Goal: Task Accomplishment & Management: Complete application form

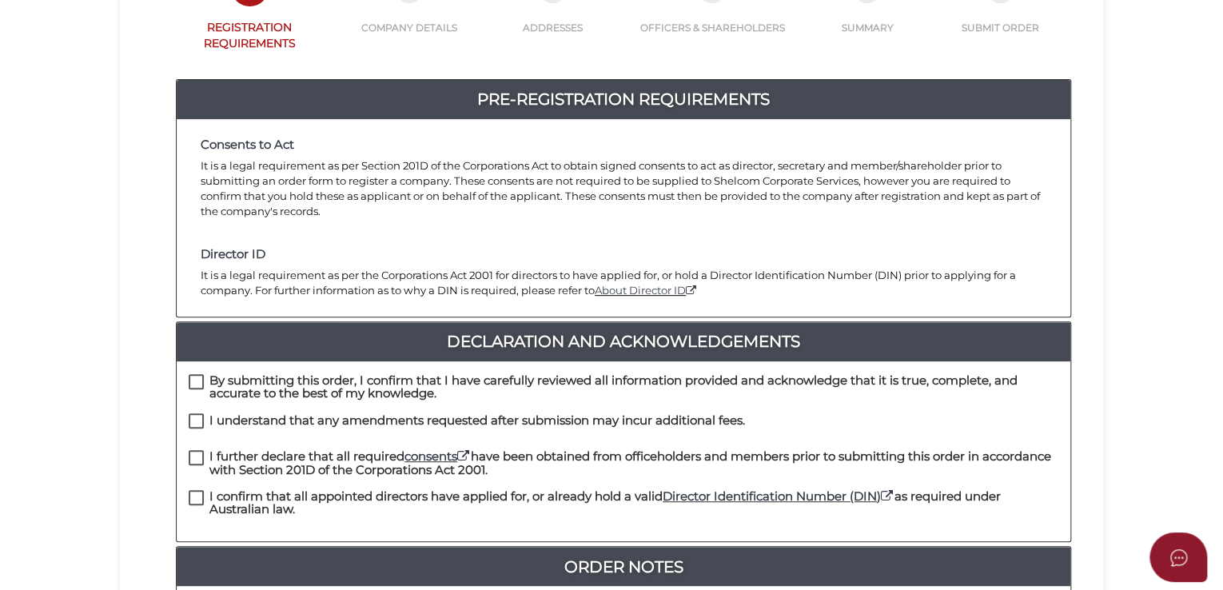
scroll to position [320, 0]
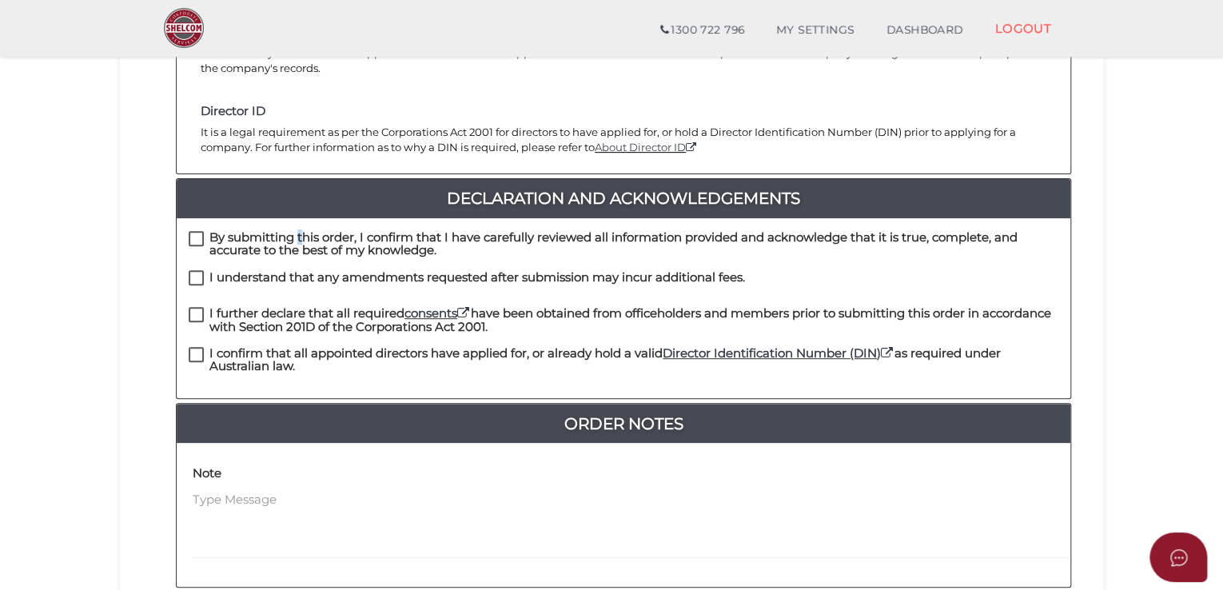
drag, startPoint x: 225, startPoint y: 217, endPoint x: 225, endPoint y: 230, distance: 12.8
click at [227, 231] on h4 "By submitting this order, I confirm that I have carefully reviewed all informat…" at bounding box center [633, 244] width 849 height 26
click at [221, 271] on h4 "I understand that any amendments requested after submission may incur additiona…" at bounding box center [477, 278] width 536 height 14
checkbox input "true"
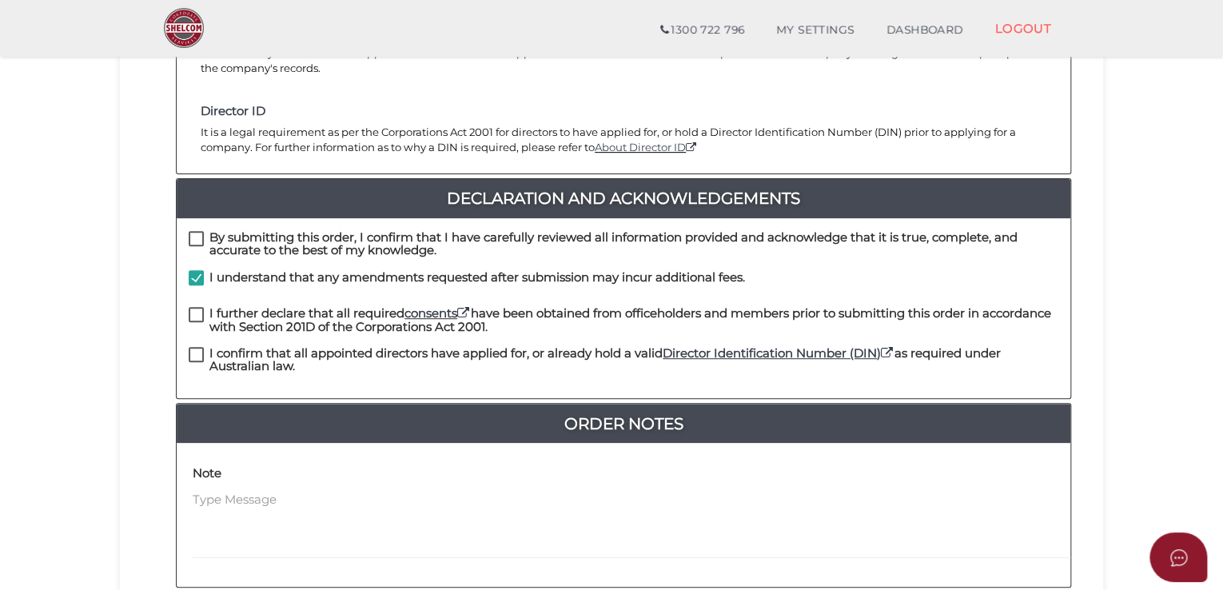
click at [198, 231] on label "By submitting this order, I confirm that I have carefully reviewed all informat…" at bounding box center [624, 241] width 870 height 20
checkbox input "true"
click at [205, 307] on label "I further declare that all required consents have been obtained from officehold…" at bounding box center [624, 317] width 870 height 20
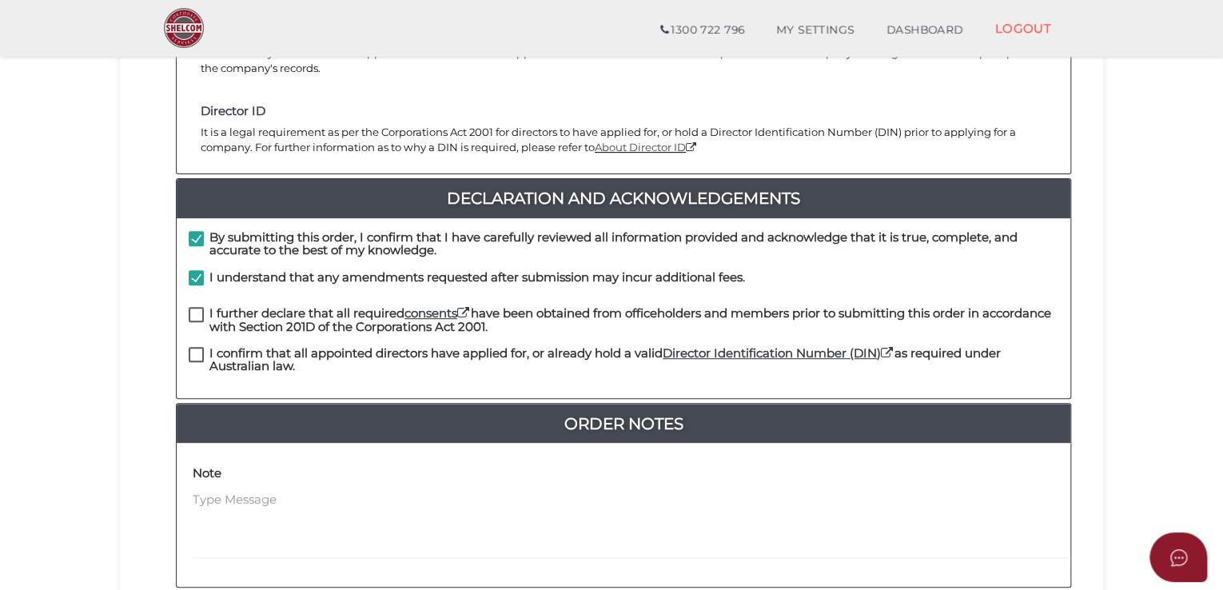
checkbox input "true"
click at [203, 347] on label "I confirm that all appointed directors have applied for, or already hold a vali…" at bounding box center [624, 357] width 870 height 20
checkbox input "true"
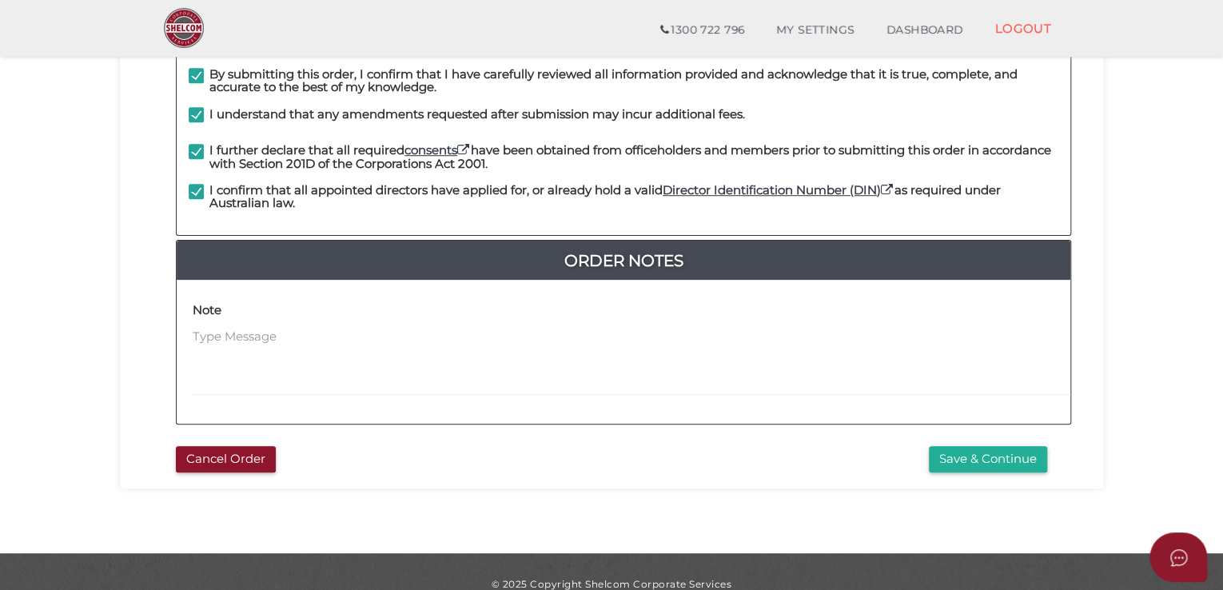
scroll to position [490, 0]
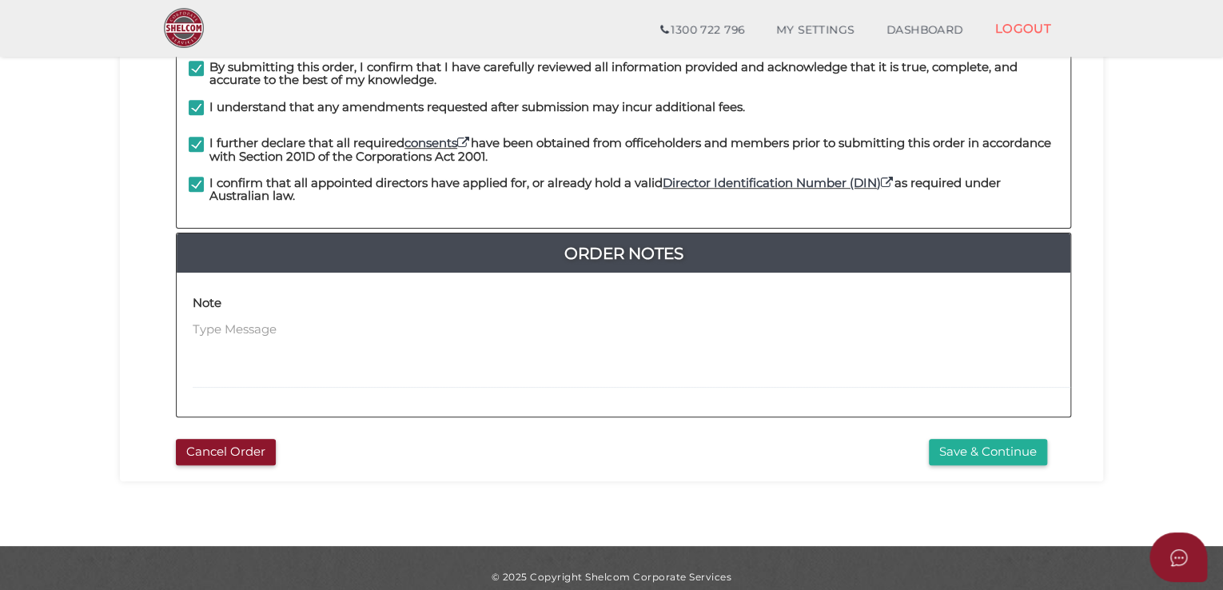
click at [281, 292] on div "Note" at bounding box center [628, 338] width 870 height 99
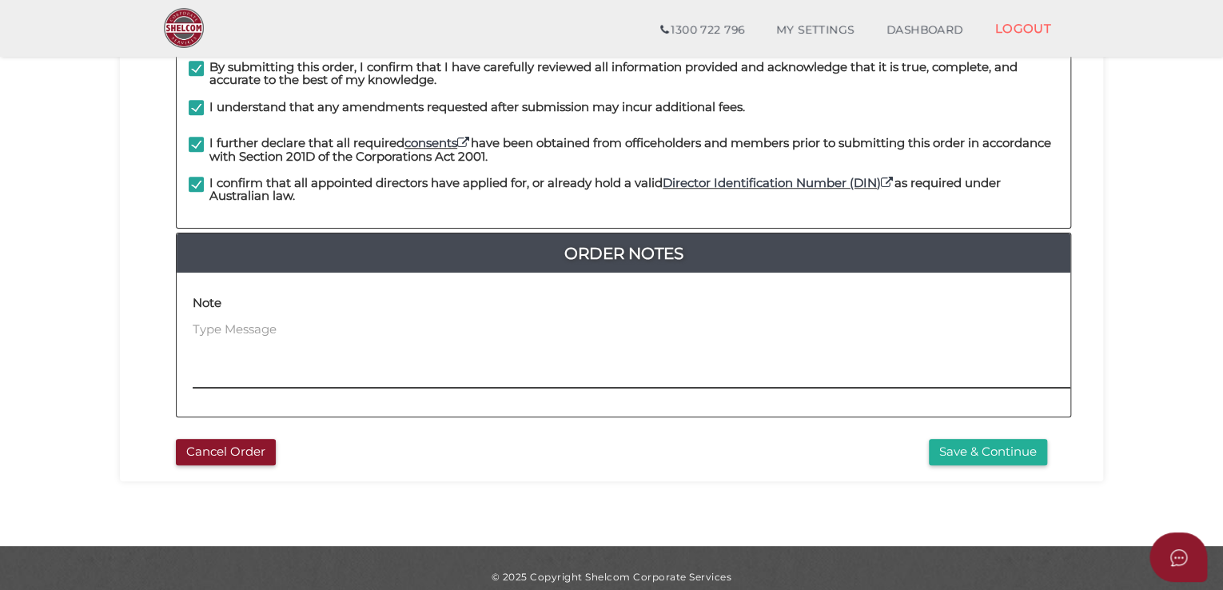
click at [275, 321] on textarea at bounding box center [732, 355] width 1078 height 69
click at [234, 321] on textarea "As it is urgent order," at bounding box center [732, 355] width 1078 height 69
click at [352, 321] on textarea "As it is an urgent order," at bounding box center [732, 355] width 1078 height 69
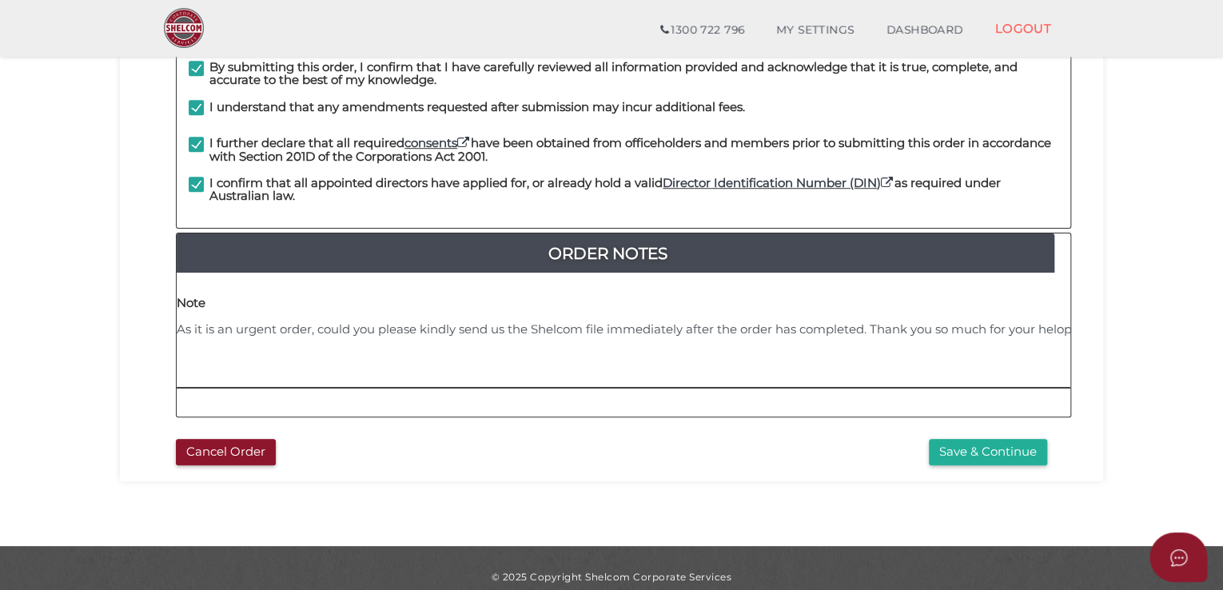
scroll to position [0, 25]
type textarea "As it is an urgent order, could you please kindly send us the Shelcom file imme…"
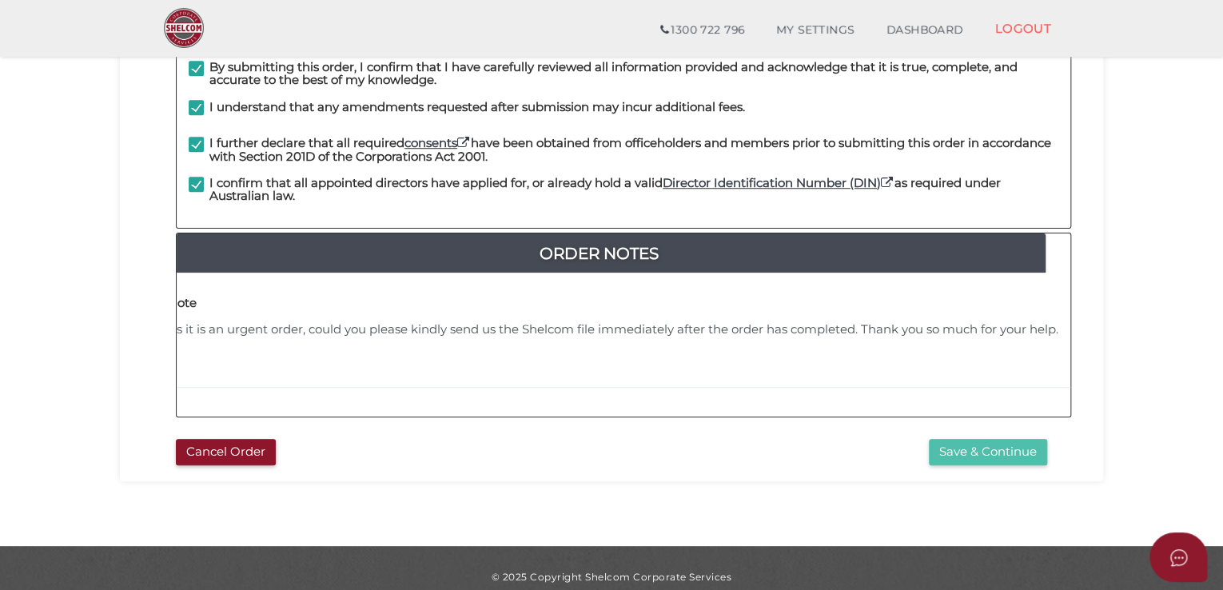
click at [995, 439] on button "Save & Continue" at bounding box center [988, 452] width 118 height 26
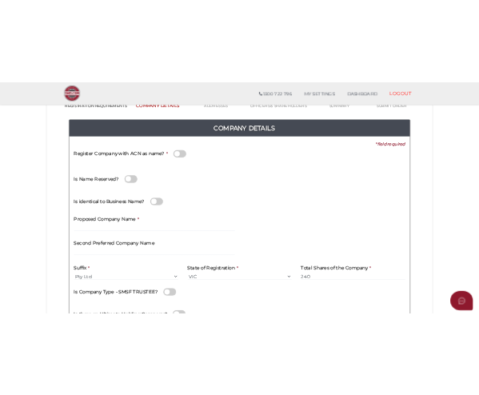
scroll to position [400, 0]
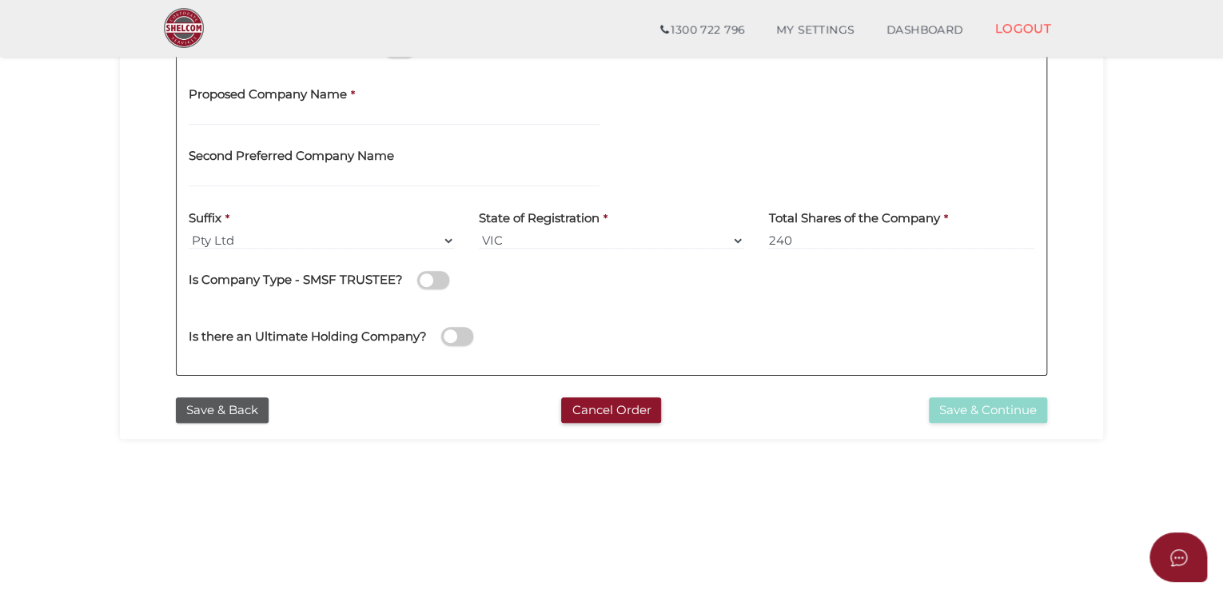
click at [240, 189] on div "Second Preferred Company Name" at bounding box center [394, 169] width 435 height 62
click at [243, 172] on input "text" at bounding box center [394, 179] width 411 height 18
click at [62, 202] on section "Company Registration 3b4c717e34a92b9afc0027c4808f9516 1 REGISTRATION REQUIREMEN…" at bounding box center [611, 140] width 1223 height 994
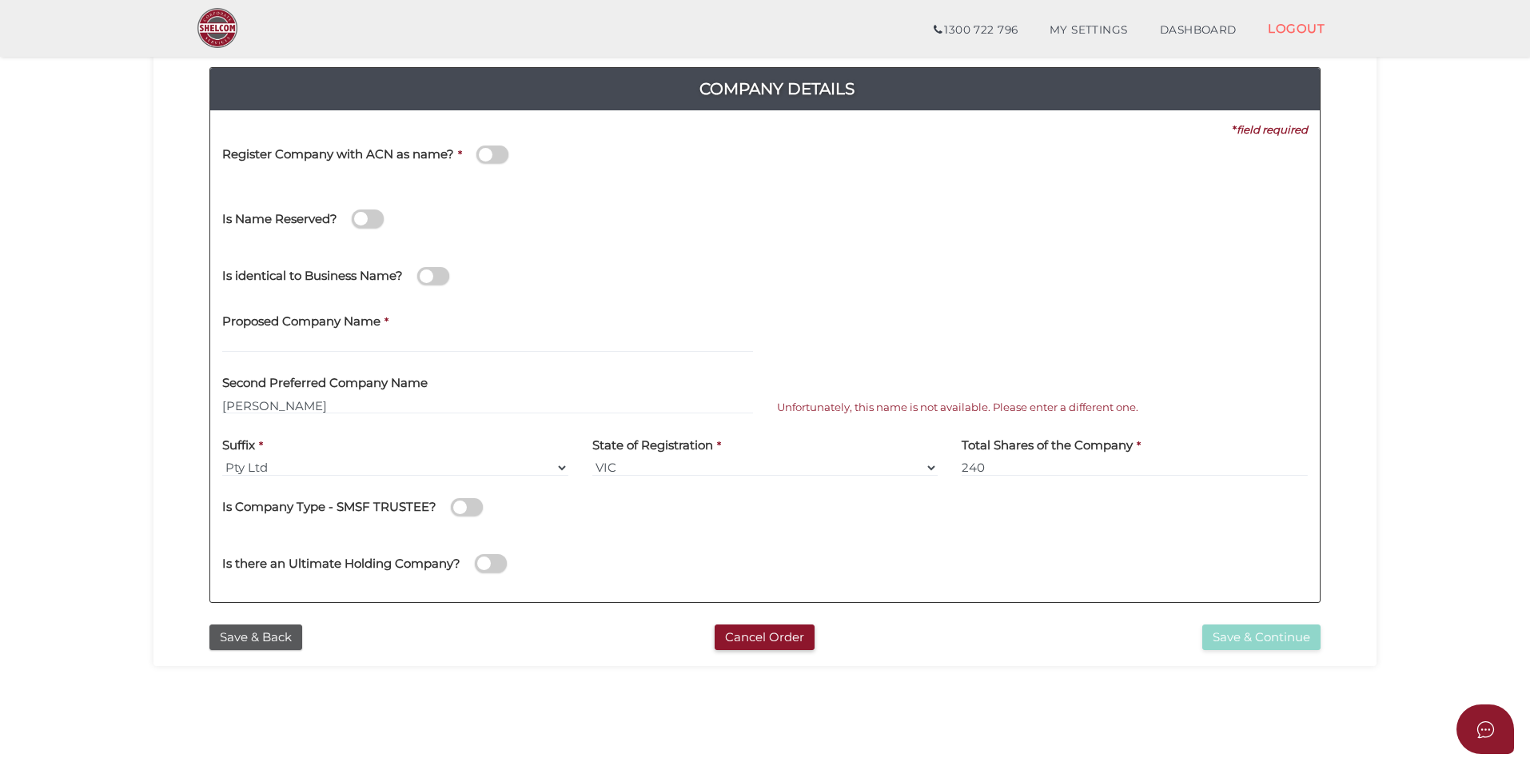
scroll to position [336, 0]
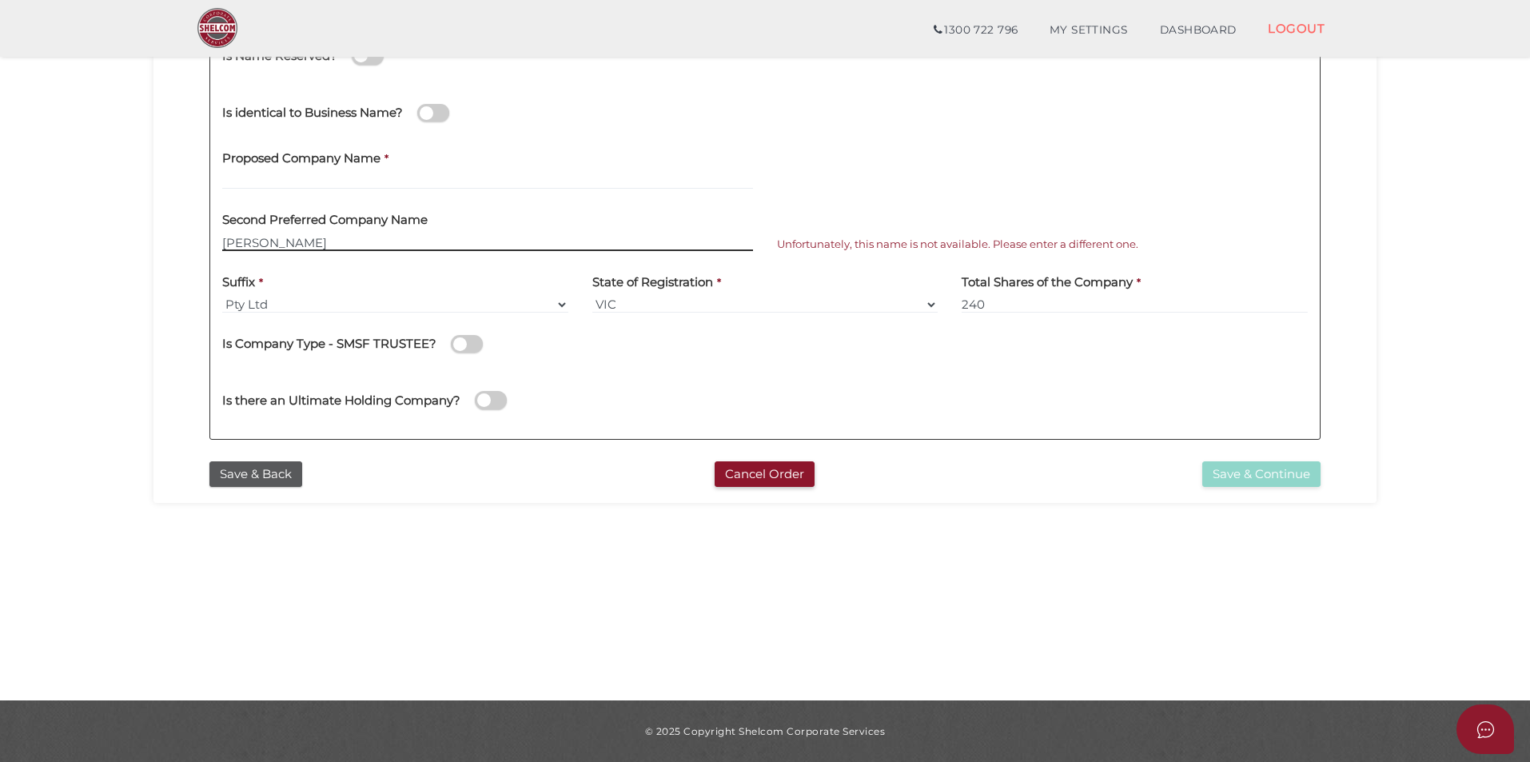
click at [272, 241] on input "Ishan" at bounding box center [487, 242] width 531 height 18
click at [293, 245] on input "Ishan" at bounding box center [487, 242] width 531 height 18
click at [638, 238] on input "Ishan Aneesha" at bounding box center [487, 242] width 531 height 18
click at [481, 237] on input "Ishan Aneesha" at bounding box center [487, 242] width 531 height 18
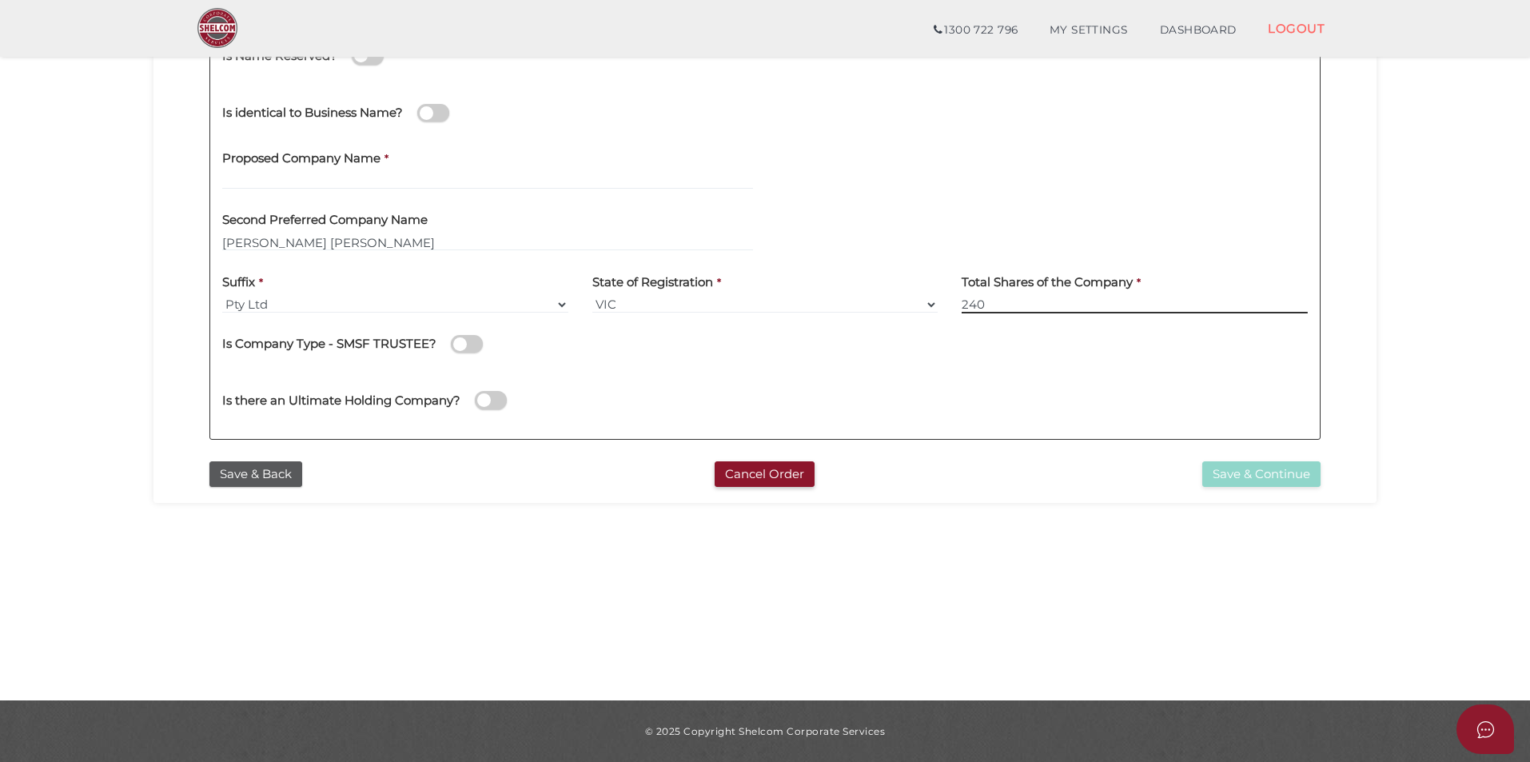
click at [1027, 308] on input "240" at bounding box center [1135, 305] width 346 height 18
click at [405, 233] on label "Second Preferred Company Name" at bounding box center [324, 217] width 205 height 33
click at [500, 573] on section "Company Registration 3b4c717e34a92b9afc0027c4808f9516 1 REGISTRATION REQUIREMEN…" at bounding box center [765, 204] width 1530 height 994
click at [88, 221] on section "Company Registration 3b4c717e34a92b9afc0027c4808f9516 1 REGISTRATION REQUIREMEN…" at bounding box center [765, 204] width 1530 height 994
click at [522, 565] on section "Company Registration 3b4c717e34a92b9afc0027c4808f9516 1 REGISTRATION REQUIREMEN…" at bounding box center [765, 204] width 1530 height 994
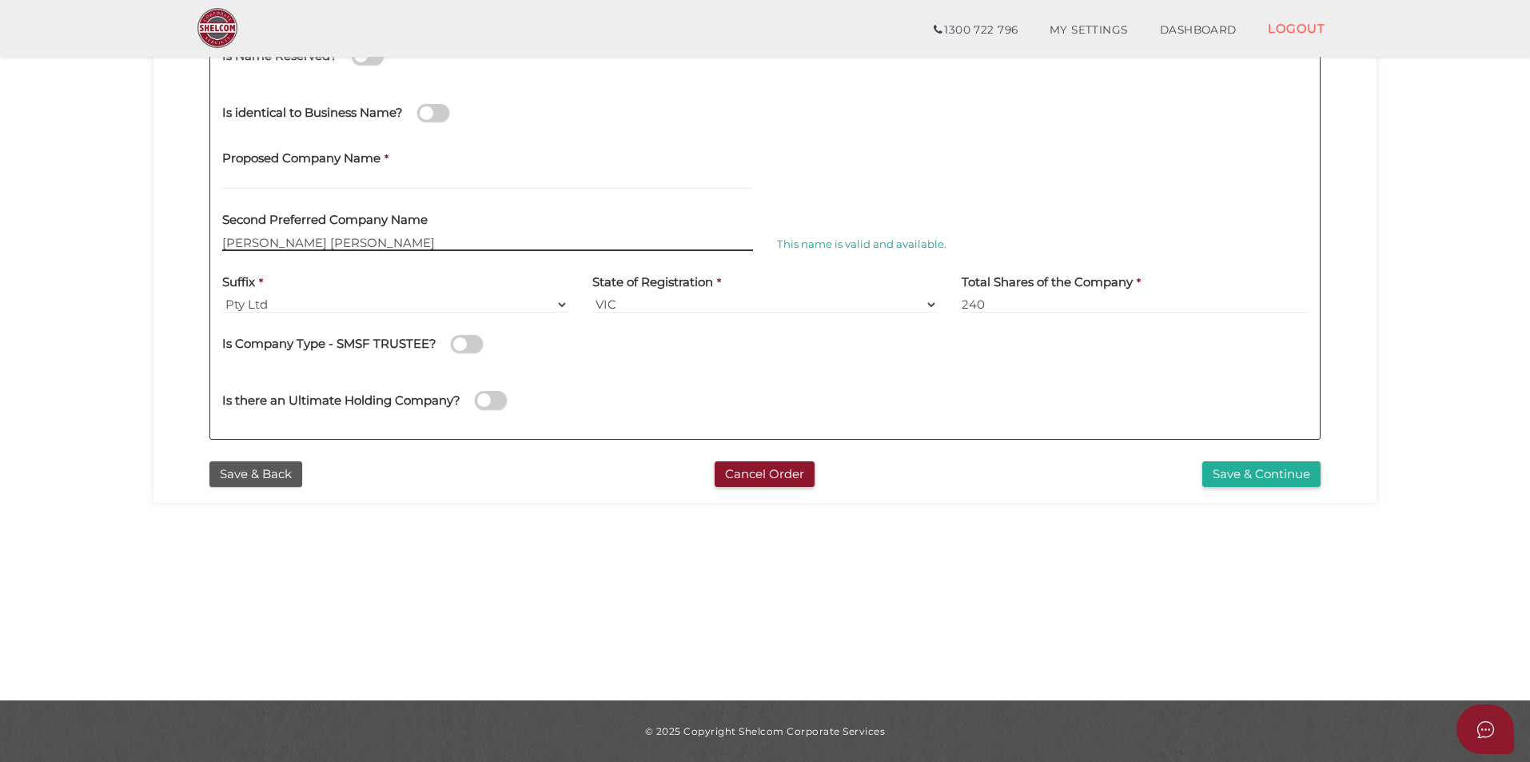
click at [259, 240] on input "Ishan Aneesha" at bounding box center [487, 242] width 531 height 18
type input "IshanAneesha"
drag, startPoint x: 1000, startPoint y: 225, endPoint x: 840, endPoint y: 229, distance: 160.0
click at [997, 237] on span "This name will be referred for a manual decision, however, you can proceed with…" at bounding box center [1048, 243] width 542 height 13
click at [346, 233] on label "Second Preferred Company Name" at bounding box center [324, 217] width 205 height 33
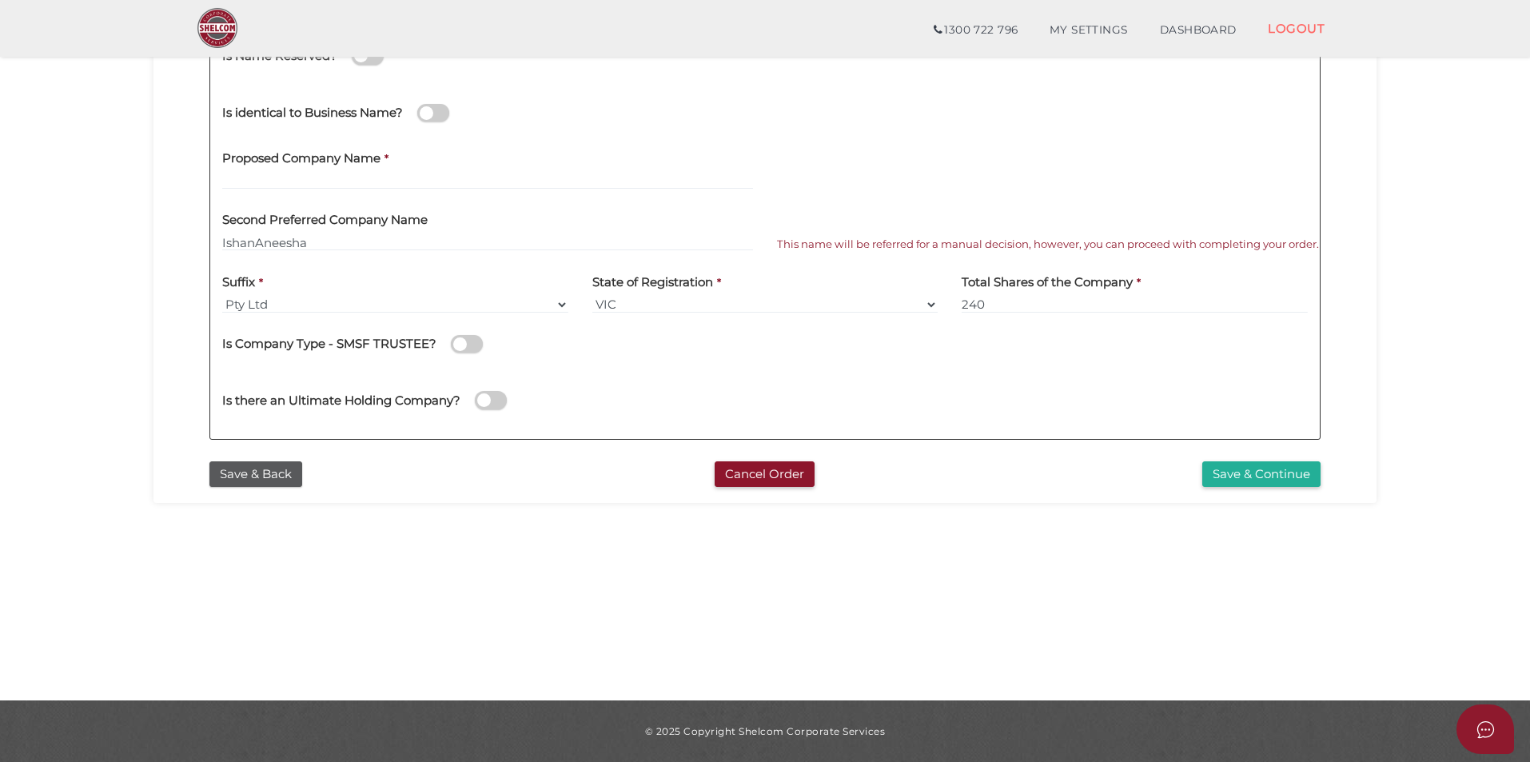
drag, startPoint x: 322, startPoint y: 252, endPoint x: 253, endPoint y: 254, distance: 68.8
click at [321, 252] on div "Second Preferred Company Name IshanAneesha" at bounding box center [487, 232] width 555 height 62
drag, startPoint x: 250, startPoint y: 254, endPoint x: 253, endPoint y: 241, distance: 13.2
click at [250, 252] on div "Second Preferred Company Name IshanAneesha" at bounding box center [487, 232] width 555 height 62
click at [253, 241] on input "IshanAneesha" at bounding box center [487, 242] width 531 height 18
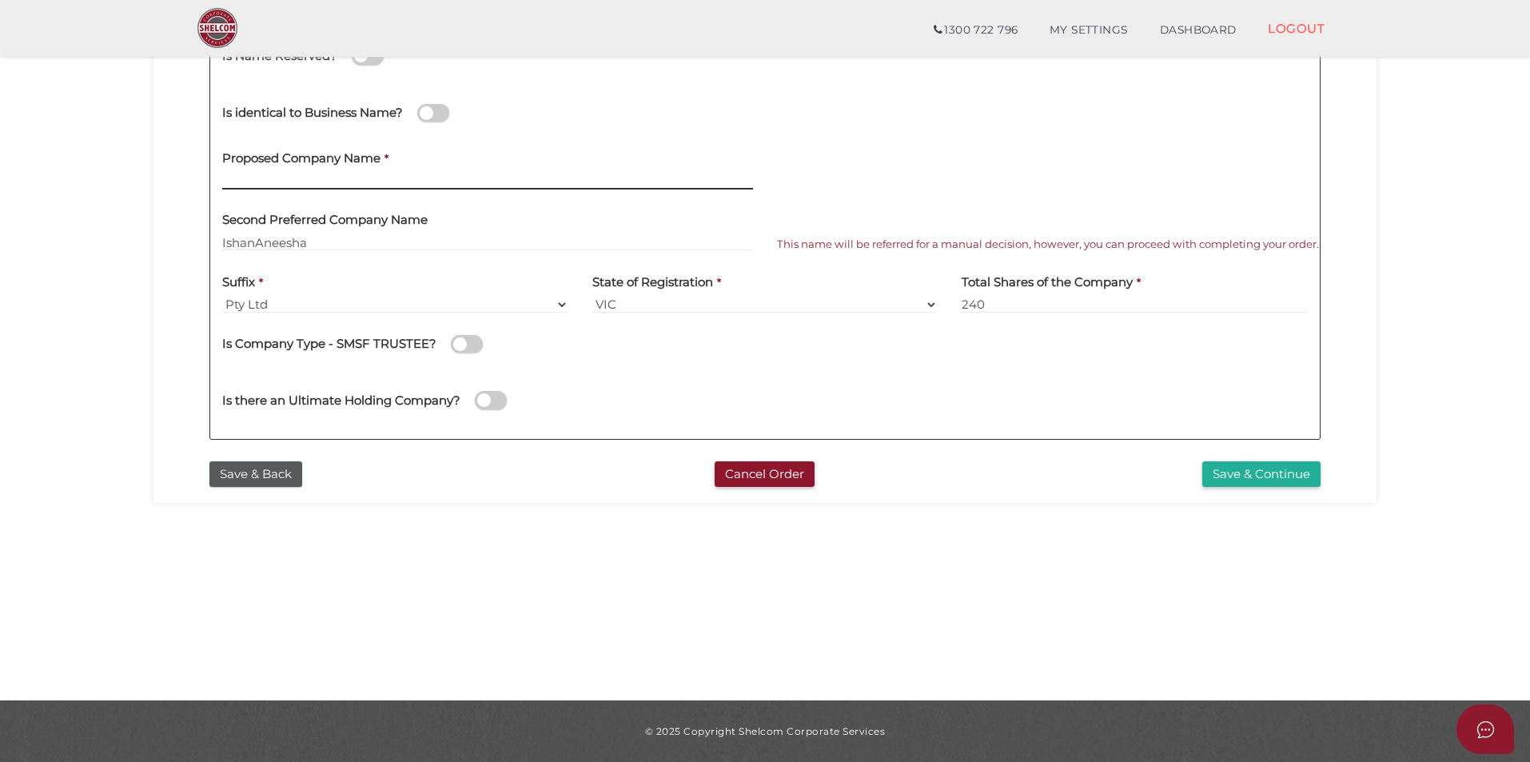
click at [302, 178] on input "text" at bounding box center [487, 181] width 531 height 18
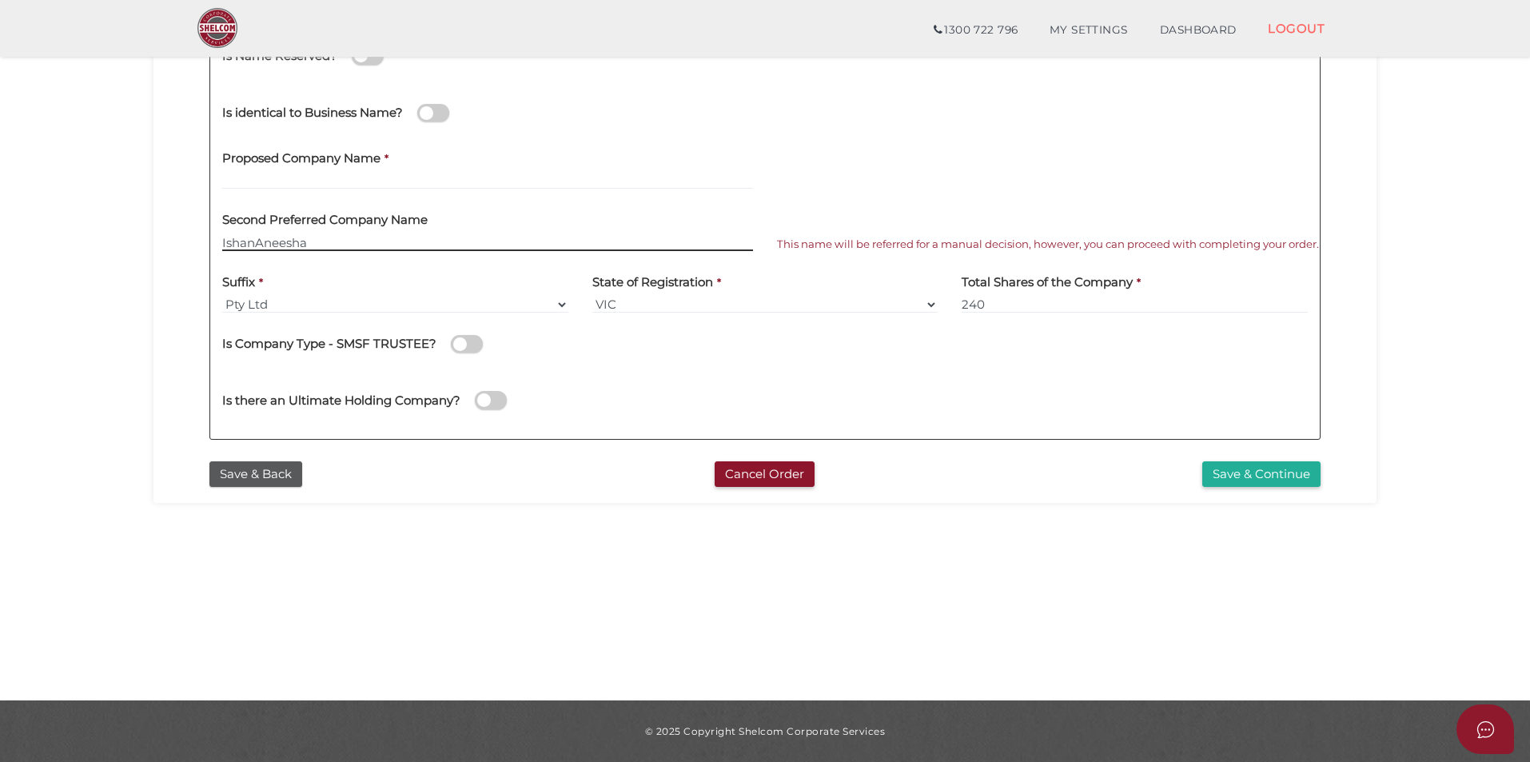
click at [352, 243] on input "IshanAneesha" at bounding box center [487, 242] width 531 height 18
drag, startPoint x: 147, startPoint y: 239, endPoint x: 136, endPoint y: 242, distance: 11.6
click at [136, 242] on section "Company Registration 3b4c717e34a92b9afc0027c4808f9516 1 REGISTRATION REQUIREMEN…" at bounding box center [765, 204] width 1530 height 994
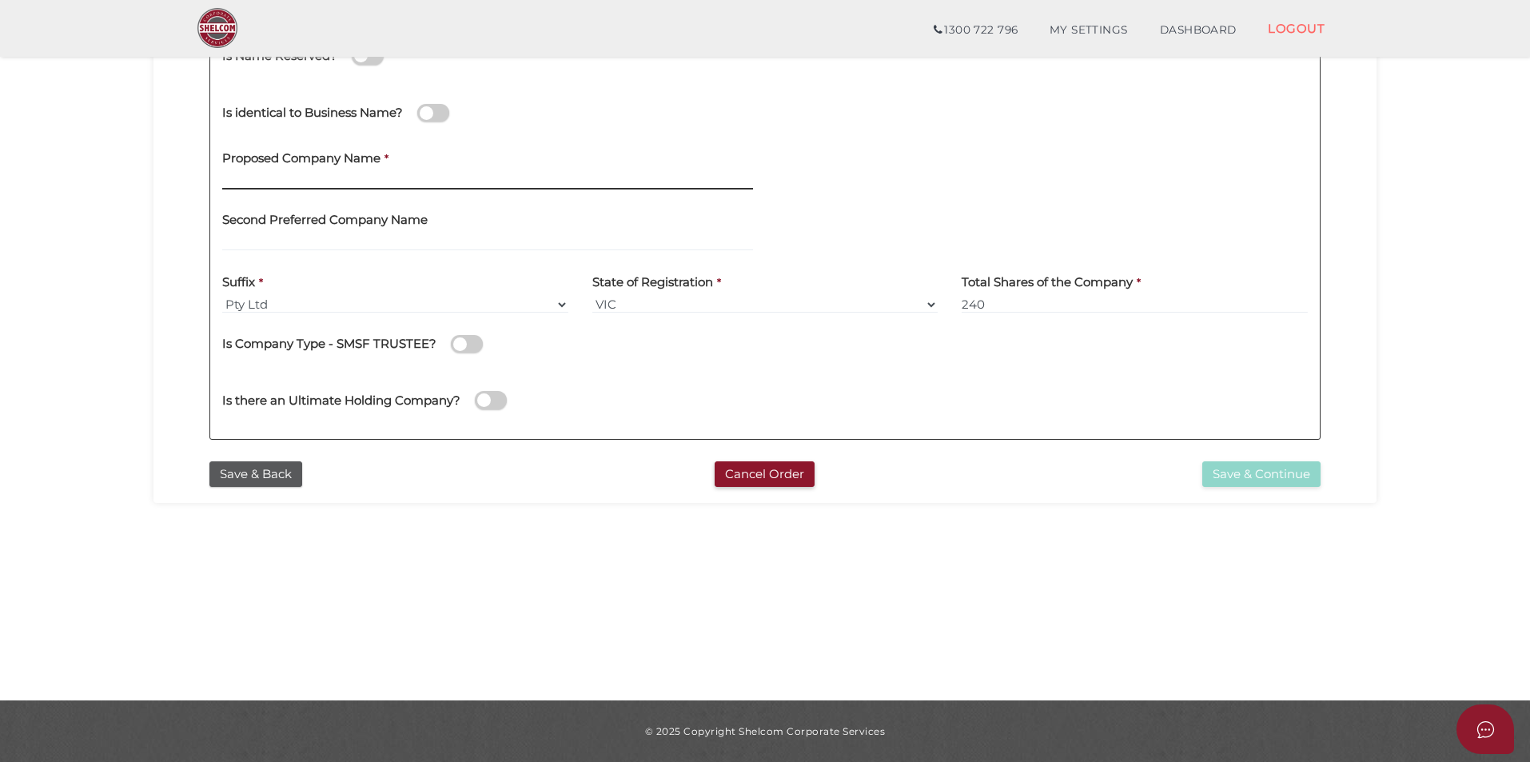
click at [263, 183] on input "text" at bounding box center [487, 181] width 531 height 18
paste input "IshanAneesha"
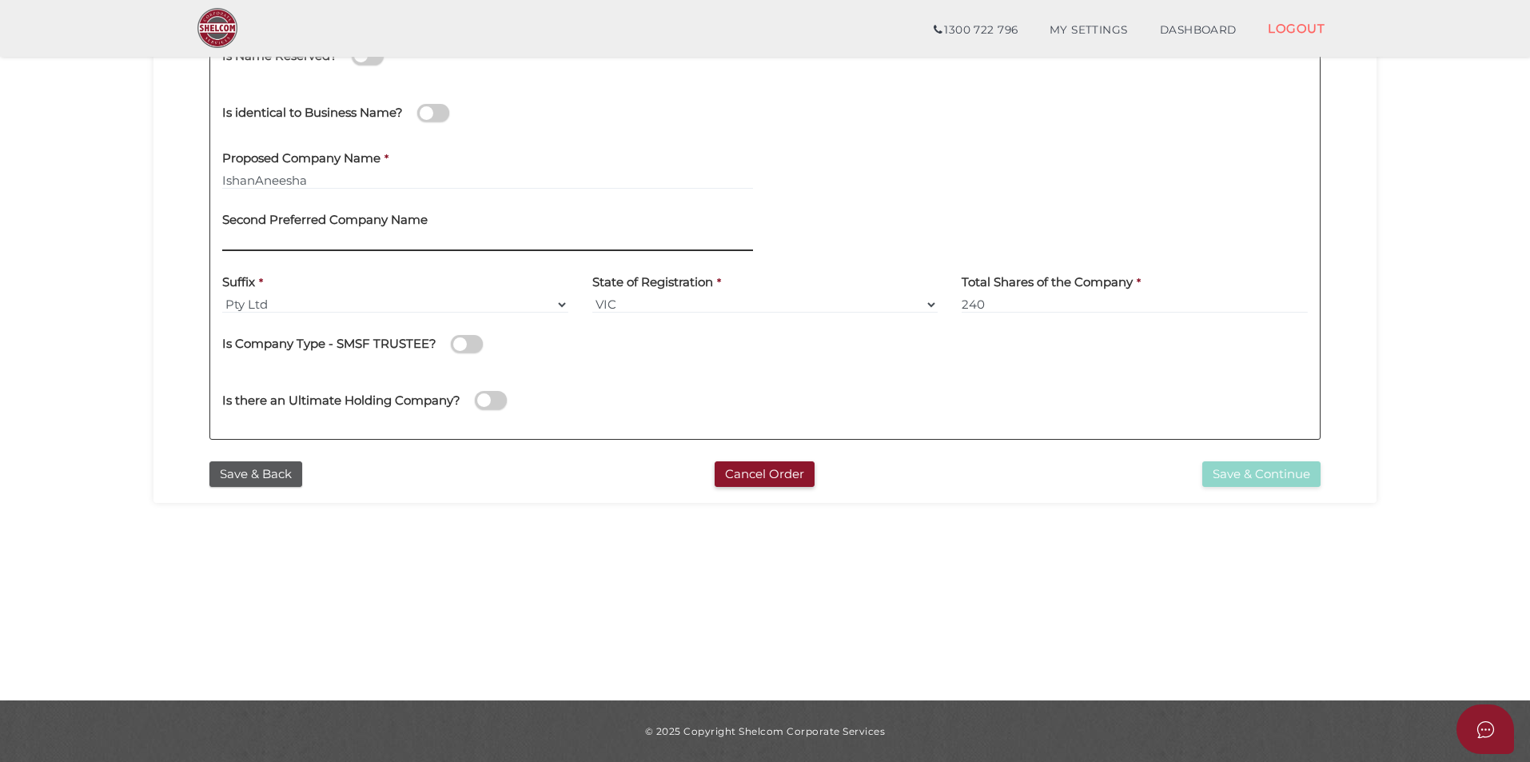
click at [313, 244] on input "text" at bounding box center [487, 242] width 531 height 18
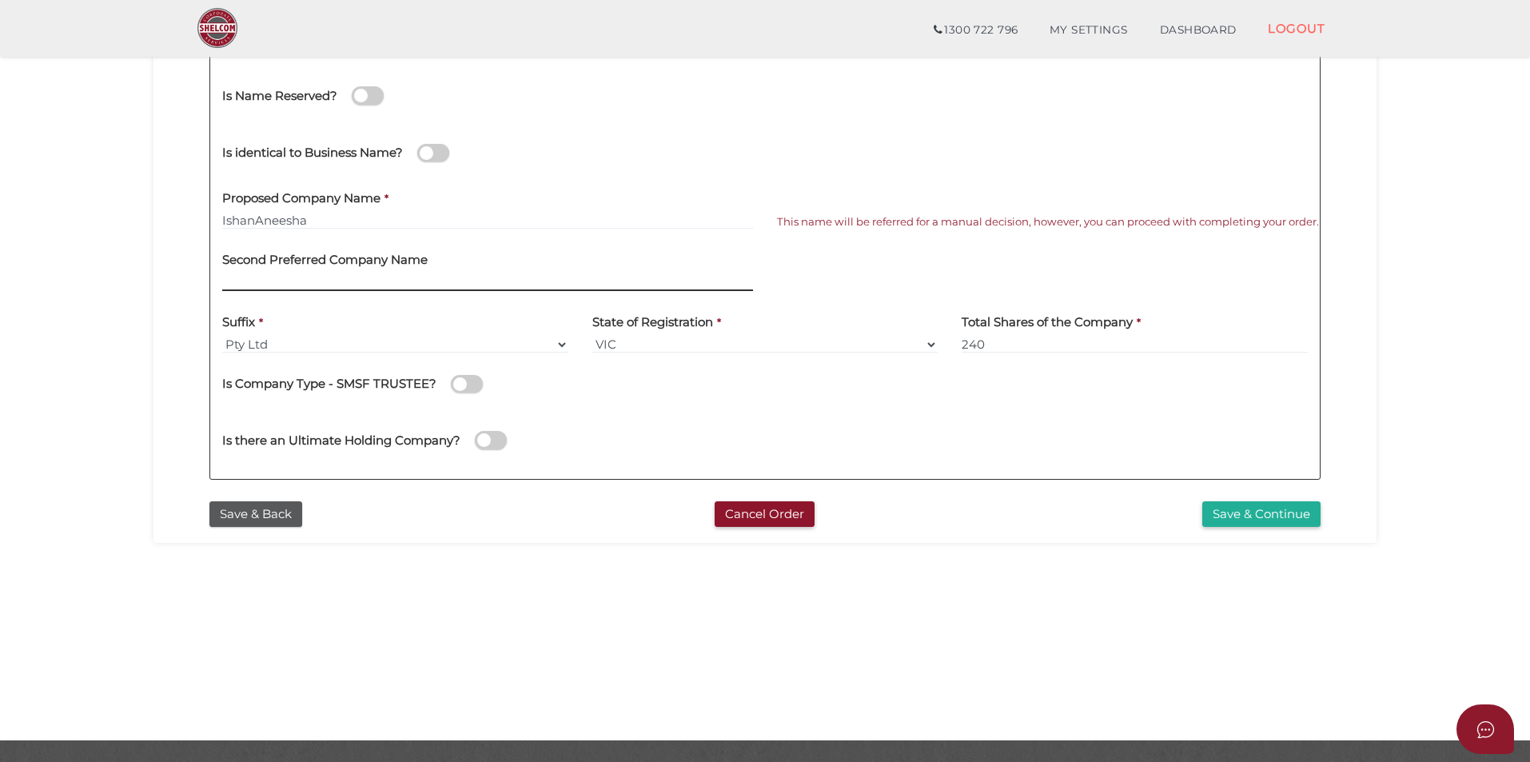
scroll to position [256, 0]
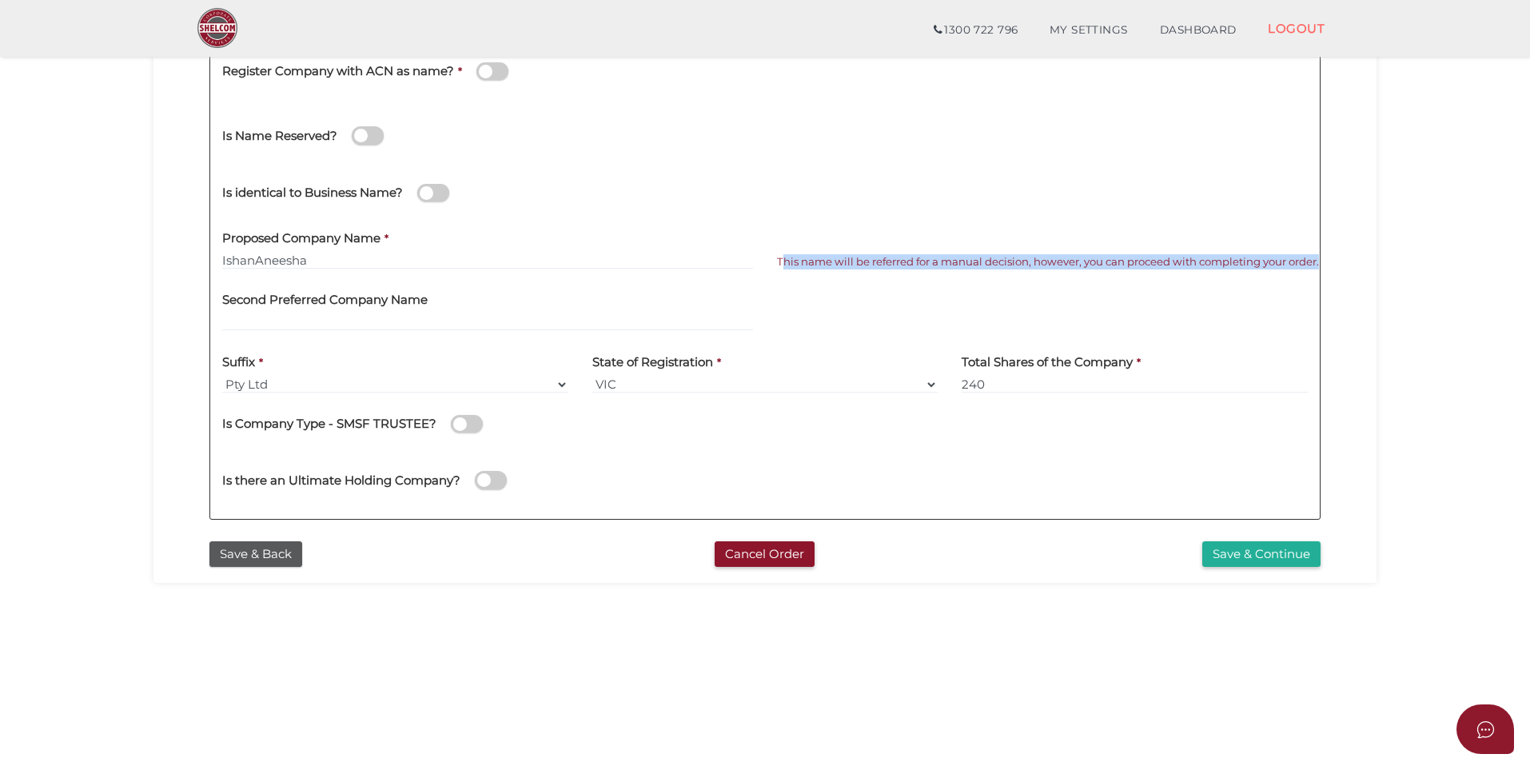
drag, startPoint x: 783, startPoint y: 252, endPoint x: 812, endPoint y: 264, distance: 31.2
click at [812, 264] on span "This name will be referred for a manual decision, however, you can proceed with…" at bounding box center [1048, 261] width 542 height 15
click at [835, 263] on span "This name will be referred for a manual decision, however, you can proceed with…" at bounding box center [1048, 261] width 542 height 15
drag, startPoint x: 853, startPoint y: 263, endPoint x: 743, endPoint y: 253, distance: 110.8
click at [743, 253] on div "Proposed Company Name * IshanAneesha This name will be referred for a manual de…" at bounding box center [765, 250] width 1110 height 62
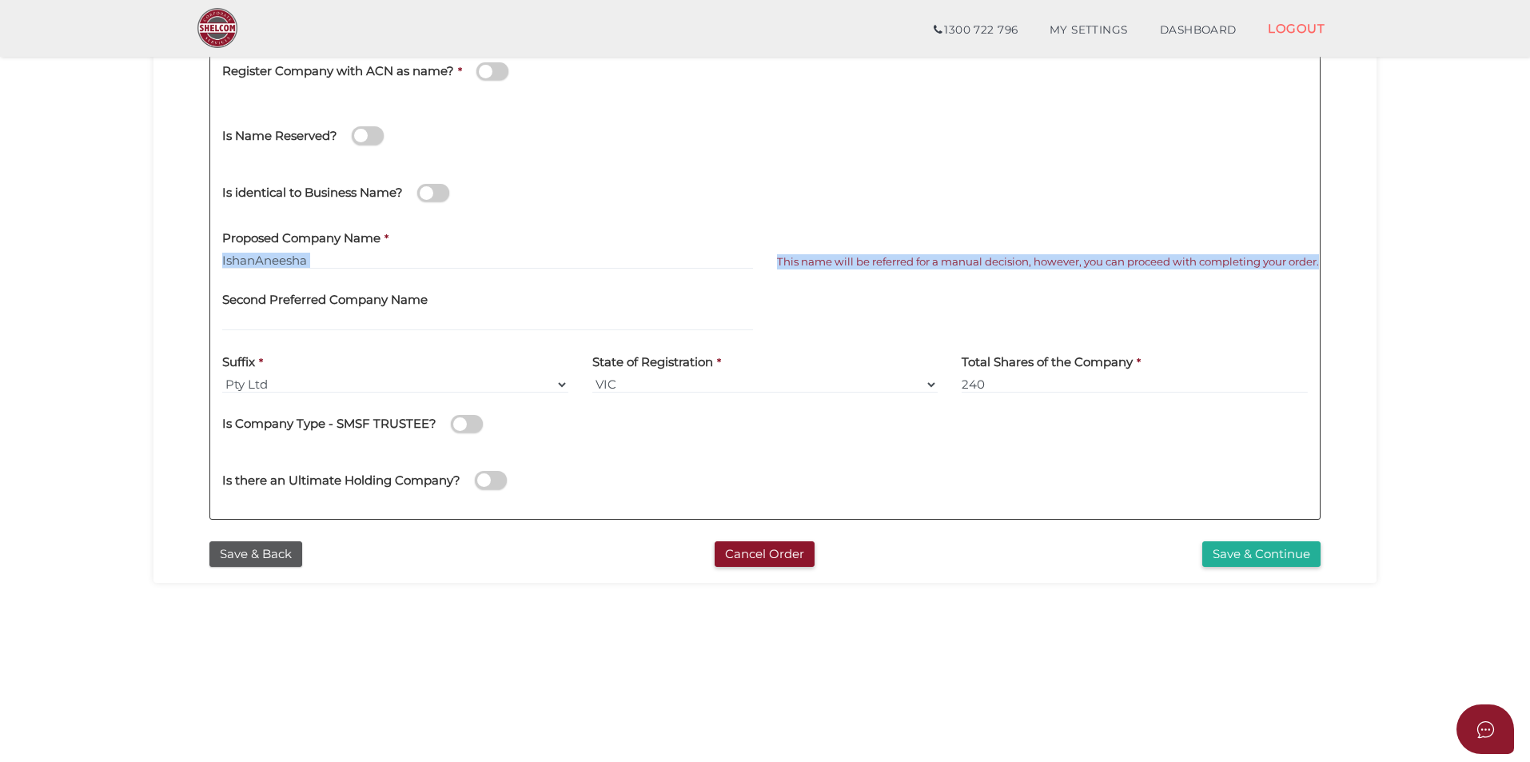
click at [1055, 255] on span "This name will be referred for a manual decision, however, you can proceed with…" at bounding box center [1048, 261] width 542 height 13
drag, startPoint x: 297, startPoint y: 276, endPoint x: 246, endPoint y: 273, distance: 50.4
click at [288, 277] on div "Proposed Company Name * IshanAneesha" at bounding box center [487, 250] width 555 height 62
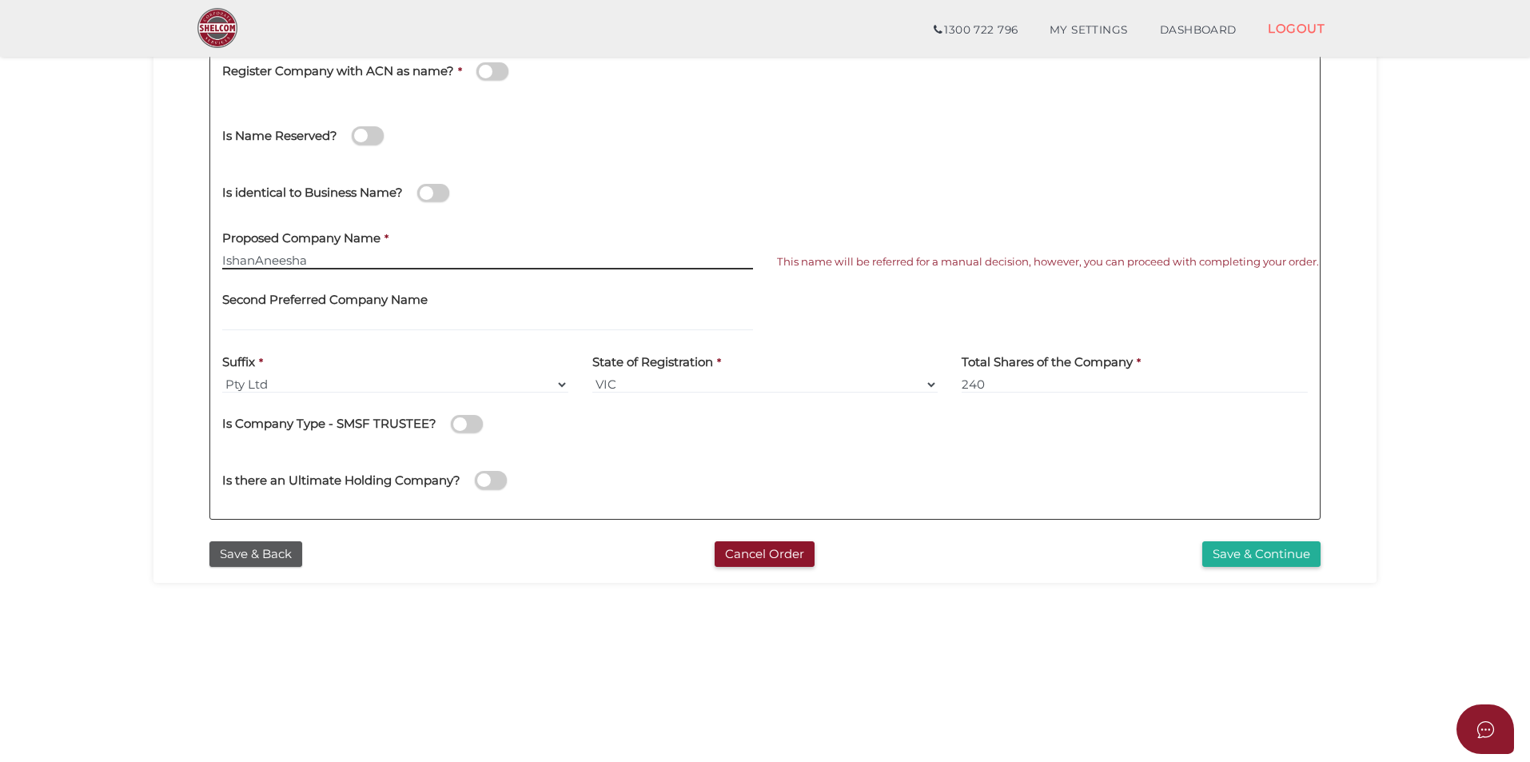
click at [257, 259] on input "IshanAneesha" at bounding box center [487, 261] width 531 height 18
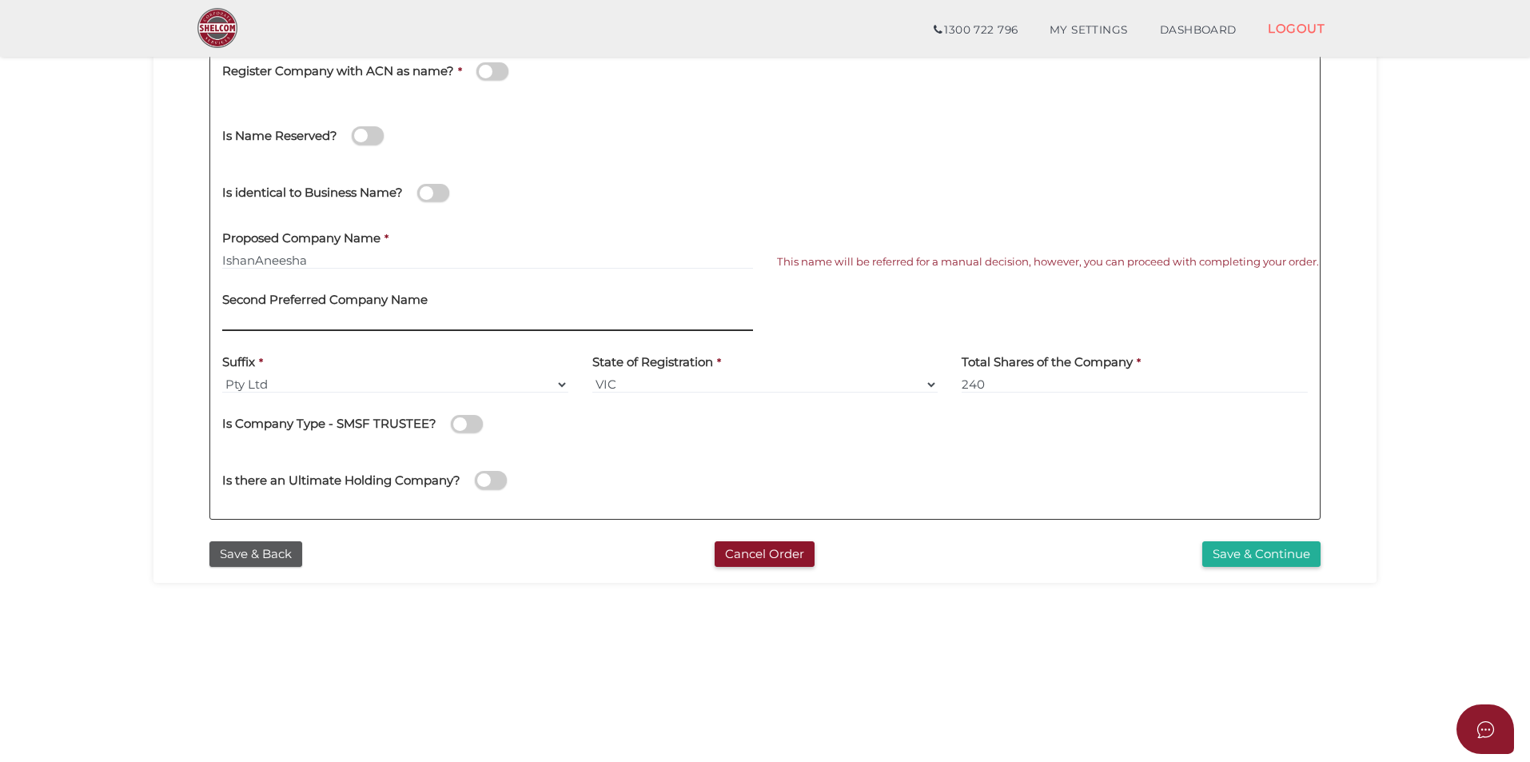
click at [270, 318] on input "text" at bounding box center [487, 322] width 531 height 18
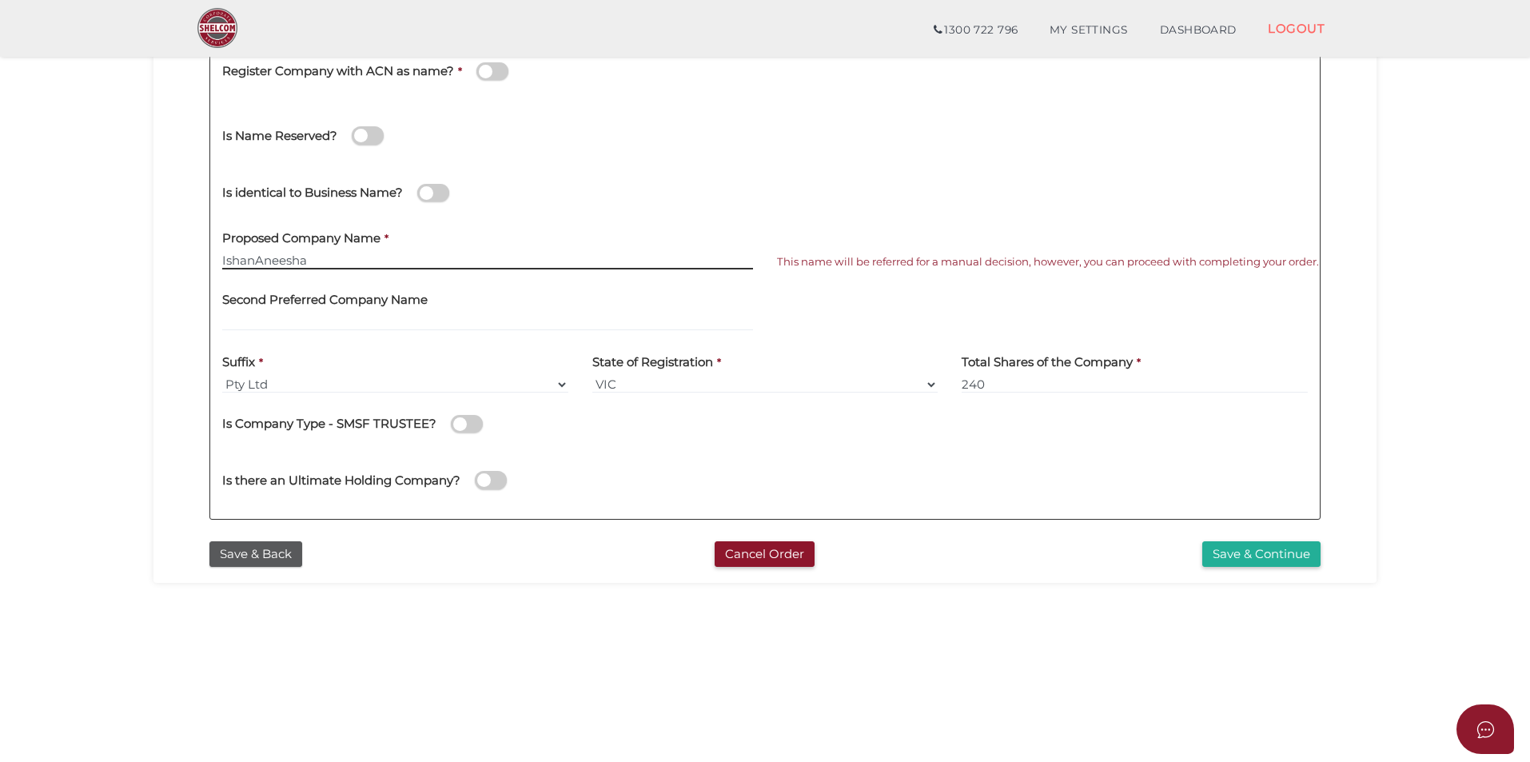
click at [308, 266] on input "IshanAneesha" at bounding box center [487, 261] width 531 height 18
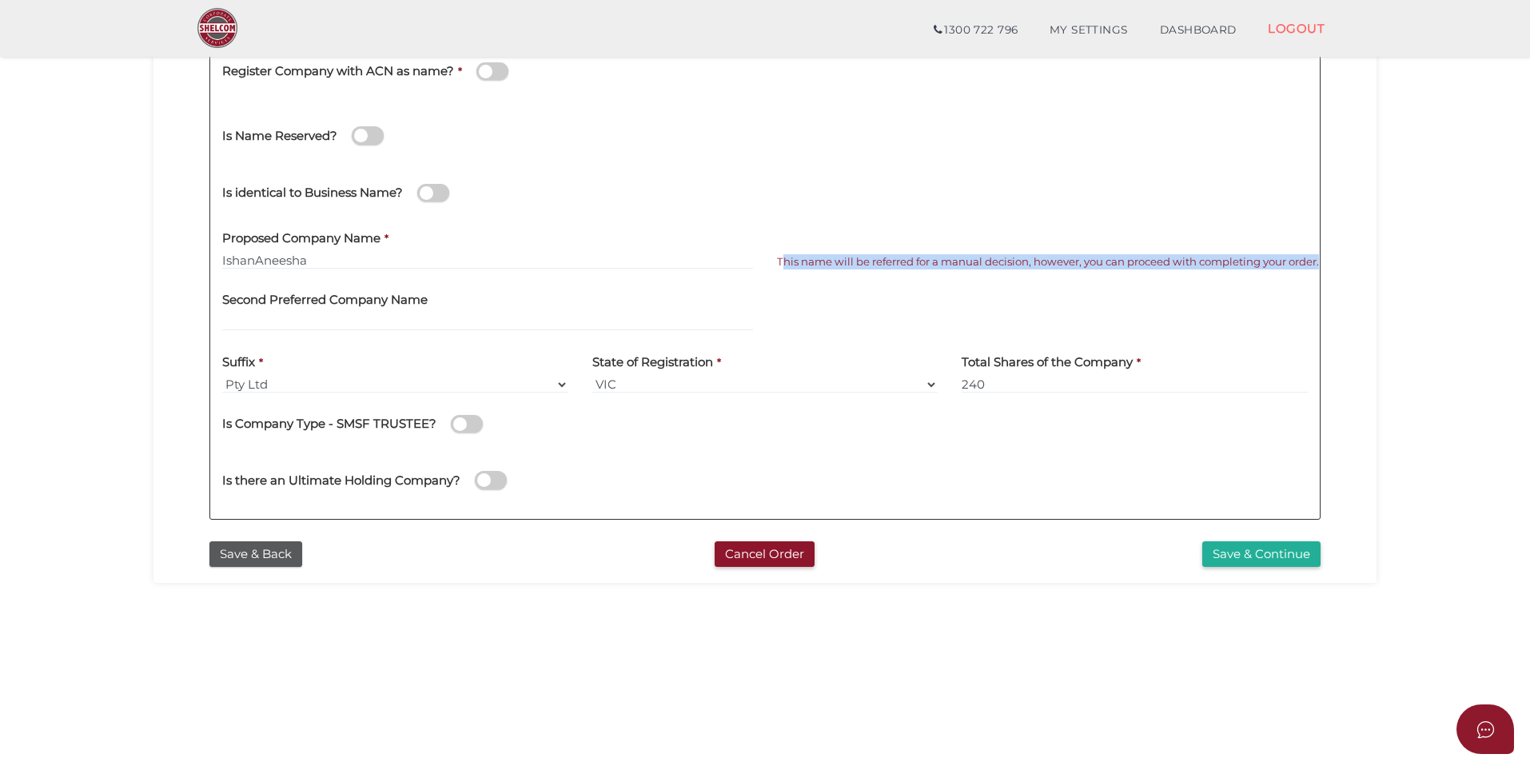
drag, startPoint x: 784, startPoint y: 245, endPoint x: 864, endPoint y: 268, distance: 84.0
click at [858, 268] on span "This name will be referred for a manual decision, however, you can proceed with…" at bounding box center [1048, 261] width 542 height 15
click at [874, 266] on span "This name will be referred for a manual decision, however, you can proceed with…" at bounding box center [1048, 261] width 542 height 15
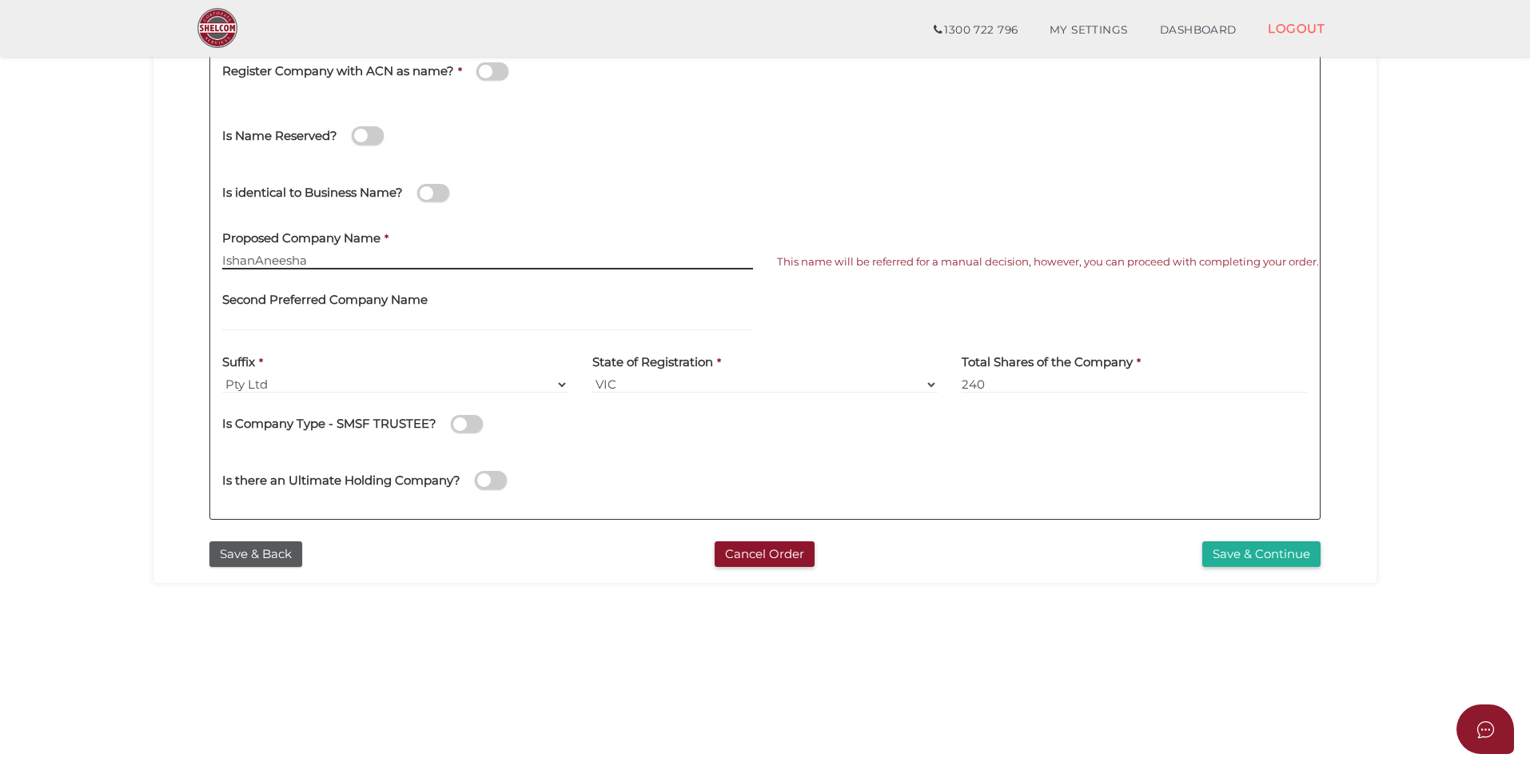
drag, startPoint x: 289, startPoint y: 260, endPoint x: 240, endPoint y: 260, distance: 48.8
click at [286, 260] on input "IshanAneesha" at bounding box center [487, 261] width 531 height 18
click at [256, 257] on input "IshanAneesha" at bounding box center [487, 261] width 531 height 18
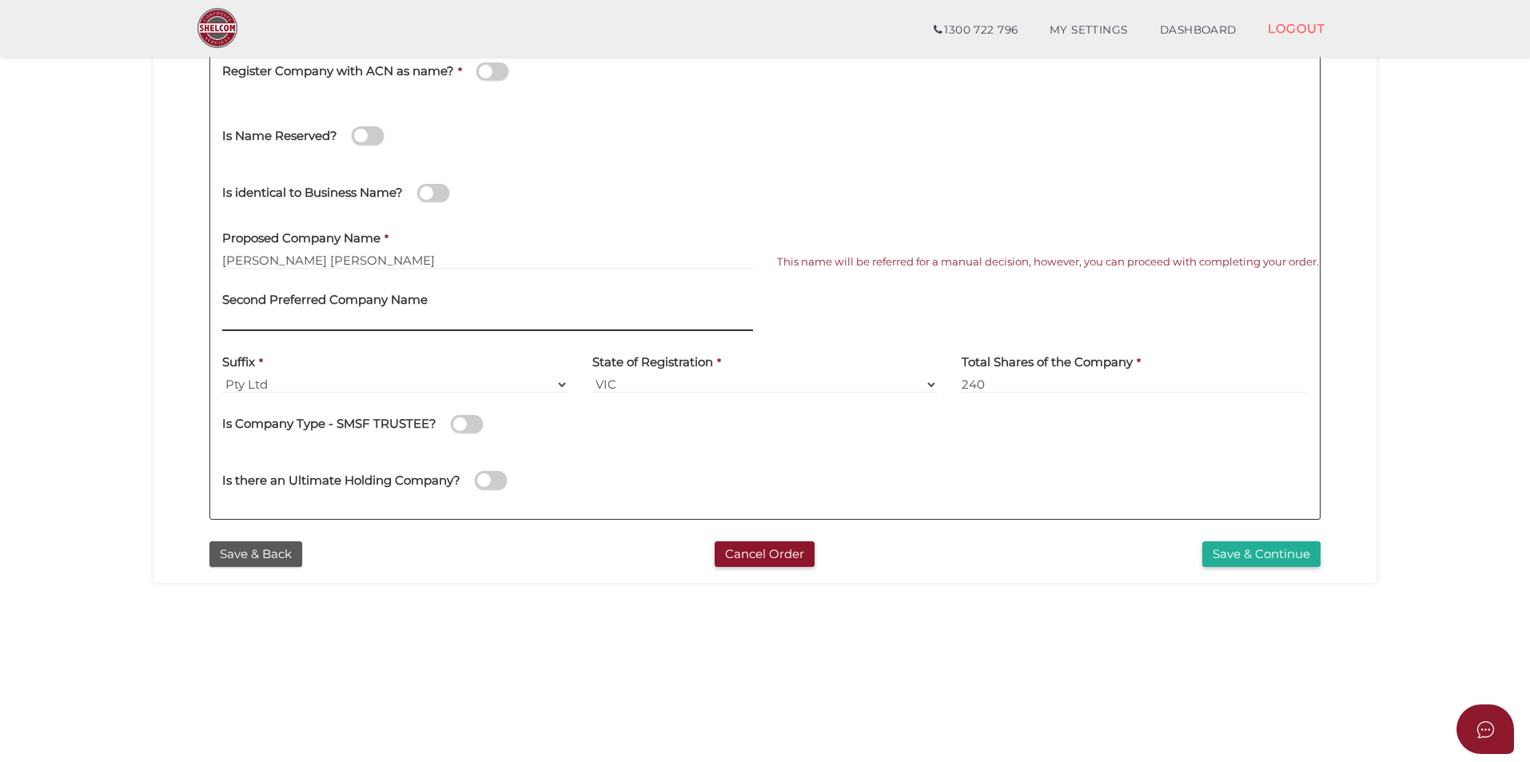
click at [370, 322] on input "text" at bounding box center [487, 322] width 531 height 18
click at [861, 260] on span "This name is valid and available." at bounding box center [862, 261] width 170 height 13
drag, startPoint x: 313, startPoint y: 271, endPoint x: 241, endPoint y: 252, distance: 74.5
click at [313, 271] on div "Proposed Company Name * Ishan Aneesha" at bounding box center [487, 250] width 555 height 62
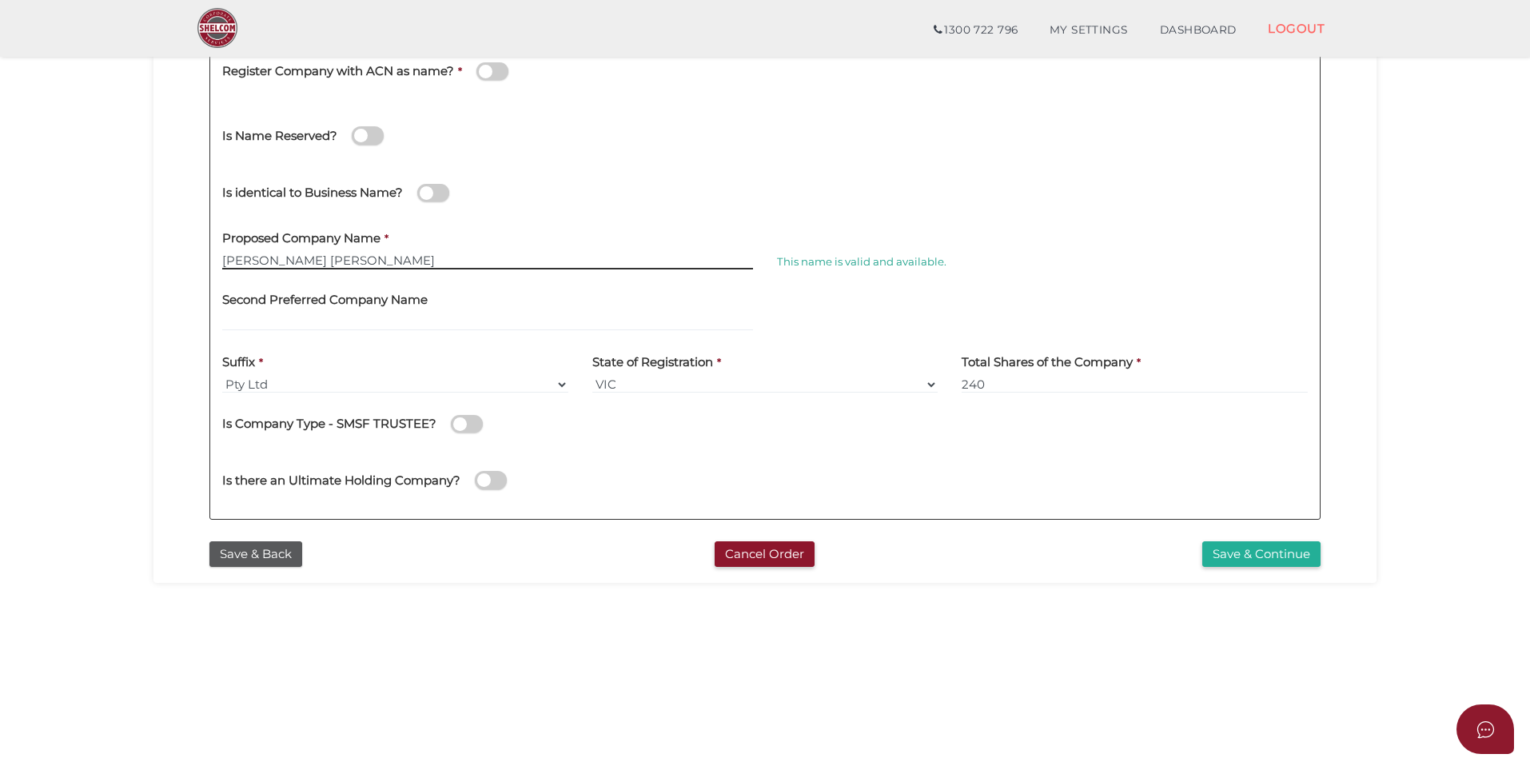
click at [258, 257] on input "Ishan Aneesha" at bounding box center [487, 261] width 531 height 18
type input "IshanAneesha"
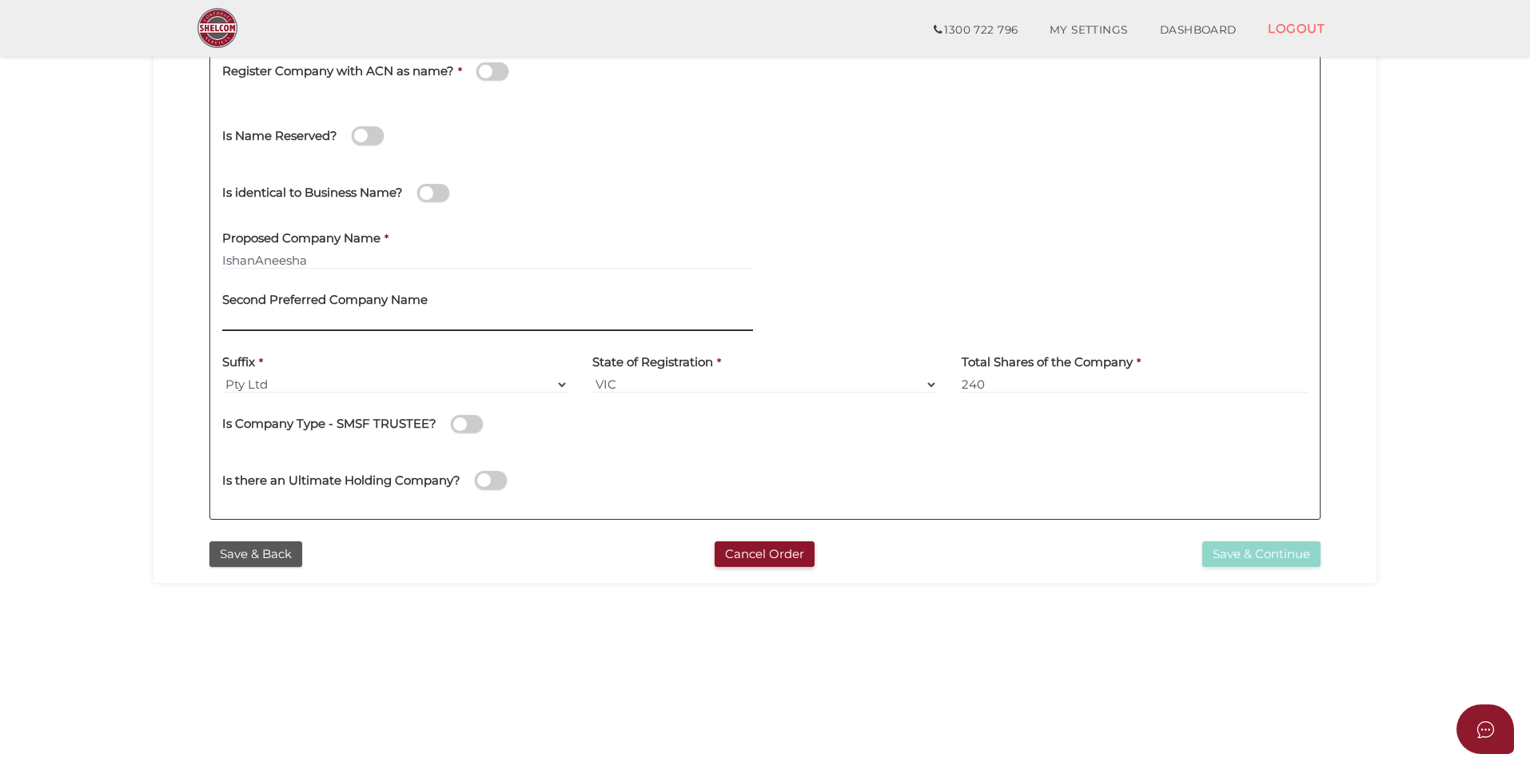
click at [348, 324] on input "text" at bounding box center [487, 322] width 531 height 18
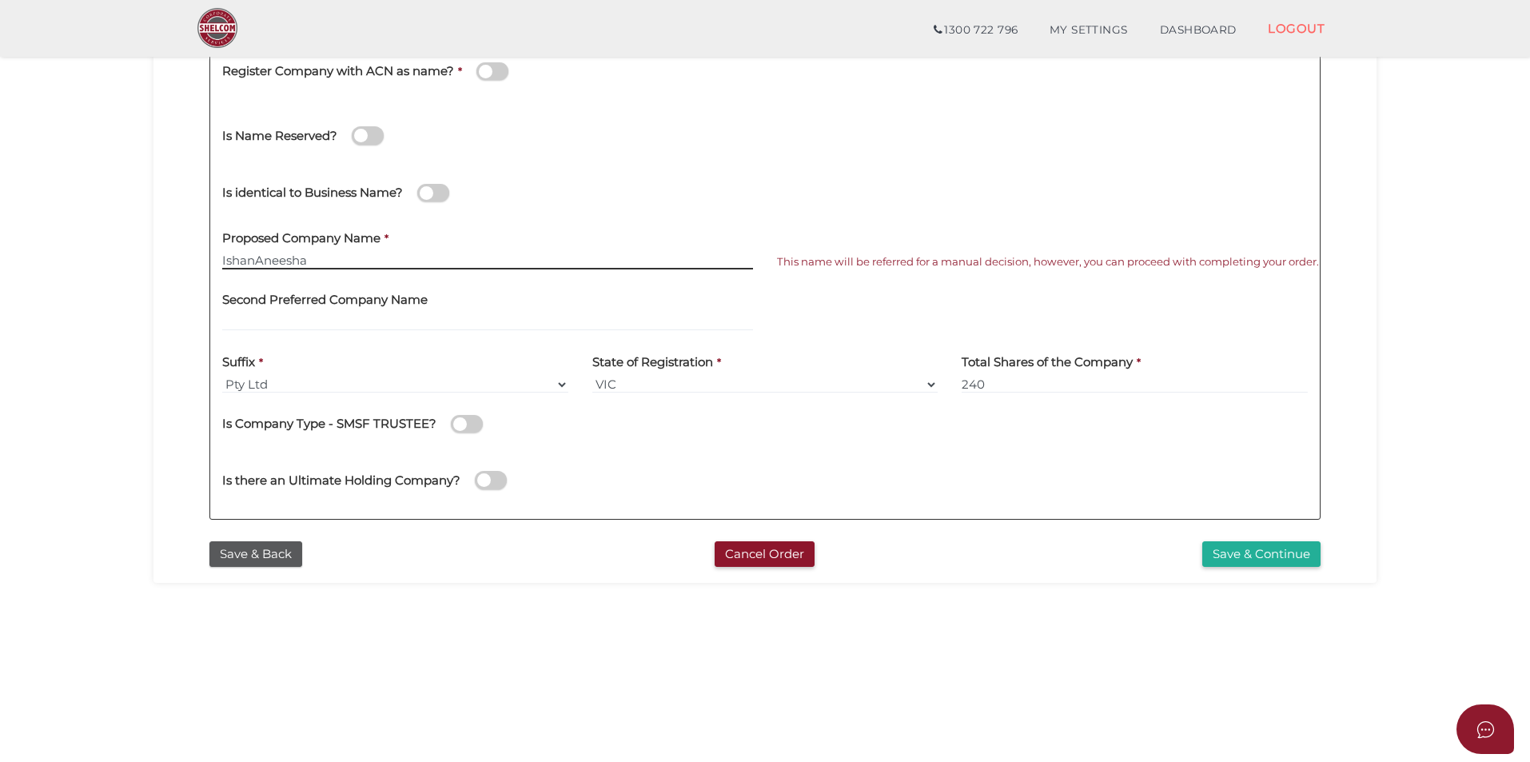
drag, startPoint x: 253, startPoint y: 261, endPoint x: 218, endPoint y: 263, distance: 34.5
click at [218, 263] on div "Proposed Company Name * IshanAneesha" at bounding box center [487, 250] width 555 height 62
drag, startPoint x: 904, startPoint y: 263, endPoint x: 884, endPoint y: 267, distance: 20.4
click at [904, 263] on span "This name will be referred for a manual decision, however, you can proceed with…" at bounding box center [1048, 261] width 542 height 15
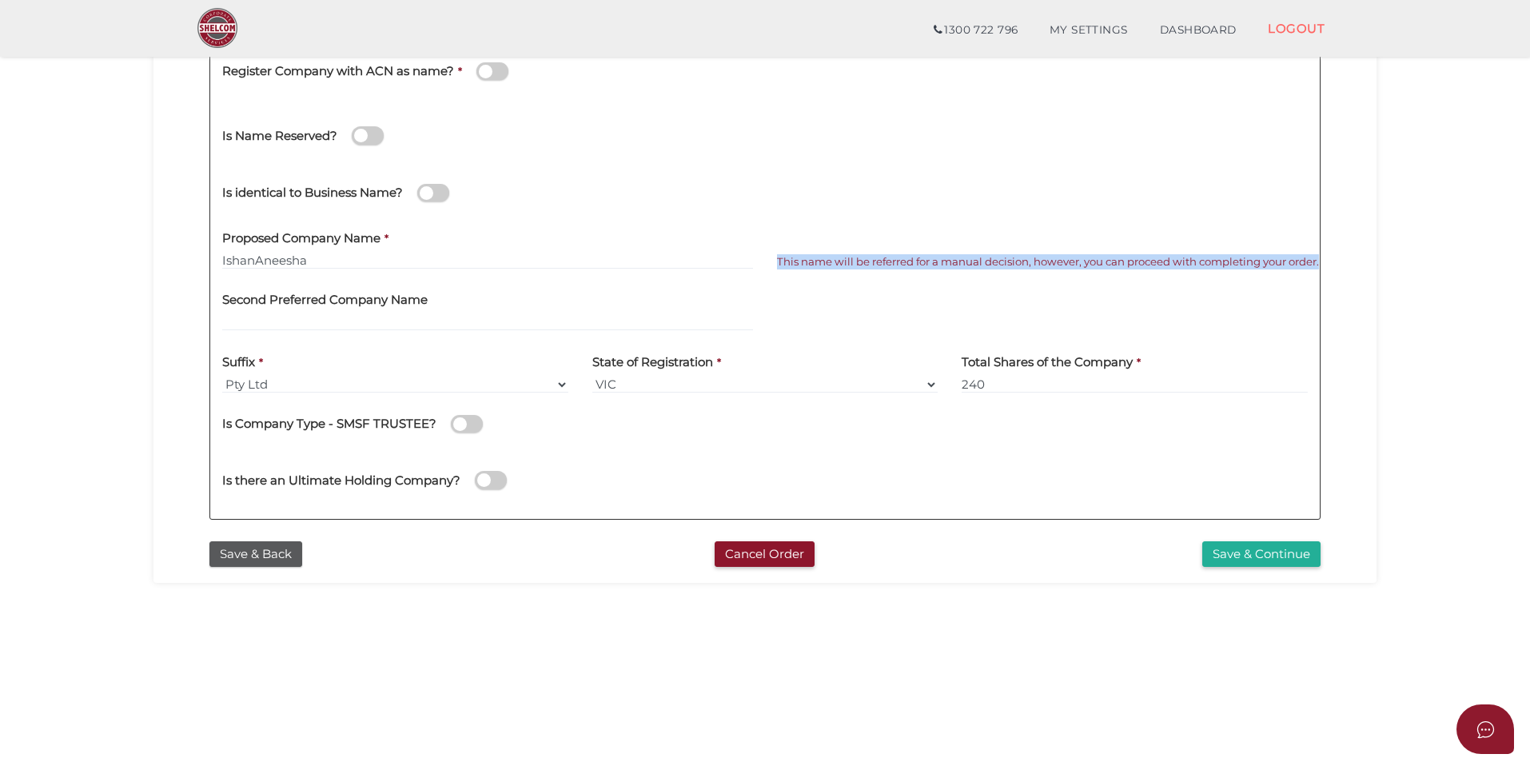
drag, startPoint x: 832, startPoint y: 274, endPoint x: 809, endPoint y: 264, distance: 25.4
click at [809, 264] on div "This name will be referred for a manual decision, however, you can proceed with…" at bounding box center [1042, 250] width 555 height 62
copy span "This name will be referred for a manual decision, however, you can proceed with…"
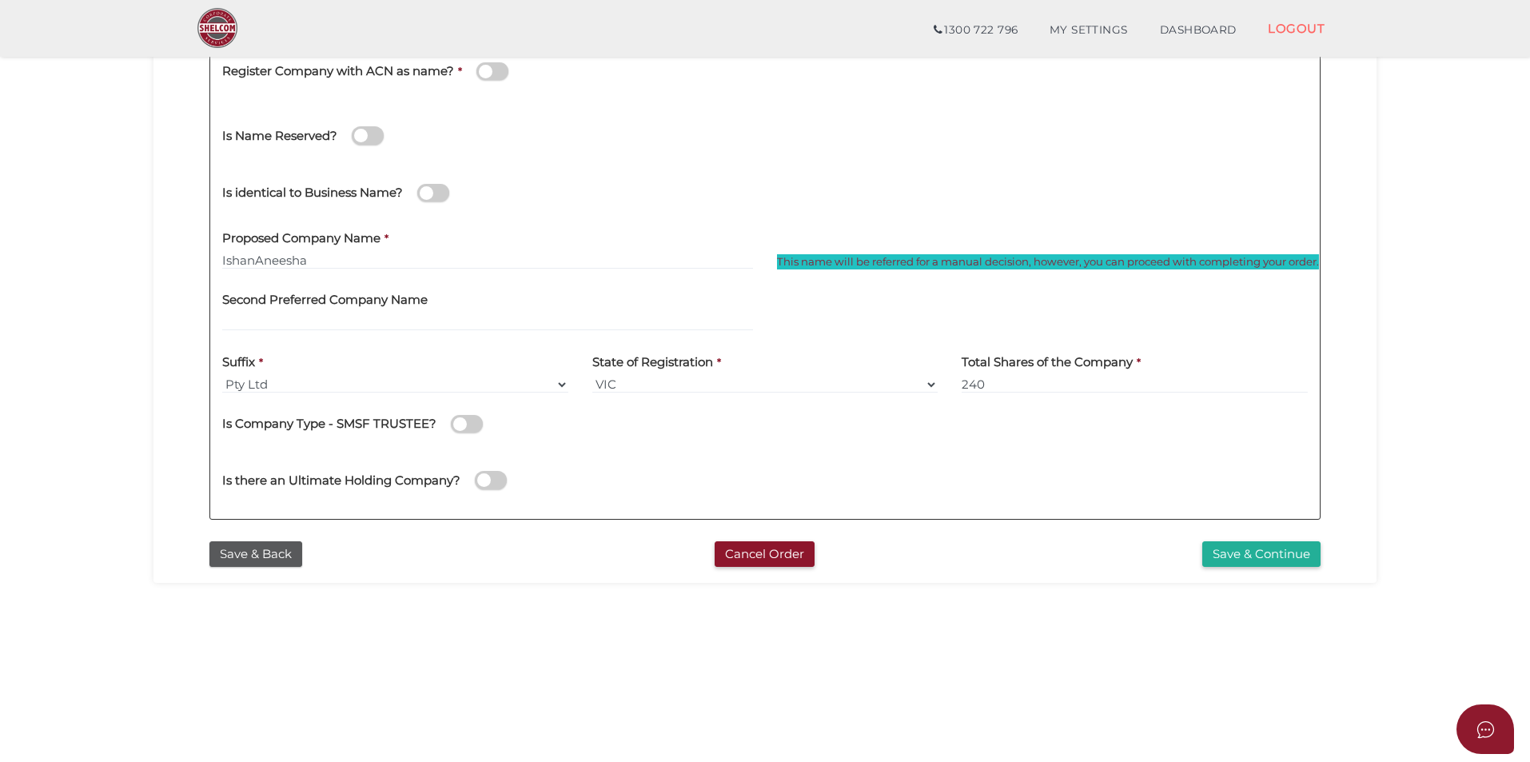
scroll to position [176, 0]
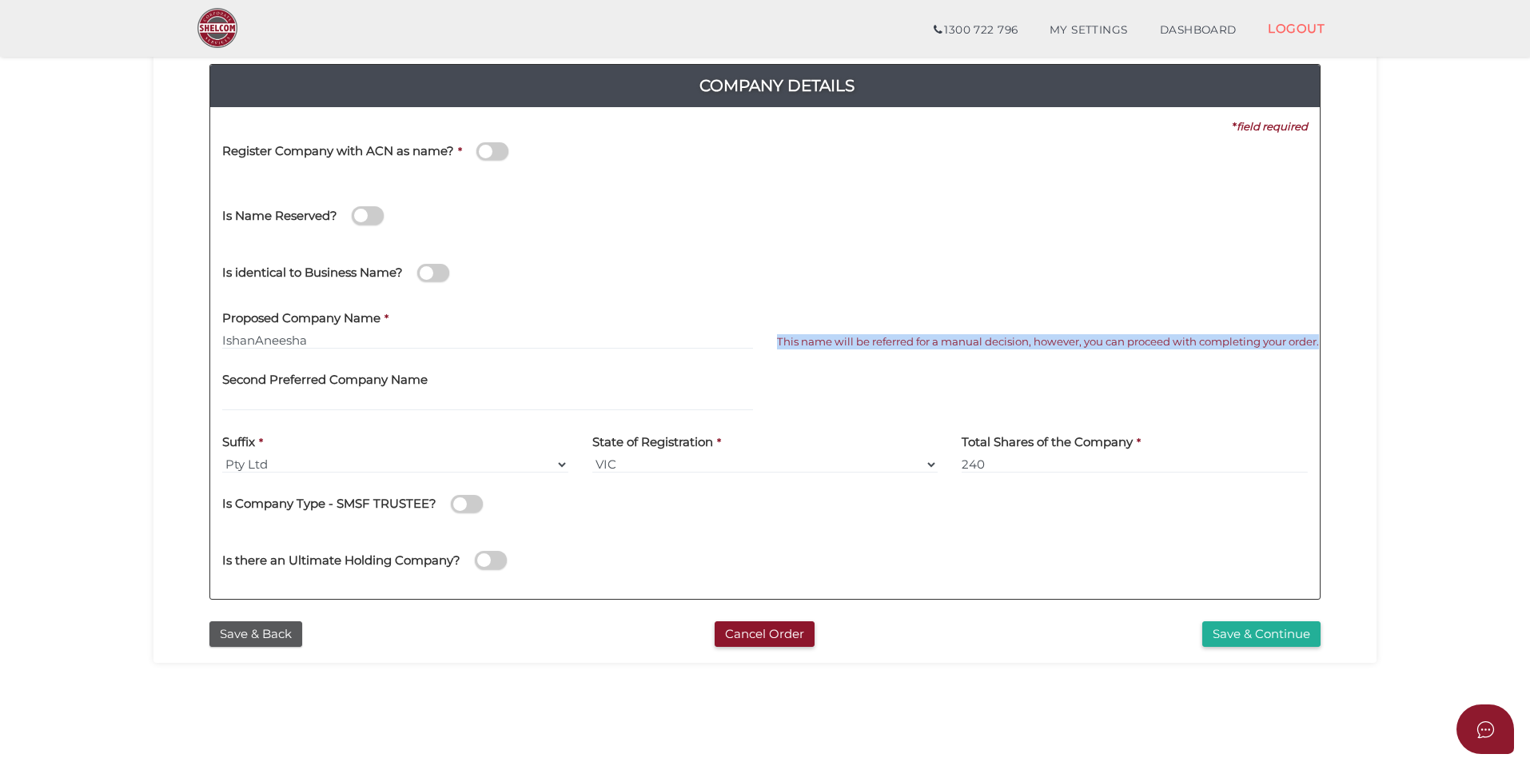
click at [1227, 337] on span "This name will be referred for a manual decision, however, you can proceed with…" at bounding box center [1048, 341] width 542 height 15
click at [1227, 306] on div "3b4c717e34a92b9afc0027c4808f9516 1 REGISTRATION REQUIREMENTS 2 COMPANY DETAILS …" at bounding box center [765, 303] width 1223 height 720
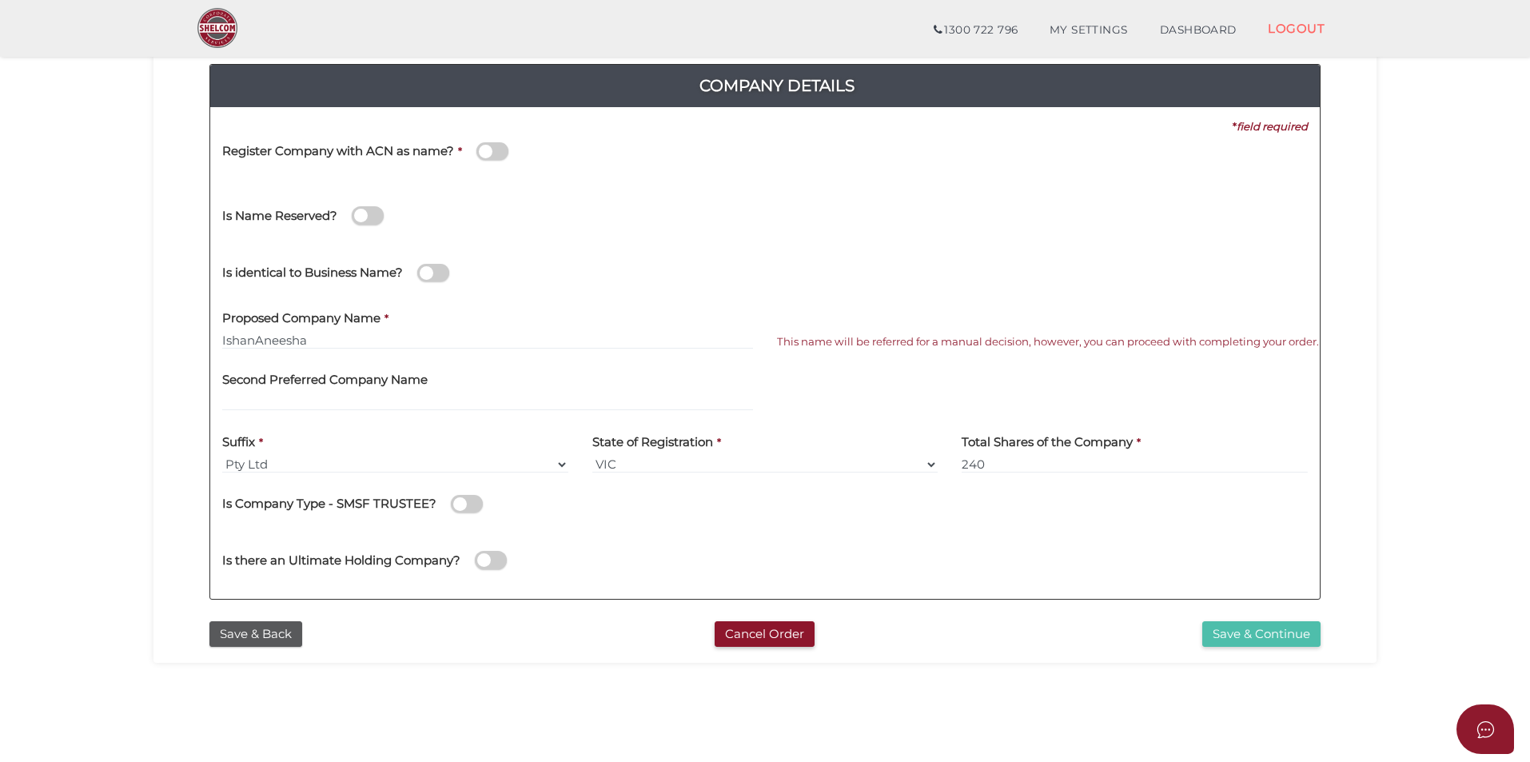
drag, startPoint x: 1219, startPoint y: 632, endPoint x: 1209, endPoint y: 634, distance: 10.5
click at [1219, 589] on button "Save & Continue" at bounding box center [1262, 634] width 118 height 26
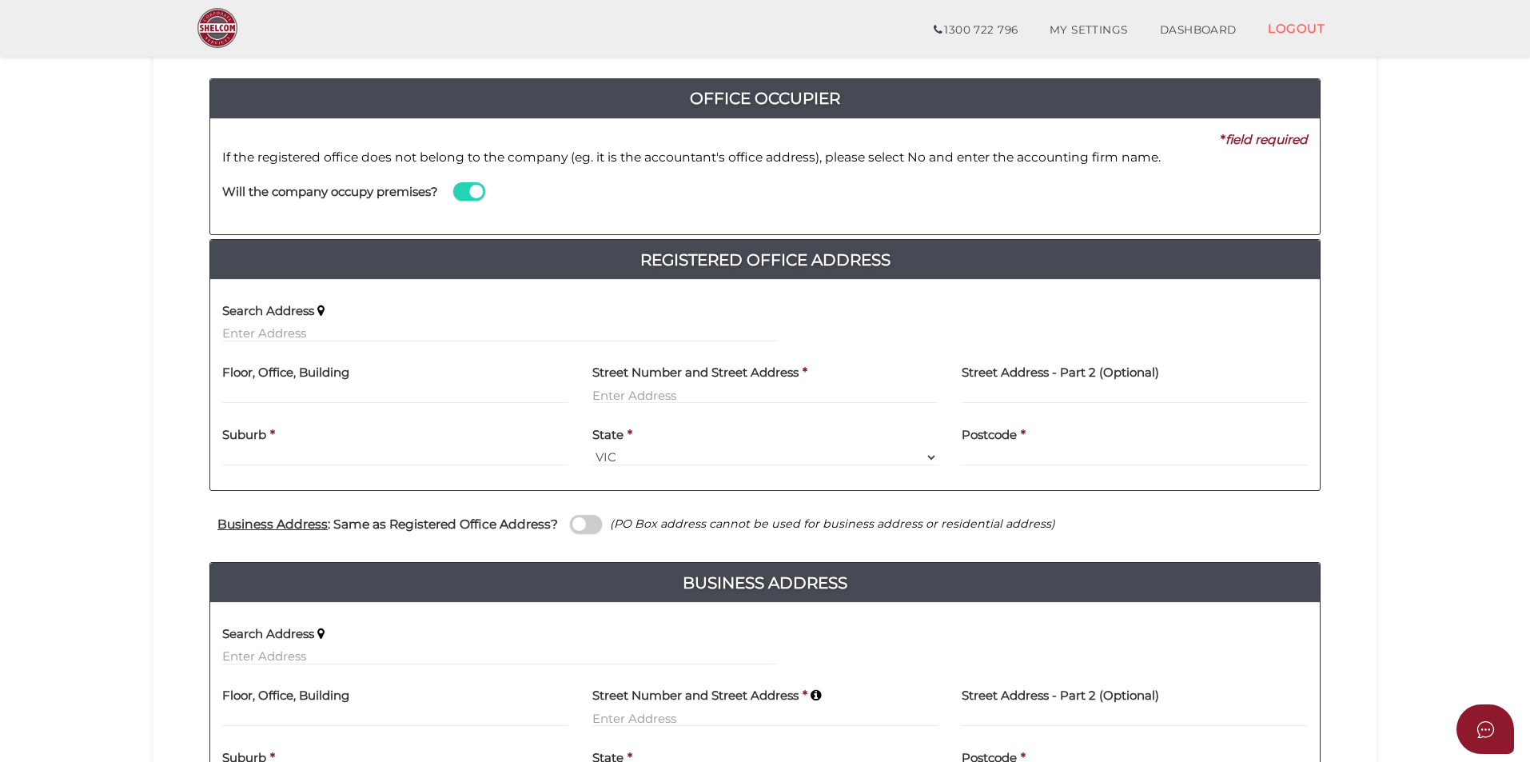
scroll to position [160, 0]
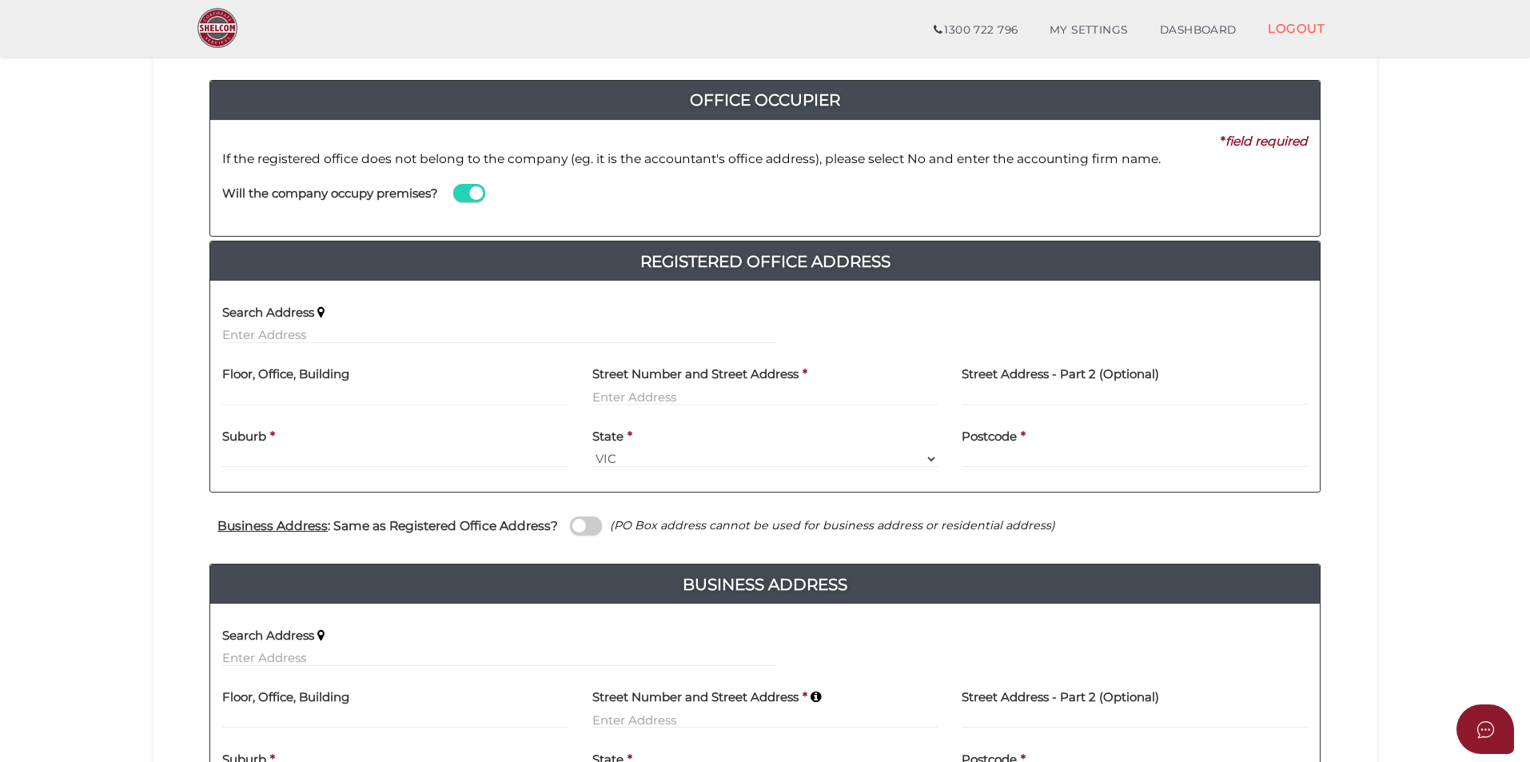
click at [466, 195] on span at bounding box center [469, 193] width 32 height 18
click at [0, 0] on input "checkbox" at bounding box center [0, 0] width 0 height 0
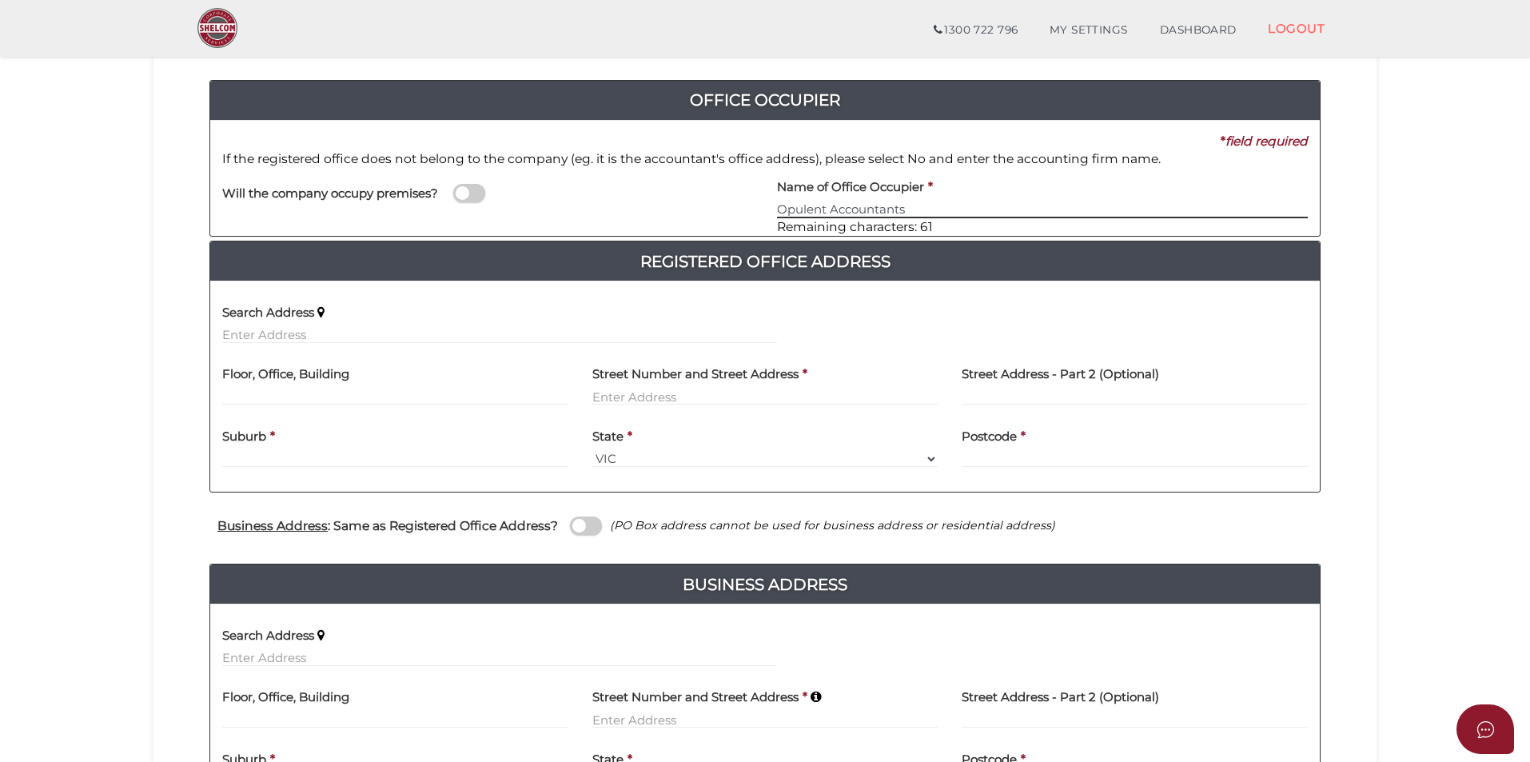
type input "Opulent Accountants"
click at [1406, 297] on section "Company Registration 3b4c717e34a92b9afc0027c4808f9516 1 REGISTRATION REQUIREMEN…" at bounding box center [765, 413] width 1530 height 1062
click at [98, 264] on section "Company Registration 3b4c717e34a92b9afc0027c4808f9516 1 REGISTRATION REQUIREMEN…" at bounding box center [765, 413] width 1530 height 1062
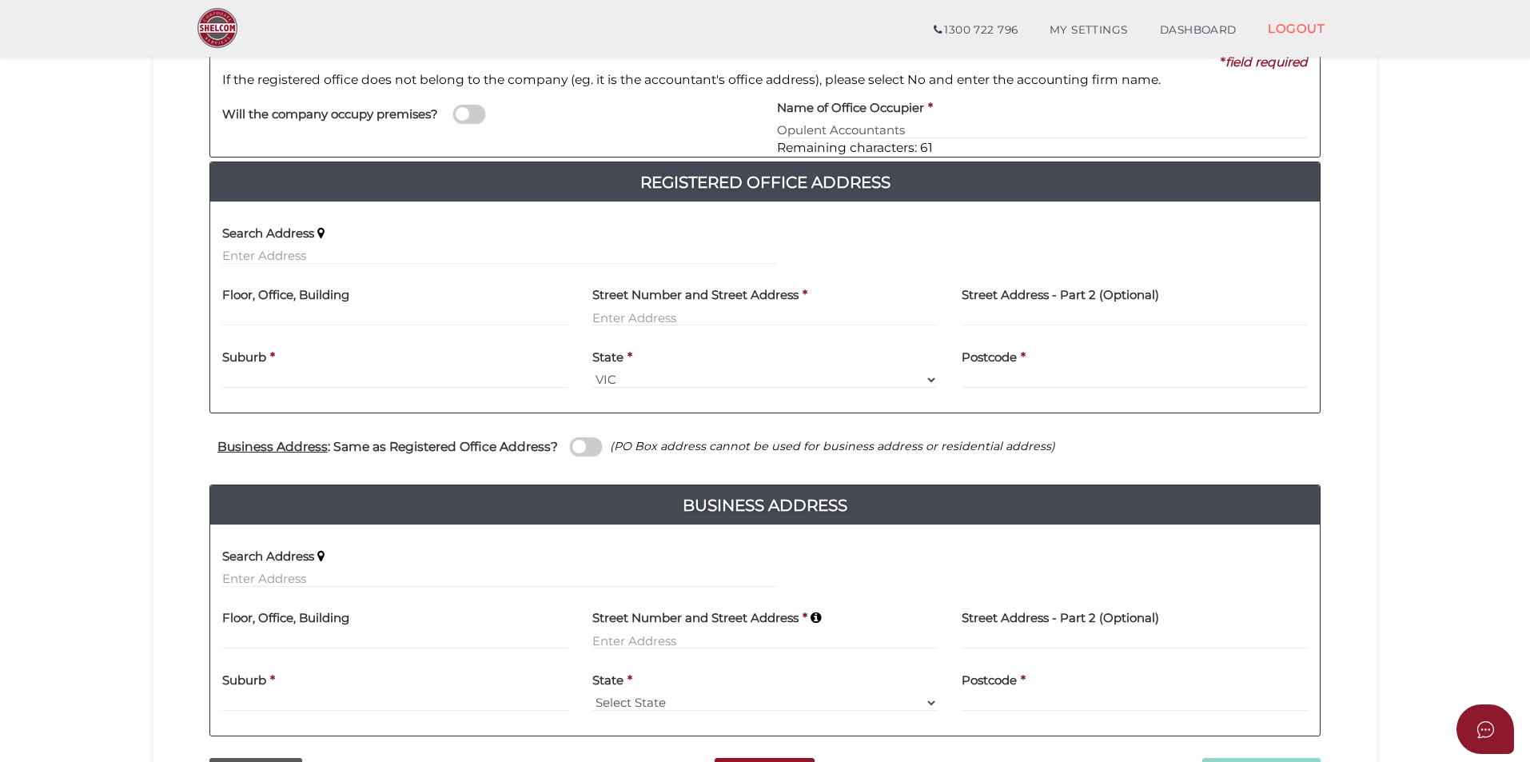
scroll to position [240, 0]
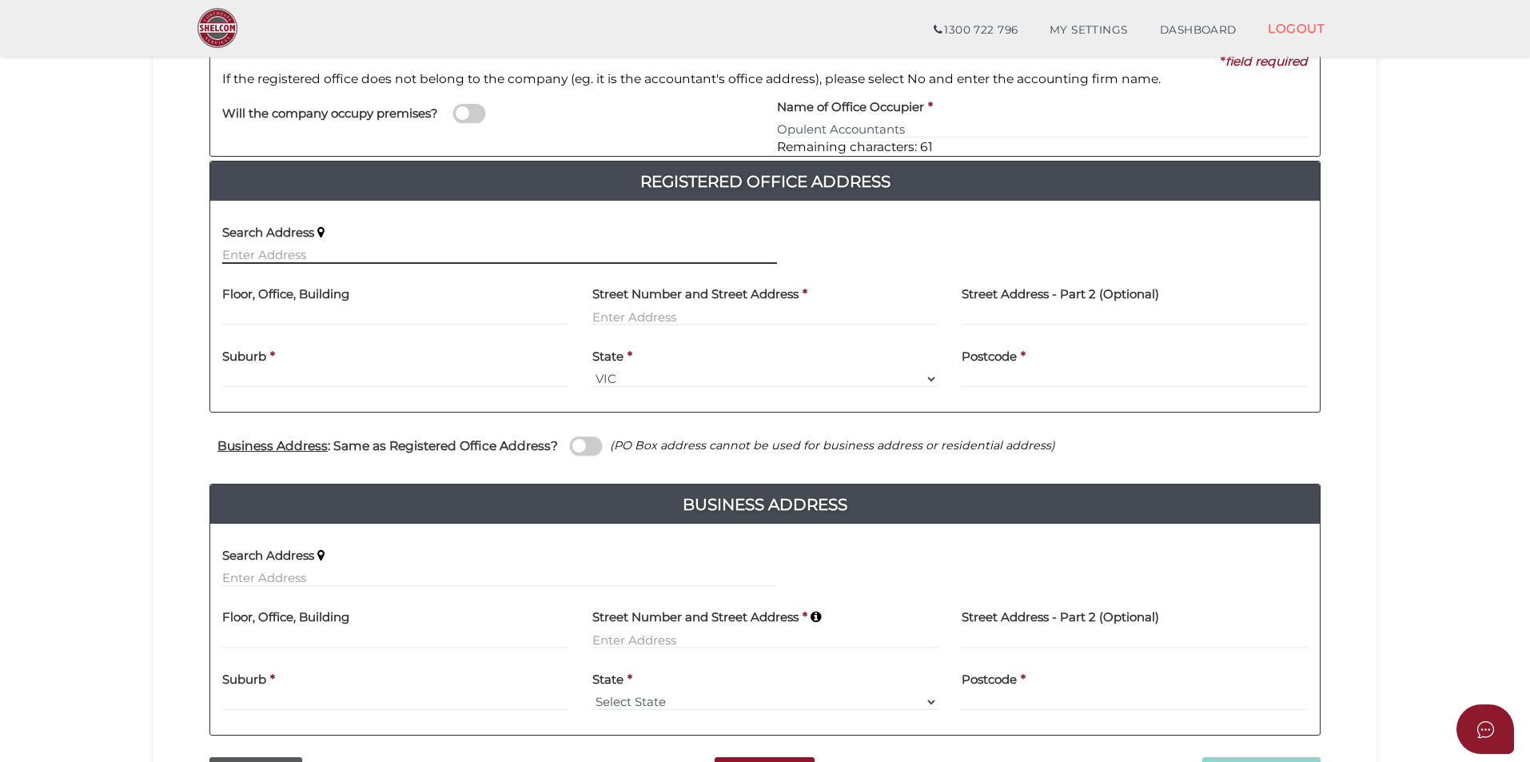
click at [252, 250] on input "text" at bounding box center [499, 255] width 555 height 18
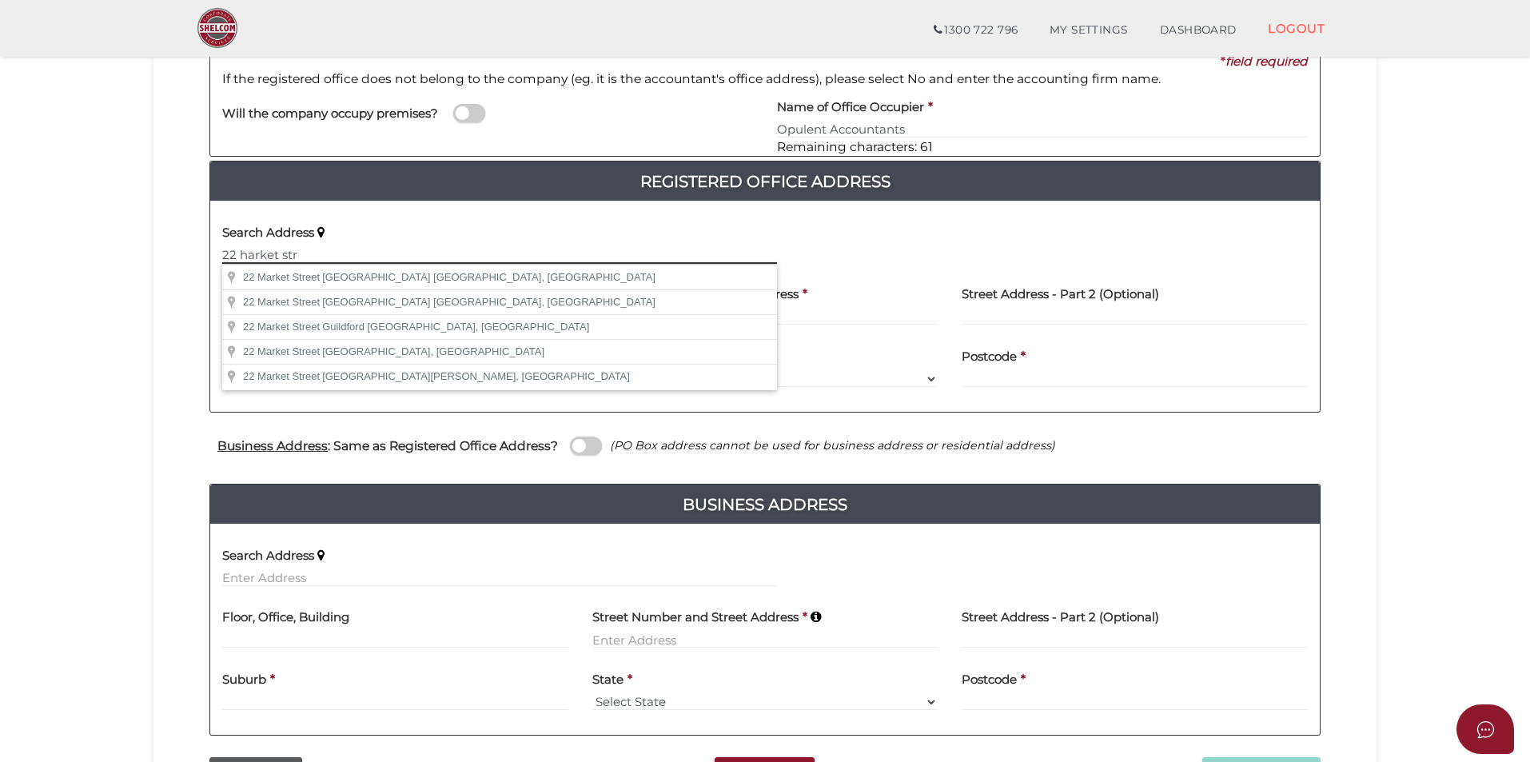
click at [276, 256] on input "22 harket str" at bounding box center [499, 255] width 555 height 18
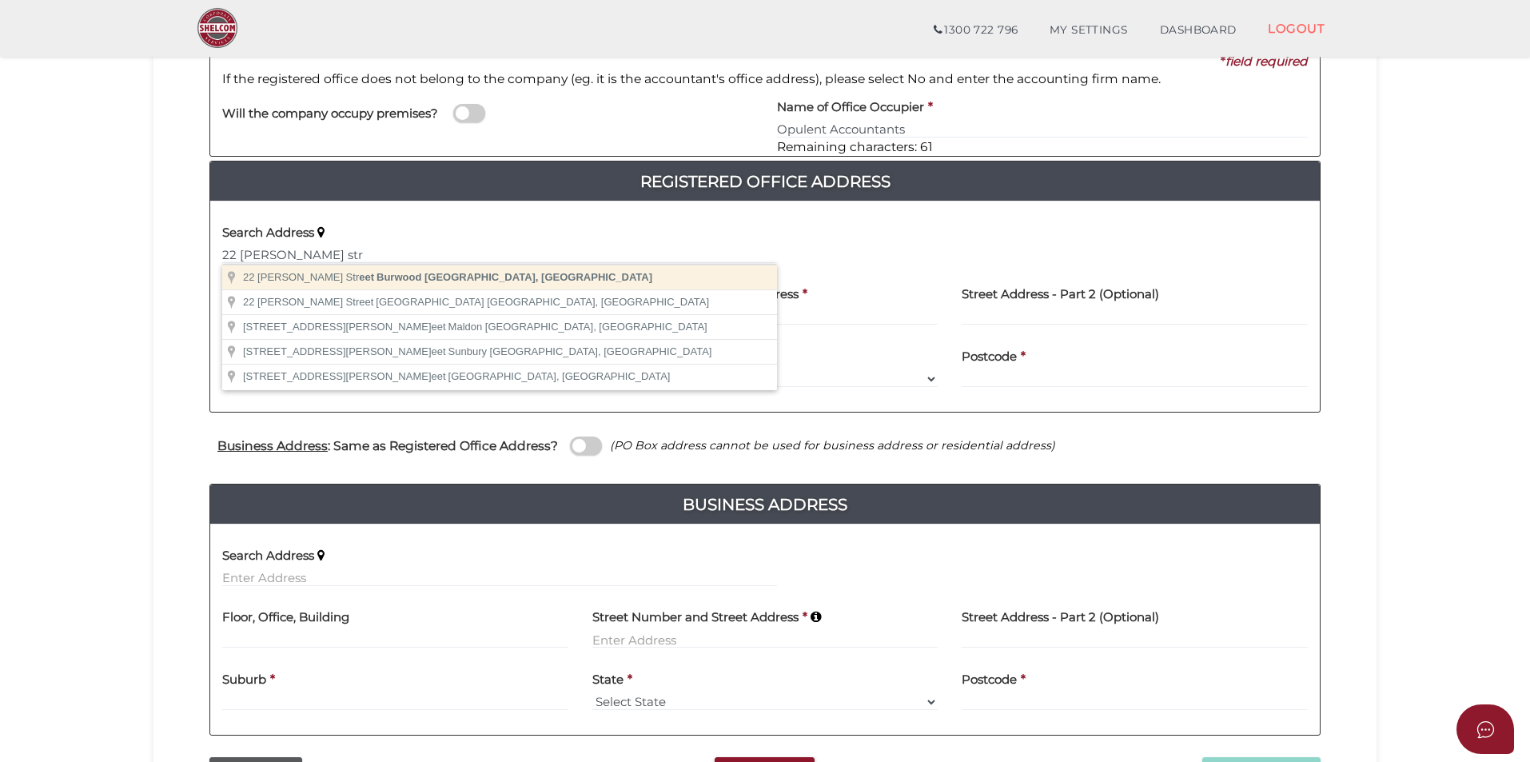
type input "22 Harker Street, Burwood VIC, Australia"
type input "22 Harker Street"
type input "Burwood"
select select "VIC"
type input "3125"
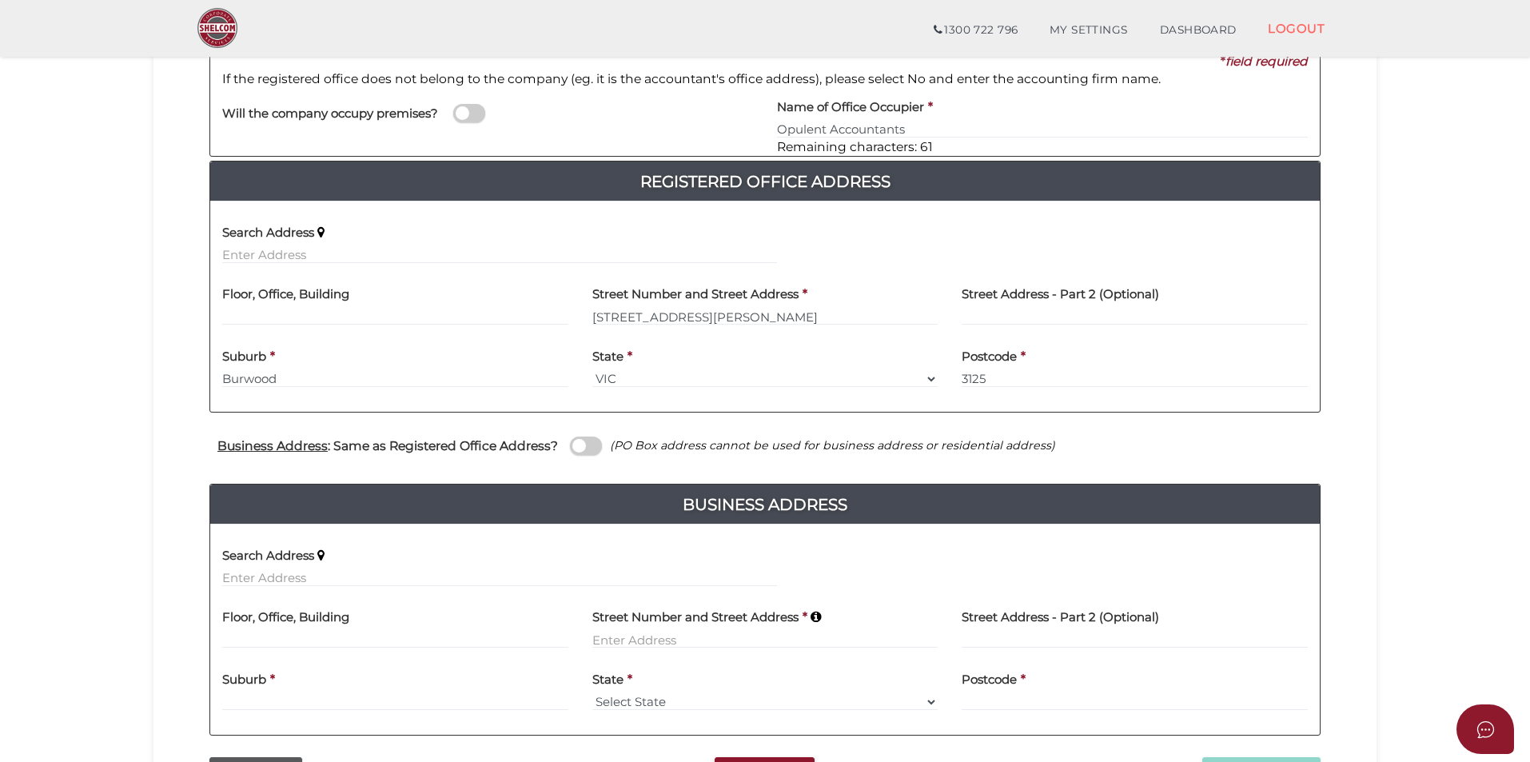
click at [1366, 424] on div "3b4c717e34a92b9afc0027c4808f9516 1 REGISTRATION REQUIREMENTS 2 COMPANY DETAILS …" at bounding box center [765, 339] width 1223 height 920
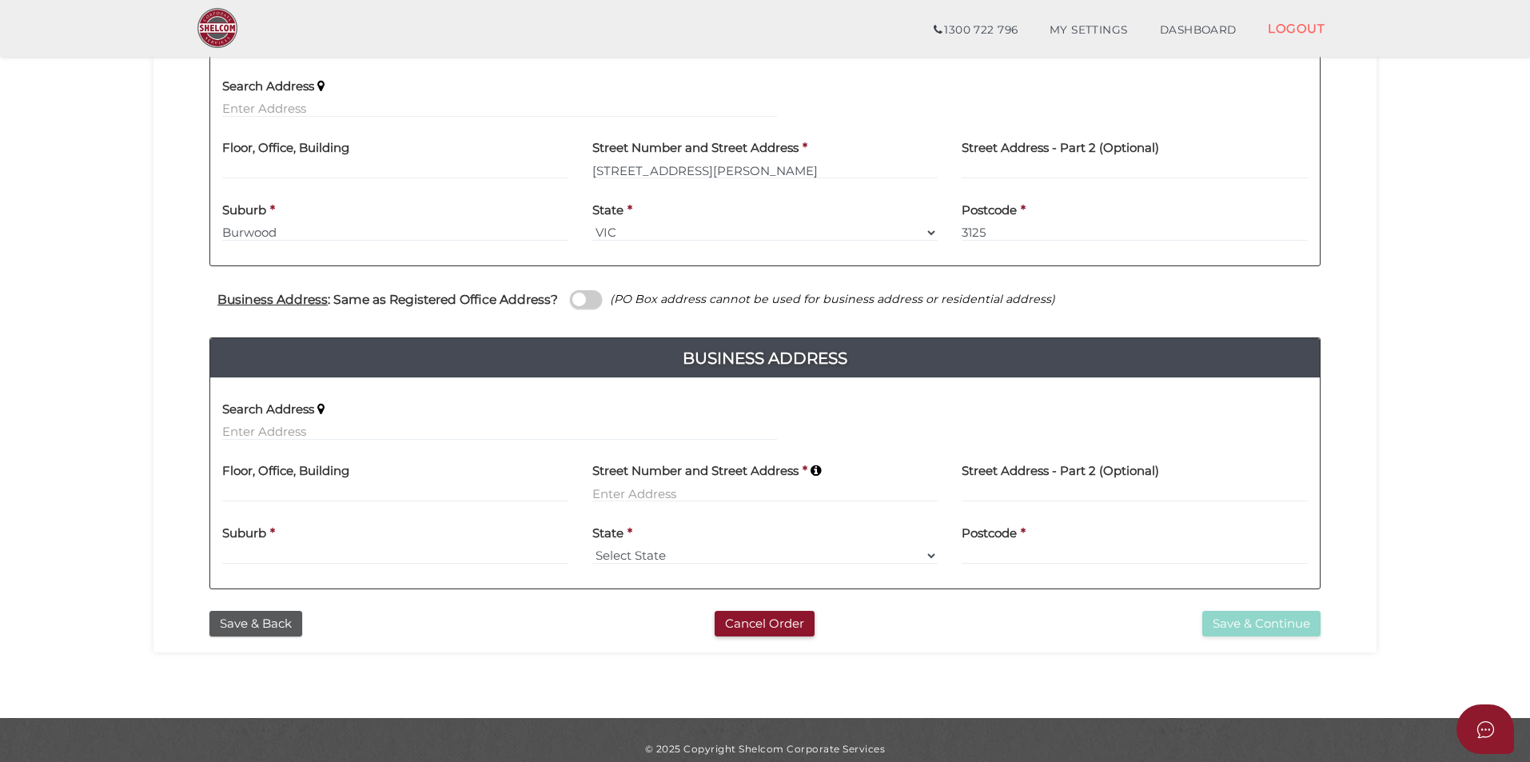
scroll to position [400, 0]
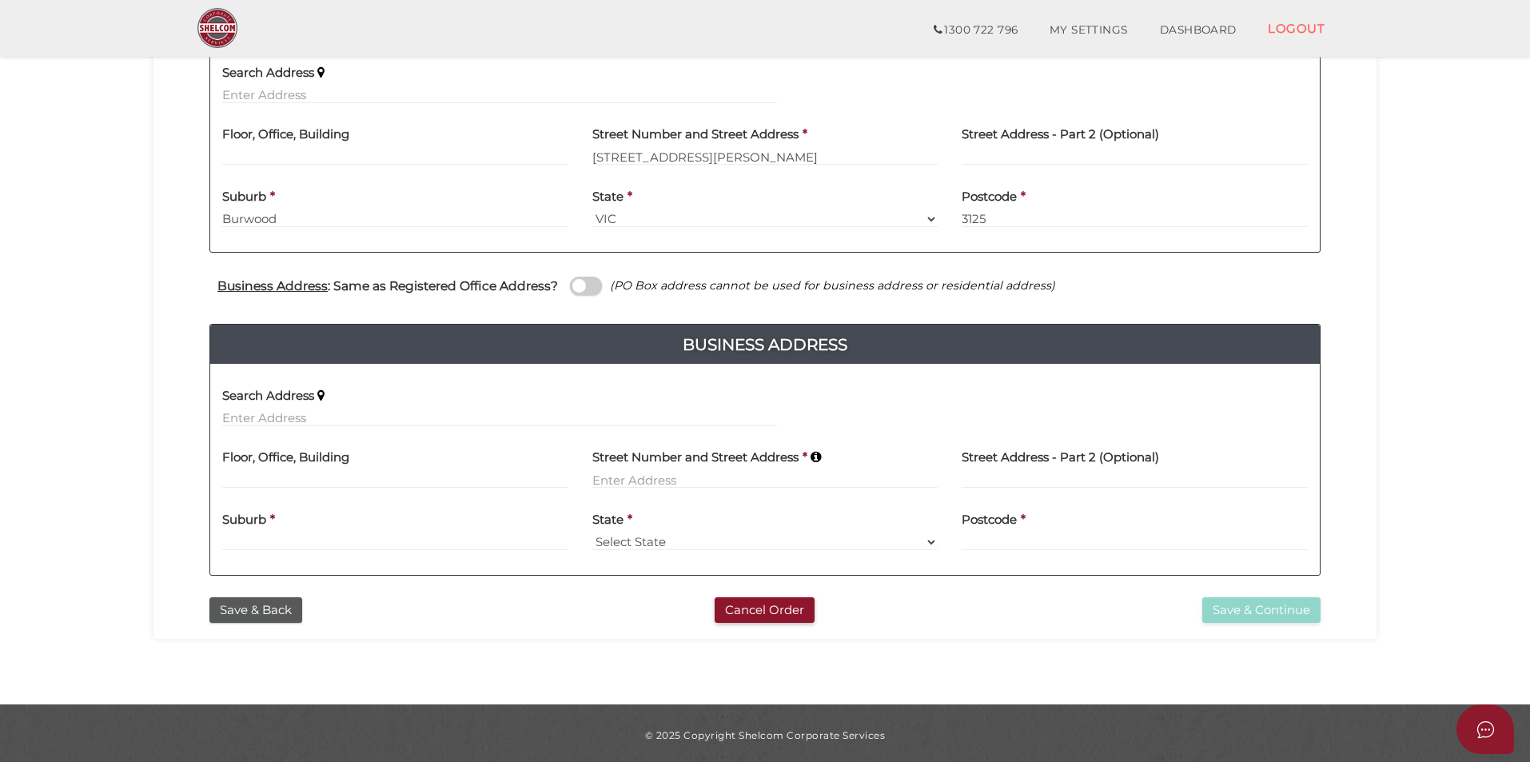
click at [51, 353] on section "Company Registration 3b4c717e34a92b9afc0027c4808f9516 1 REGISTRATION REQUIREMEN…" at bounding box center [765, 174] width 1530 height 1062
click at [1422, 155] on section "Company Registration 3b4c717e34a92b9afc0027c4808f9516 1 REGISTRATION REQUIREMEN…" at bounding box center [765, 174] width 1530 height 1062
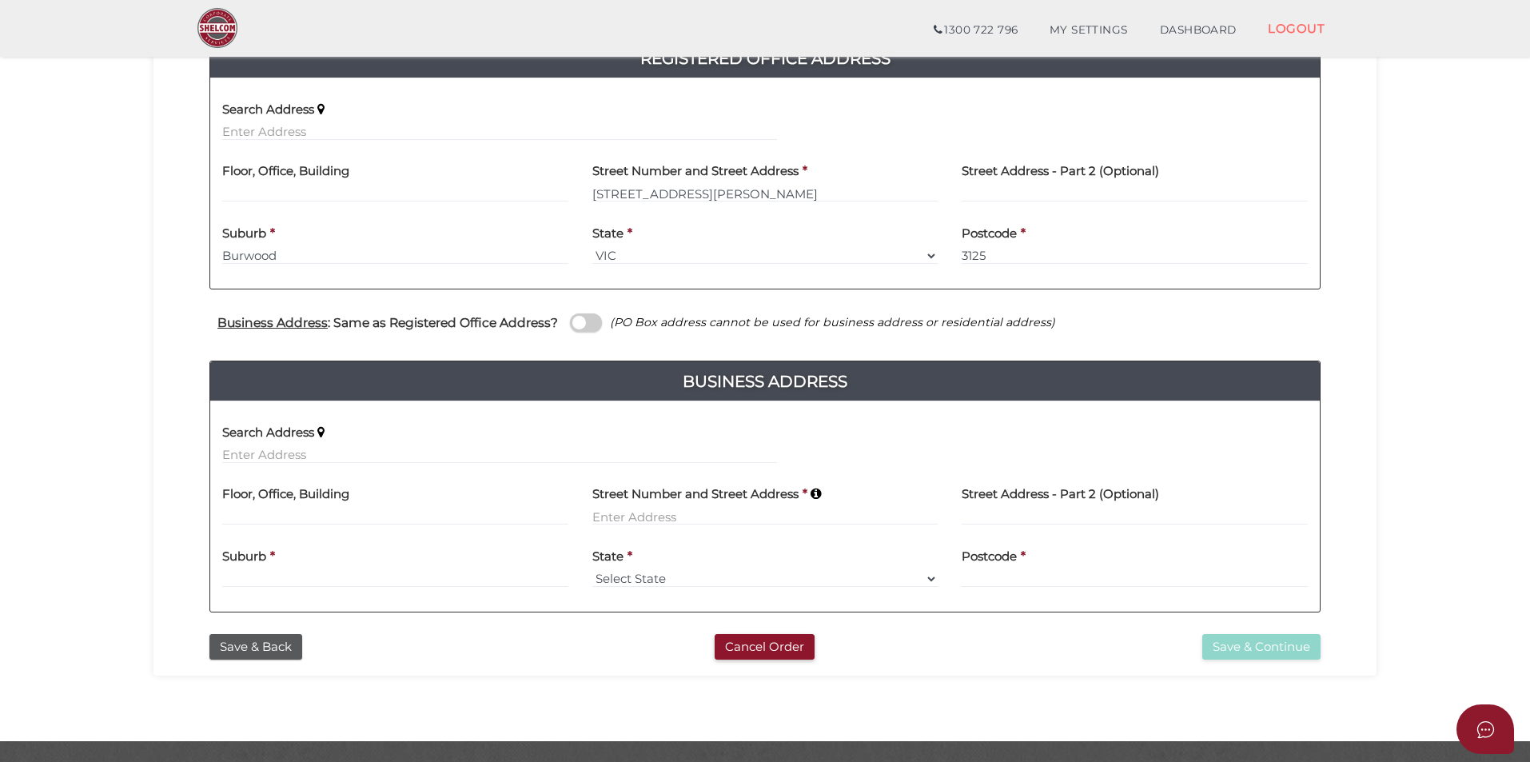
scroll to position [404, 0]
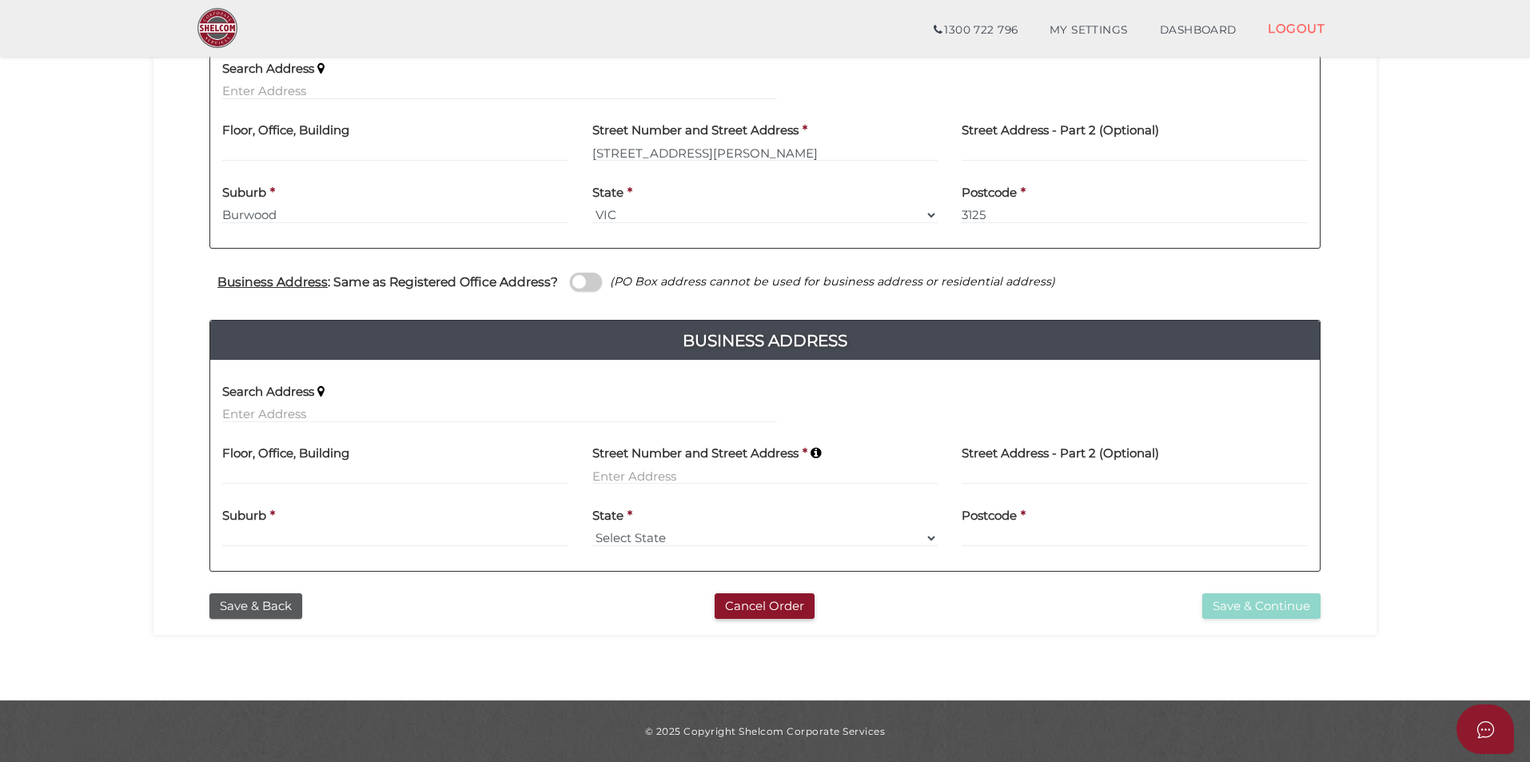
drag, startPoint x: 106, startPoint y: 292, endPoint x: 114, endPoint y: 296, distance: 9.7
click at [106, 293] on section "Company Registration 3b4c717e34a92b9afc0027c4808f9516 1 REGISTRATION REQUIREMEN…" at bounding box center [765, 170] width 1530 height 1062
paste input "49 CLARA AVENUE"
drag, startPoint x: 89, startPoint y: 465, endPoint x: 115, endPoint y: 457, distance: 27.4
click at [89, 465] on section "Company Registration 3b4c717e34a92b9afc0027c4808f9516 1 REGISTRATION REQUIREMEN…" at bounding box center [765, 170] width 1530 height 1062
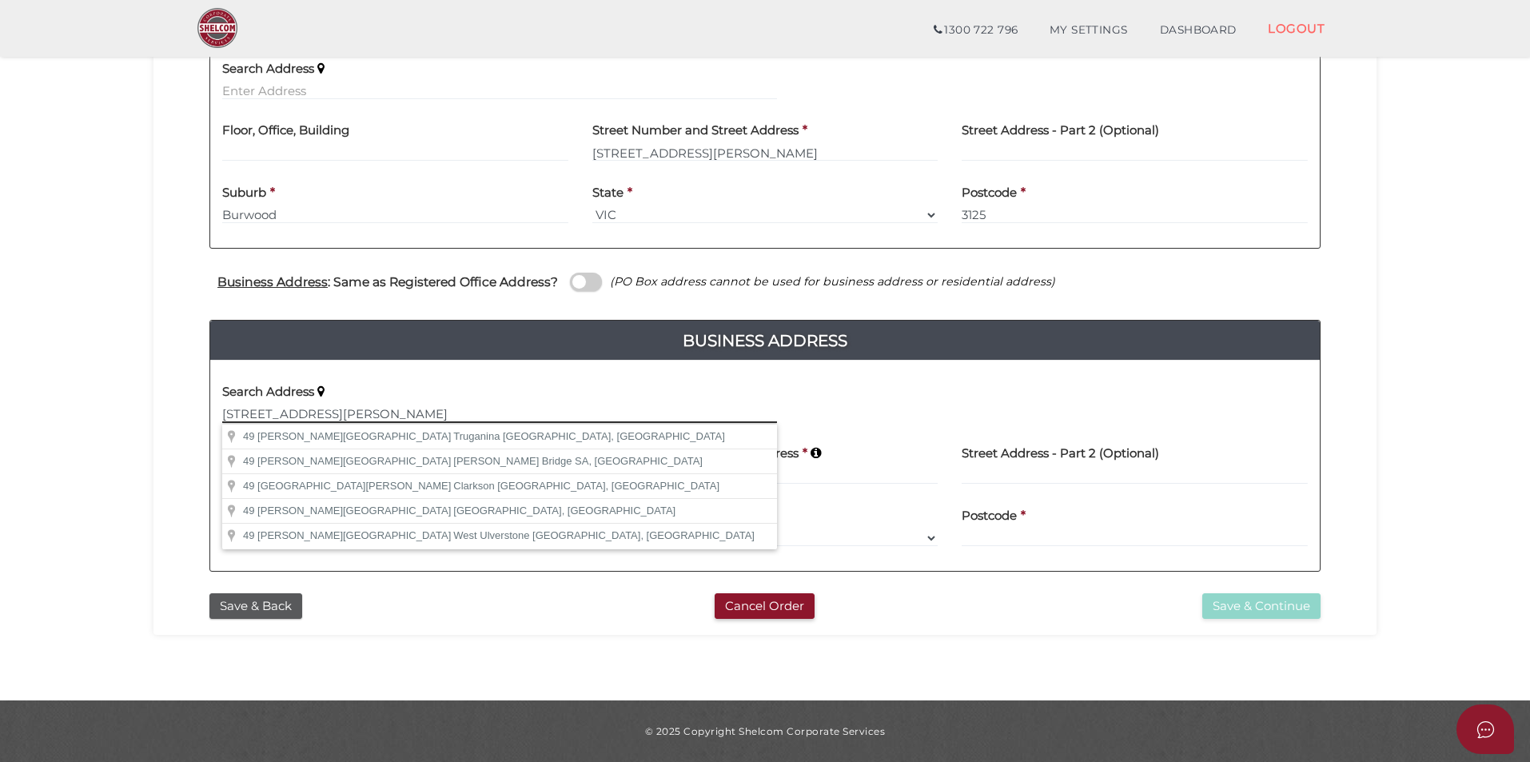
click at [381, 407] on input "49 CLARA AVENUE" at bounding box center [499, 414] width 555 height 18
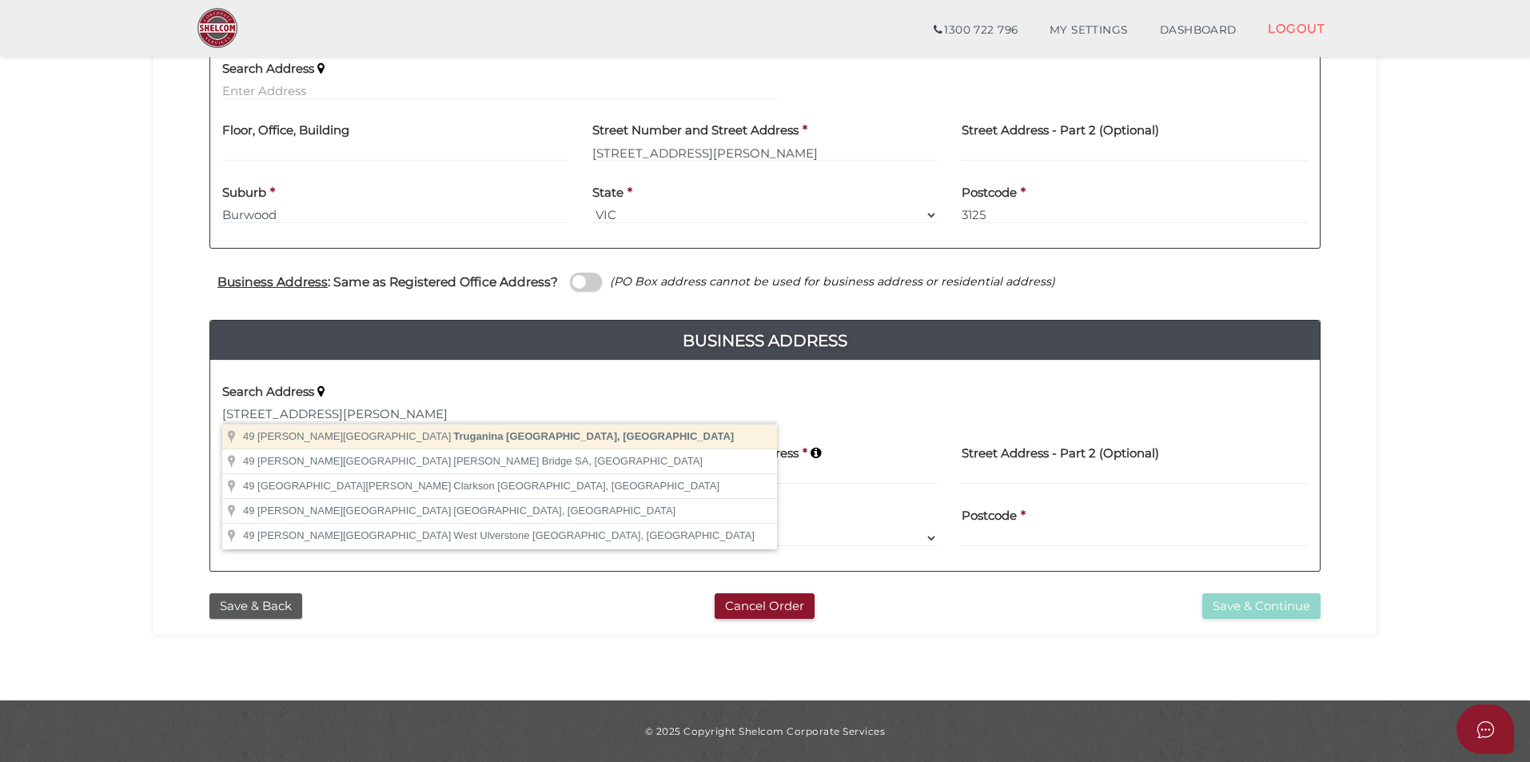
type input "49 Clara Avenue, Truganina VIC, Australia"
type input "49 Clara Avenue"
type input "Truganina"
select select "VIC"
type input "3029"
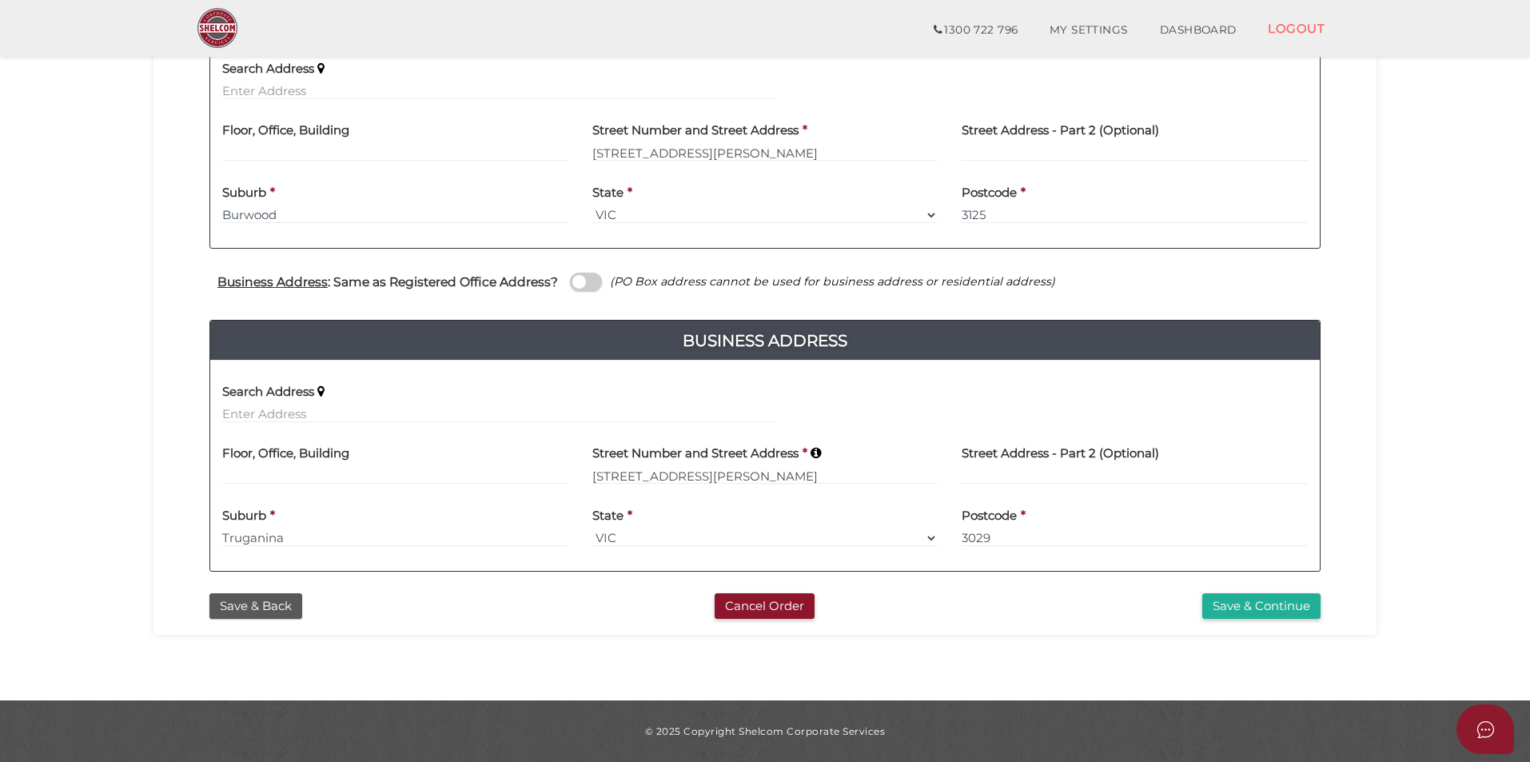
drag, startPoint x: 1435, startPoint y: 461, endPoint x: 1390, endPoint y: 467, distance: 45.2
click at [1435, 461] on section "Company Registration 3b4c717e34a92b9afc0027c4808f9516 1 REGISTRATION REQUIREMEN…" at bounding box center [765, 170] width 1530 height 1062
click at [1275, 608] on button "Save & Continue" at bounding box center [1262, 606] width 118 height 26
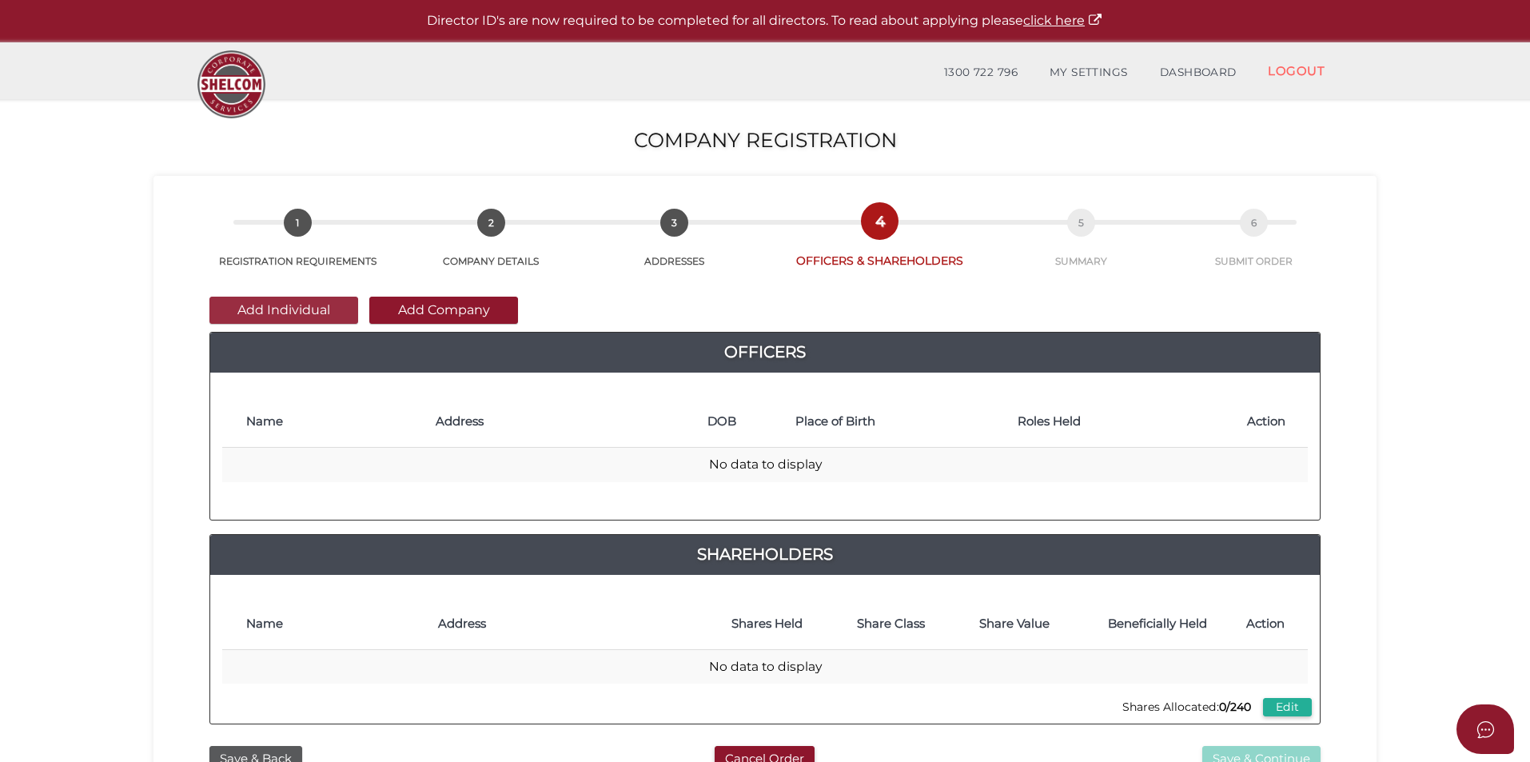
click at [273, 313] on button "Add Individual" at bounding box center [283, 310] width 149 height 27
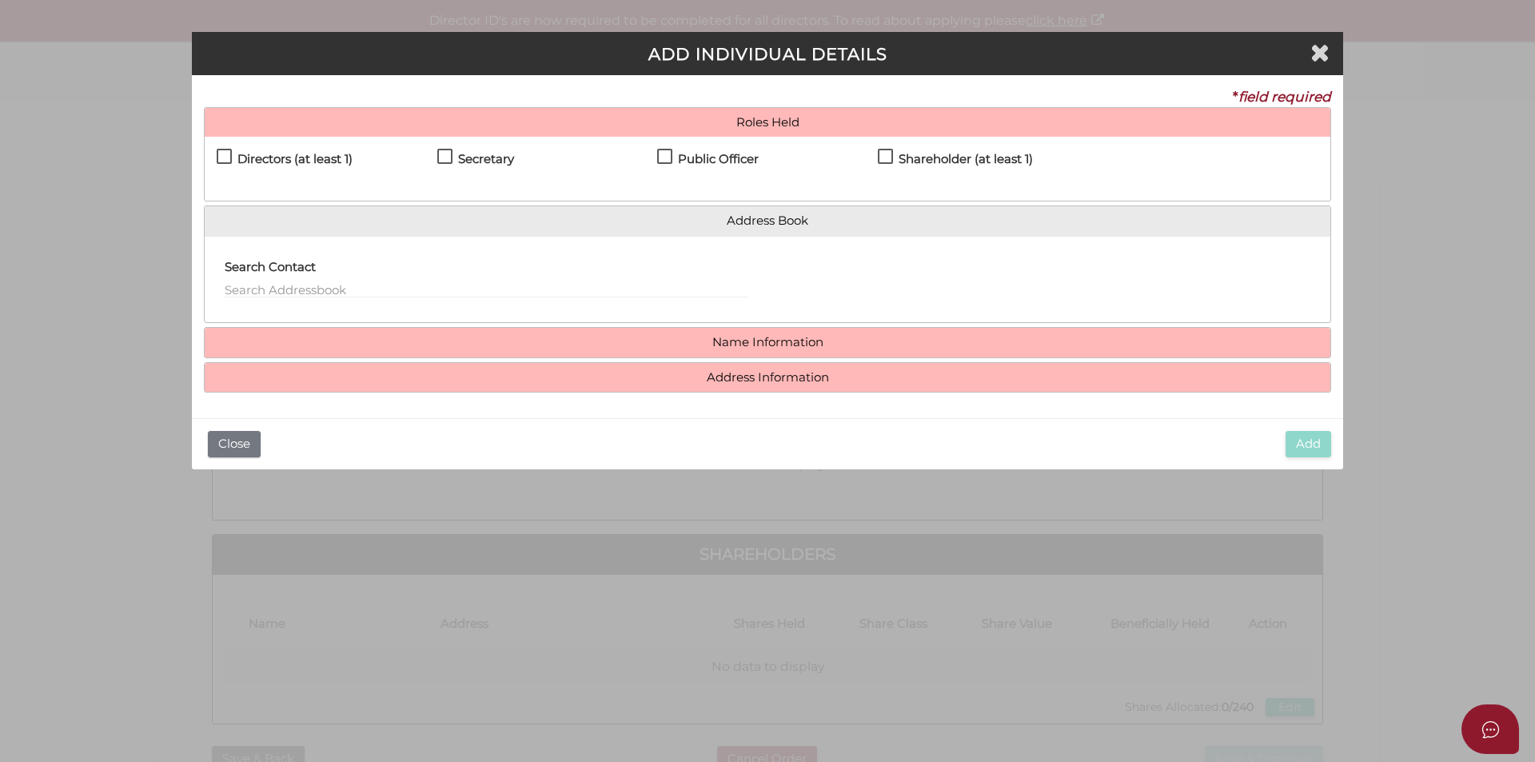
click at [240, 160] on h4 "Directors (at least 1)" at bounding box center [294, 160] width 115 height 14
checkbox input "true"
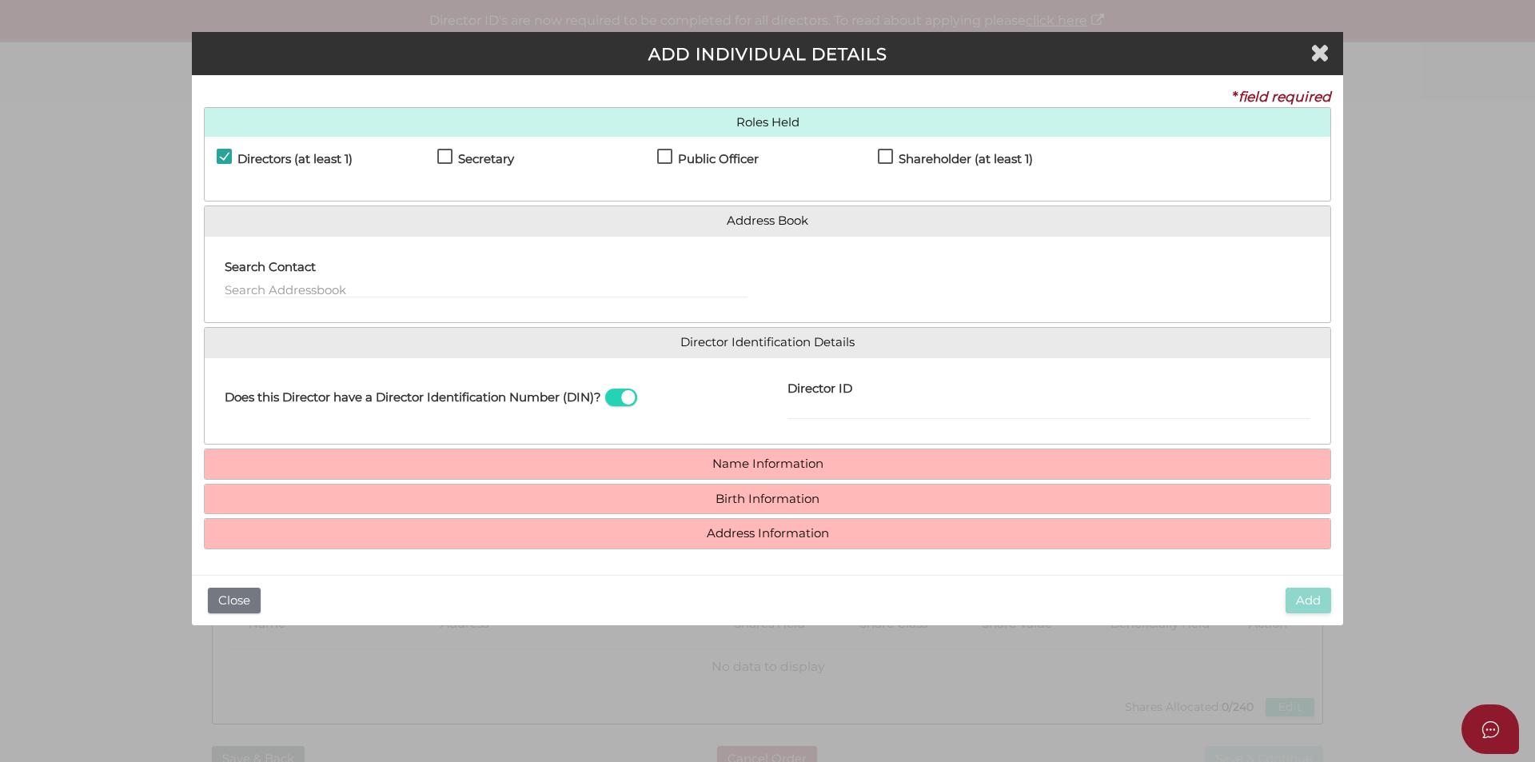
click at [493, 155] on h4 "Secretary" at bounding box center [486, 160] width 56 height 14
checkbox input "true"
click at [702, 157] on h4 "Public Officer" at bounding box center [718, 160] width 81 height 14
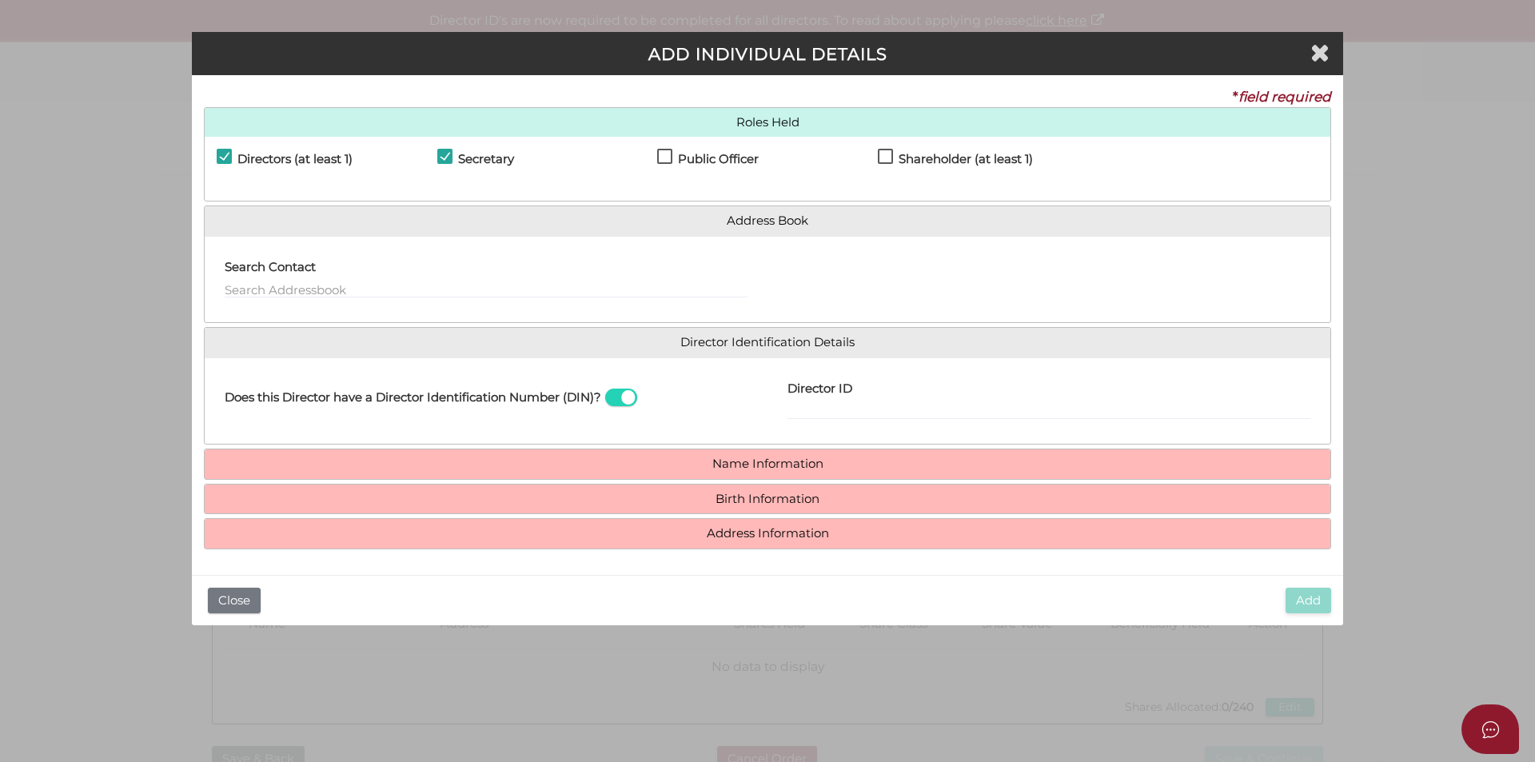
checkbox input "true"
click at [896, 161] on label "Shareholder (at least 1)" at bounding box center [955, 163] width 155 height 20
checkbox input "true"
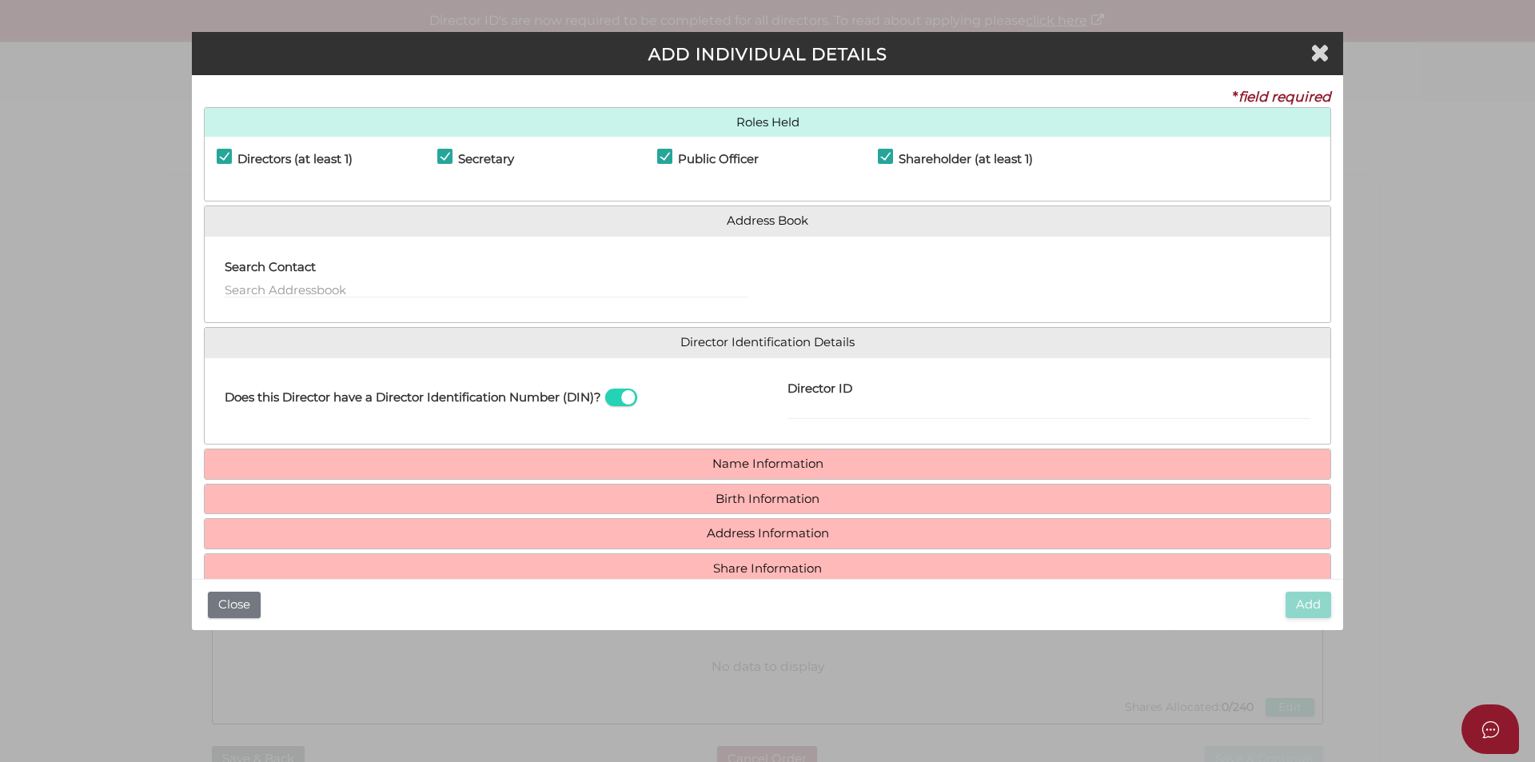
click at [624, 402] on span at bounding box center [621, 398] width 32 height 18
click at [0, 0] on input "checkbox" at bounding box center [0, 0] width 0 height 0
paste input "pratheep09@hotmail.com"
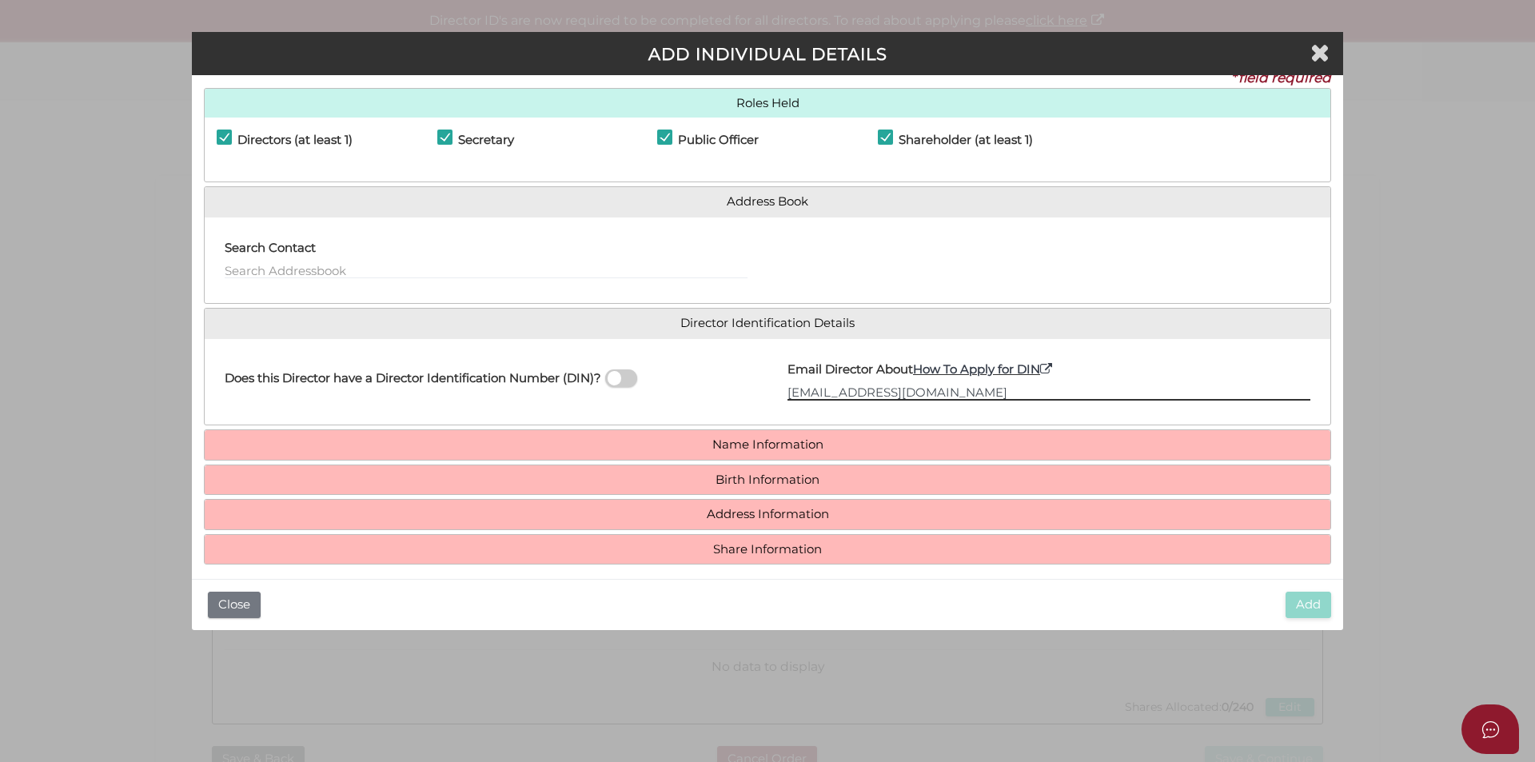
scroll to position [30, 0]
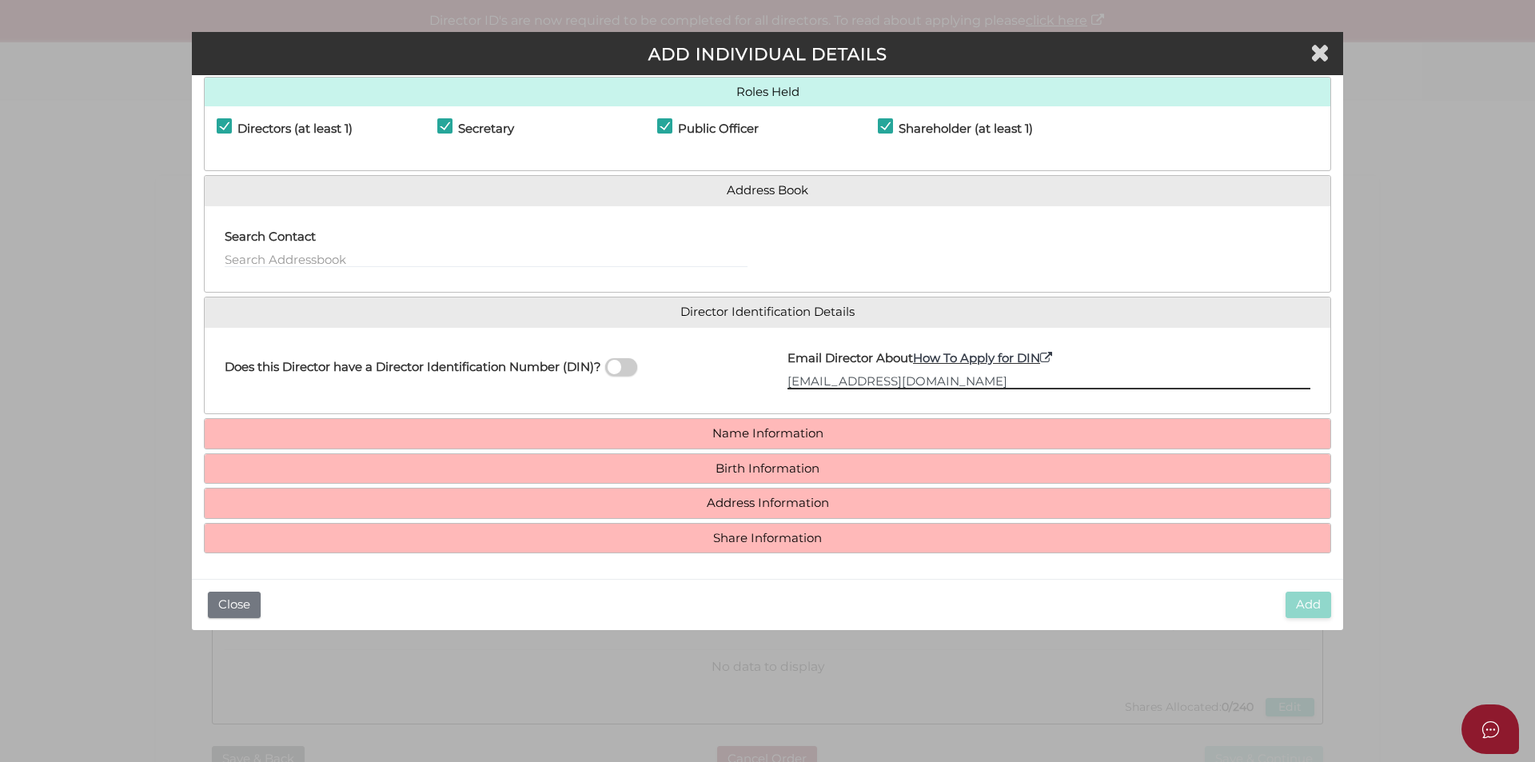
type input "[EMAIL_ADDRESS][DOMAIN_NAME]"
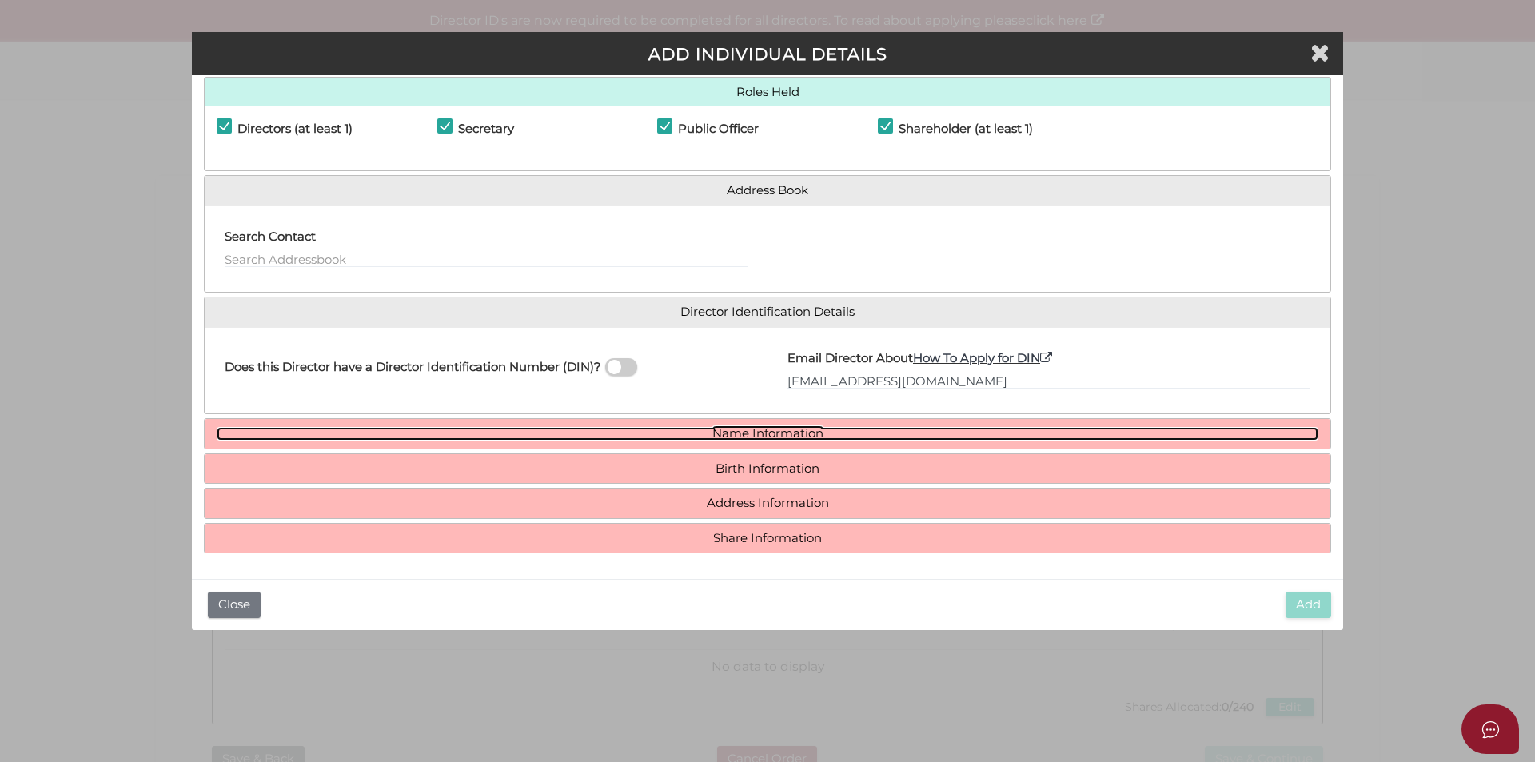
click at [752, 427] on link "Name Information" at bounding box center [768, 434] width 1102 height 14
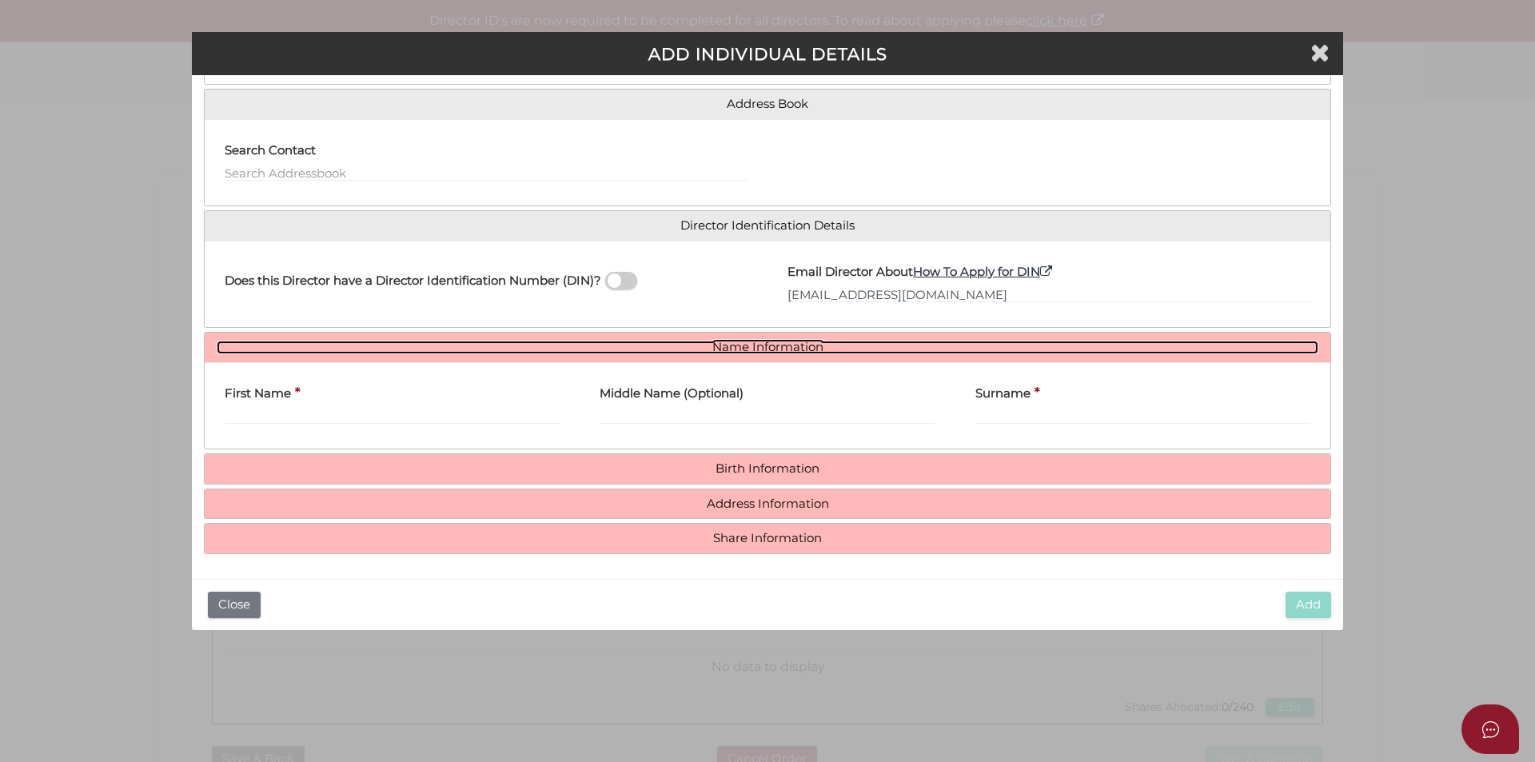
scroll to position [118, 0]
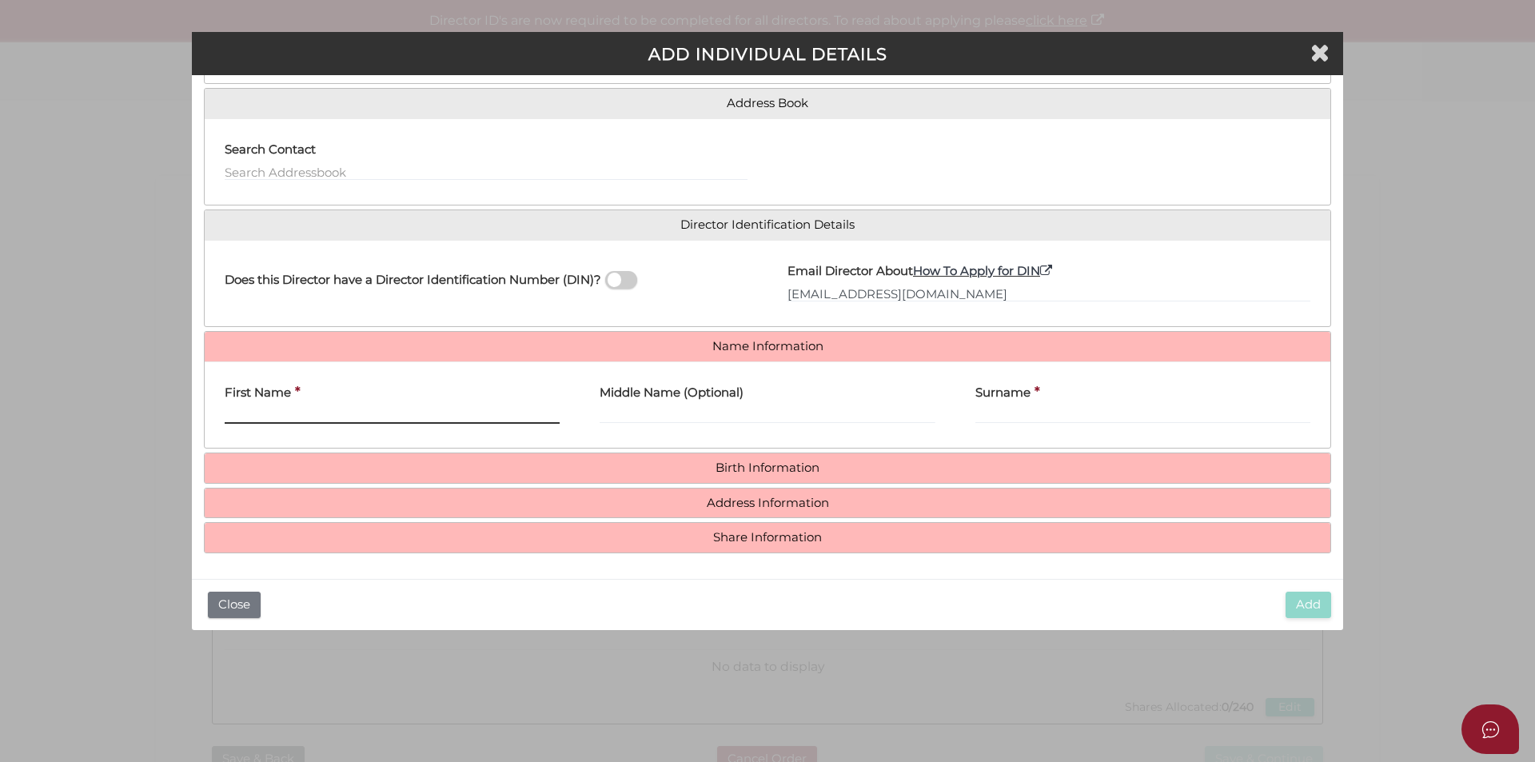
drag, startPoint x: 272, startPoint y: 409, endPoint x: 281, endPoint y: 404, distance: 11.1
click at [272, 409] on input "First Name" at bounding box center [392, 415] width 335 height 18
click at [301, 412] on input "First Name" at bounding box center [392, 415] width 335 height 18
paste input "PRATHEEP"
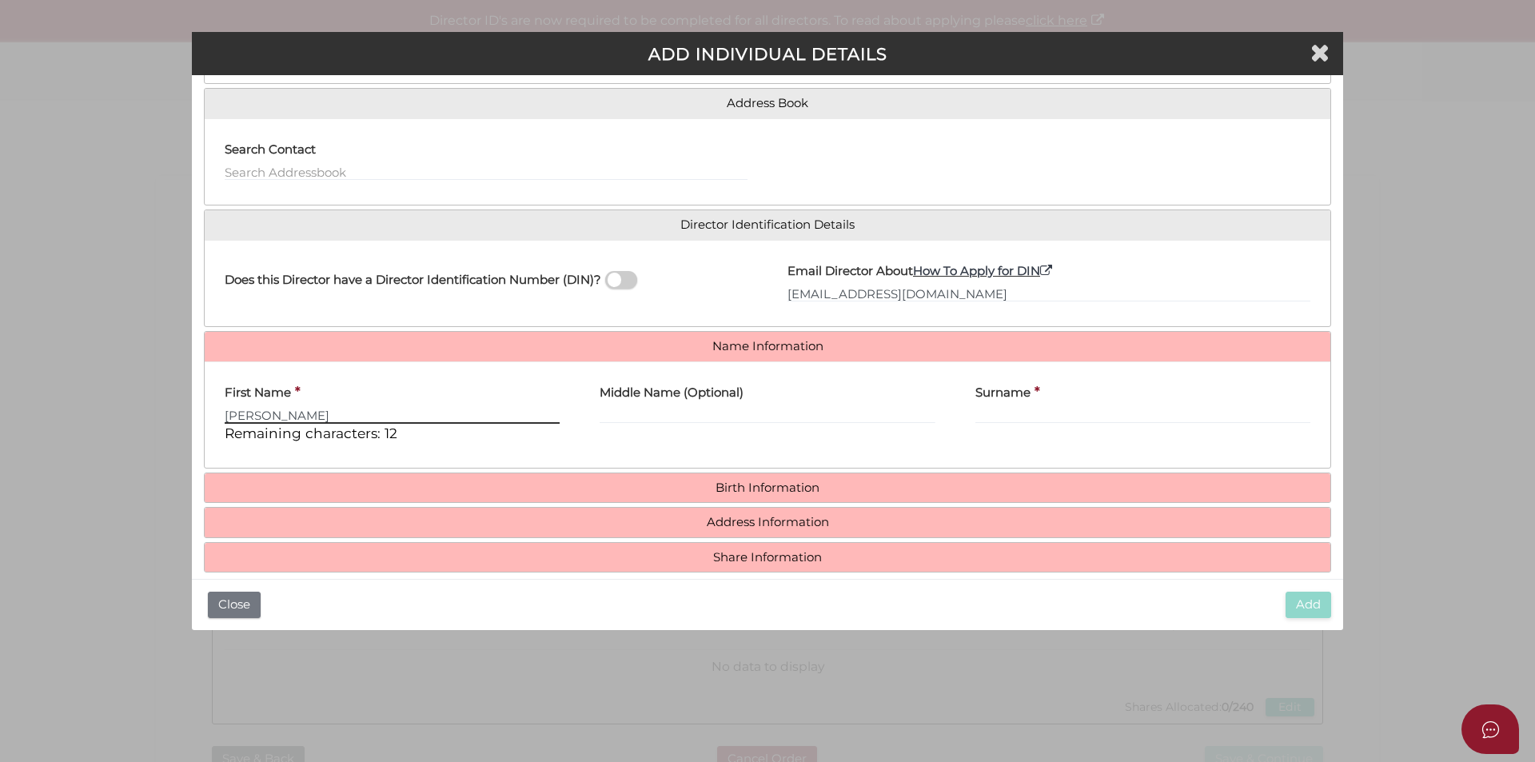
type input "PRATHEEP"
paste input "THANGAVADIVEL"
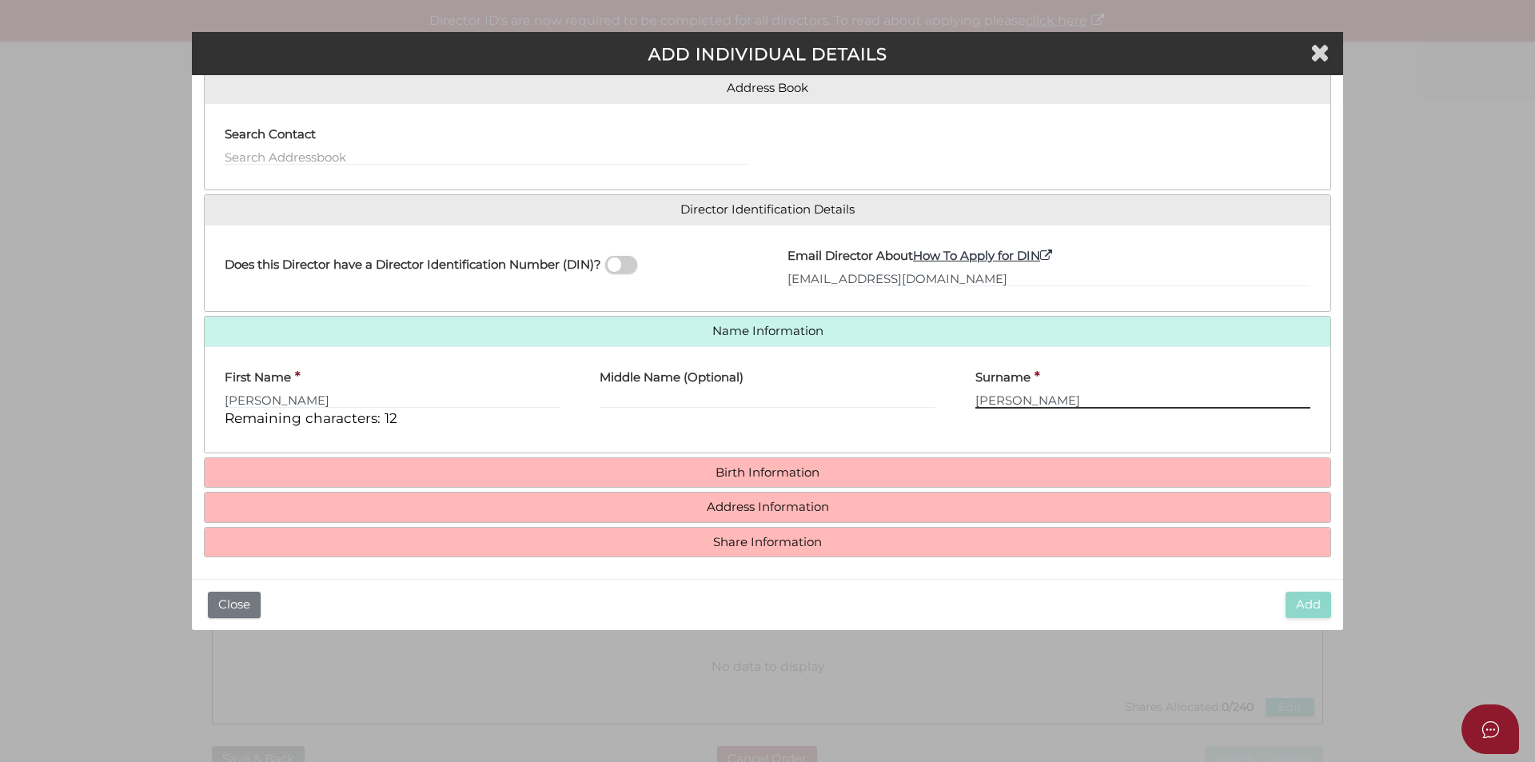
scroll to position [137, 0]
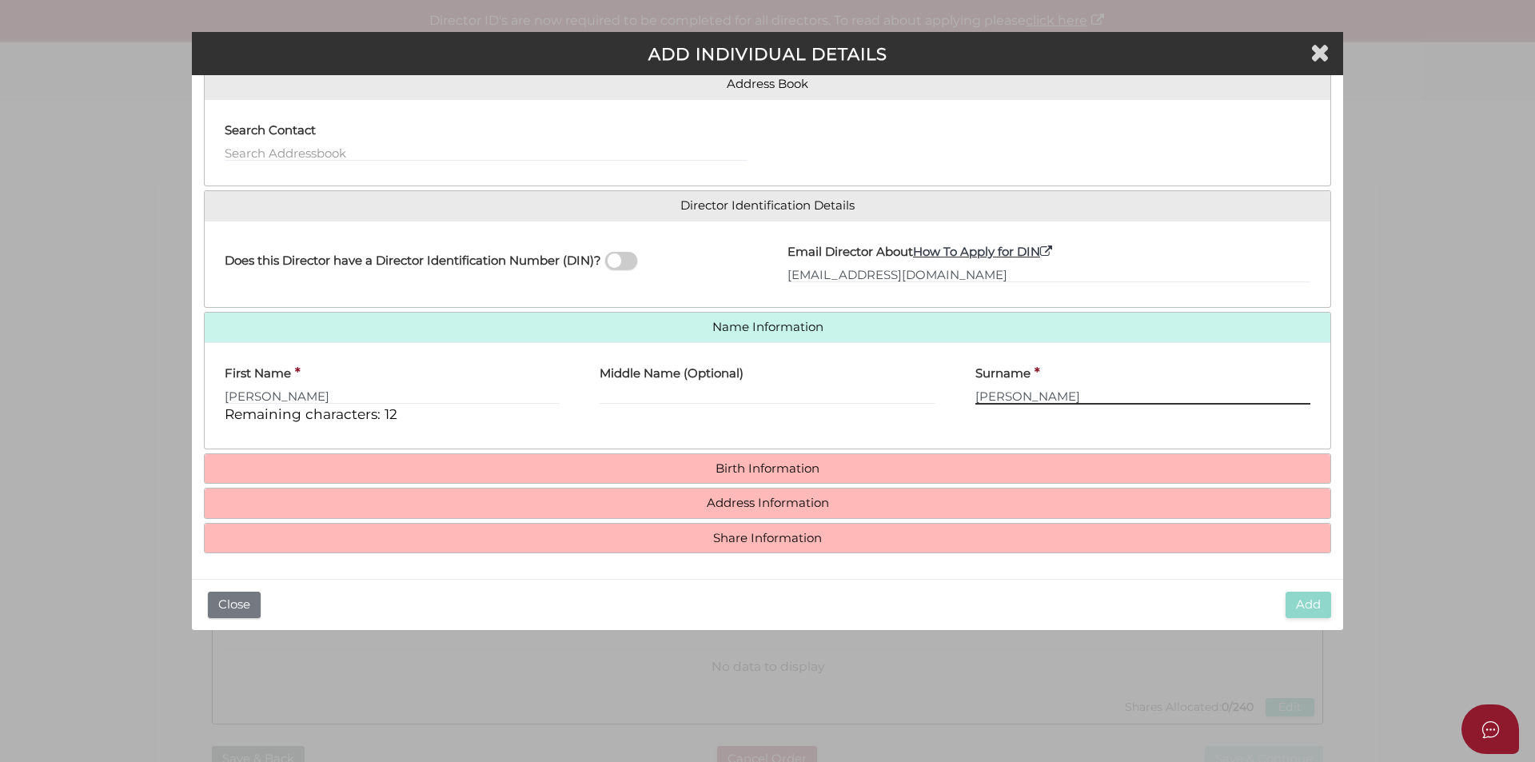
type input "THANGAVADIVEL"
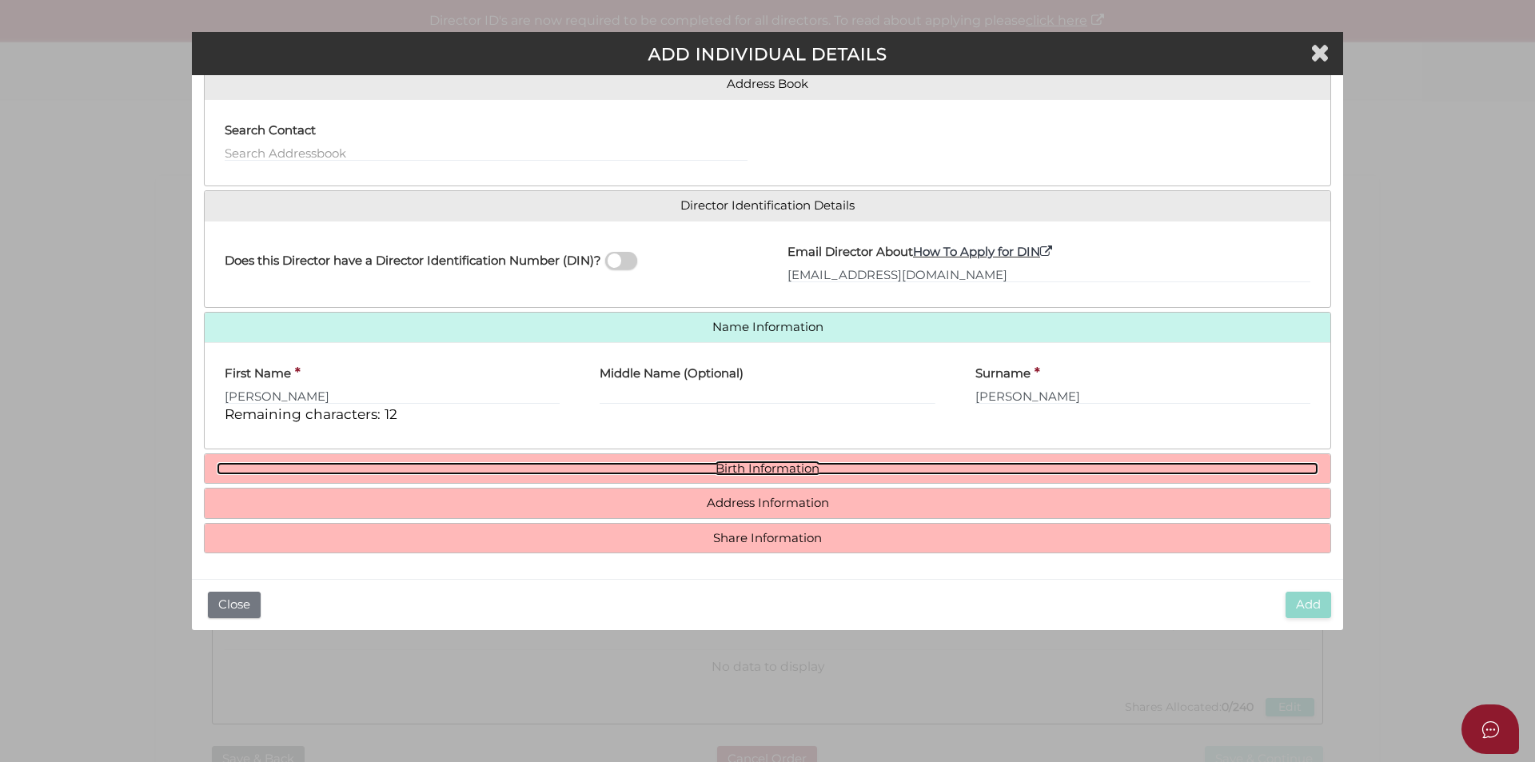
drag, startPoint x: 718, startPoint y: 473, endPoint x: 668, endPoint y: 485, distance: 51.8
click at [716, 473] on link "Birth Information" at bounding box center [768, 469] width 1102 height 14
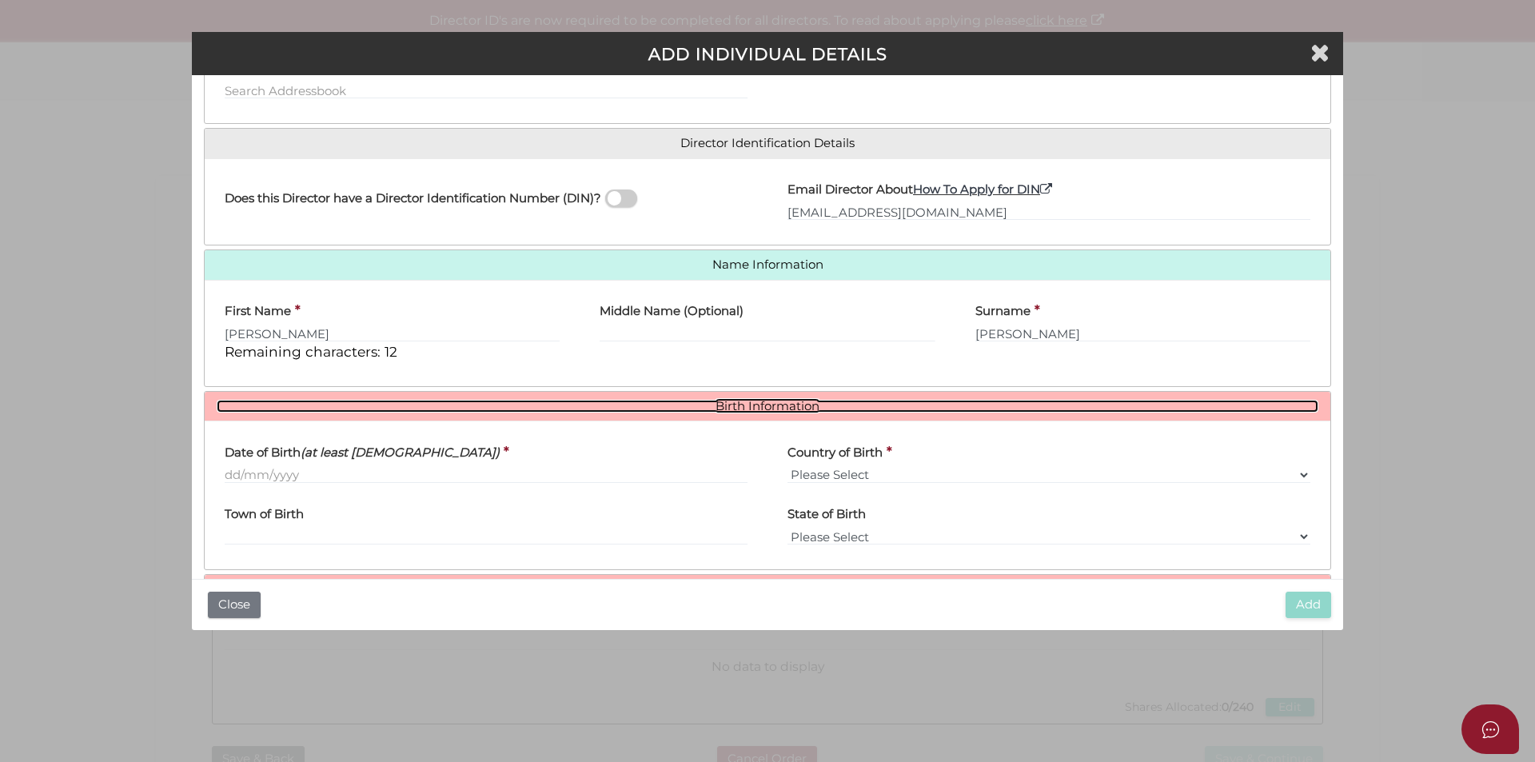
scroll to position [285, 0]
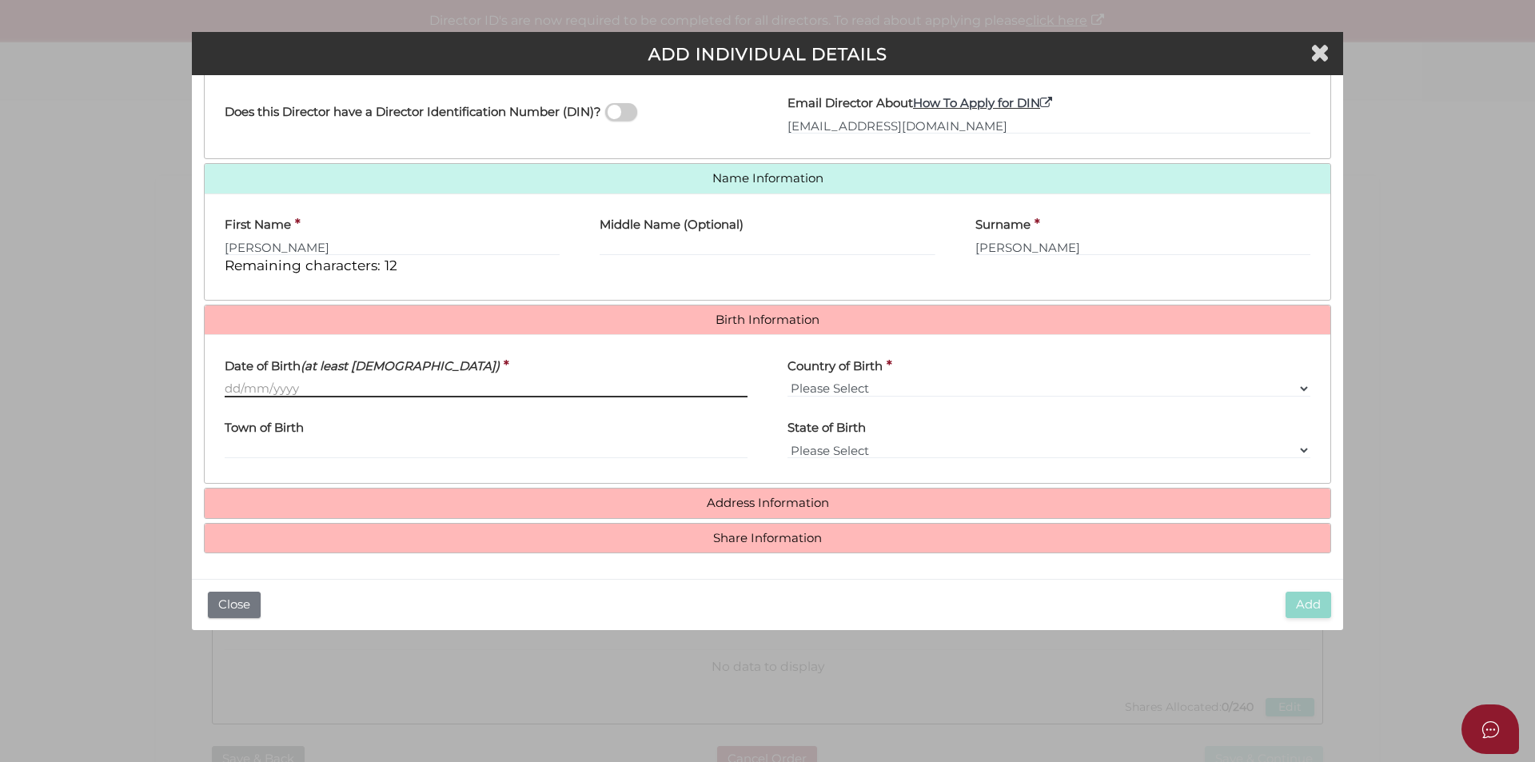
click at [265, 391] on input "Date of Birth (at least 18 years old)" at bounding box center [486, 389] width 523 height 18
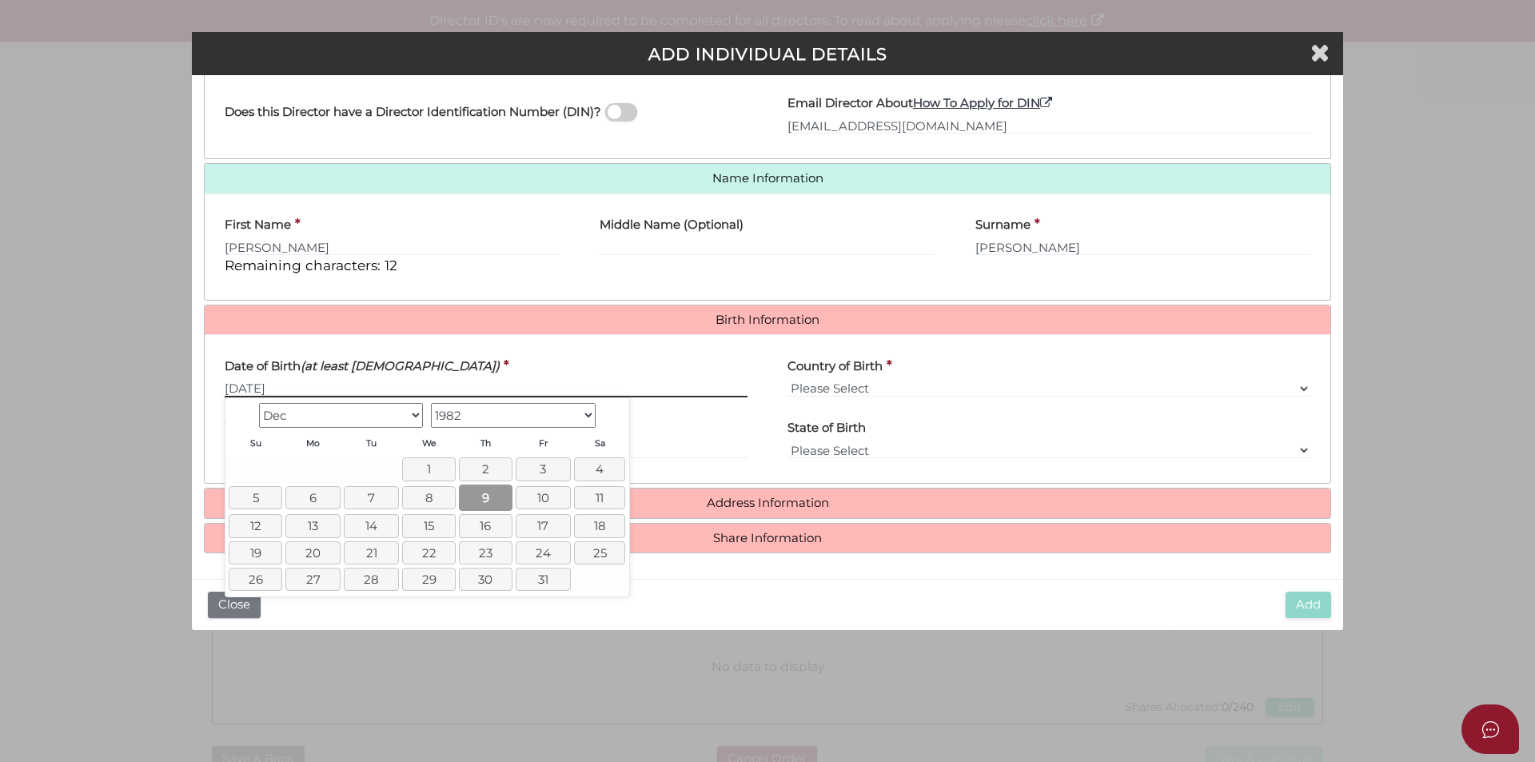
type input "[DATE]"
click at [493, 497] on link "9" at bounding box center [486, 498] width 54 height 26
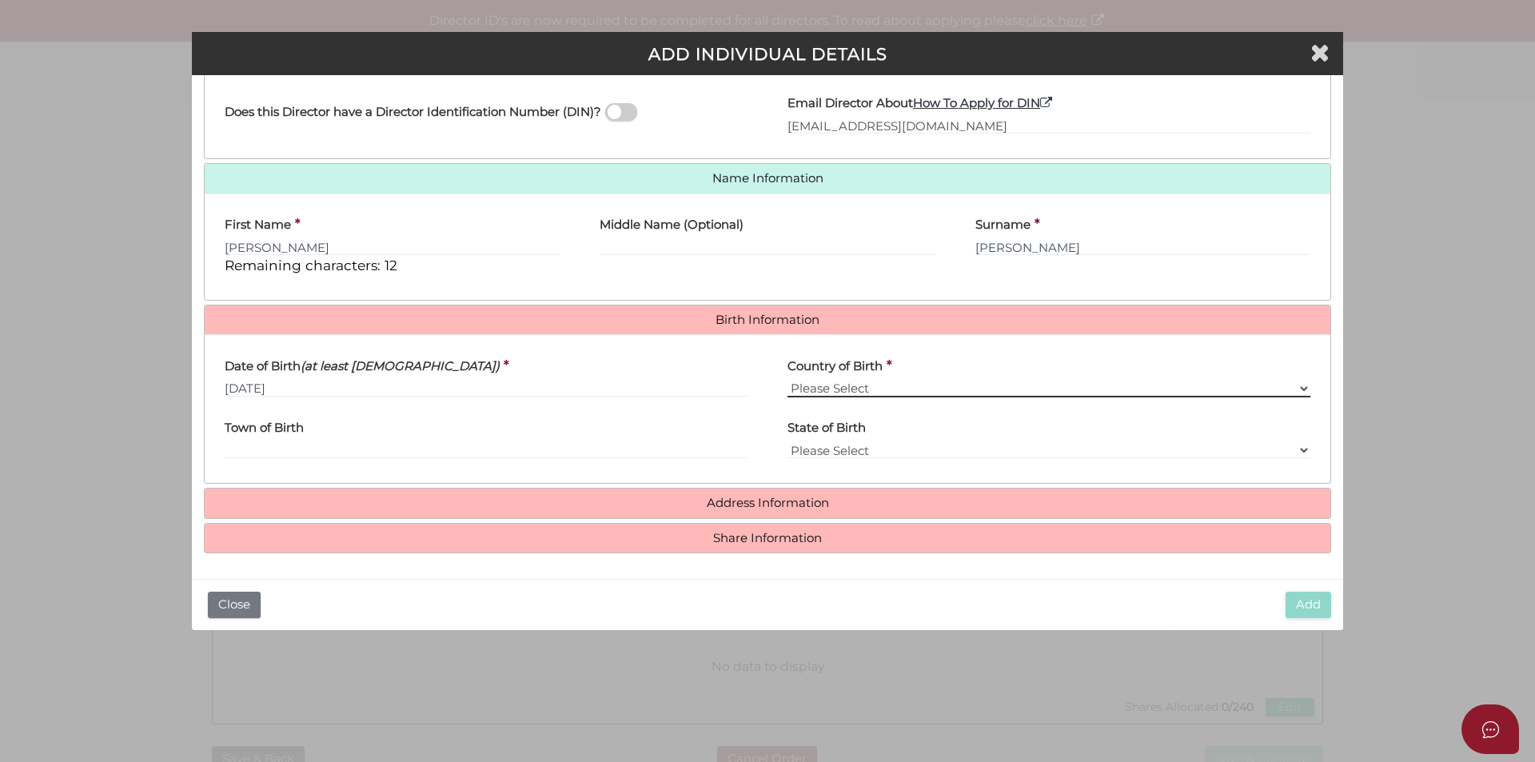
click at [814, 385] on select "Please Select v Australia Afghanistan Albania Algeria American Samoa Andorra An…" at bounding box center [1049, 389] width 523 height 18
drag, startPoint x: 608, startPoint y: 447, endPoint x: 685, endPoint y: 431, distance: 78.4
click at [608, 447] on input "Town of Birth" at bounding box center [486, 450] width 523 height 18
click at [862, 389] on select "Please Select v Australia Afghanistan Albania Algeria American Samoa Andorra An…" at bounding box center [1049, 389] width 523 height 18
select select "[GEOGRAPHIC_DATA]"
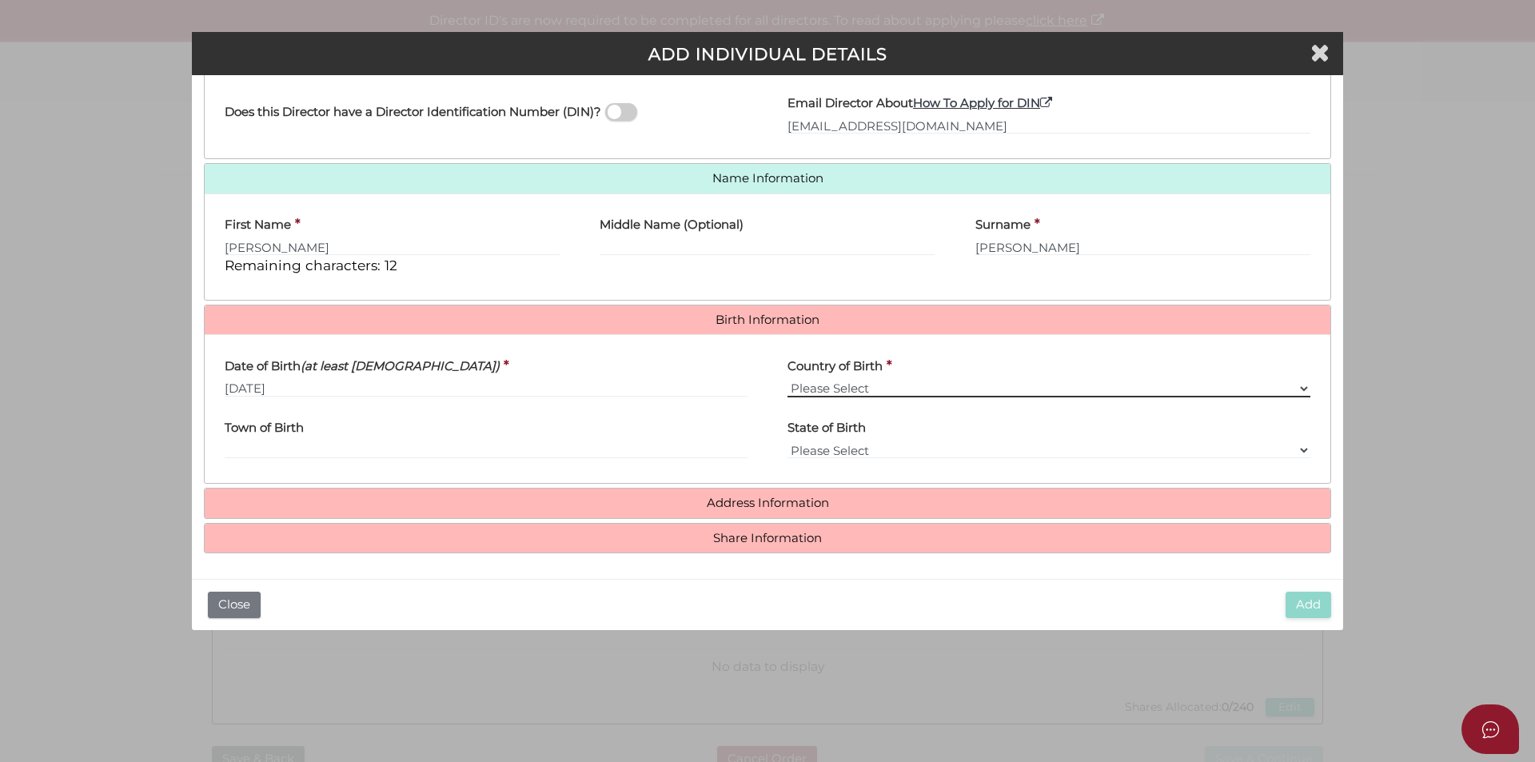
click at [788, 380] on select "Please Select v Australia Afghanistan Albania Algeria American Samoa Andorra An…" at bounding box center [1049, 389] width 523 height 18
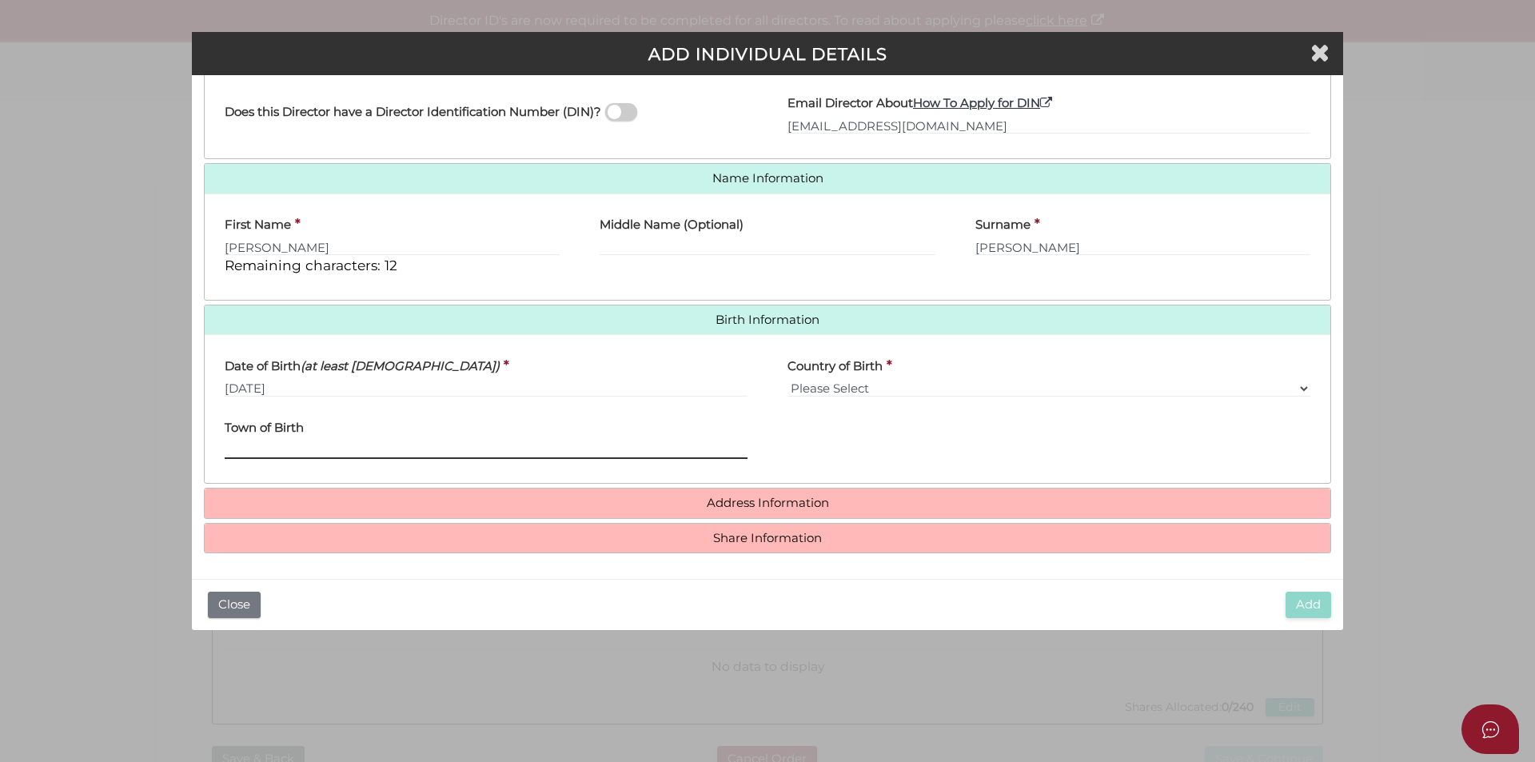
click at [244, 449] on input "Town of Birth" at bounding box center [486, 450] width 523 height 18
drag, startPoint x: 289, startPoint y: 455, endPoint x: 283, endPoint y: 447, distance: 10.2
click at [288, 455] on input "Town of Birth" at bounding box center [486, 450] width 523 height 18
paste input "VAIVETTITURAI"
type input "VAIVETTITURAI"
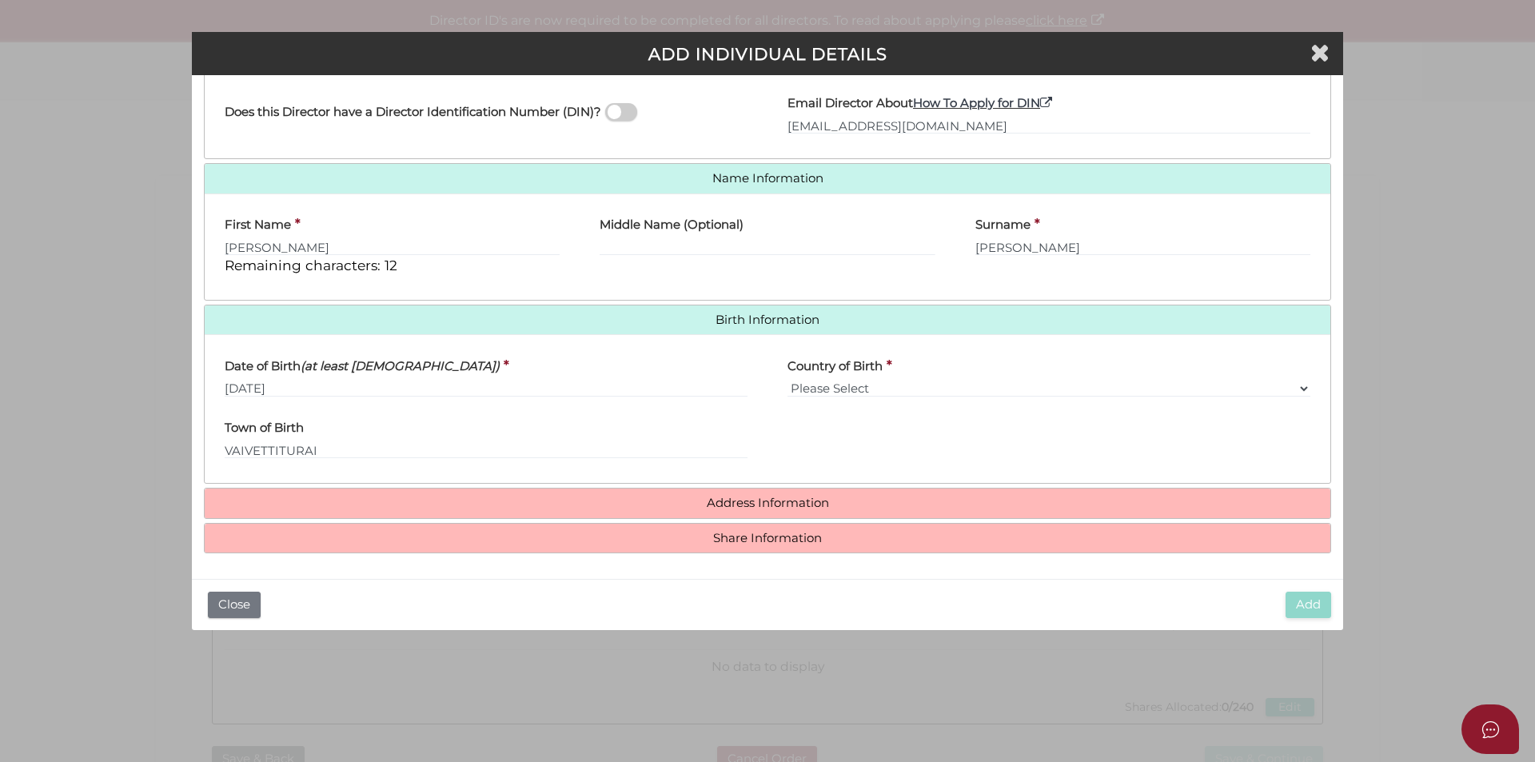
click at [70, 289] on div "Pty Ltd ADD INDIVIDUAL DETAILS * field required Roles Held Directors (at least …" at bounding box center [767, 381] width 1535 height 762
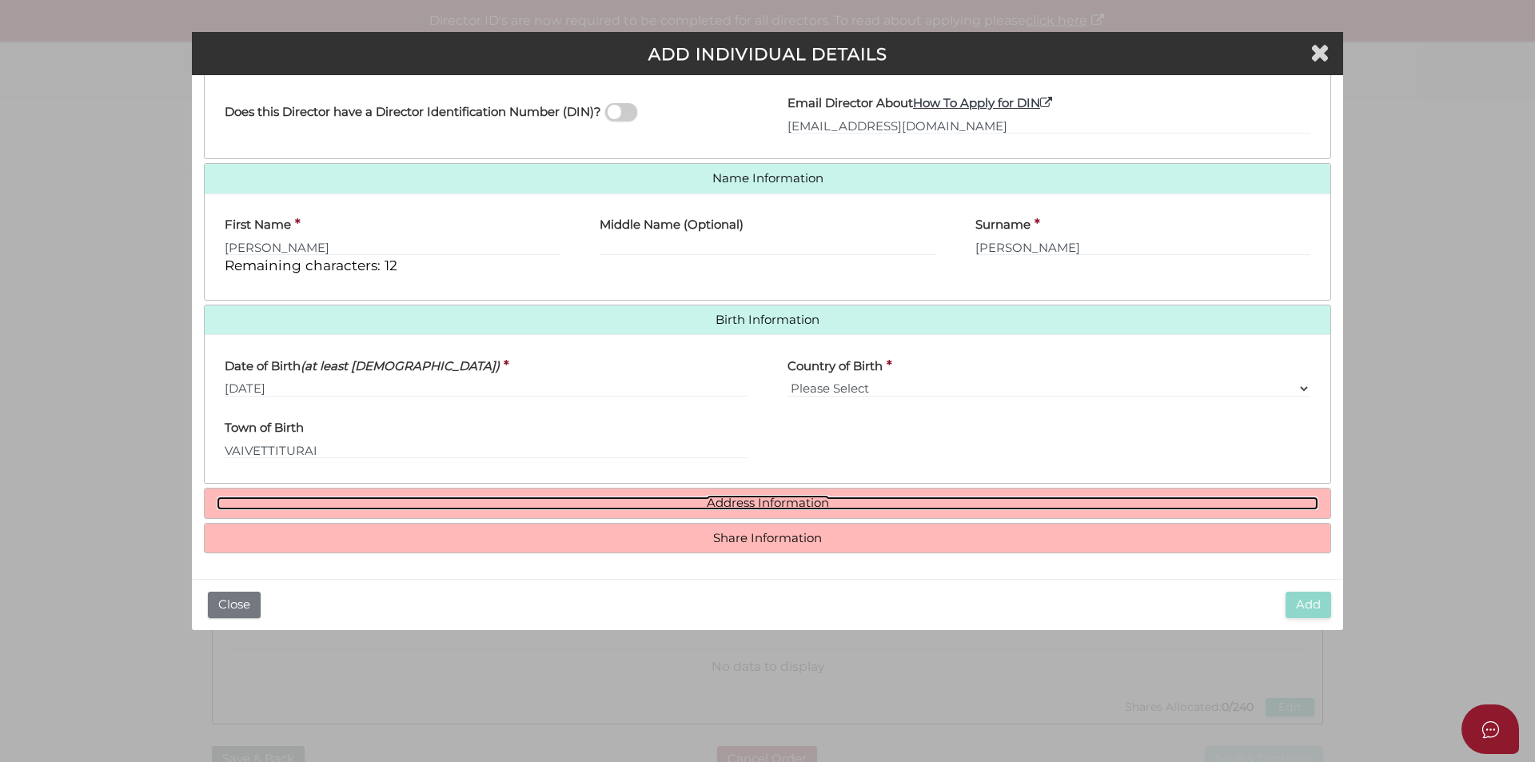
click at [745, 501] on link "Address Information" at bounding box center [768, 504] width 1102 height 14
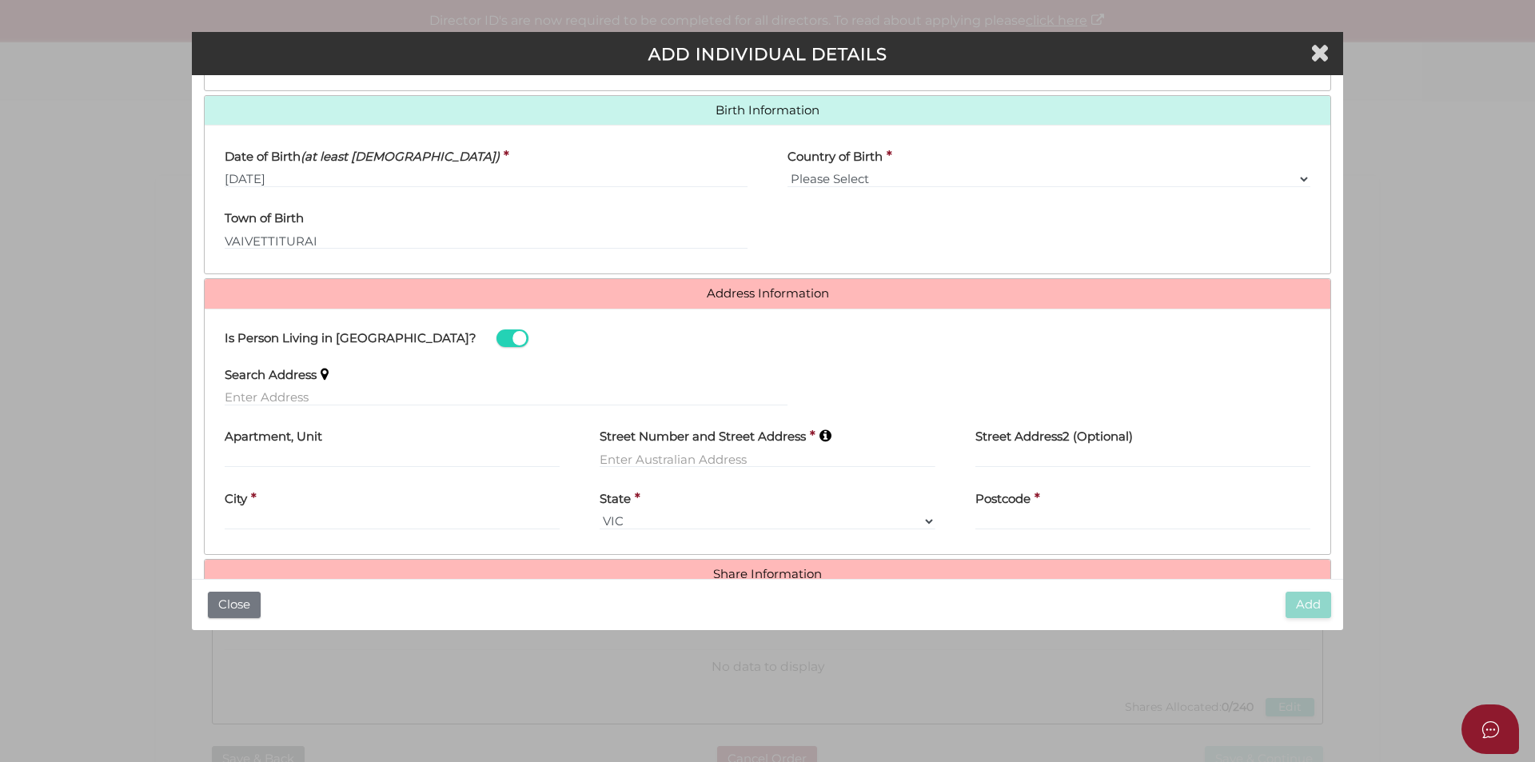
scroll to position [531, 0]
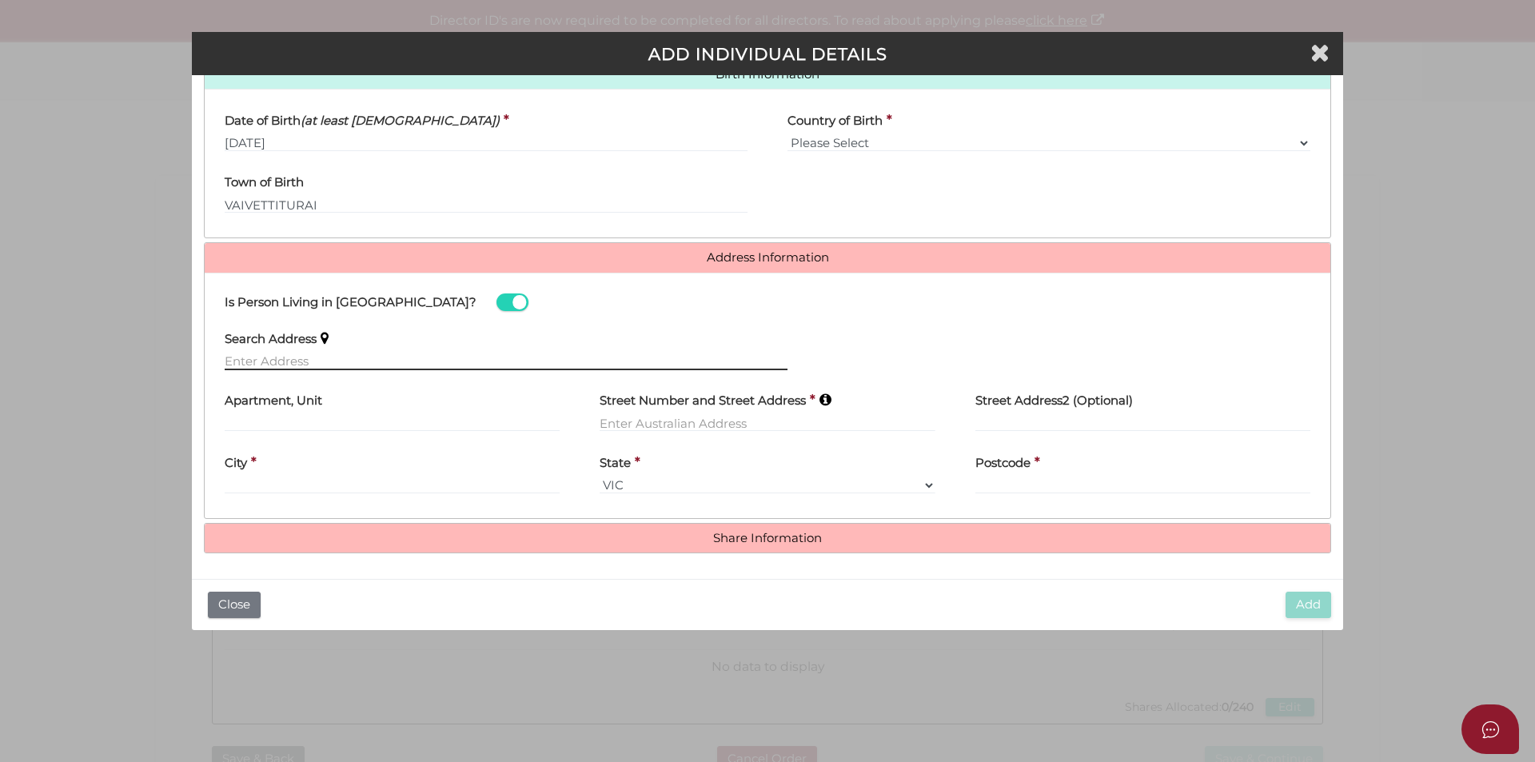
paste input "49 CLARA AVENUE"
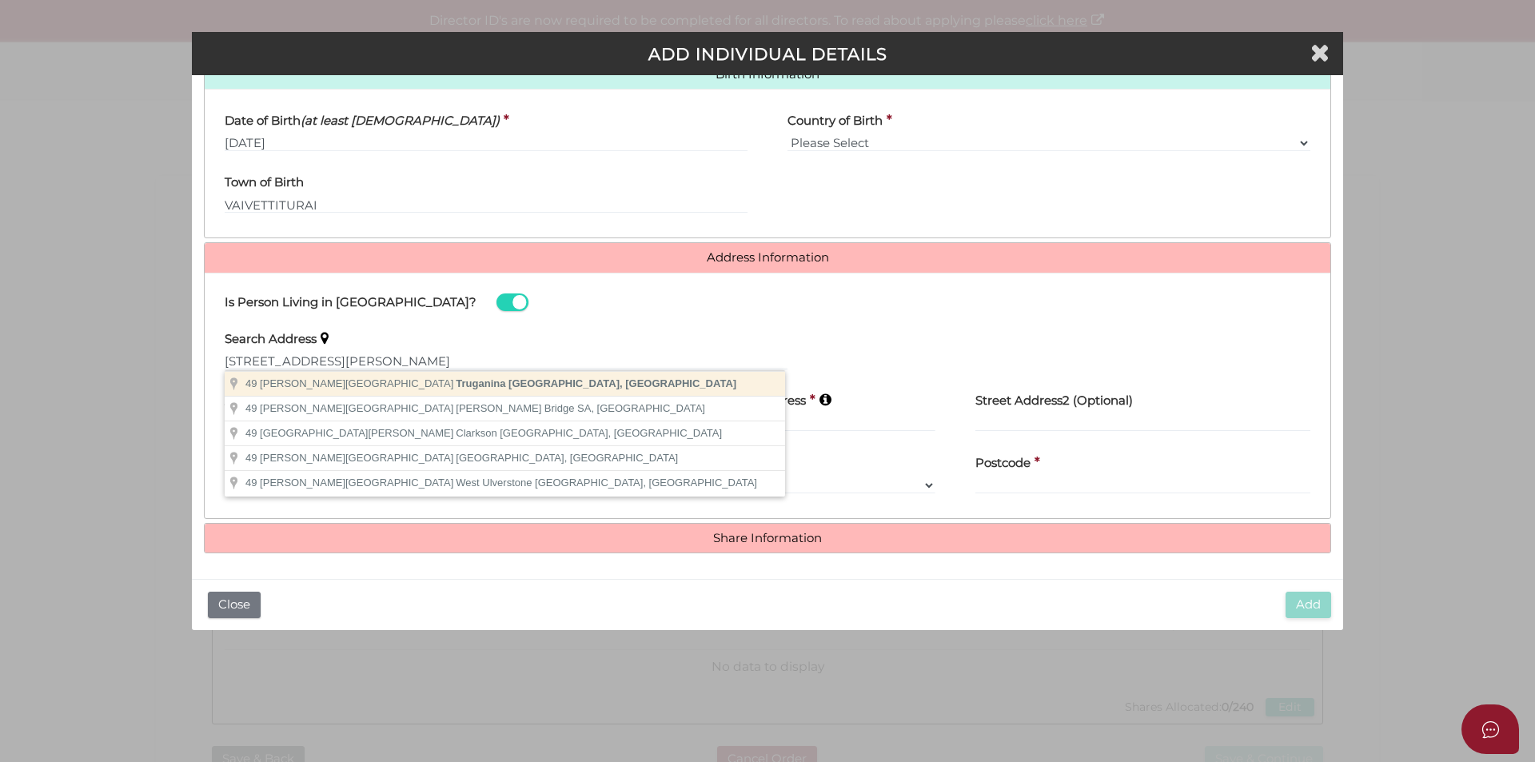
type input "49 Clara Avenue, Truganina VIC, Australia"
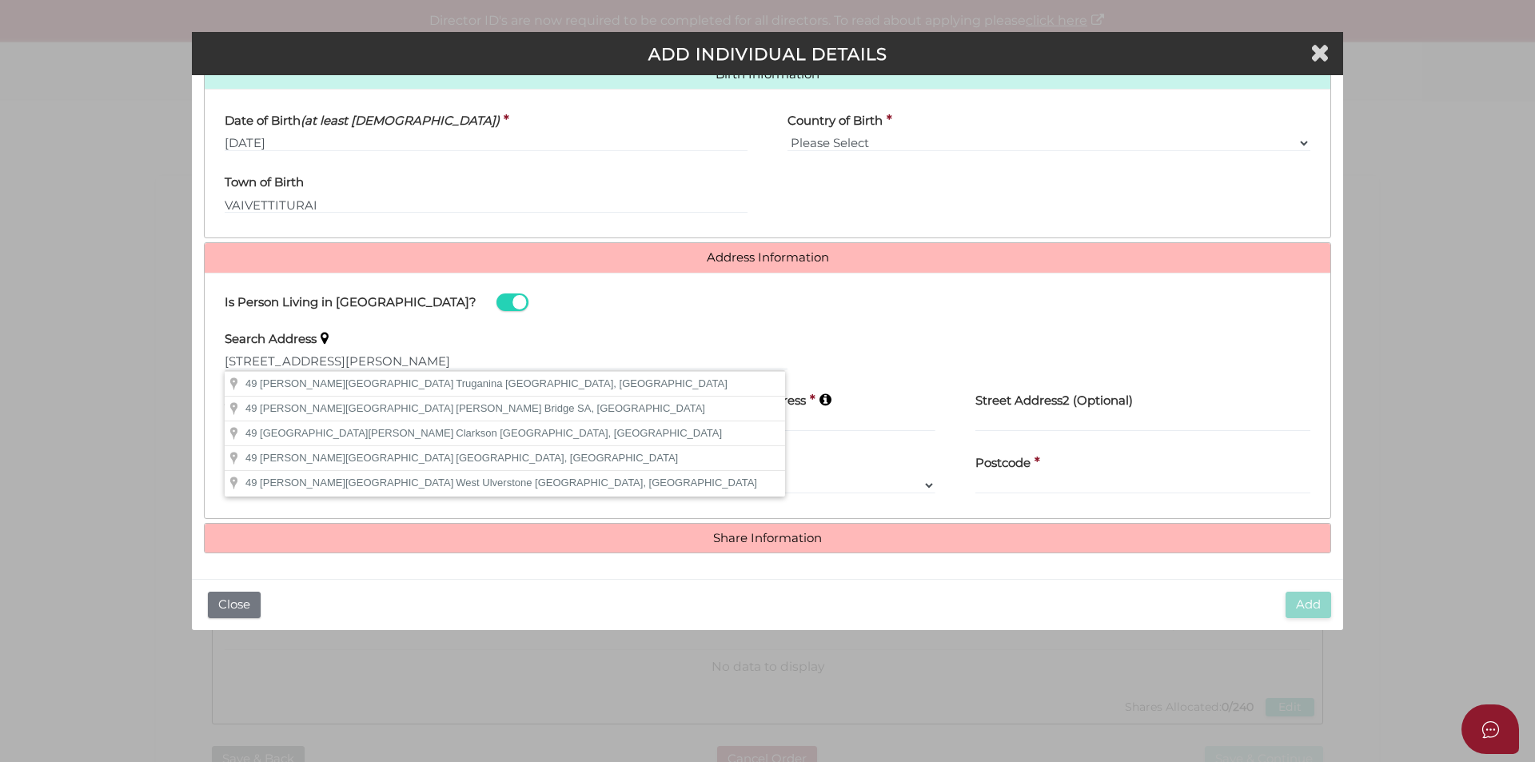
type input "[STREET_ADDRESS][PERSON_NAME]"
type input "Truganina"
select select "VIC"
type input "3029"
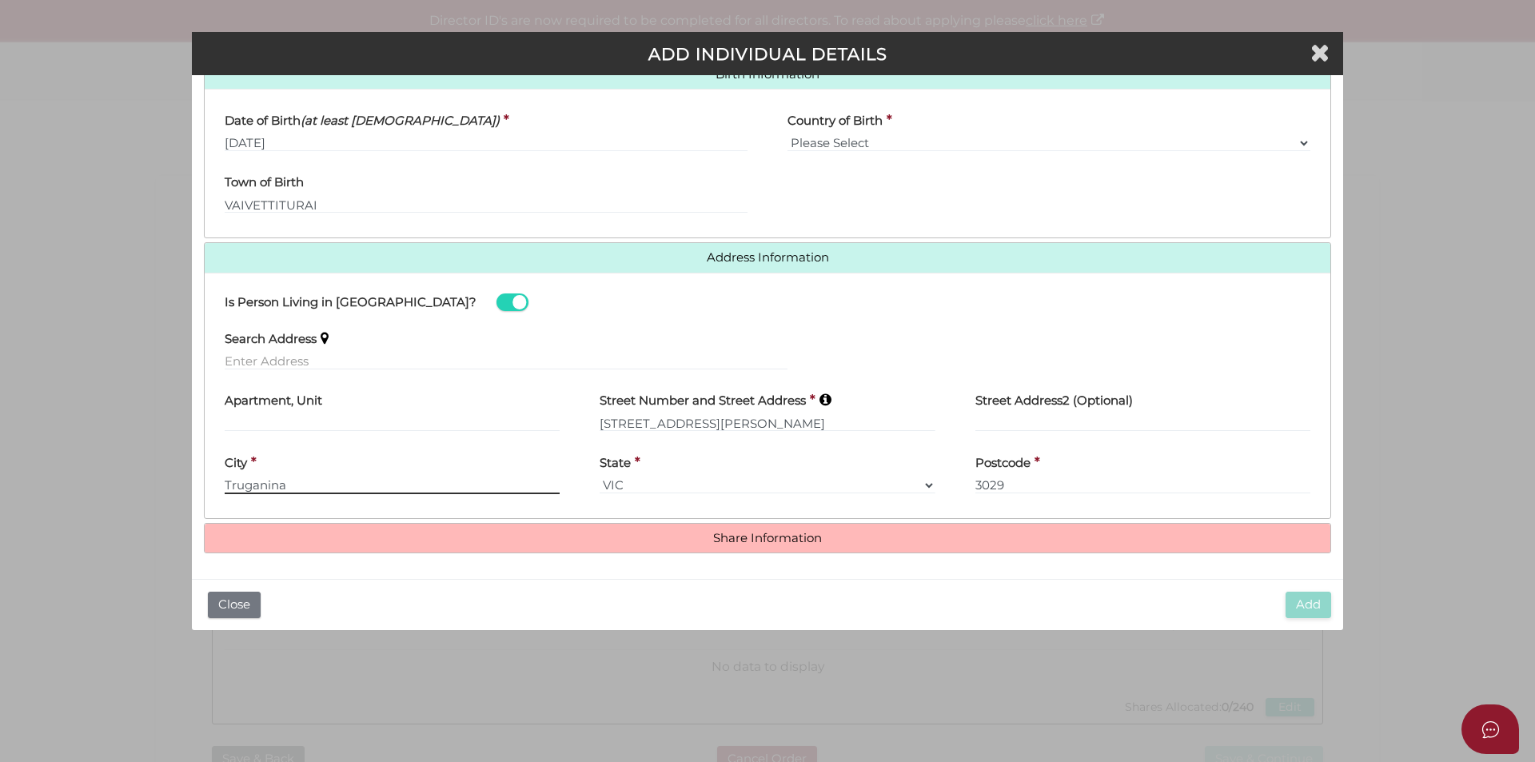
click at [355, 490] on input "Truganina" at bounding box center [392, 486] width 335 height 18
click at [784, 518] on div "Address Information Is Person Living in Australia? Search Address Apartment, Un…" at bounding box center [767, 380] width 1127 height 277
click at [770, 550] on h4 "Share Information" at bounding box center [768, 539] width 1126 height 30
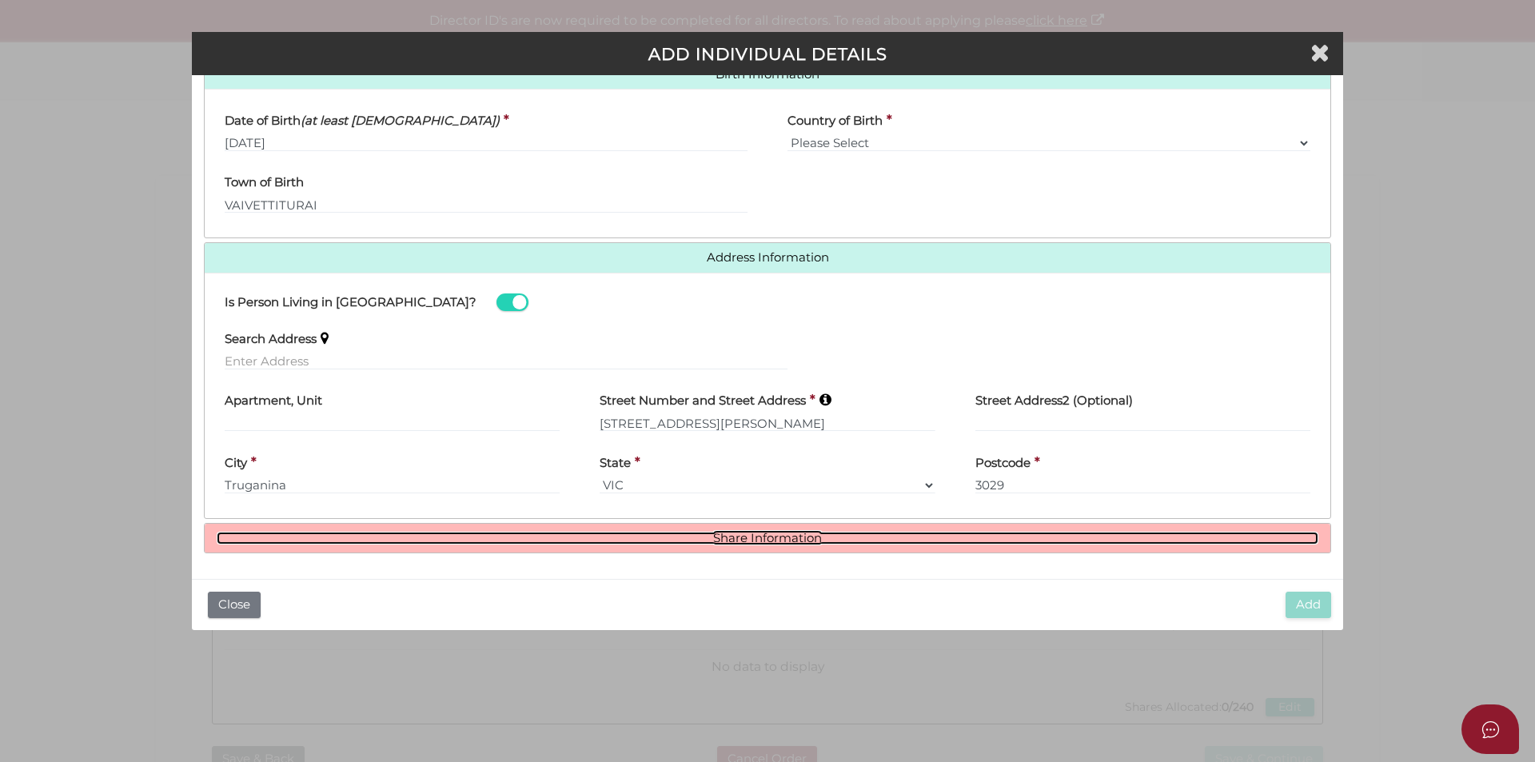
click at [771, 537] on link "Share Information" at bounding box center [768, 539] width 1102 height 14
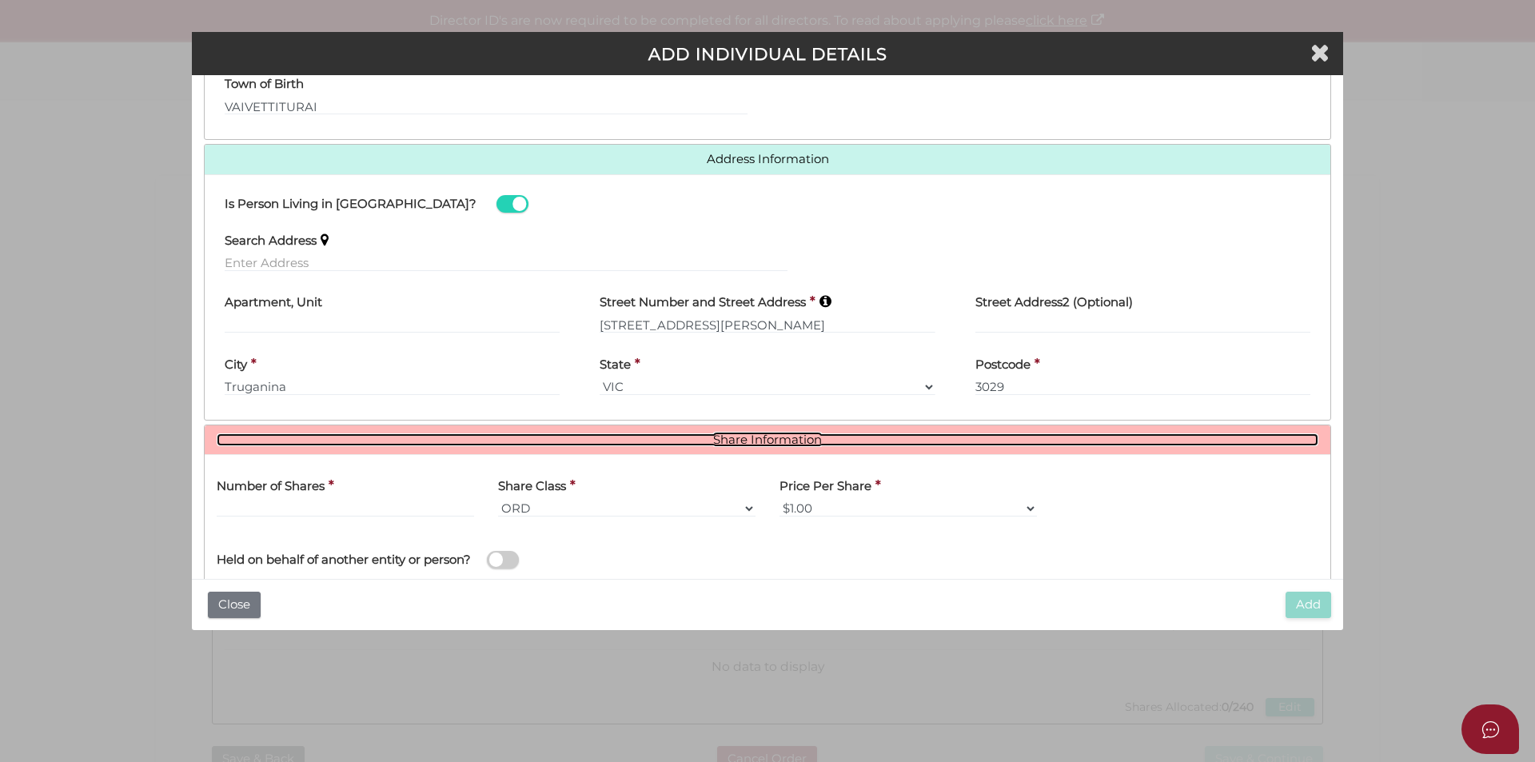
scroll to position [726, 0]
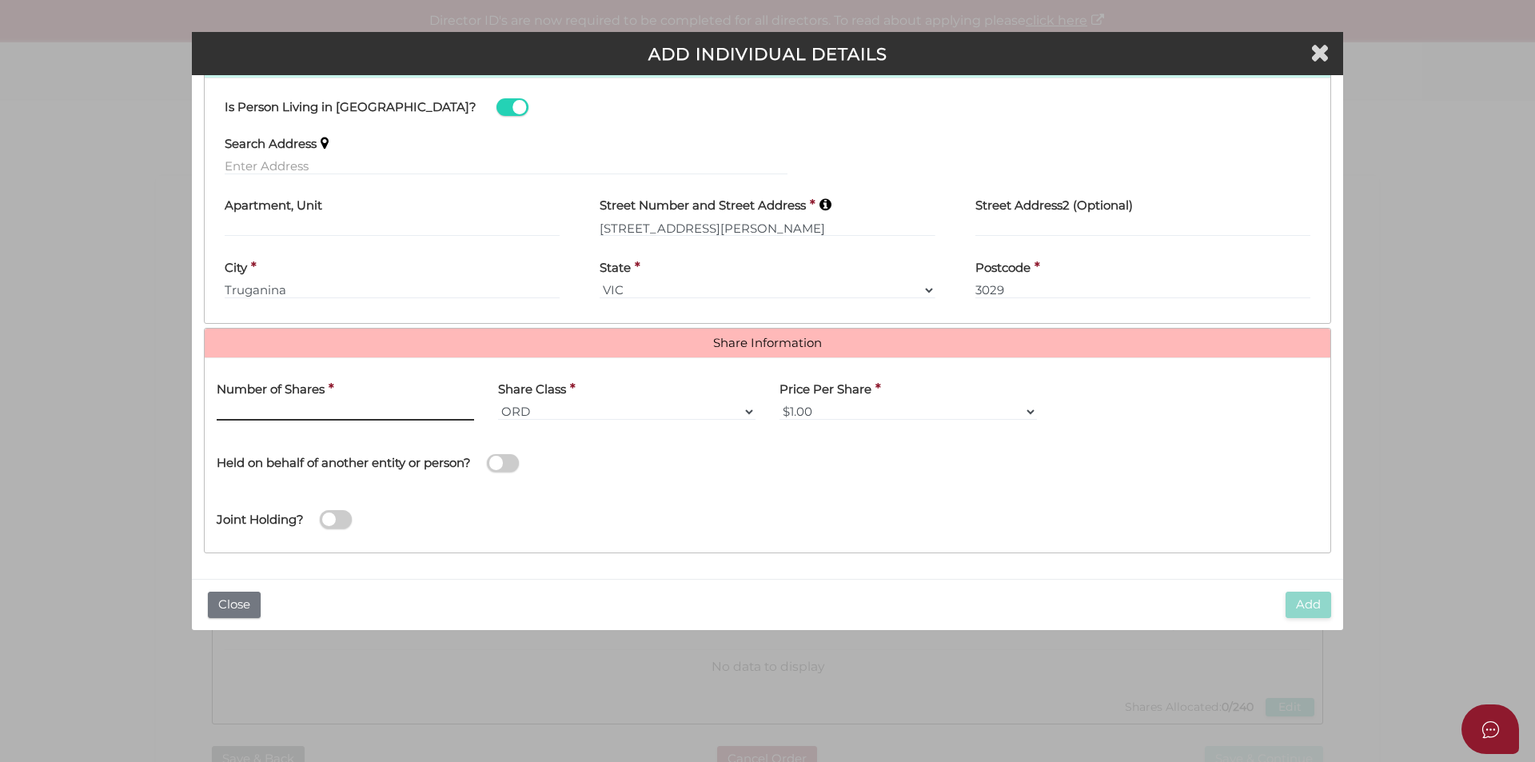
click at [290, 409] on input "text" at bounding box center [345, 412] width 257 height 18
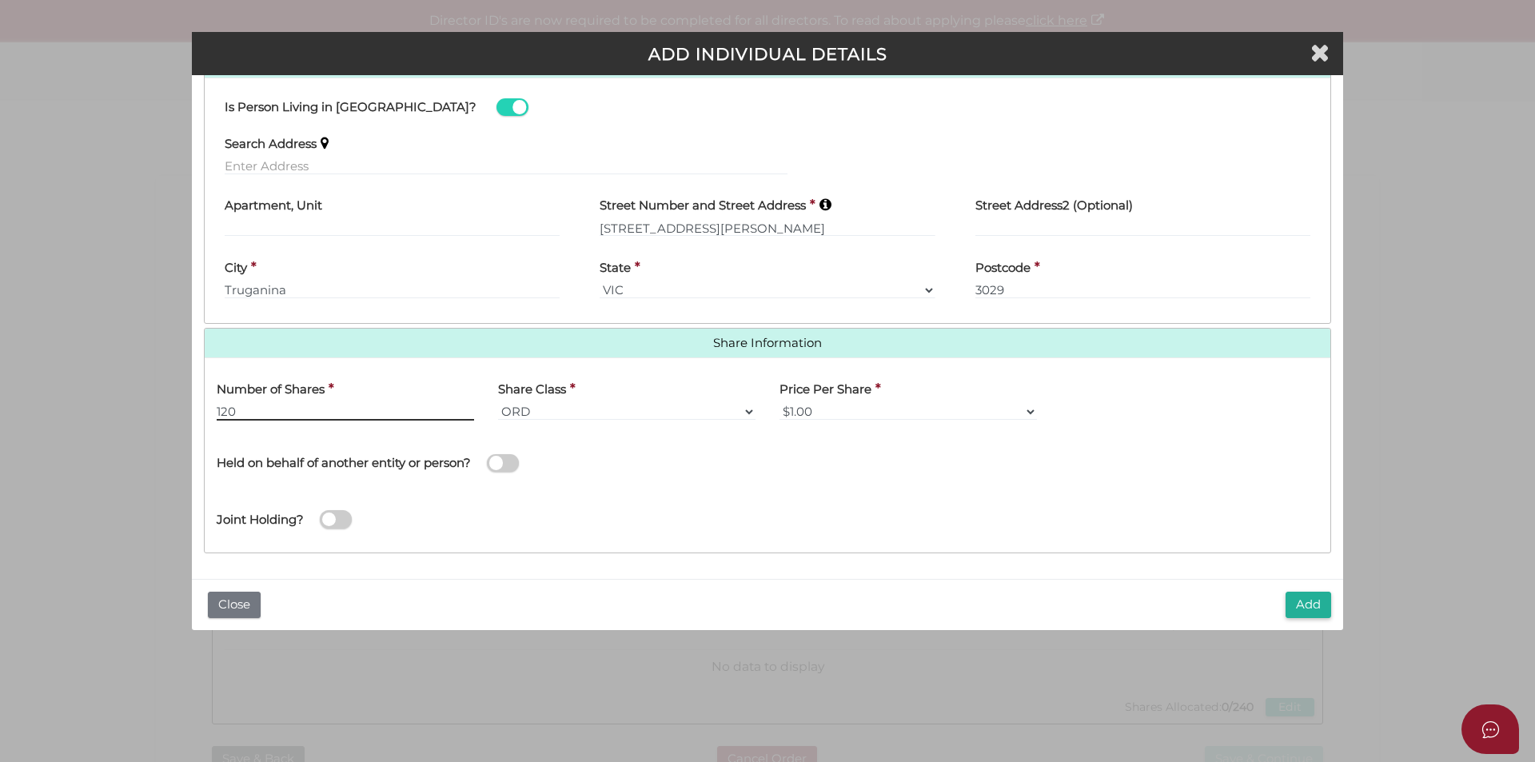
type input "120"
drag, startPoint x: 701, startPoint y: 437, endPoint x: 694, endPoint y: 448, distance: 12.6
click at [700, 439] on div "Held on behalf of another entity or person?" at bounding box center [486, 455] width 539 height 45
drag, startPoint x: 141, startPoint y: 531, endPoint x: 147, endPoint y: 525, distance: 8.5
click at [138, 533] on div "Pty Ltd ADD INDIVIDUAL DETAILS * field required Roles Held Directors (at least …" at bounding box center [767, 381] width 1535 height 762
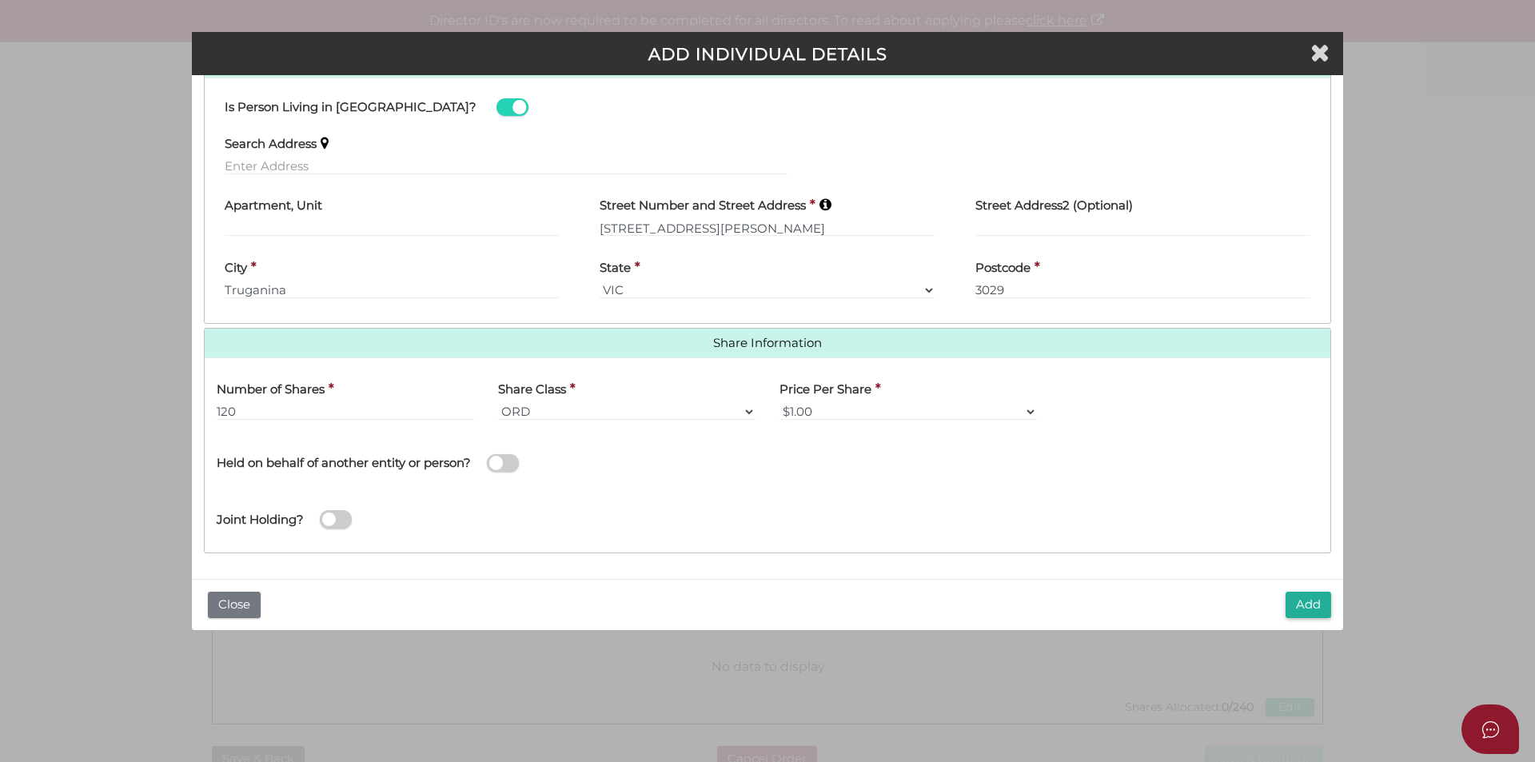
drag, startPoint x: 930, startPoint y: 497, endPoint x: 1285, endPoint y: 590, distance: 367.1
click at [932, 497] on div "Joint Holding?" at bounding box center [768, 515] width 1126 height 52
click at [1313, 607] on button "Add" at bounding box center [1309, 605] width 46 height 26
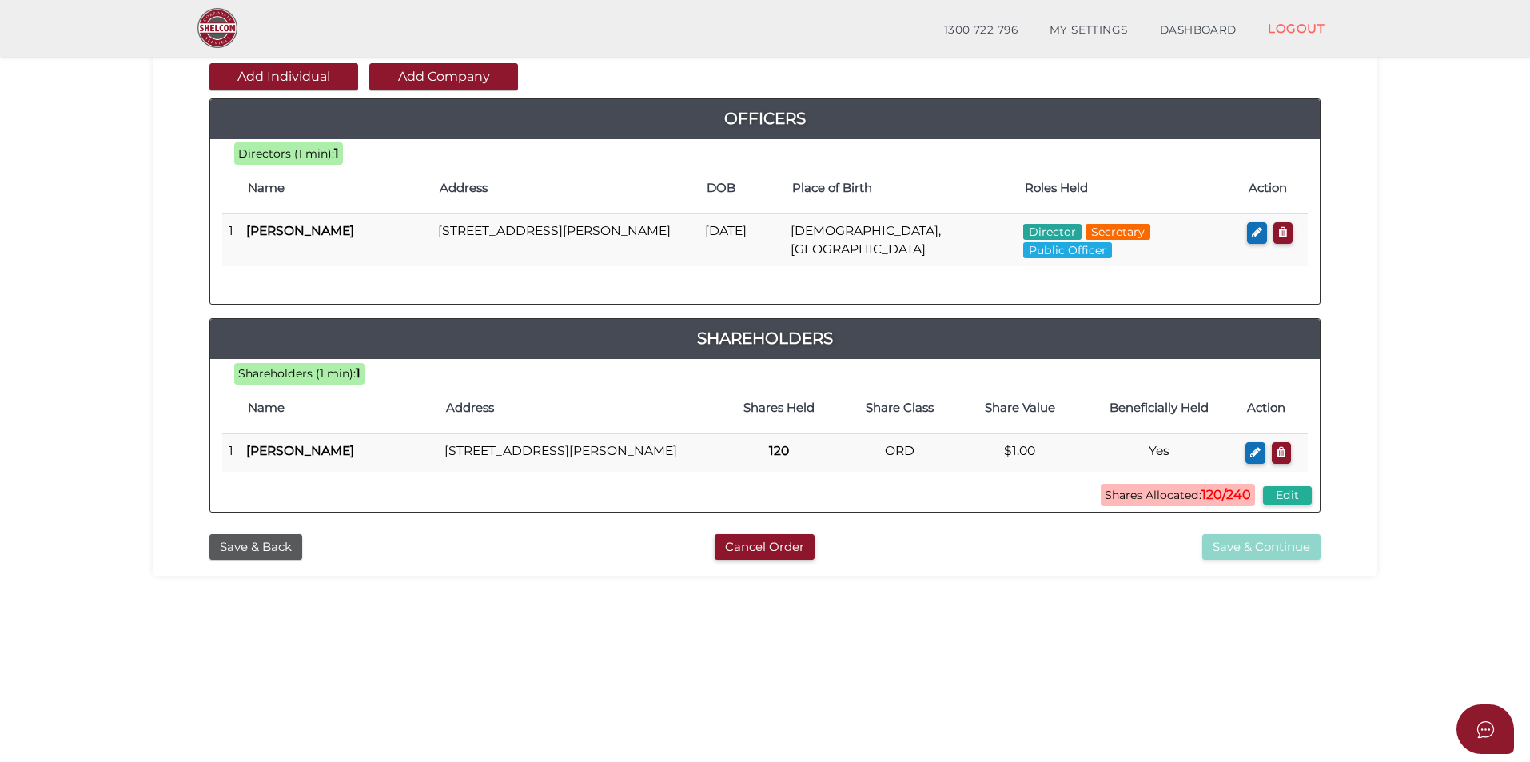
scroll to position [176, 0]
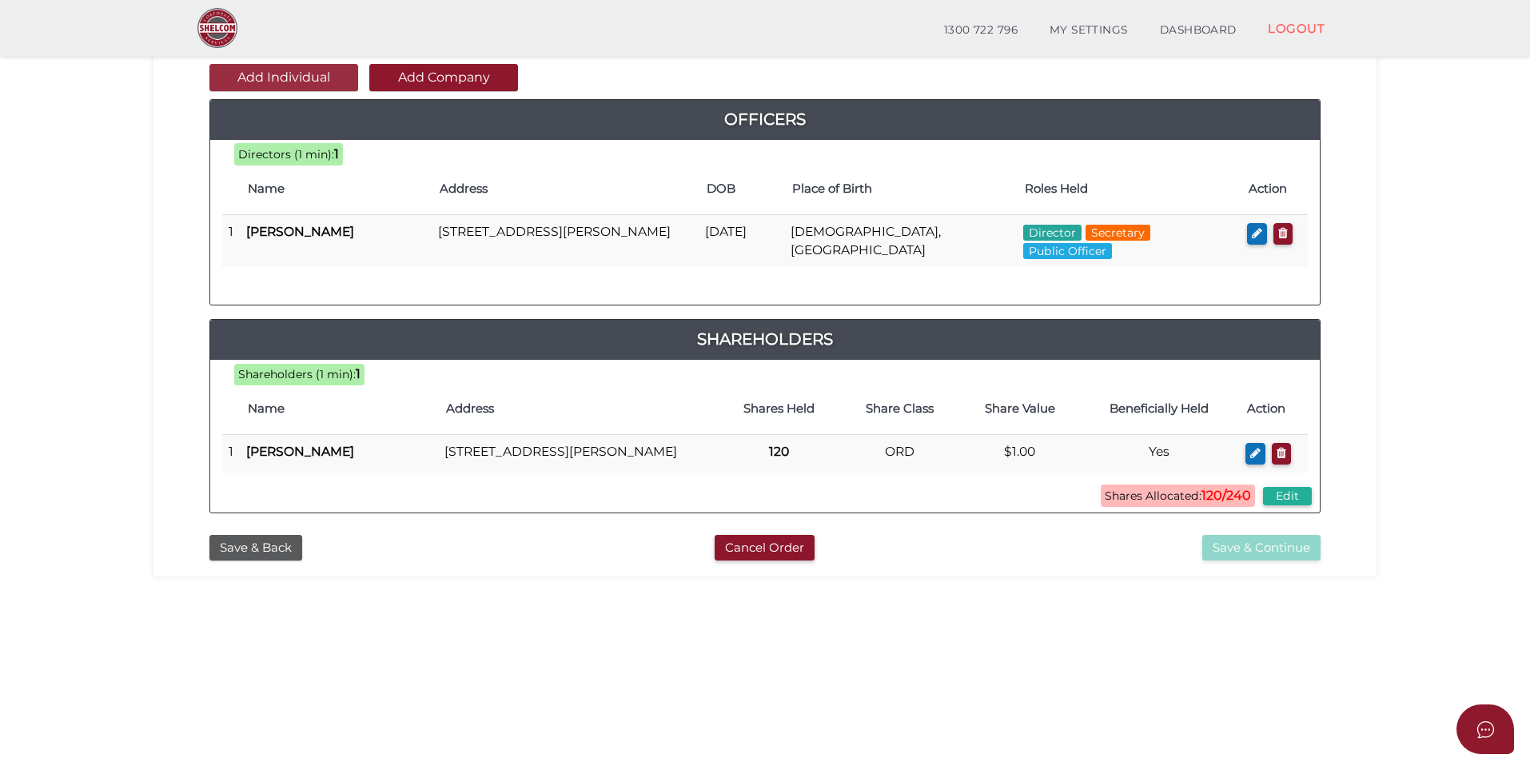
click at [309, 74] on button "Add Individual" at bounding box center [283, 77] width 149 height 27
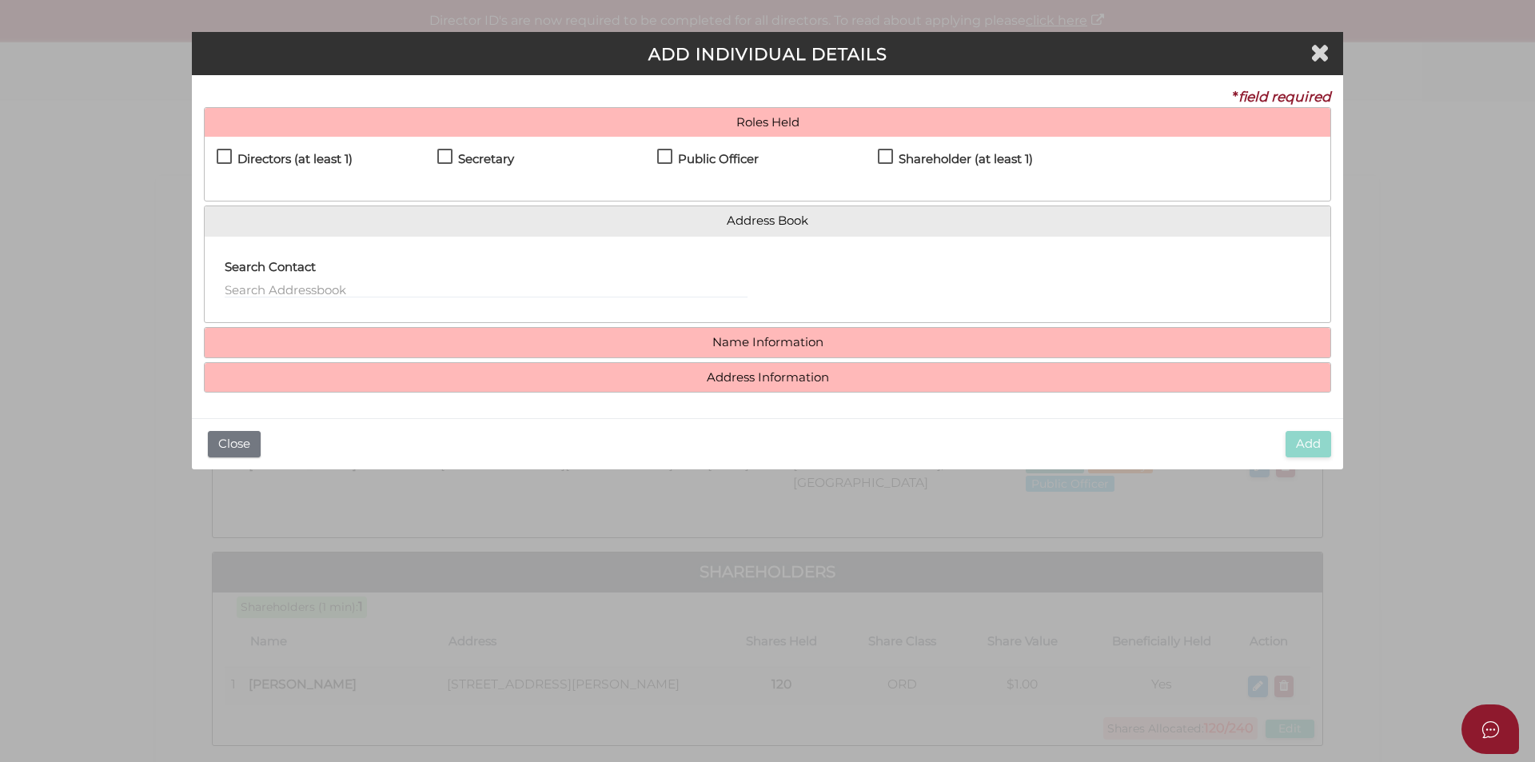
click at [317, 162] on h4 "Directors (at least 1)" at bounding box center [294, 160] width 115 height 14
checkbox input "true"
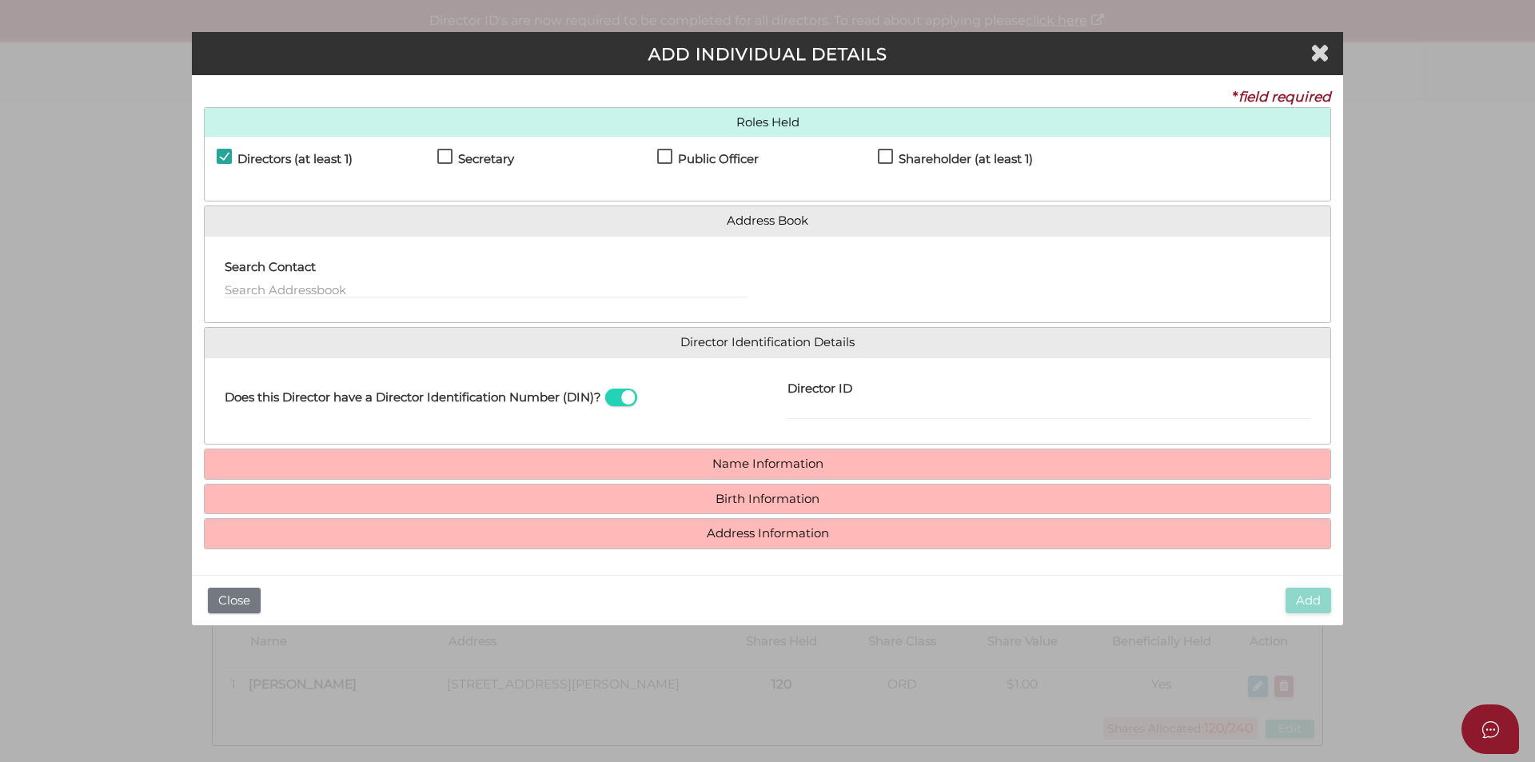
click at [892, 158] on label "Shareholder (at least 1)" at bounding box center [955, 163] width 155 height 20
checkbox input "true"
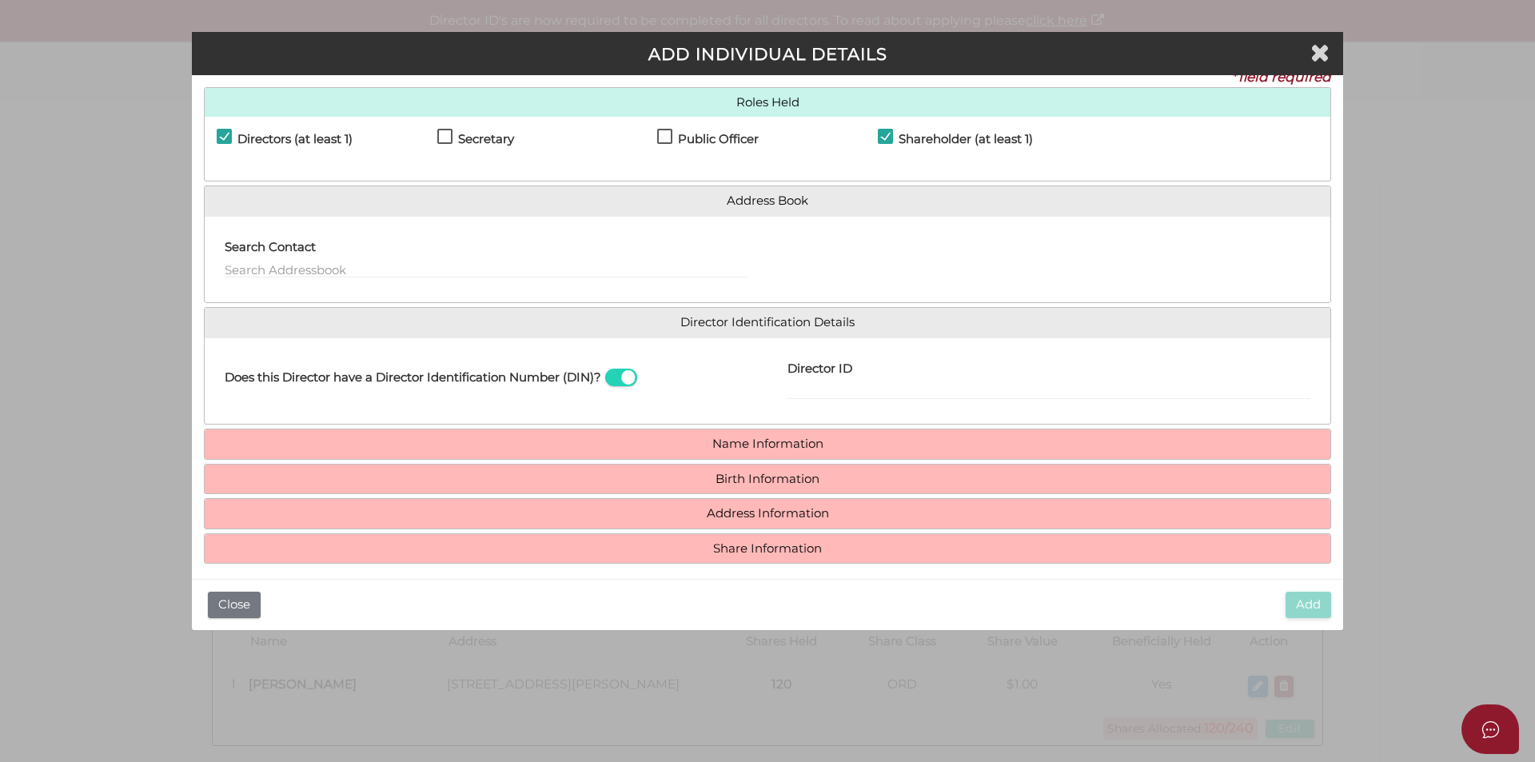
scroll to position [30, 0]
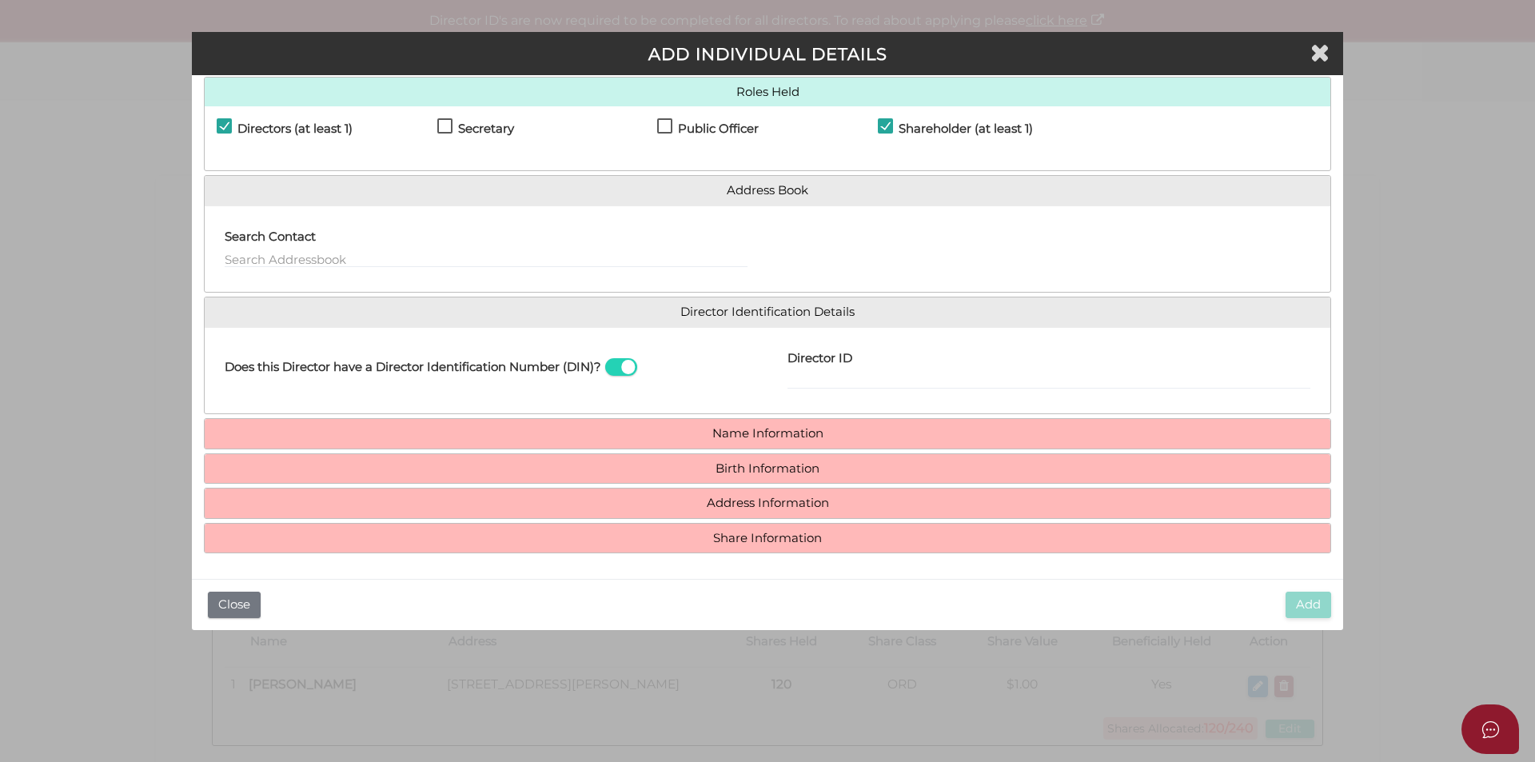
click at [629, 368] on span at bounding box center [621, 367] width 32 height 18
click at [0, 0] on input "checkbox" at bounding box center [0, 0] width 0 height 0
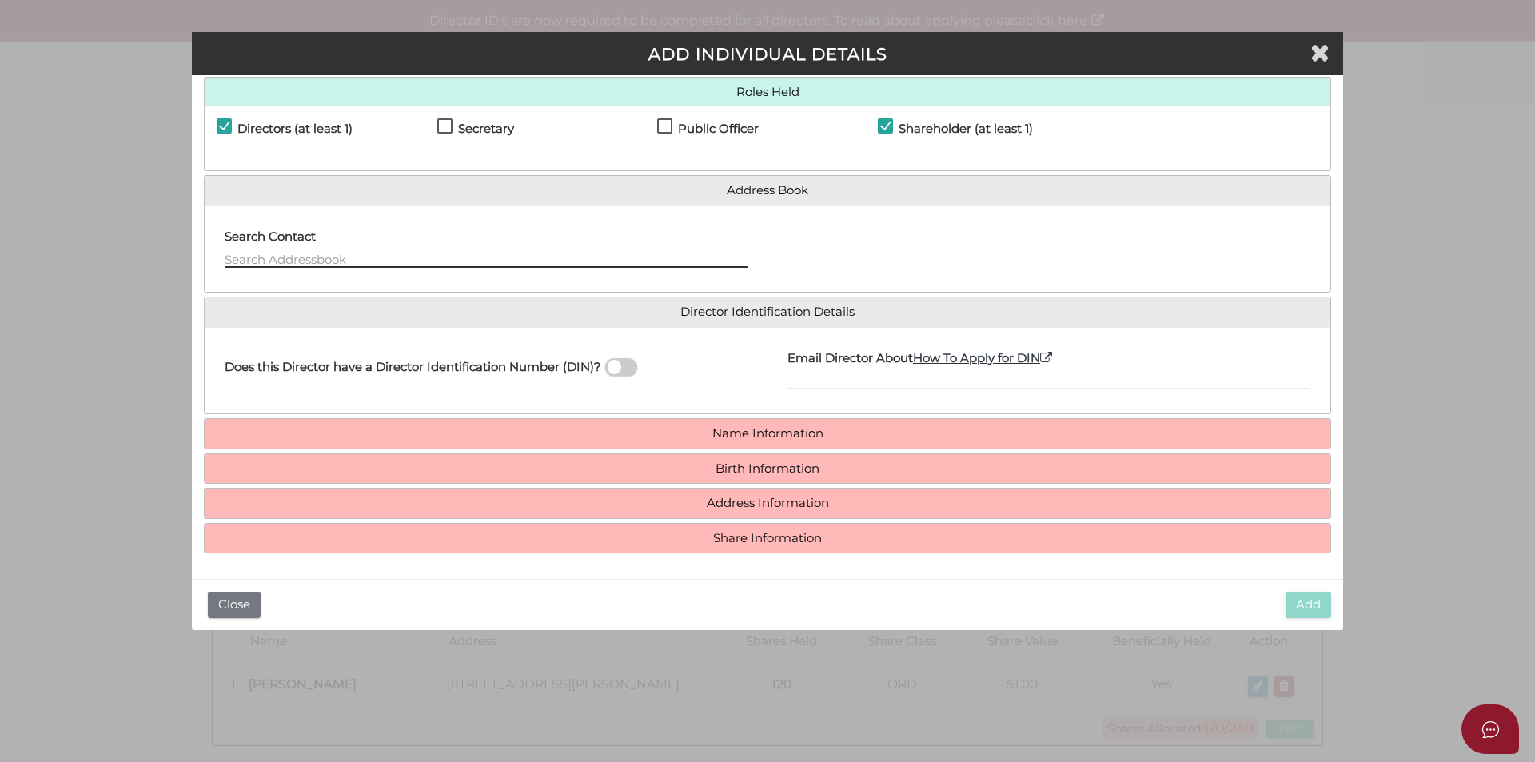
paste input "[EMAIL_ADDRESS][DOMAIN_NAME]"
type input "[EMAIL_ADDRESS][DOMAIN_NAME]"
drag, startPoint x: 373, startPoint y: 259, endPoint x: 14, endPoint y: 269, distance: 359.9
click at [0, 265] on html "Shelcom is loading Processing Payment...Please Wait... Director ID's are now re…" at bounding box center [767, 381] width 1535 height 762
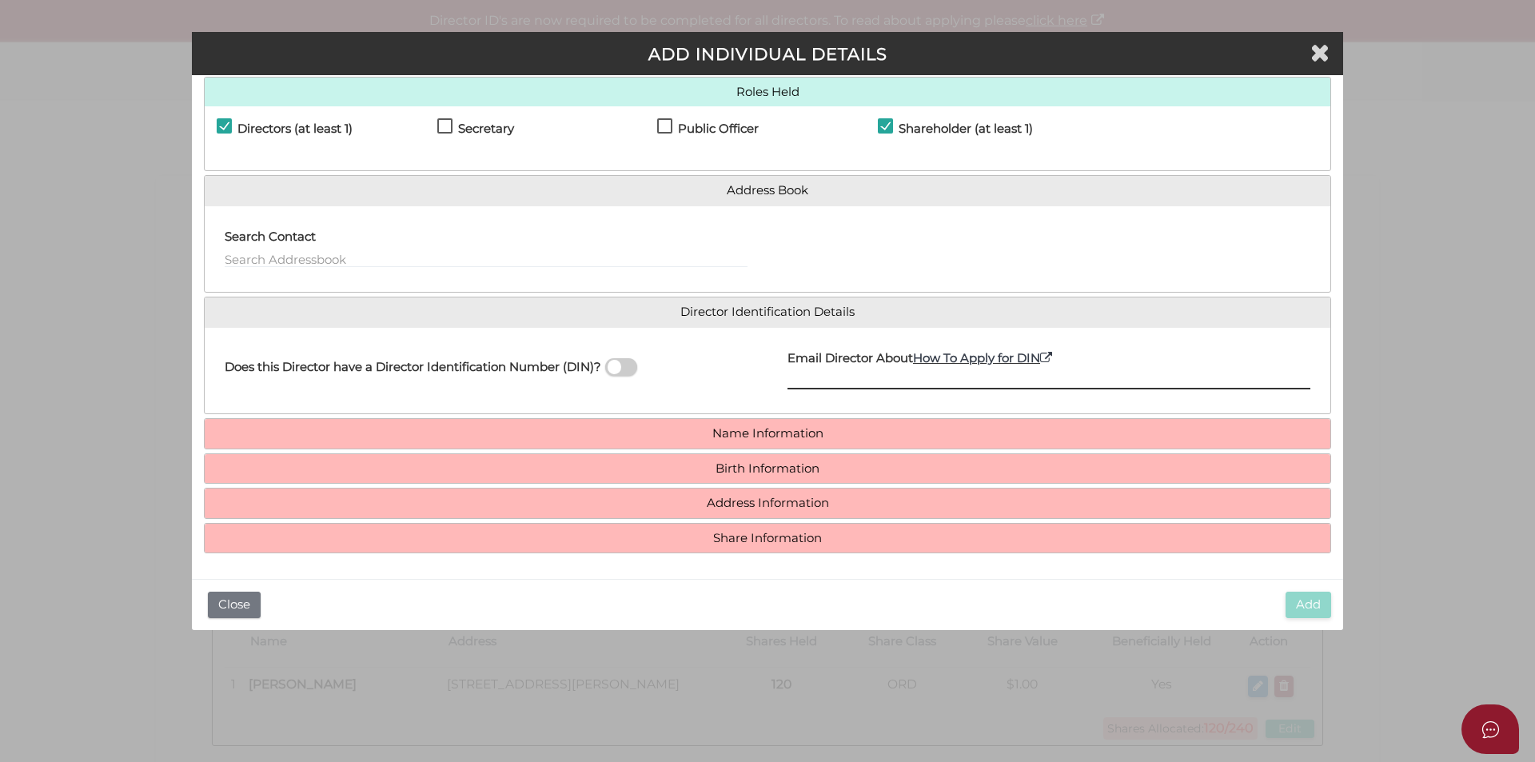
paste input "[EMAIL_ADDRESS][DOMAIN_NAME]"
type input "saleelar@hotmail.com"
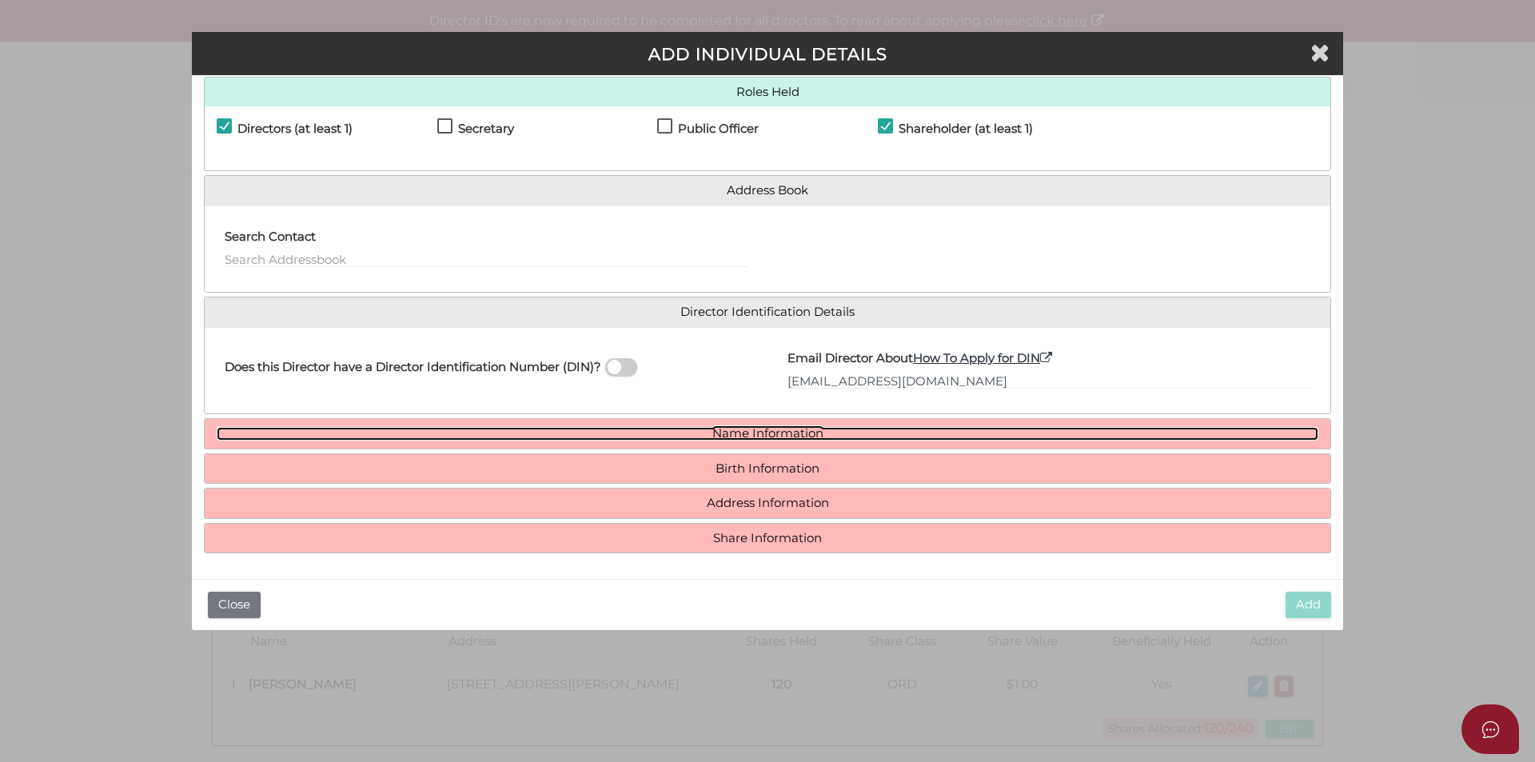
click at [747, 434] on link "Name Information" at bounding box center [768, 434] width 1102 height 14
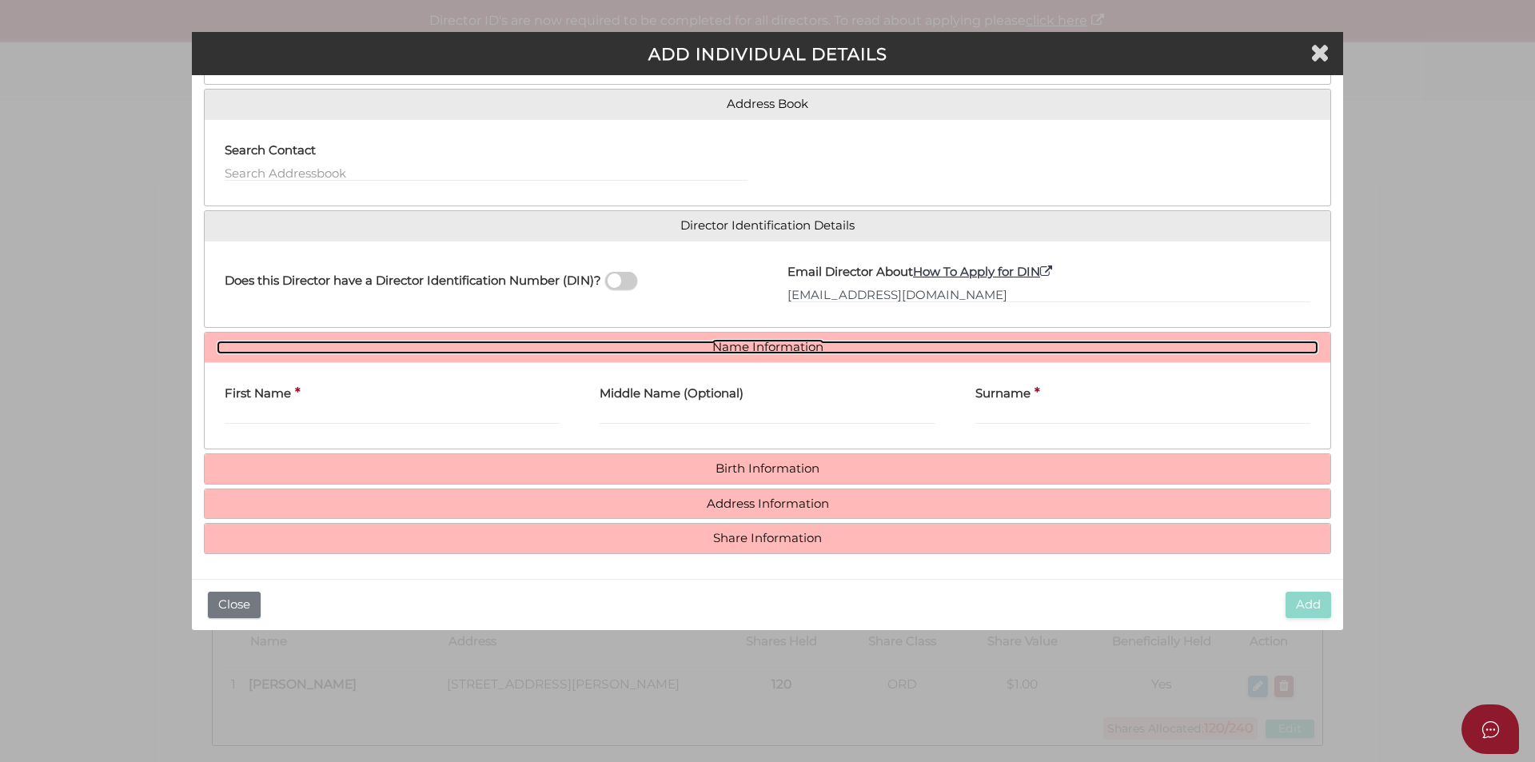
scroll to position [118, 0]
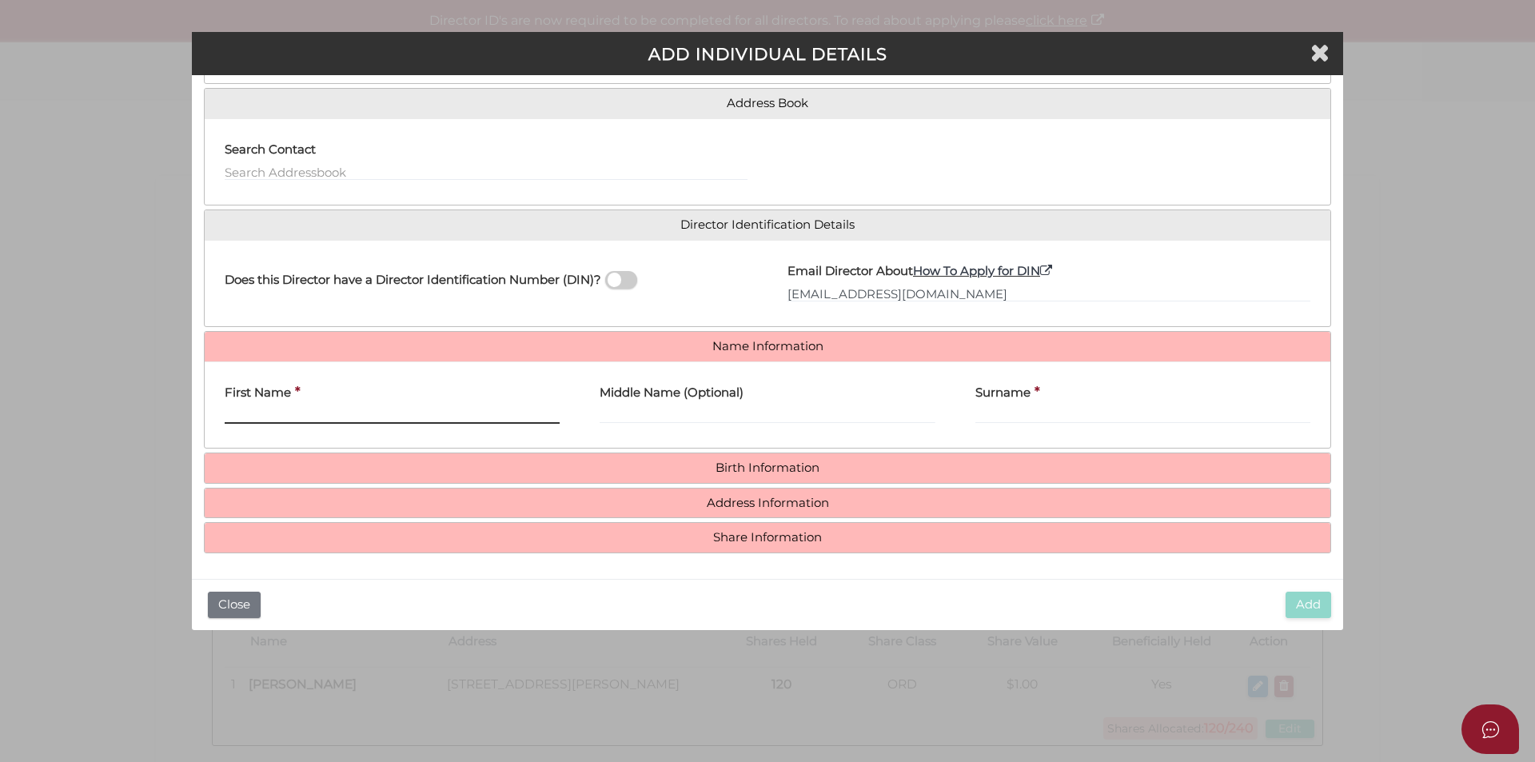
click at [252, 410] on input "First Name" at bounding box center [392, 415] width 335 height 18
click at [130, 48] on div "Pty Ltd ADD INDIVIDUAL DETAILS * field required Roles Held Directors (at least …" at bounding box center [767, 381] width 1535 height 762
click at [424, 423] on input "First Name" at bounding box center [392, 415] width 335 height 18
click at [319, 404] on div "First Name *" at bounding box center [392, 399] width 335 height 50
click at [313, 413] on input "First Name" at bounding box center [392, 415] width 335 height 18
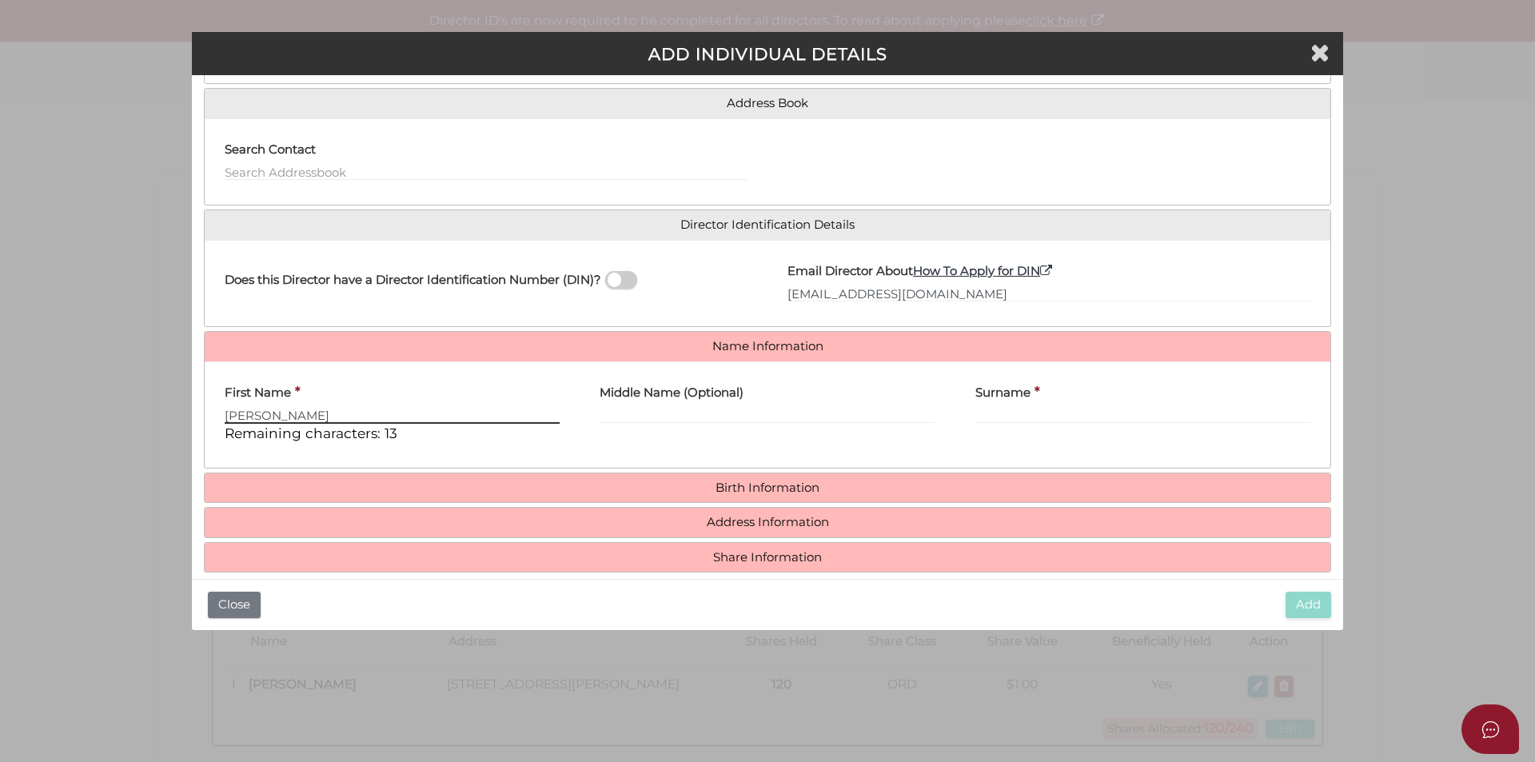
type input "Saleela"
click at [648, 408] on input "Middle Name (Optional)" at bounding box center [767, 415] width 335 height 18
type input "Madhavi"
click at [1004, 413] on input "Surname" at bounding box center [1143, 415] width 335 height 18
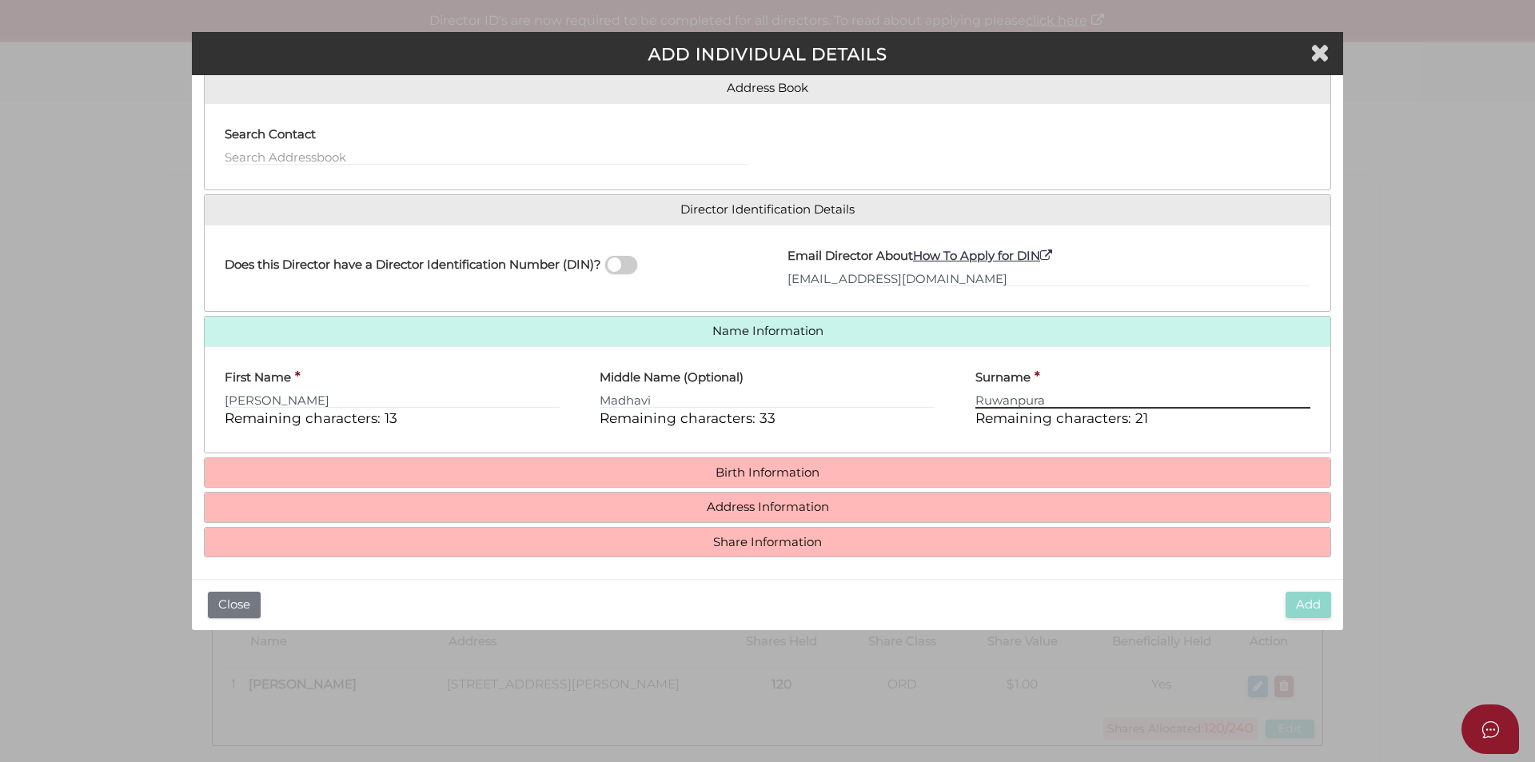
scroll to position [137, 0]
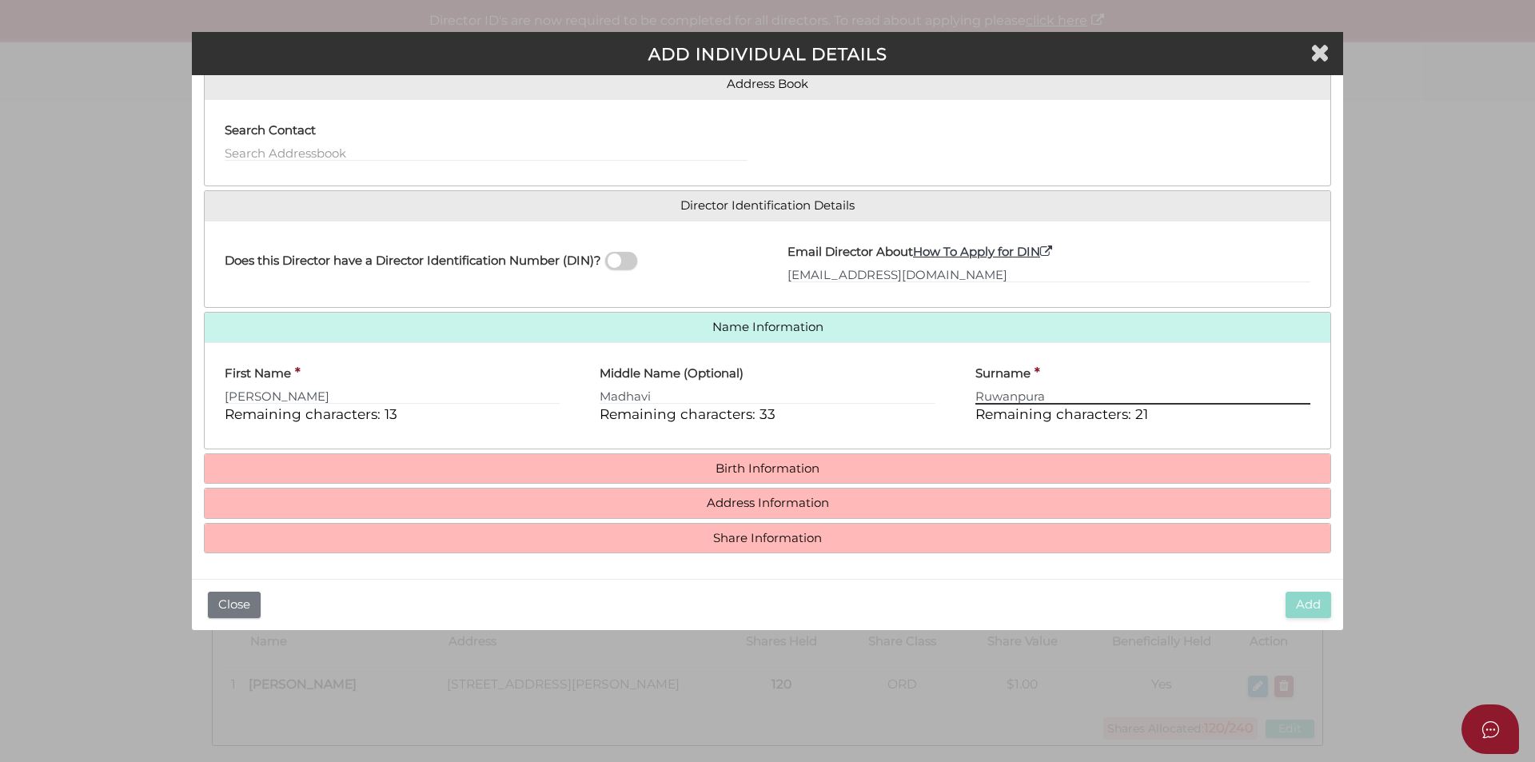
type input "Ruwanpura"
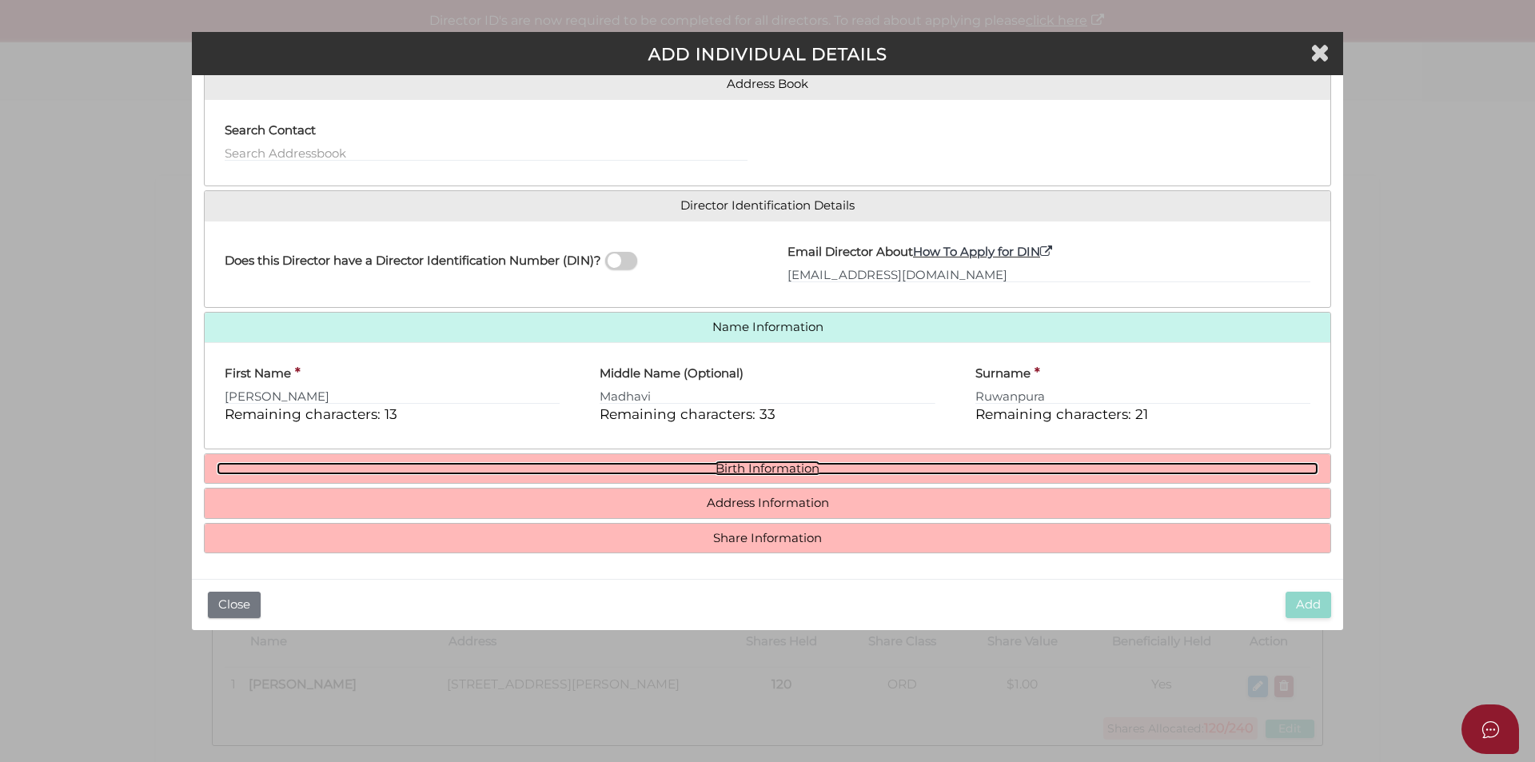
click at [784, 465] on link "Birth Information" at bounding box center [768, 469] width 1102 height 14
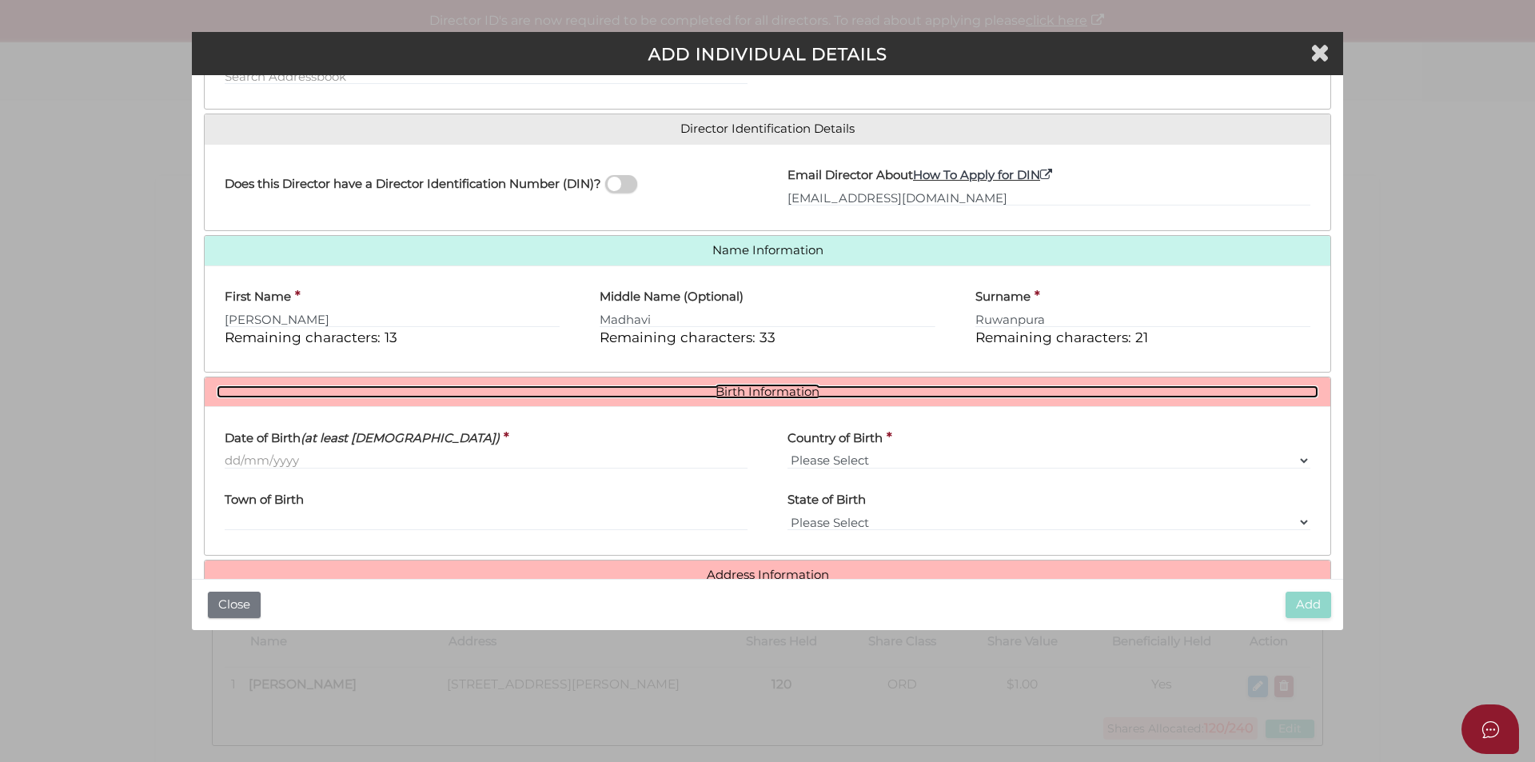
scroll to position [285, 0]
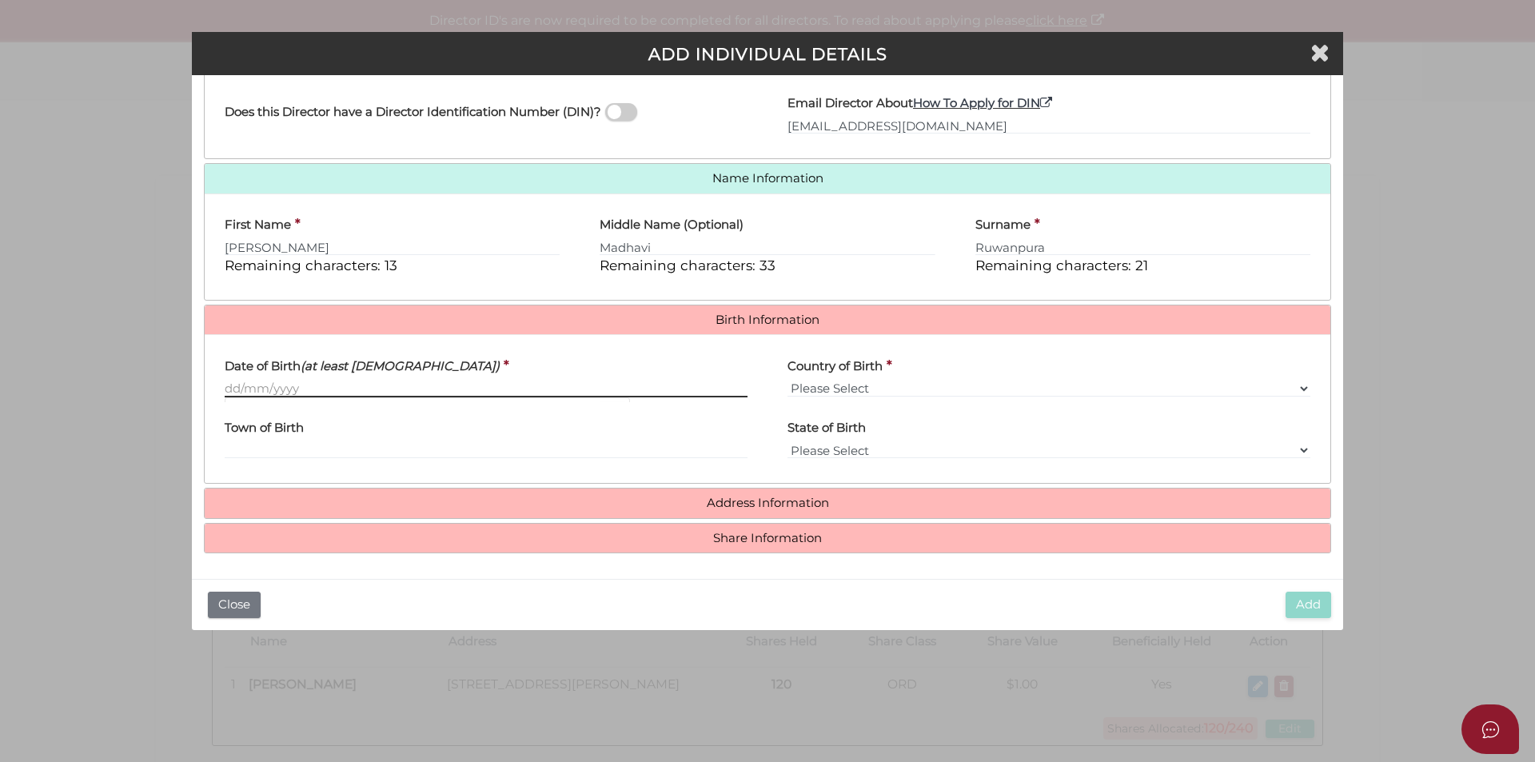
click at [314, 390] on input "Date of Birth (at least 18 years old)" at bounding box center [486, 389] width 523 height 18
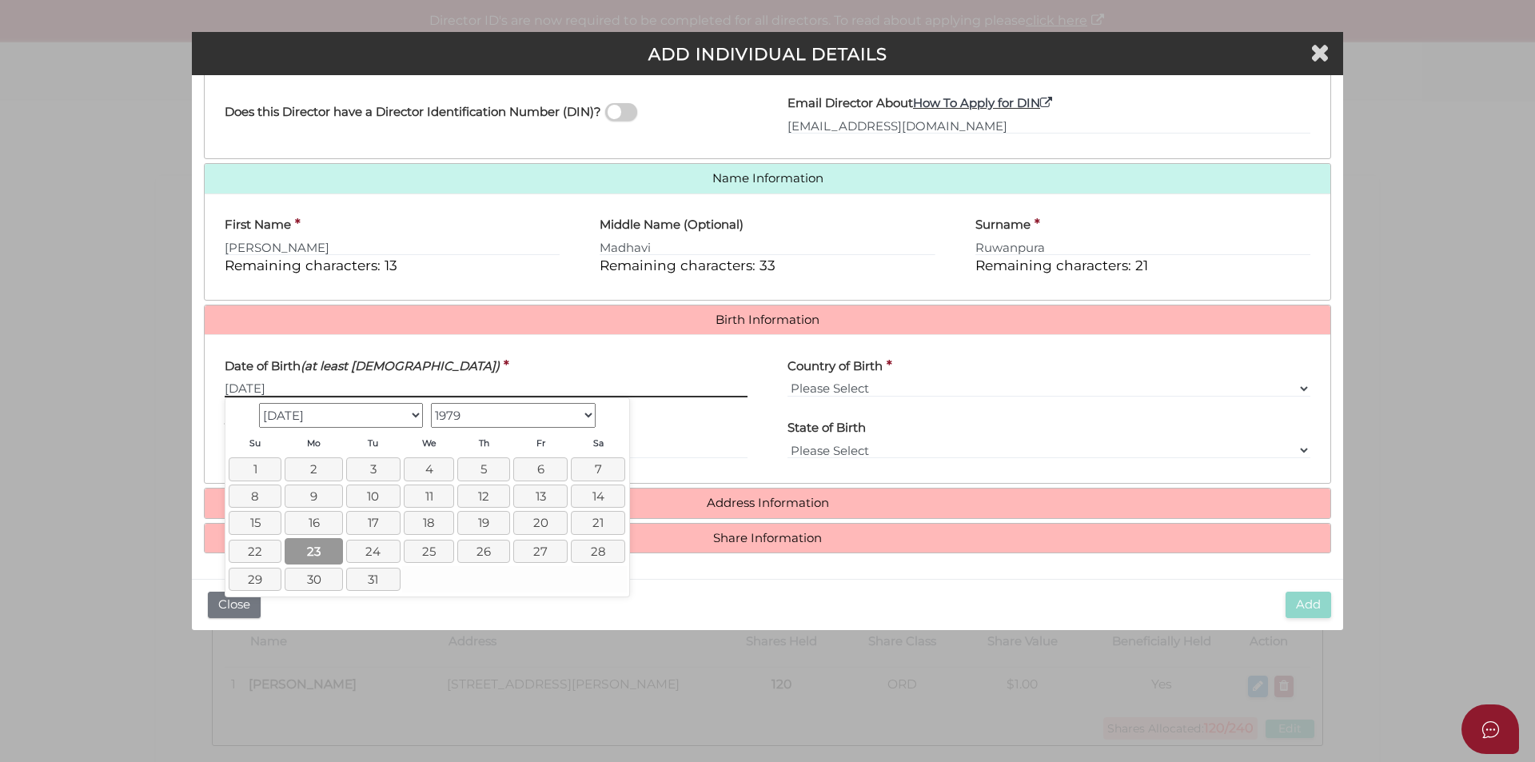
type input "23/07/1979"
click at [310, 549] on link "23" at bounding box center [314, 551] width 58 height 26
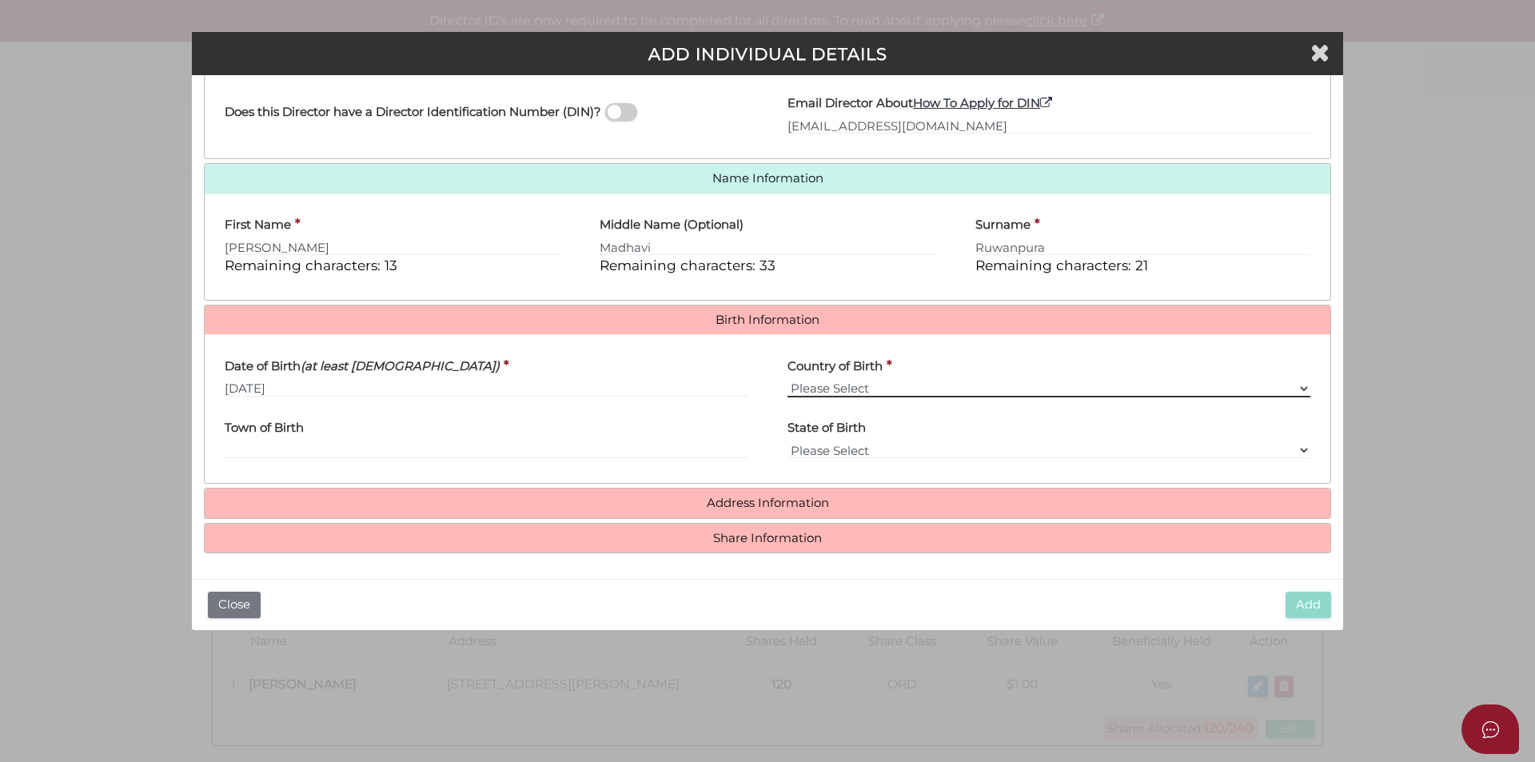
click at [868, 389] on select "Please Select v Australia Afghanistan Albania Algeria American Samoa Andorra An…" at bounding box center [1049, 389] width 523 height 18
select select "Sri Lanka"
click at [788, 380] on select "Please Select v Australia Afghanistan Albania Algeria American Samoa Andorra An…" at bounding box center [1049, 389] width 523 height 18
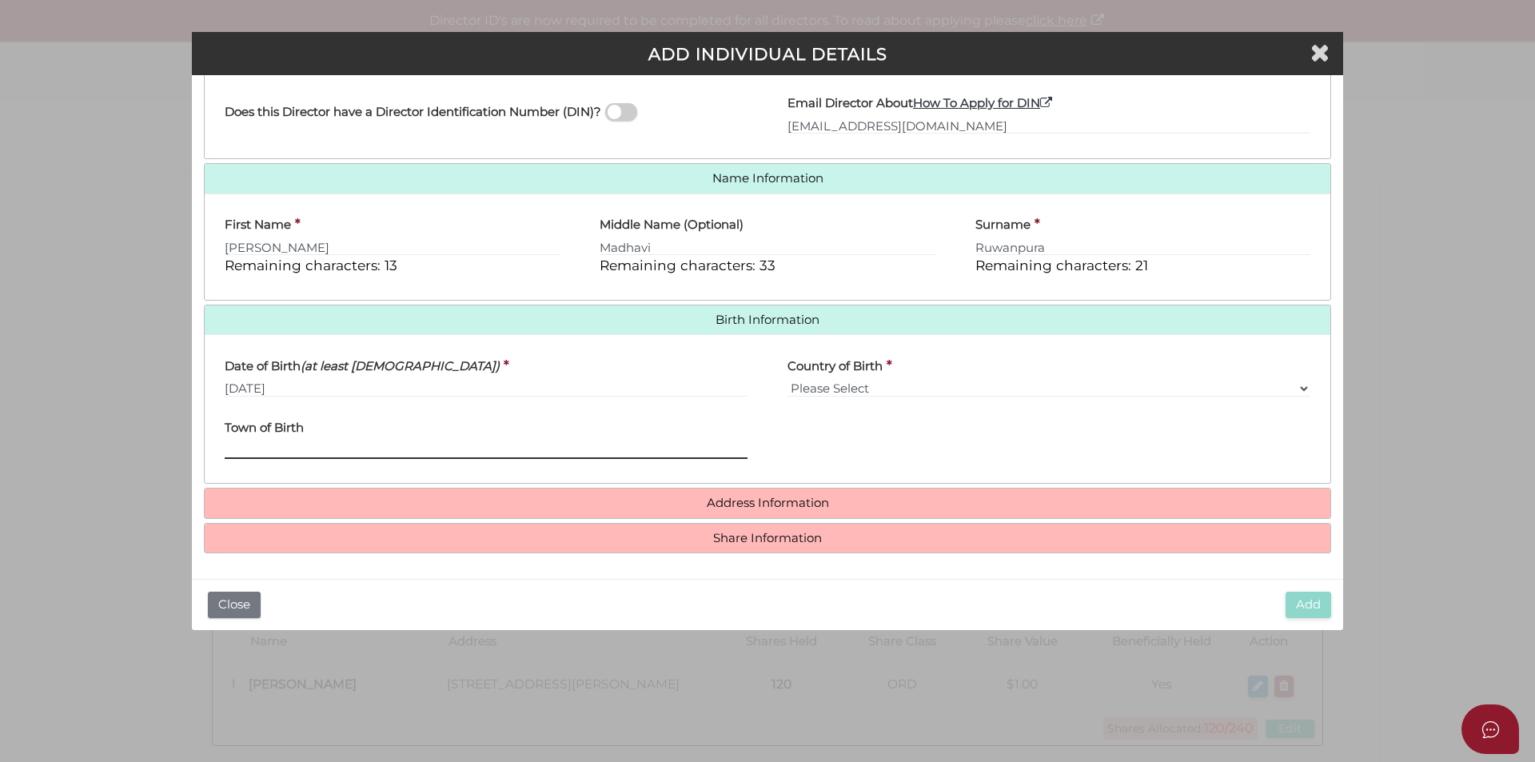
click at [273, 445] on input "Town of Birth" at bounding box center [486, 450] width 523 height 18
click at [232, 449] on input "panadura" at bounding box center [486, 450] width 523 height 18
click at [297, 445] on input "Panadura" at bounding box center [486, 450] width 523 height 18
type input "Panadura"
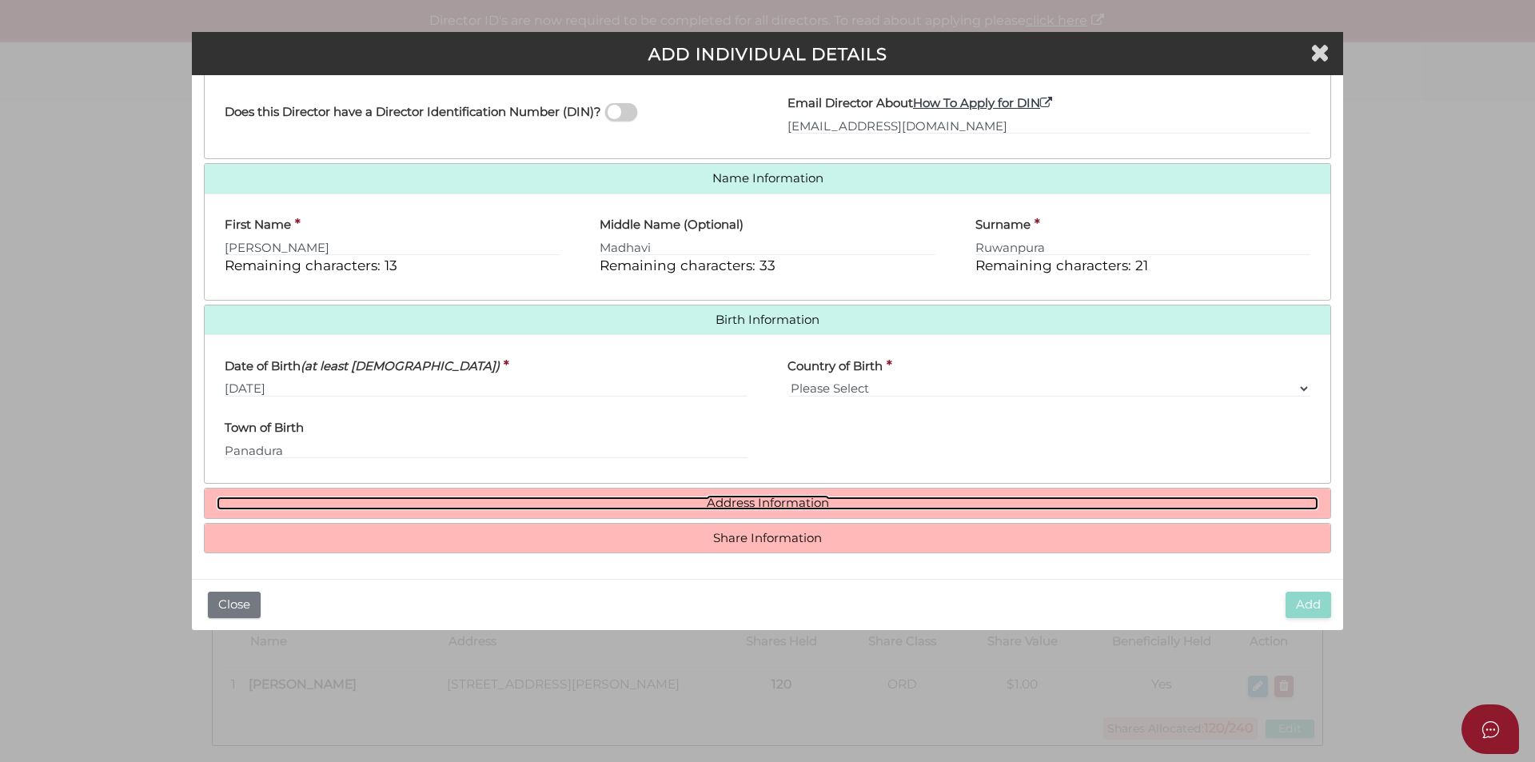
click at [760, 502] on link "Address Information" at bounding box center [768, 504] width 1102 height 14
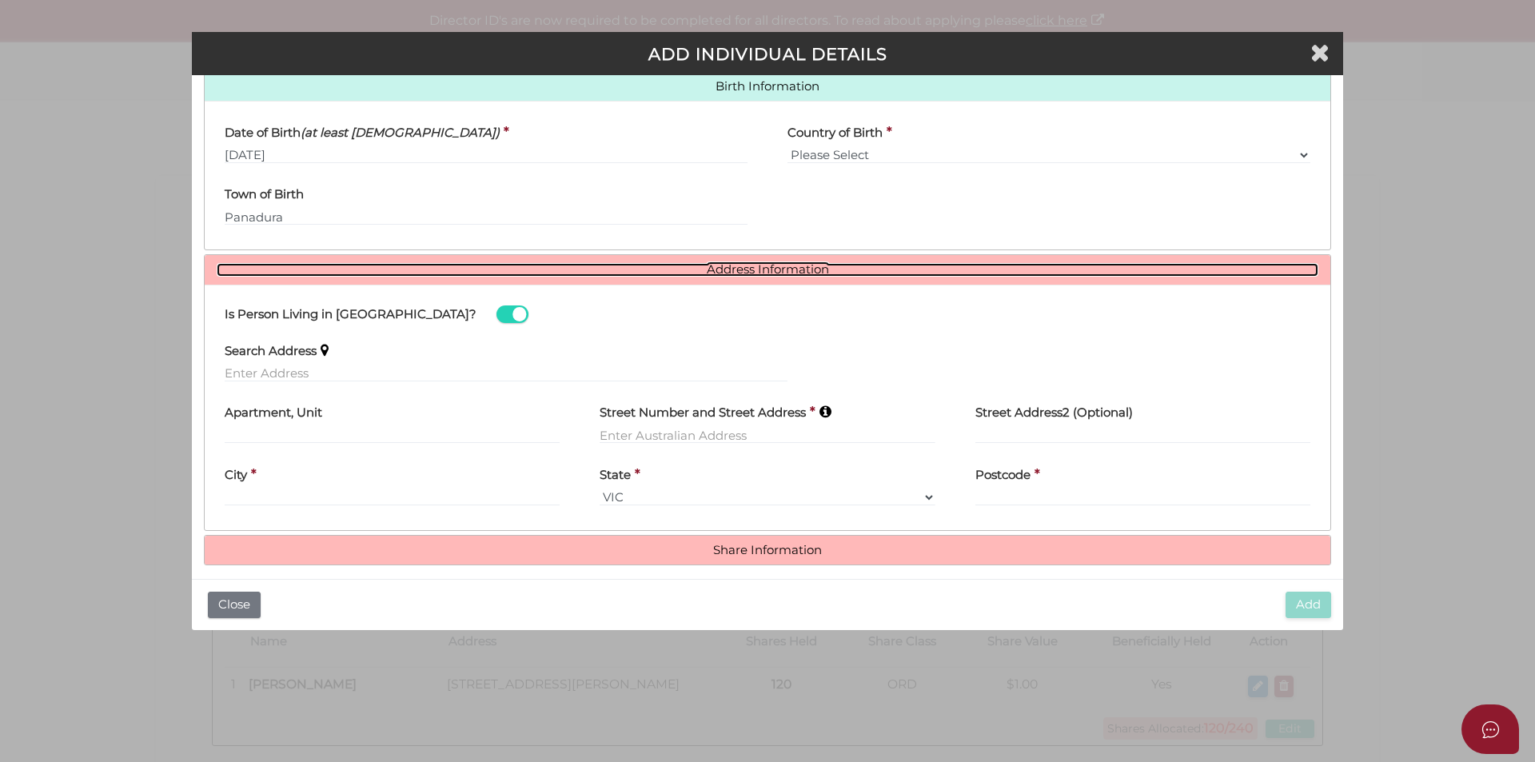
scroll to position [531, 0]
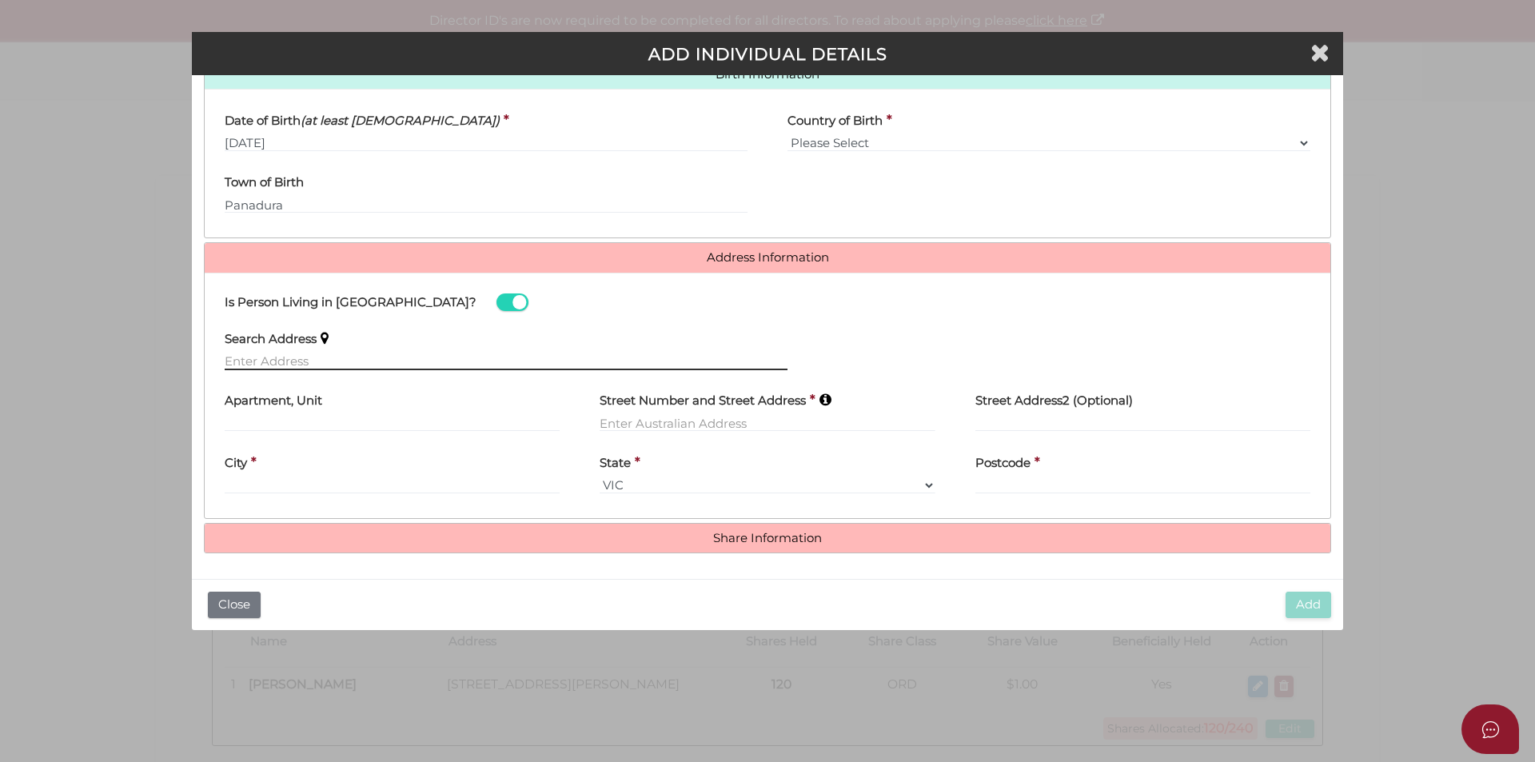
click at [277, 361] on input "text" at bounding box center [506, 362] width 563 height 18
paste input "49 CLARA AVENUE"
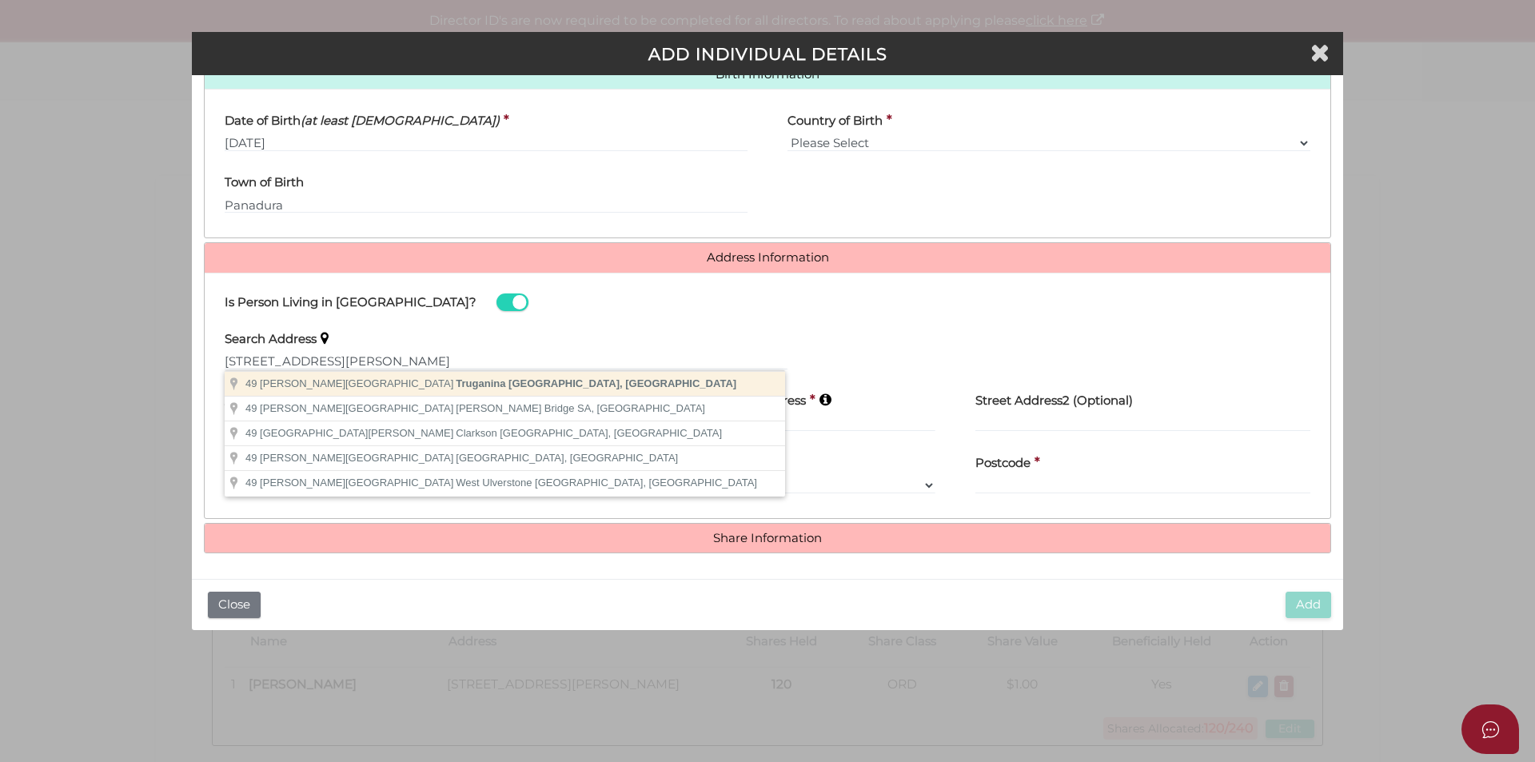
type input "49 Clara Avenue, Truganina VIC, Australia"
type input "[STREET_ADDRESS][PERSON_NAME]"
type input "Truganina"
select select "VIC"
type input "3029"
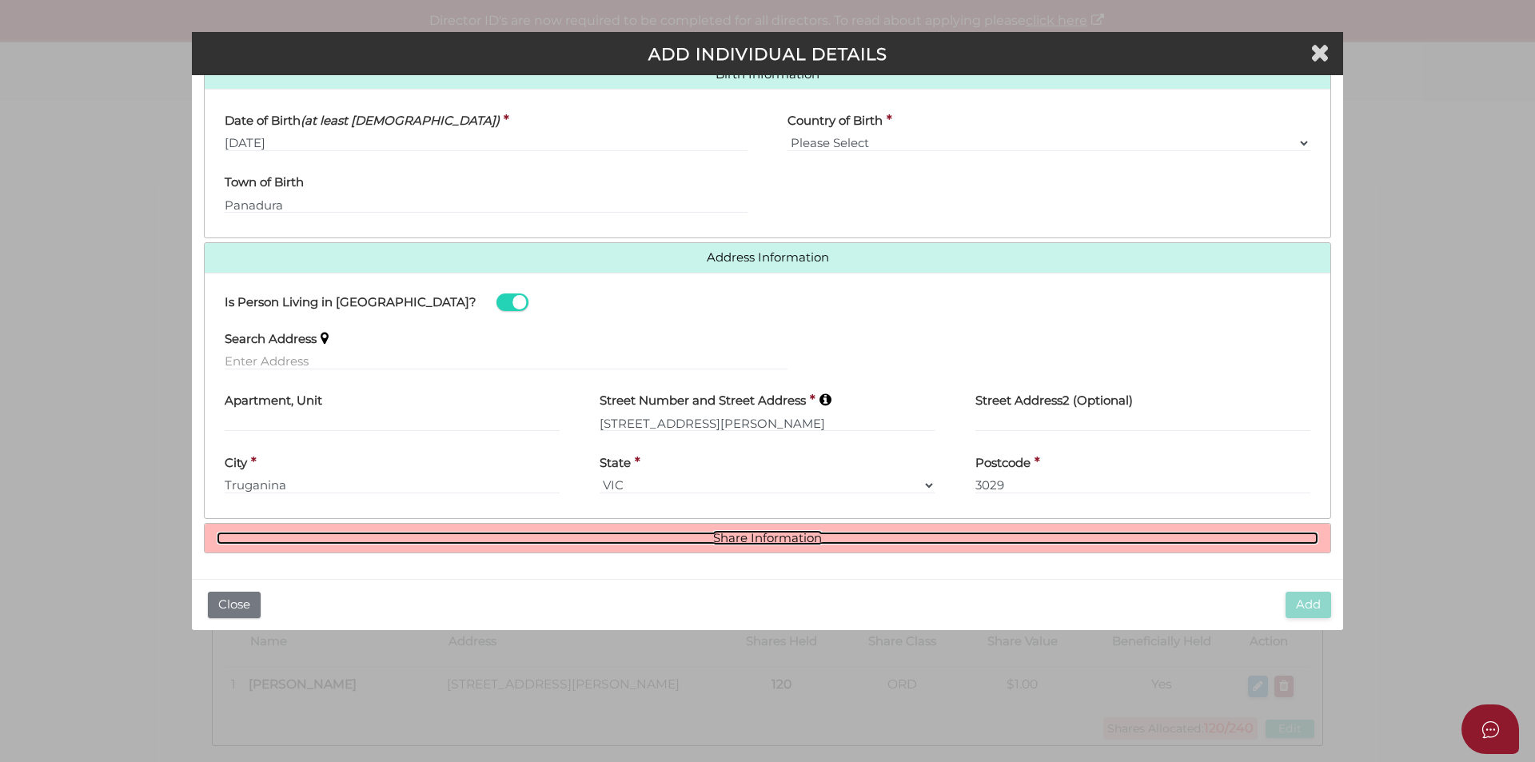
click at [759, 538] on link "Share Information" at bounding box center [768, 539] width 1102 height 14
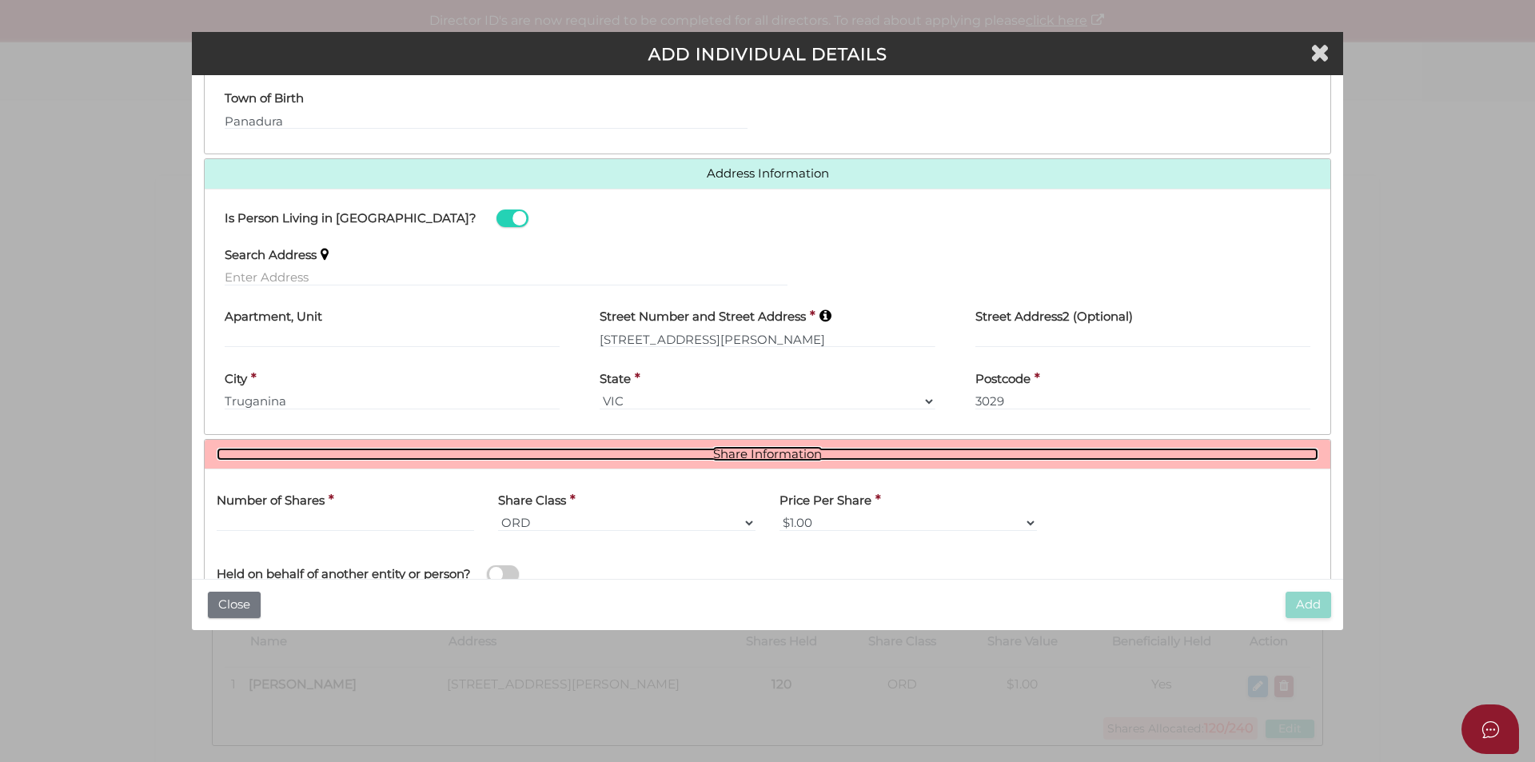
scroll to position [726, 0]
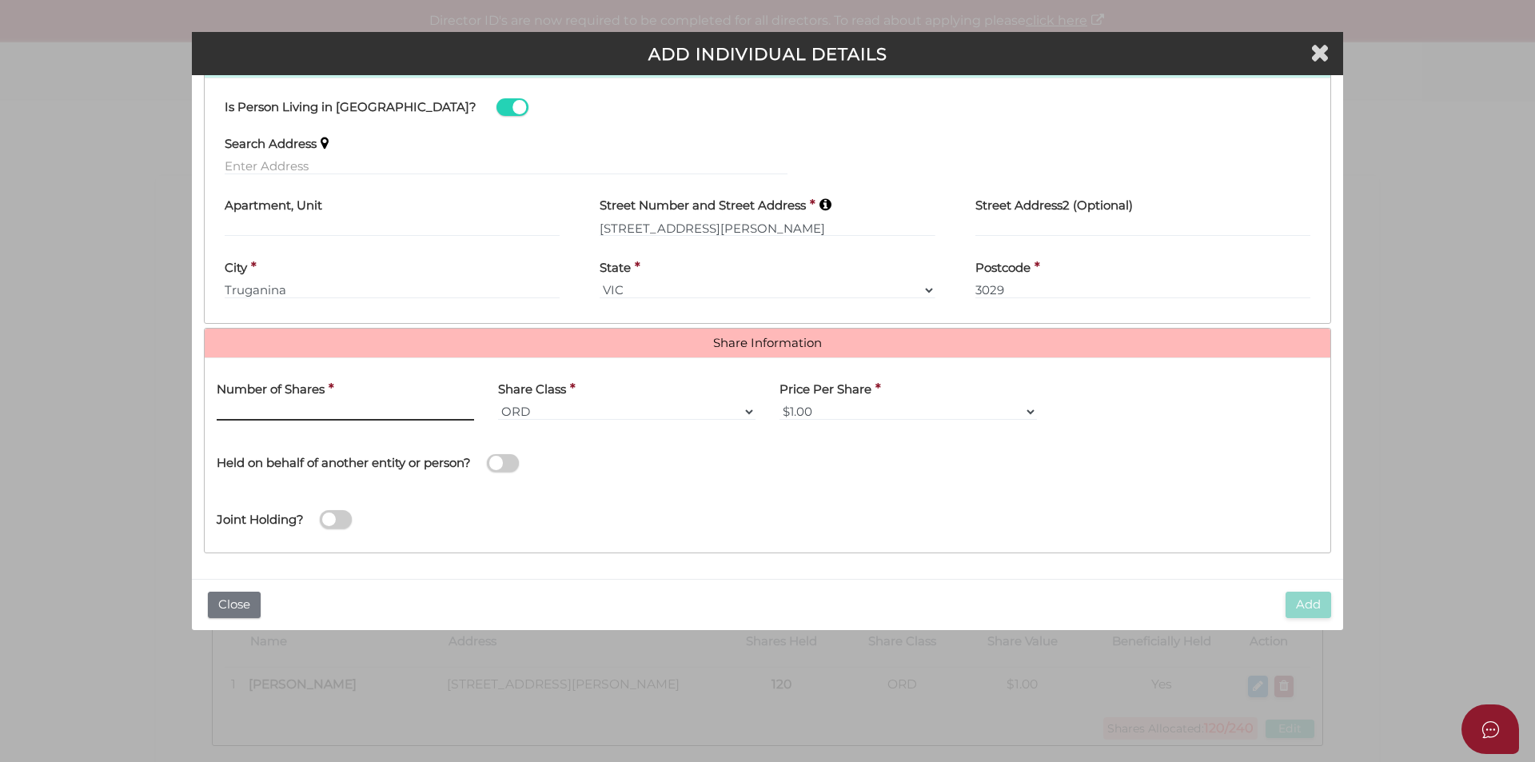
click at [344, 411] on input "text" at bounding box center [345, 412] width 257 height 18
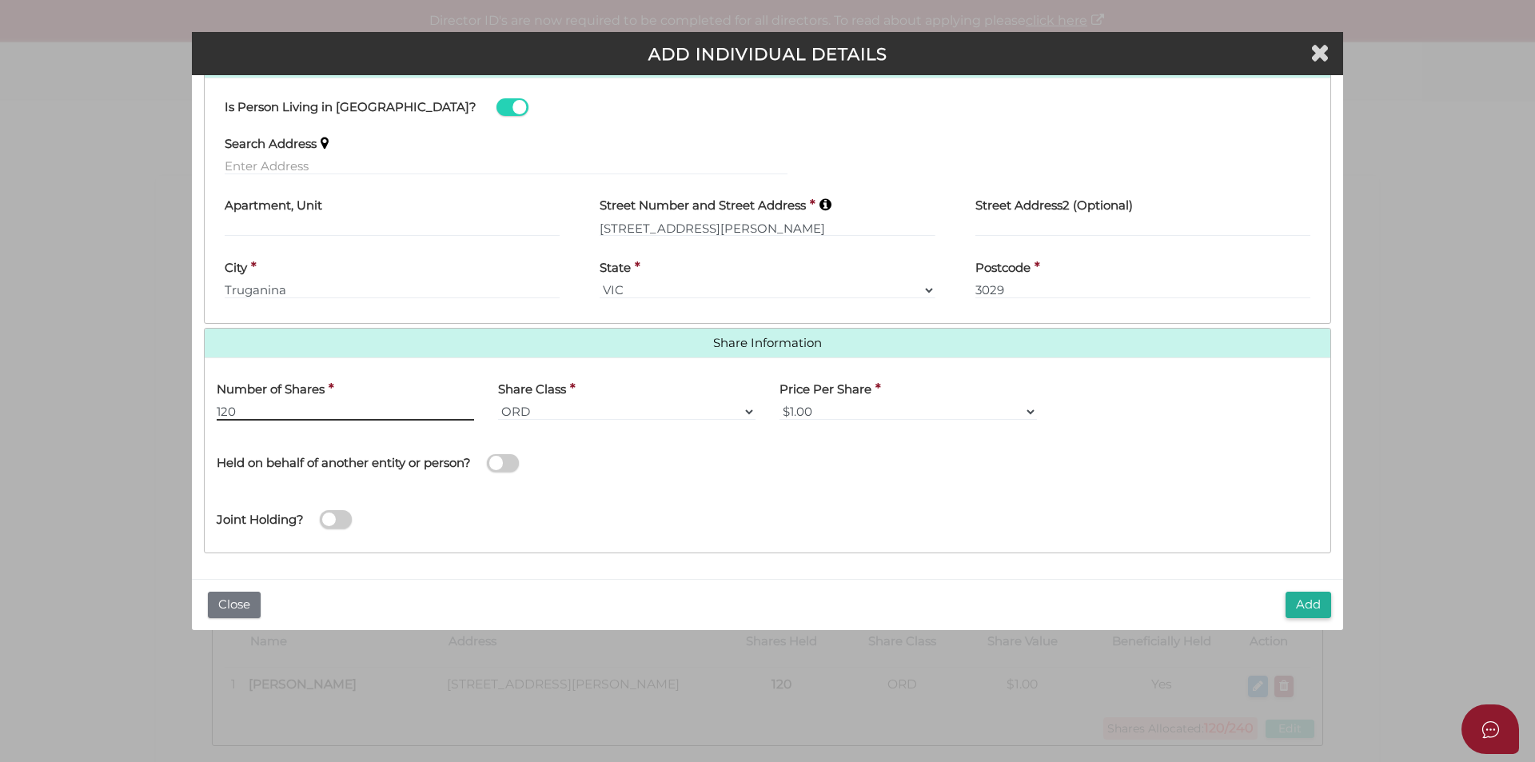
type input "120"
click at [671, 484] on div "Held on behalf of another entity or person?" at bounding box center [486, 461] width 563 height 57
click at [1315, 600] on button "Add" at bounding box center [1309, 605] width 46 height 26
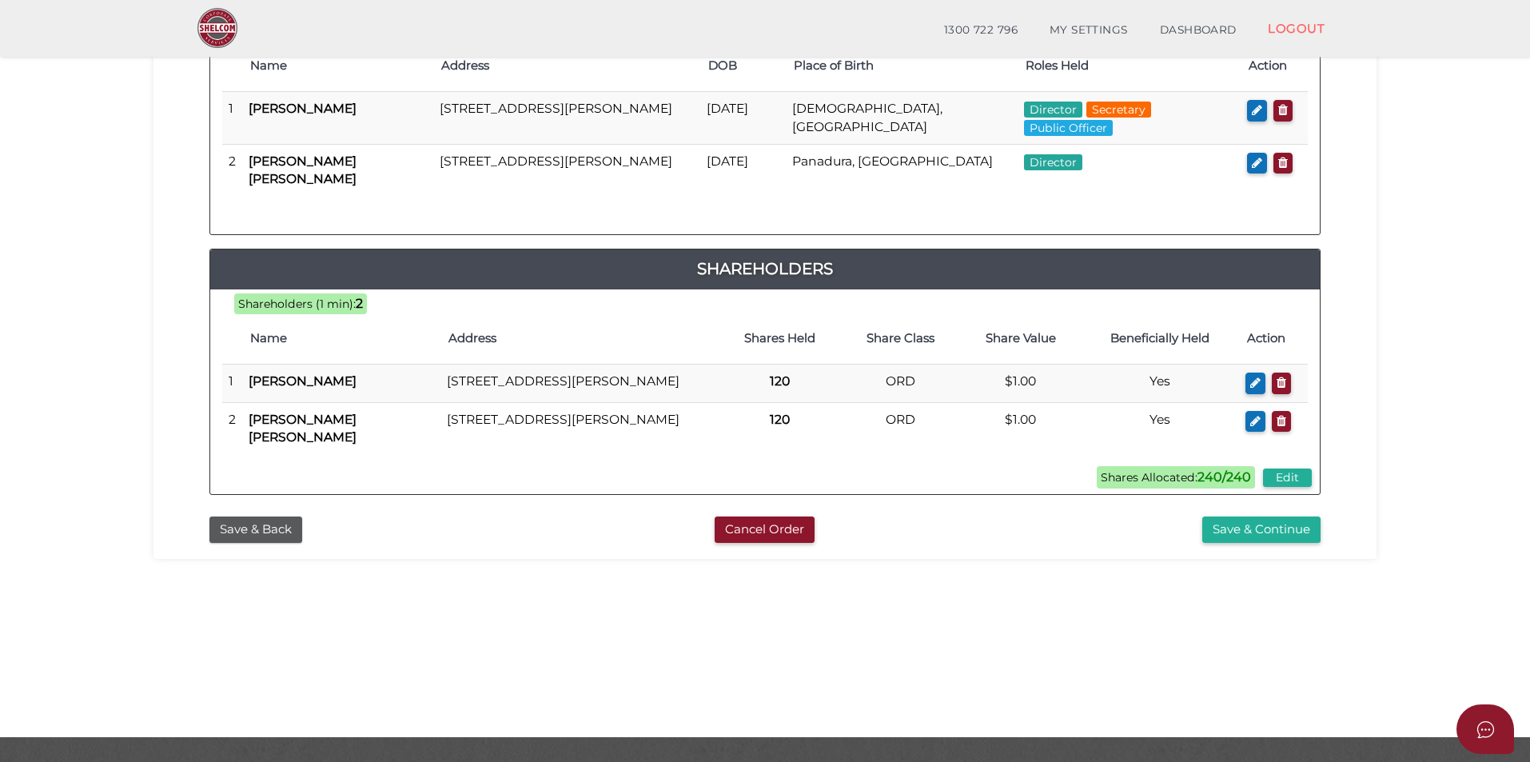
scroll to position [336, 0]
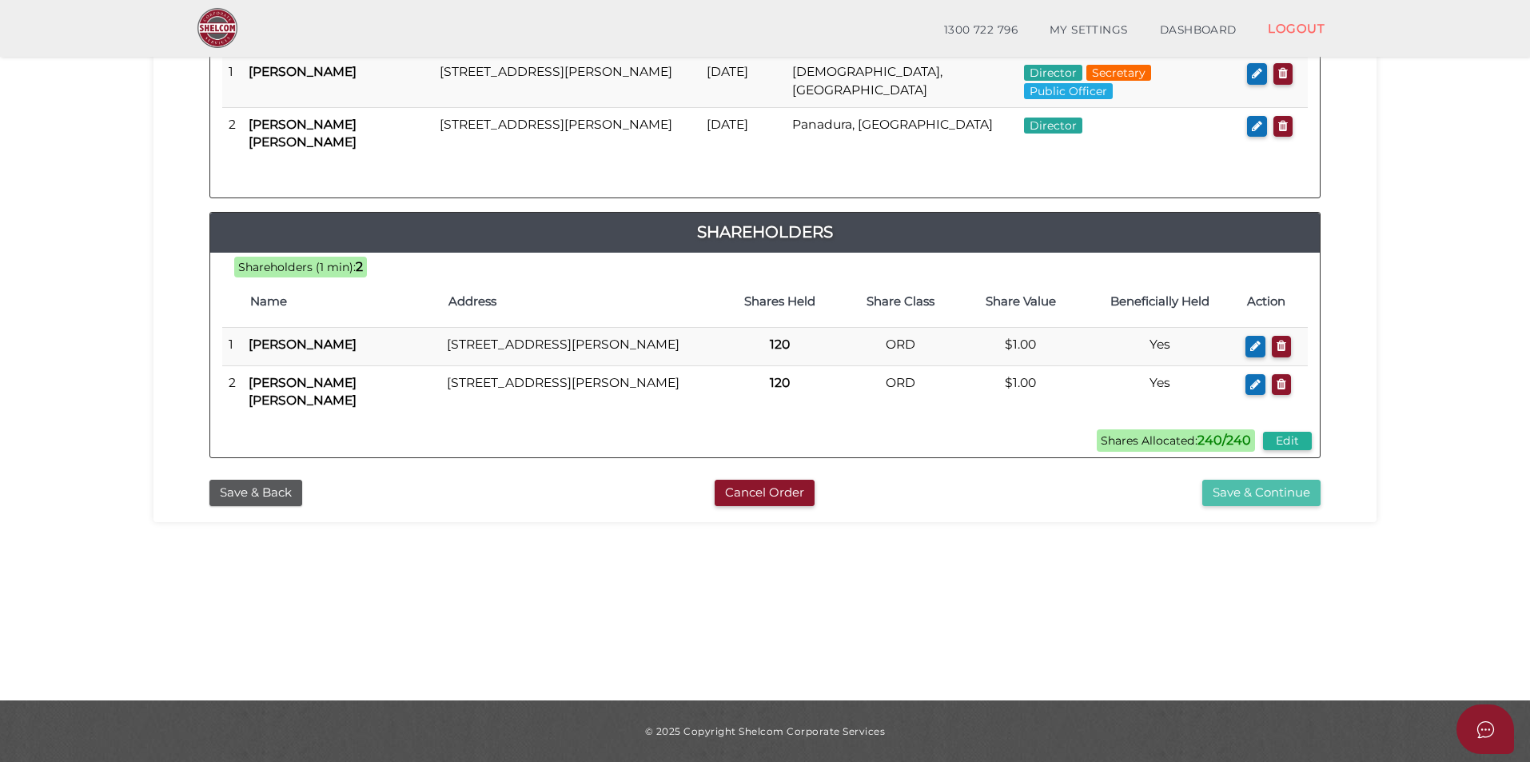
click at [1237, 506] on button "Save & Continue" at bounding box center [1262, 493] width 118 height 26
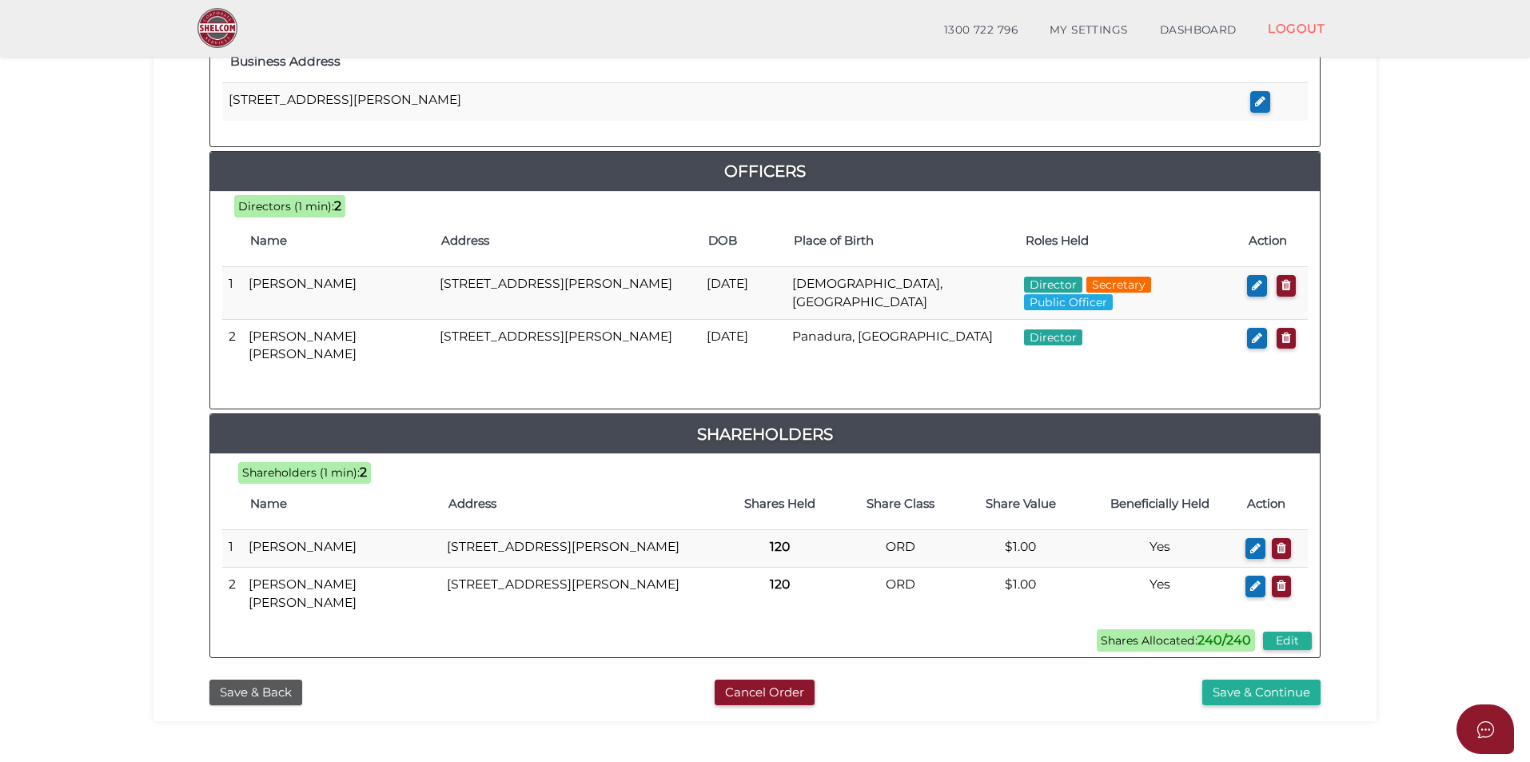
scroll to position [758, 0]
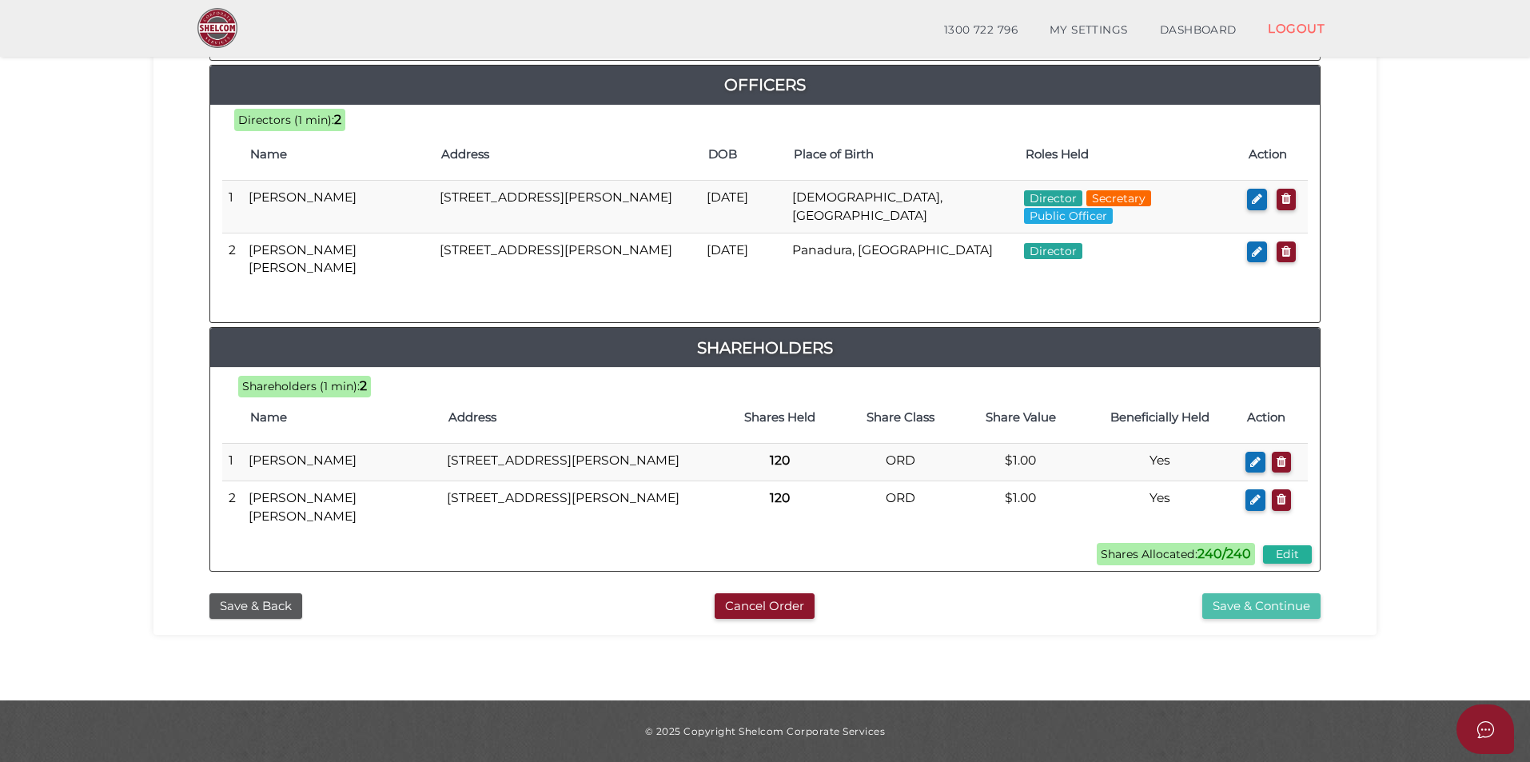
click at [1235, 611] on button "Save & Continue" at bounding box center [1262, 606] width 118 height 26
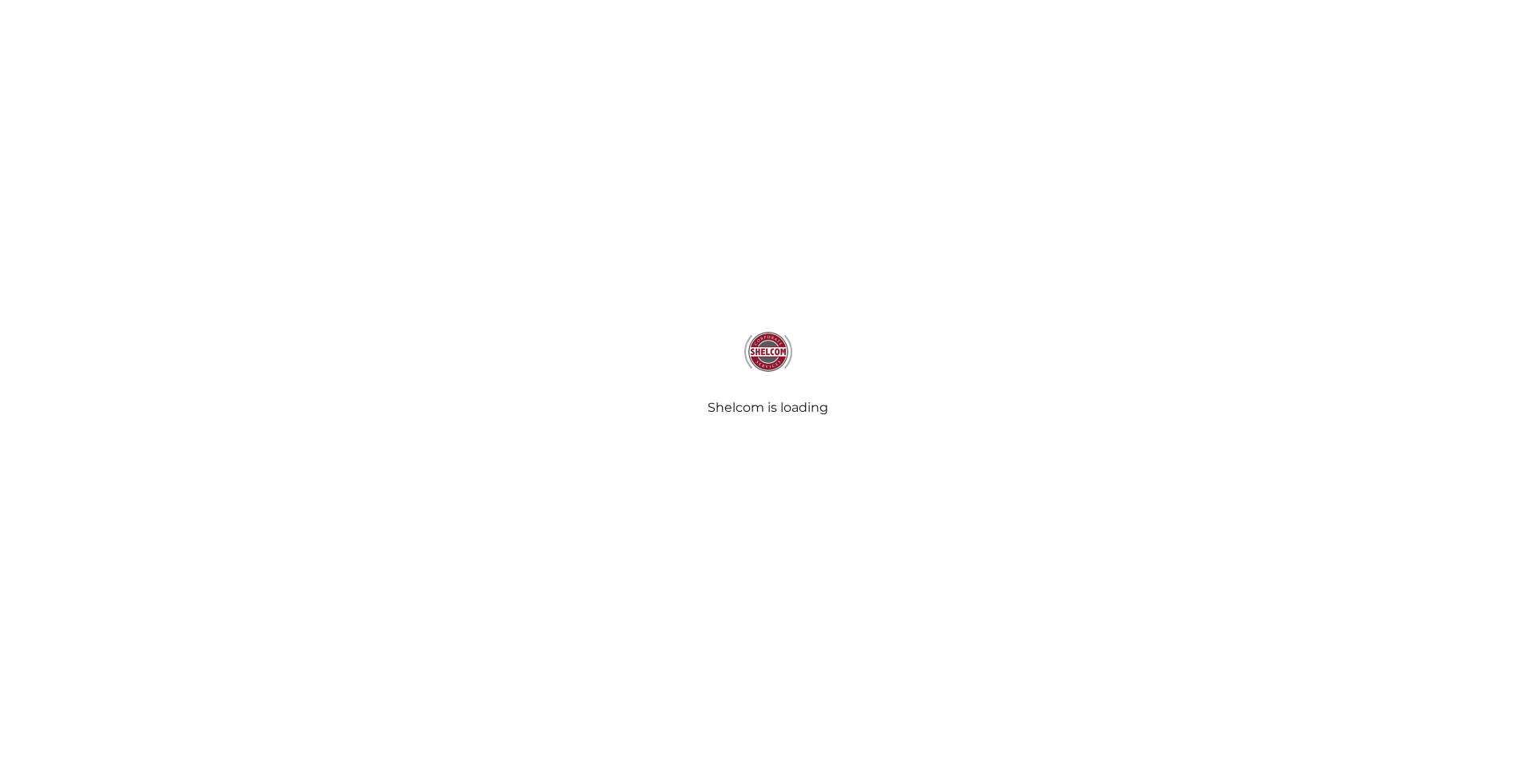
select select "Comb Binding"
select select "No"
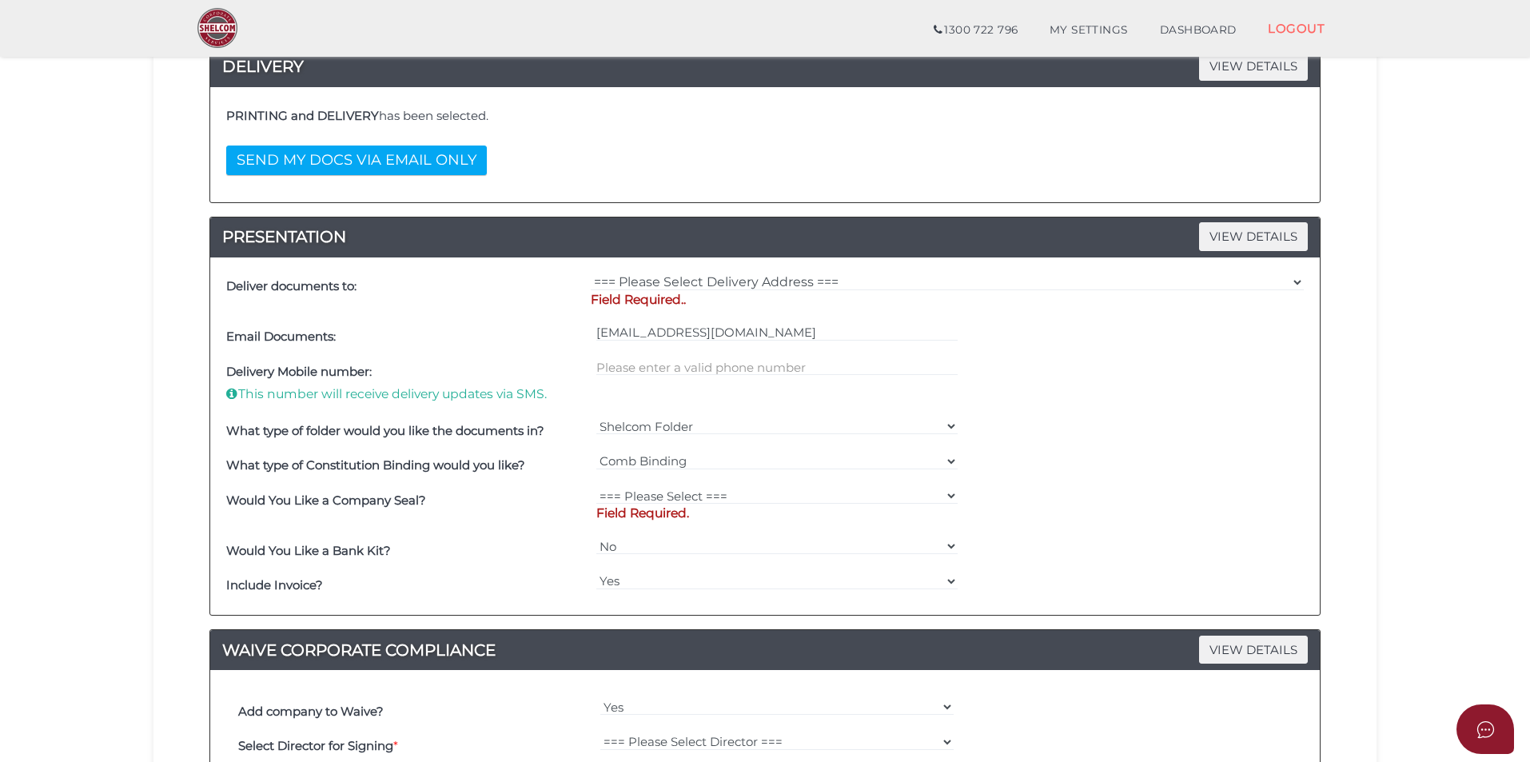
scroll to position [320, 0]
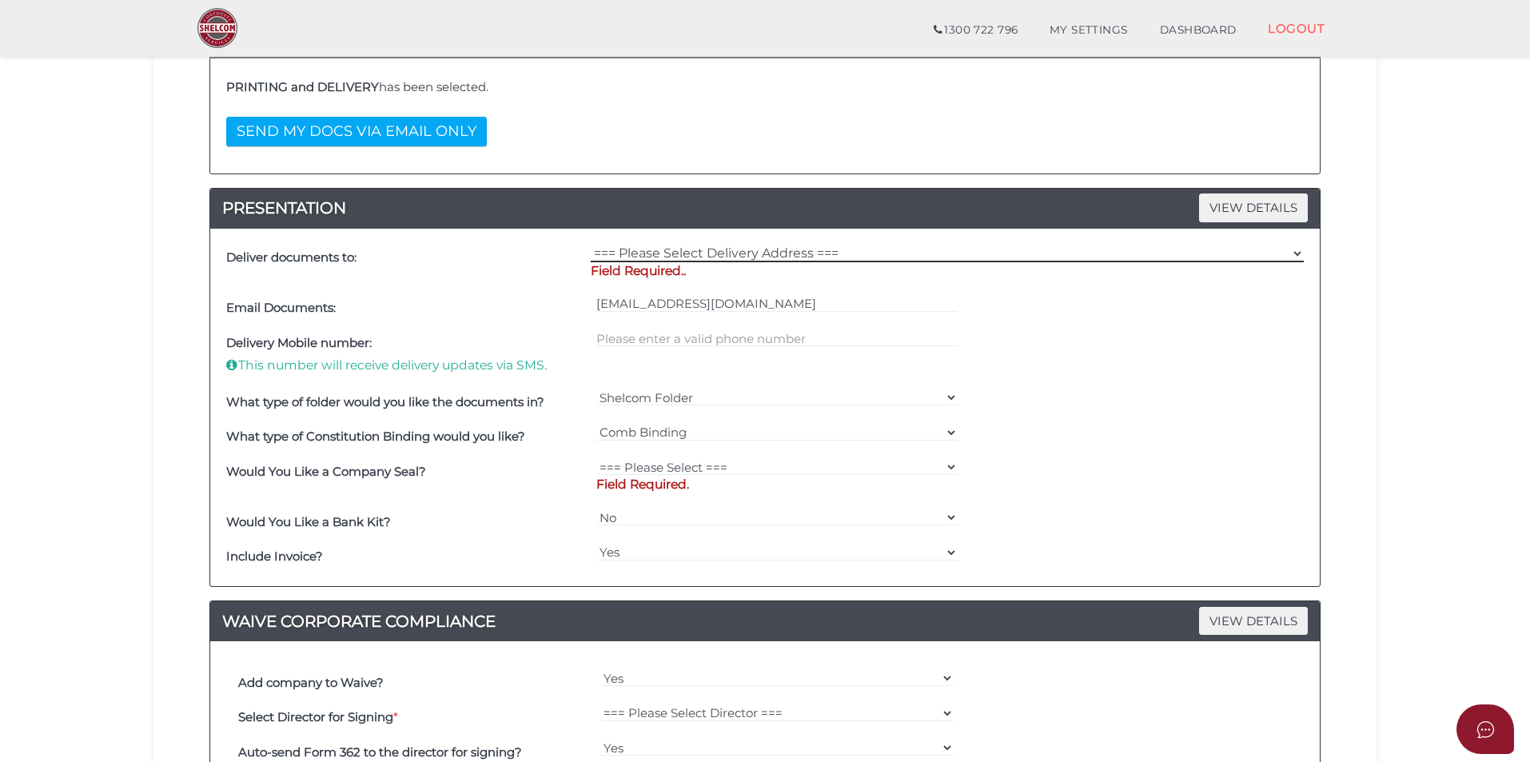
click at [695, 251] on select "=== Please Select Delivery Address === (User Address - [PERSON_NAME]) [STREET_A…" at bounding box center [947, 254] width 713 height 18
select select "0"
click at [591, 245] on select "=== Please Select Delivery Address === (User Address - [PERSON_NAME]) [STREET_A…" at bounding box center [947, 254] width 713 height 18
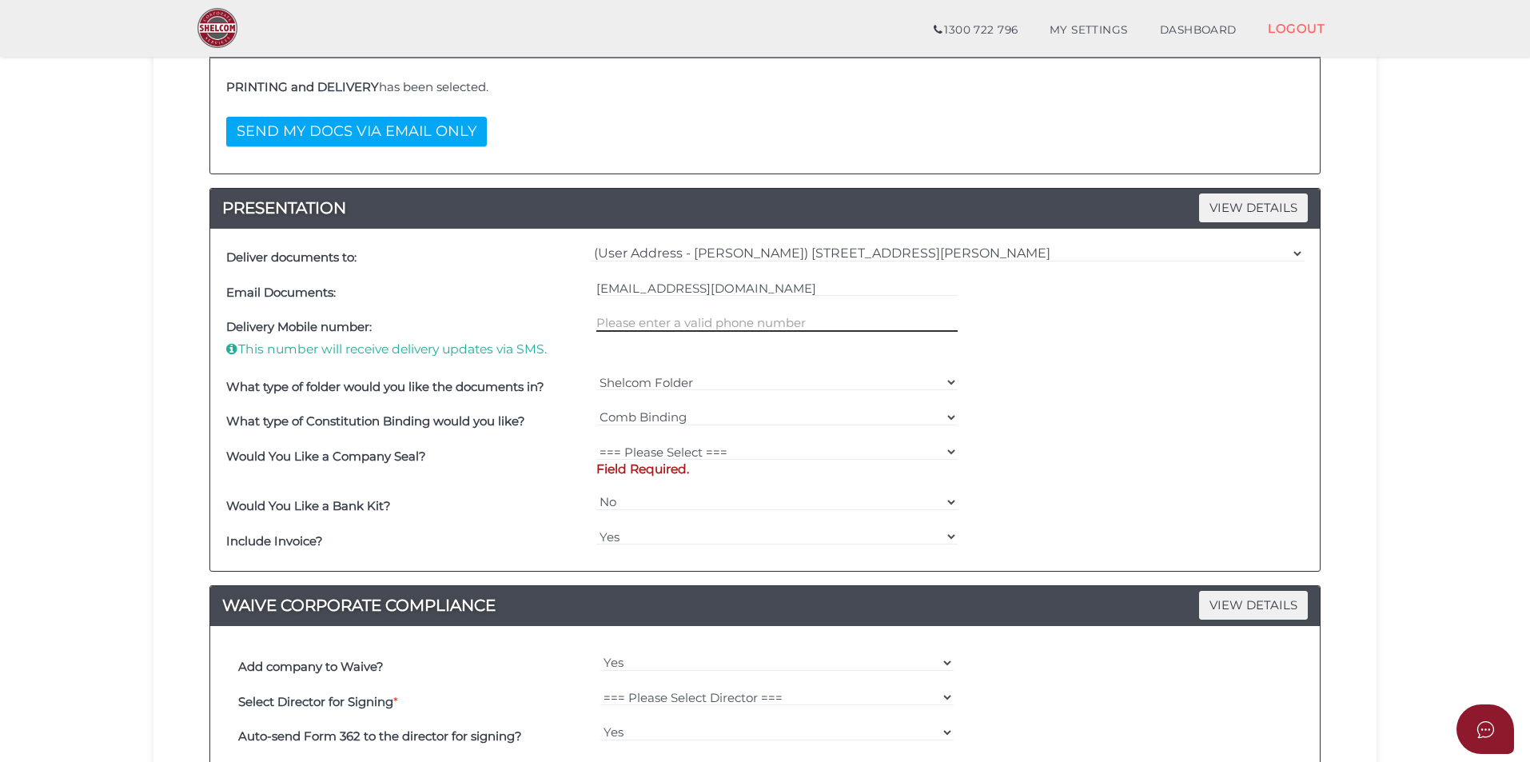
click at [680, 325] on input "text" at bounding box center [777, 323] width 362 height 18
click at [599, 326] on input "text" at bounding box center [777, 323] width 362 height 18
drag, startPoint x: 226, startPoint y: 328, endPoint x: 374, endPoint y: 329, distance: 147.9
click at [374, 329] on h4 "Delivery Mobile number:" at bounding box center [407, 328] width 362 height 14
click at [117, 348] on section "Company Registration 3b4c717e34a92b9afc0027c4808f9516 1 REGISTRATION REQUIREMEN…" at bounding box center [765, 480] width 1530 height 1514
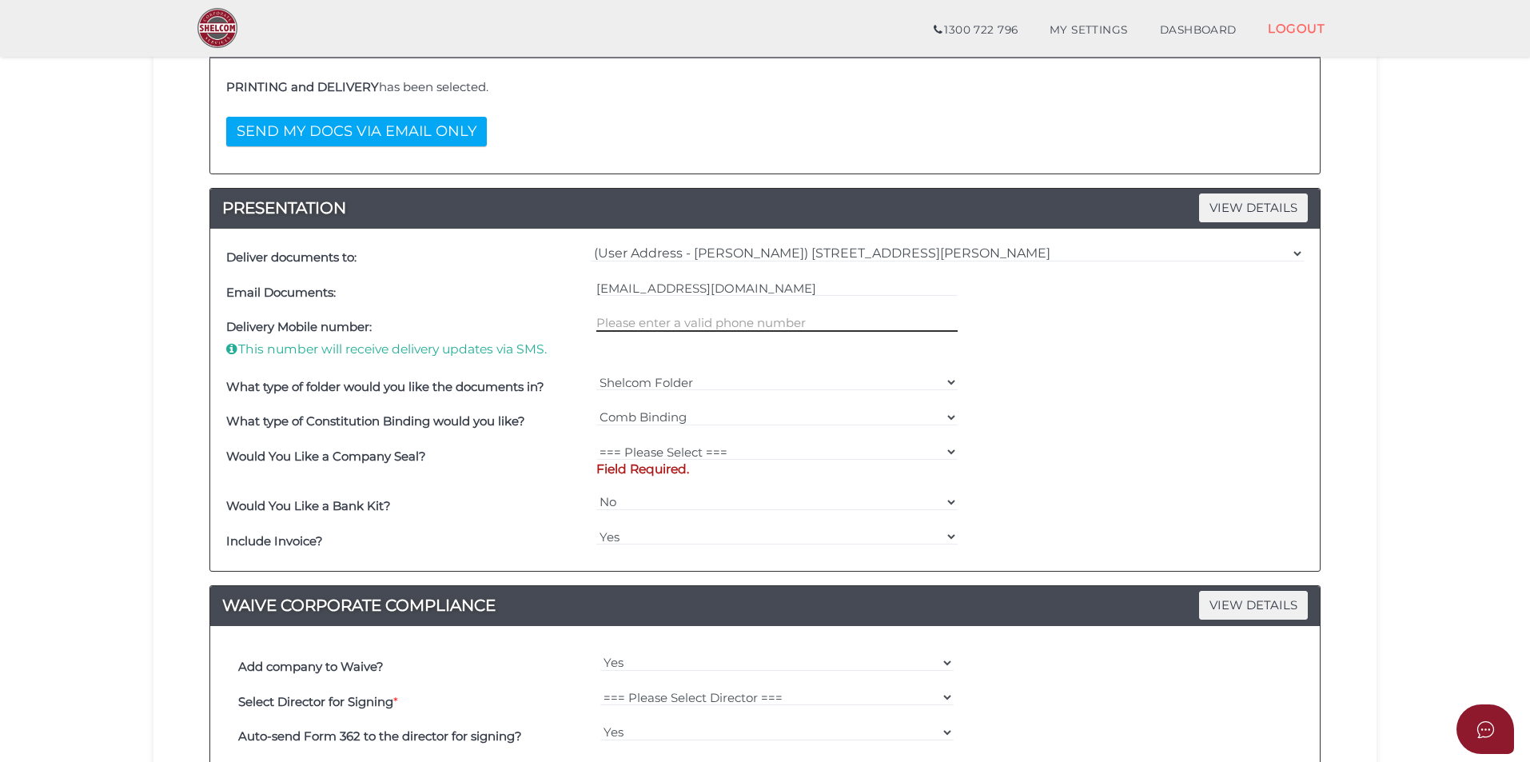
click at [687, 329] on input "text" at bounding box center [777, 323] width 362 height 18
type input "0481601014"
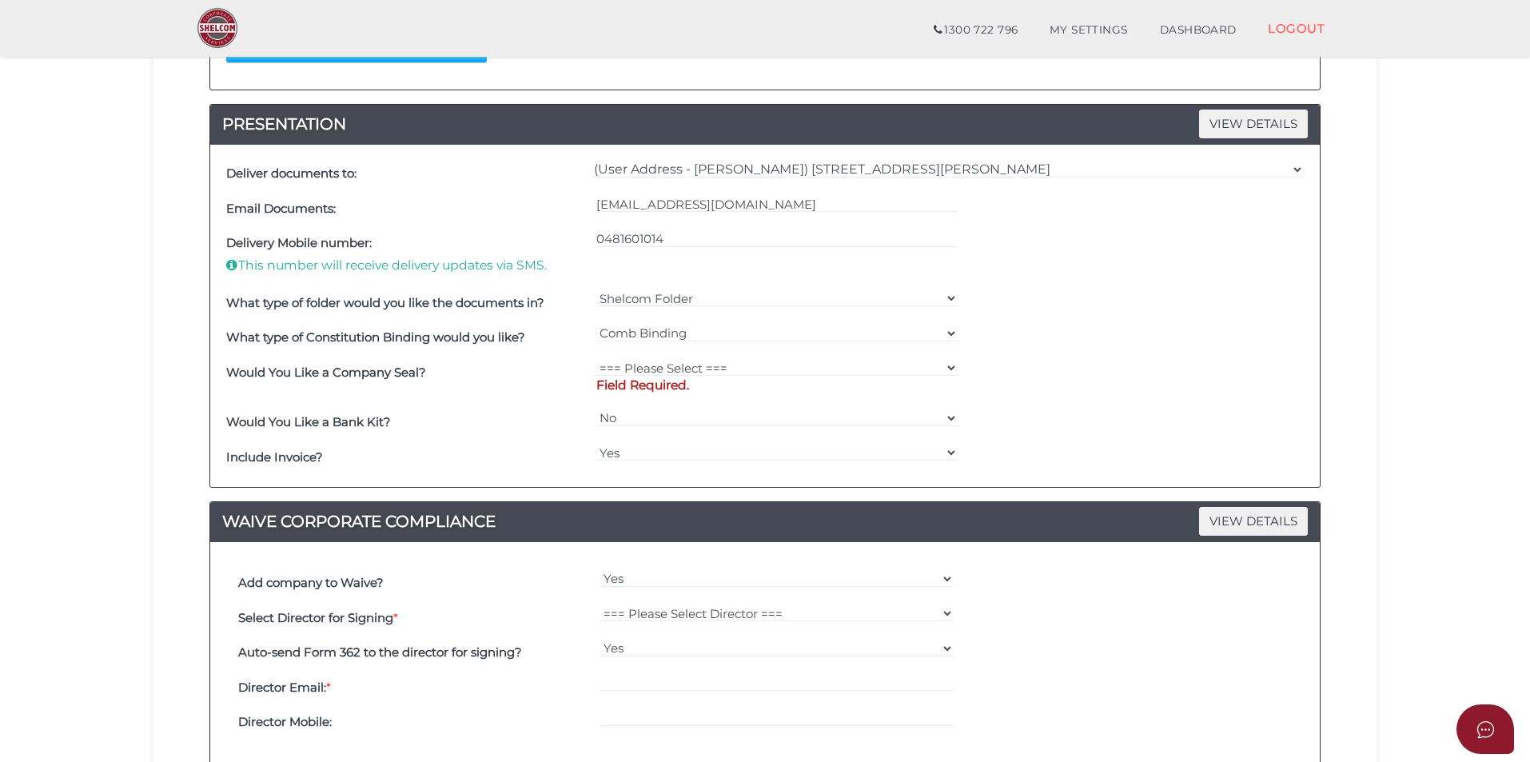
scroll to position [480, 0]
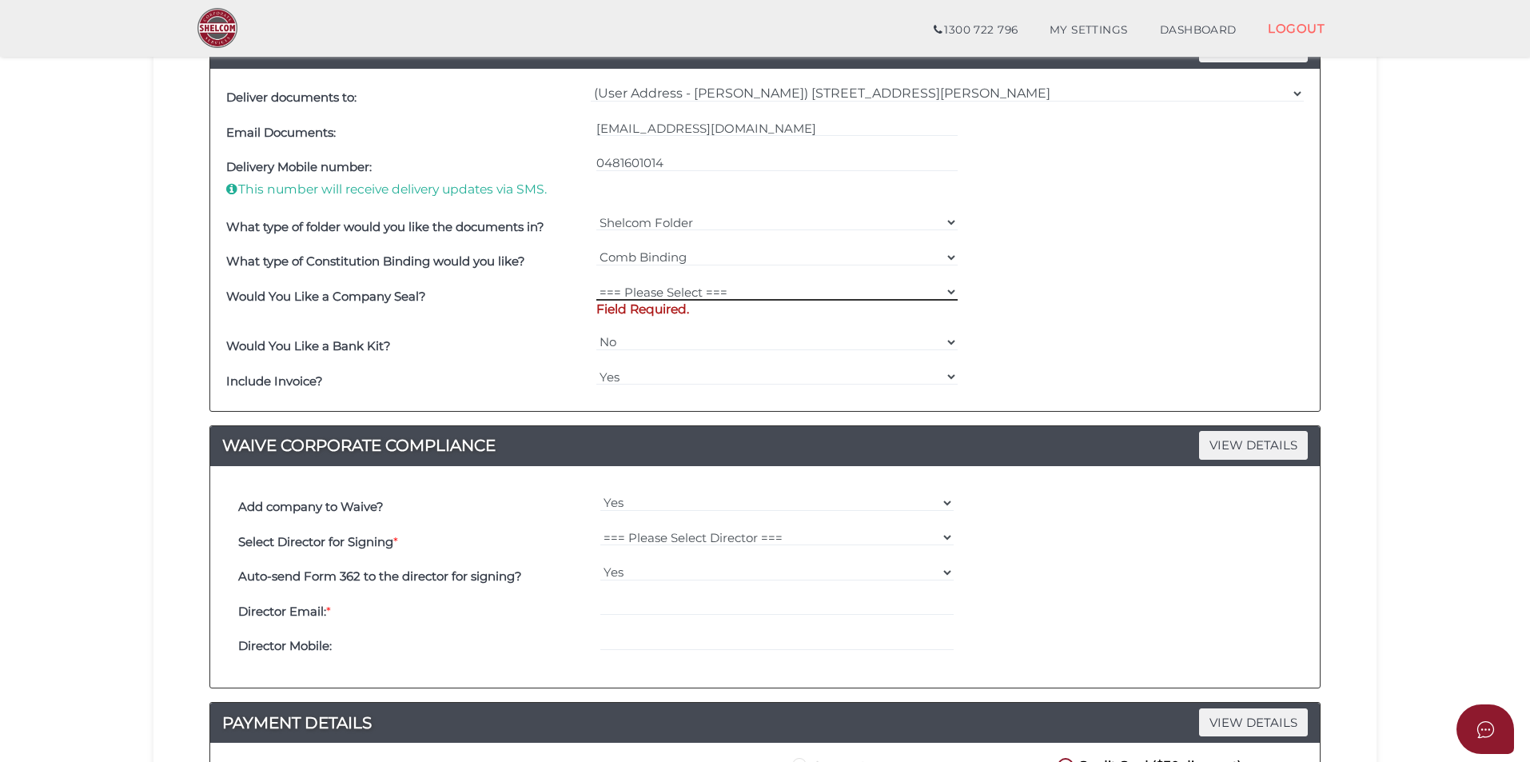
click at [754, 297] on select "=== Please Select === Fold Seal $50 No Seal" at bounding box center [777, 292] width 362 height 18
select select "0"
click at [596, 283] on select "=== Please Select === Fold Seal $50 No Seal" at bounding box center [777, 292] width 362 height 18
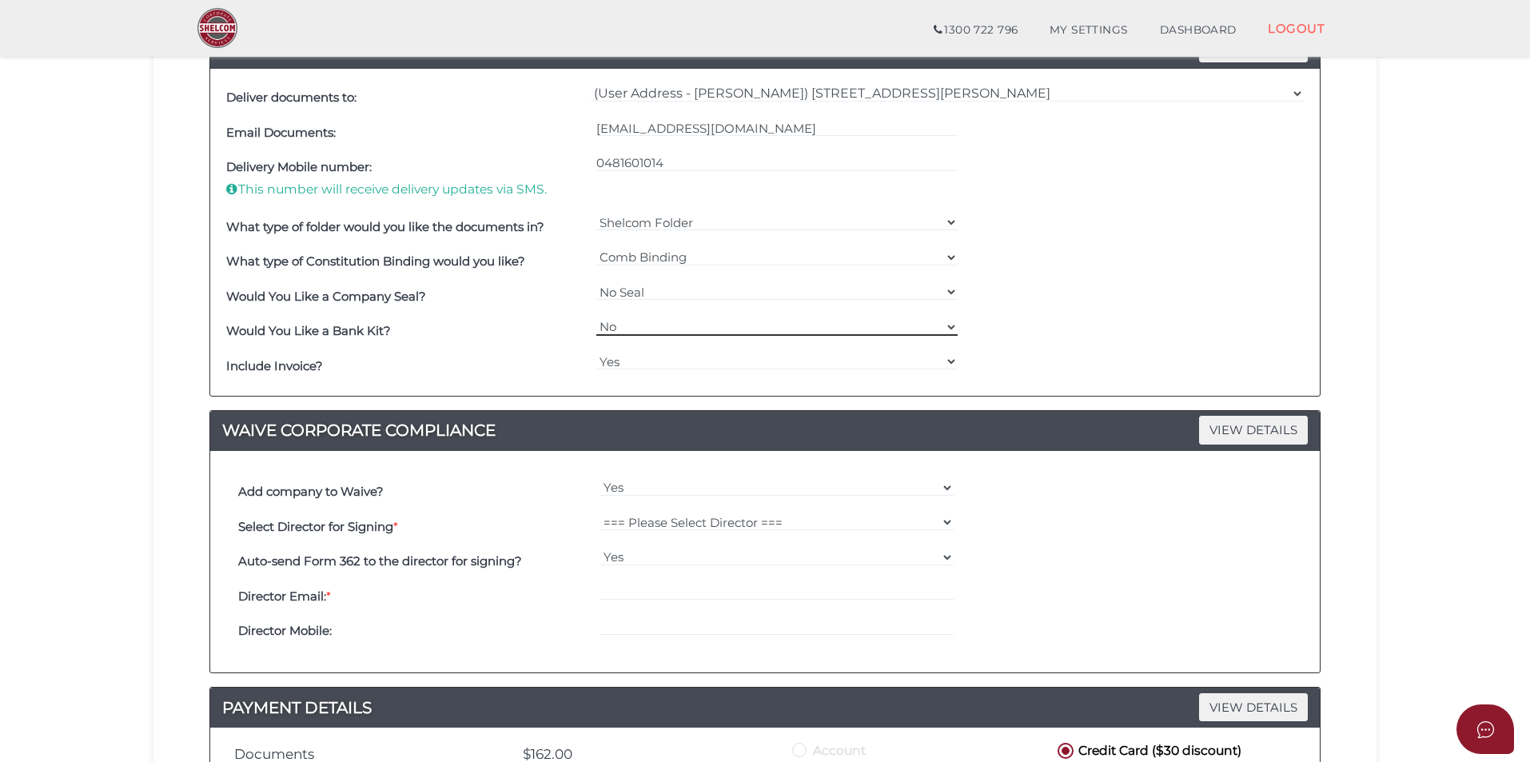
click at [737, 321] on select "Yes No" at bounding box center [777, 327] width 362 height 18
click at [105, 445] on section "Company Registration 3b4c717e34a92b9afc0027c4808f9516 1 REGISTRATION REQUIREMEN…" at bounding box center [765, 312] width 1530 height 1499
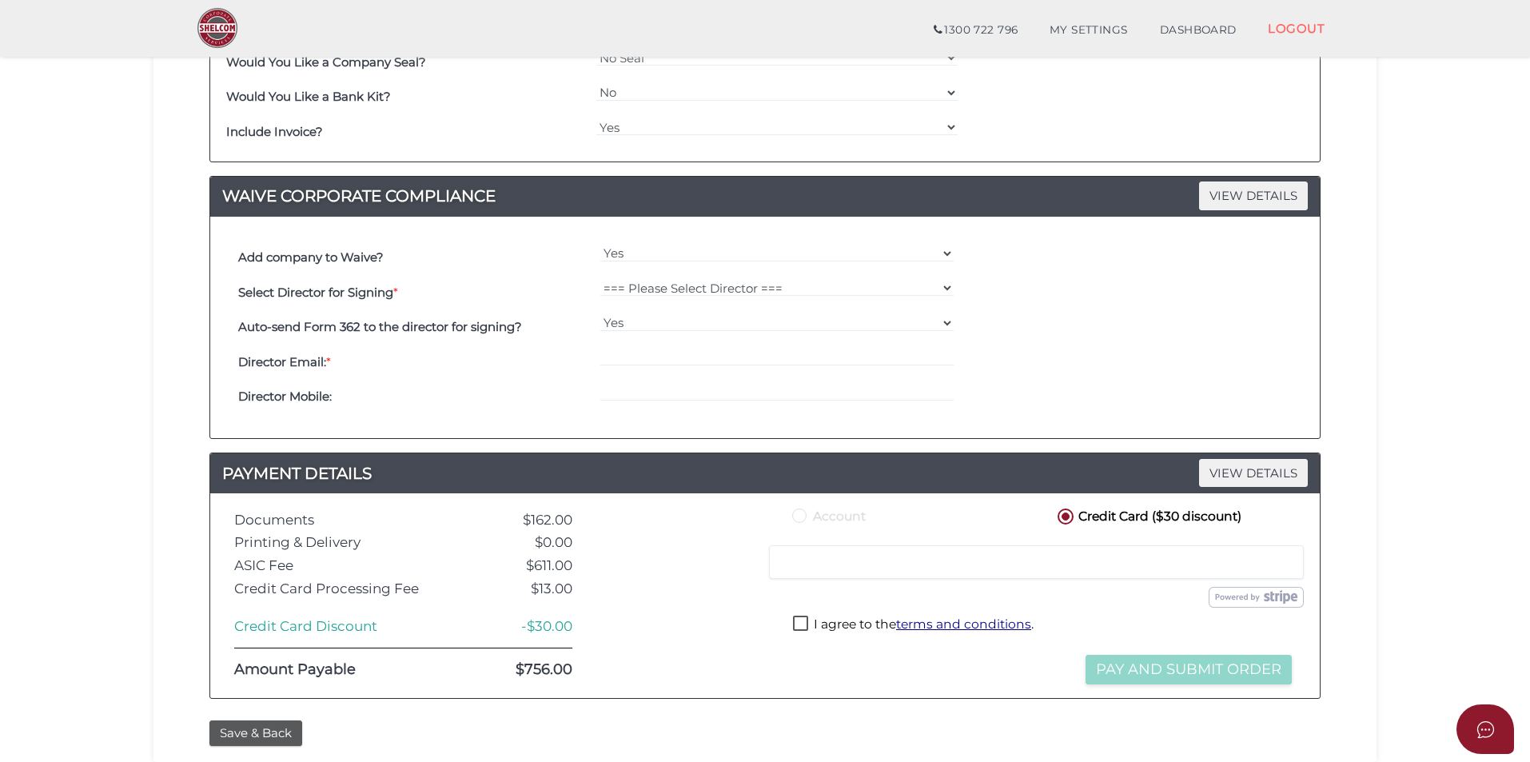
scroll to position [720, 0]
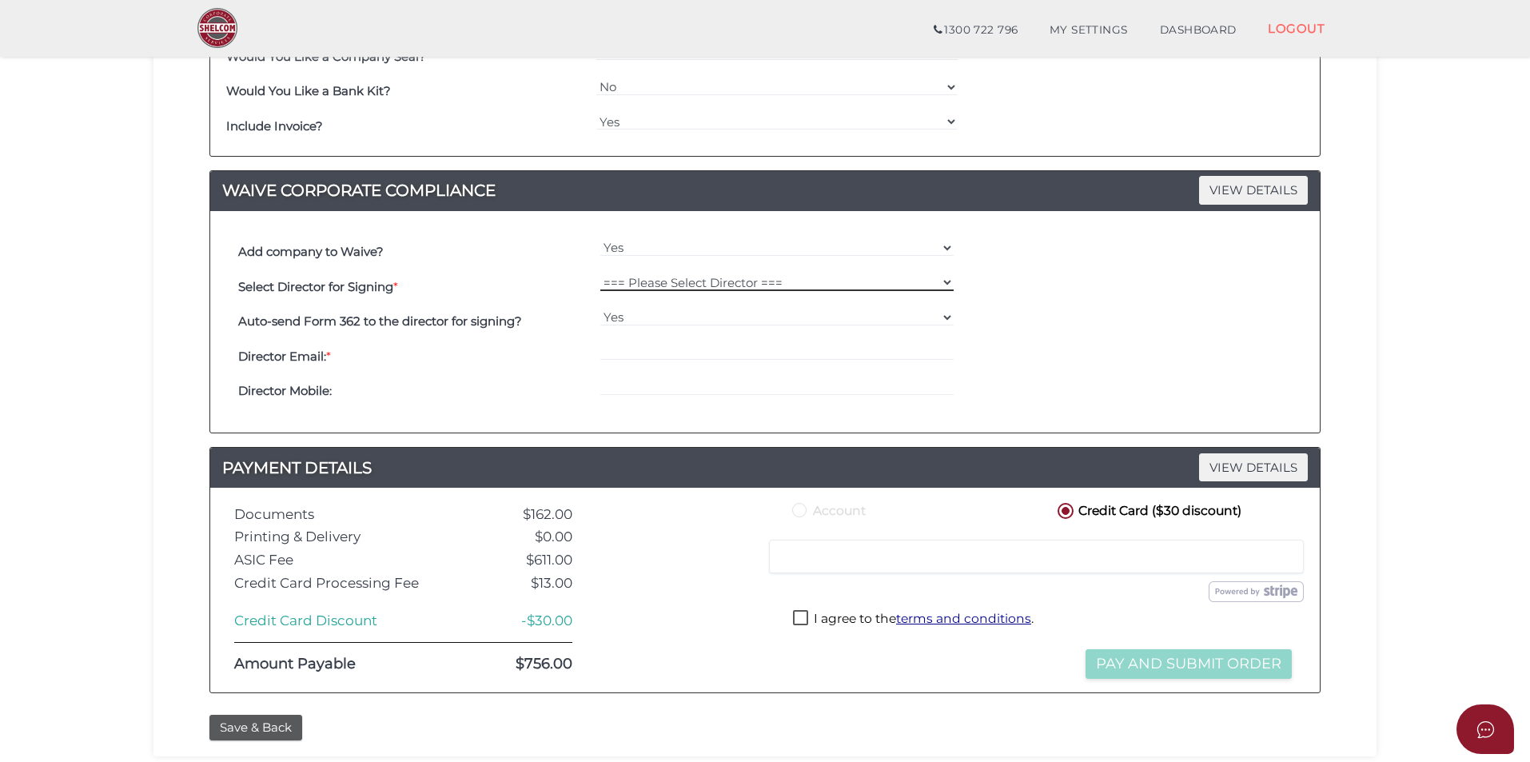
drag, startPoint x: 655, startPoint y: 285, endPoint x: 648, endPoint y: 277, distance: 10.2
click at [656, 285] on select "=== Please Select Director === Pratheep Thangavadivel Saleela Madhavi Ruwanpura" at bounding box center [777, 282] width 354 height 18
select select "000026764"
click at [600, 273] on select "=== Please Select Director === Pratheep Thangavadivel Saleela Madhavi Ruwanpura" at bounding box center [777, 282] width 354 height 18
type input "Pratheep09@hotmail.com"
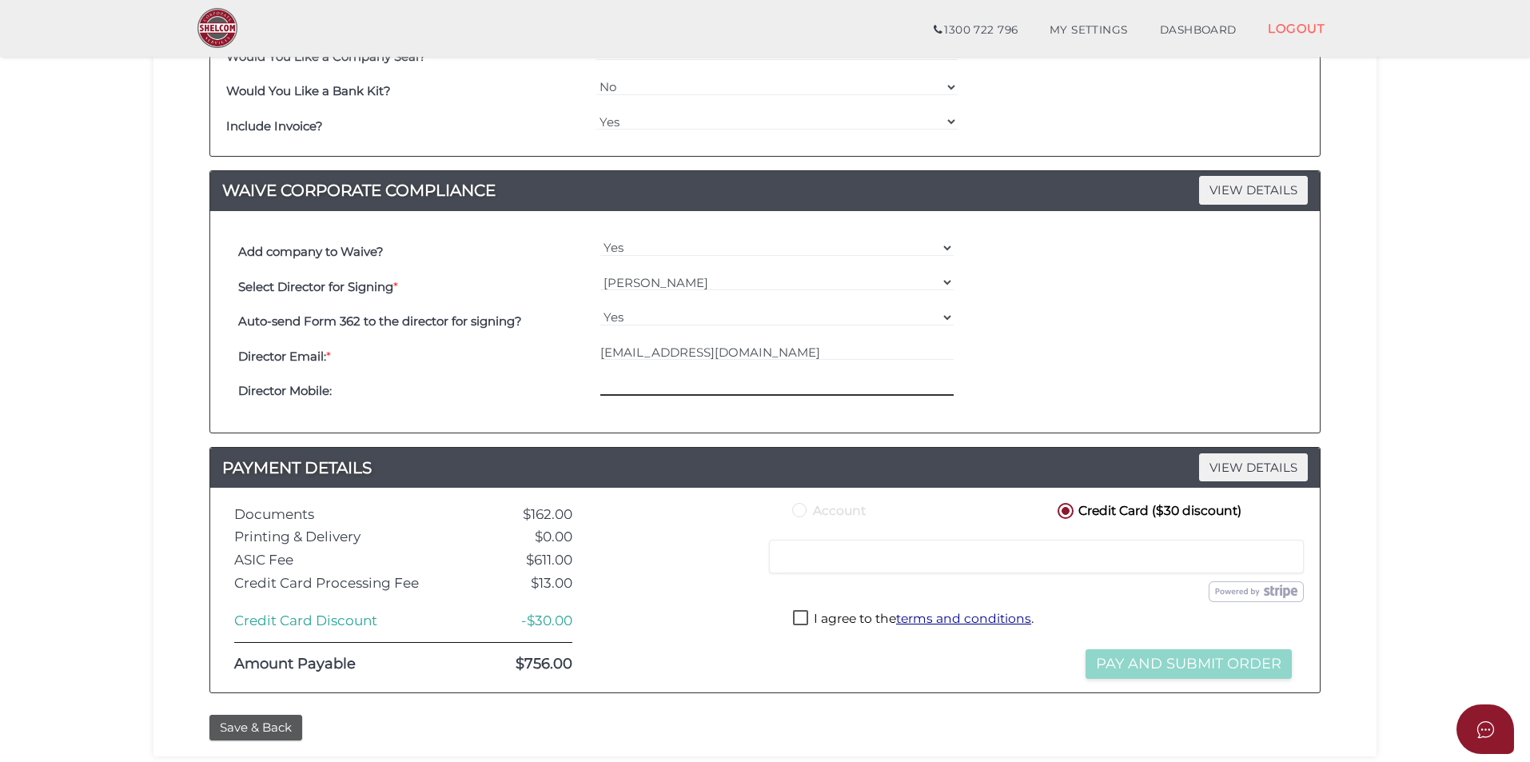
click at [644, 381] on input "tel" at bounding box center [777, 387] width 354 height 18
drag, startPoint x: 776, startPoint y: 352, endPoint x: 495, endPoint y: 338, distance: 281.8
click at [507, 338] on div "Select Director for Signing * === Please Select Director === Pratheep Thangavad…" at bounding box center [765, 338] width 1062 height 139
paste input "pratheep09@hotmail.com"
type input "pratheep09@hotmail.com"
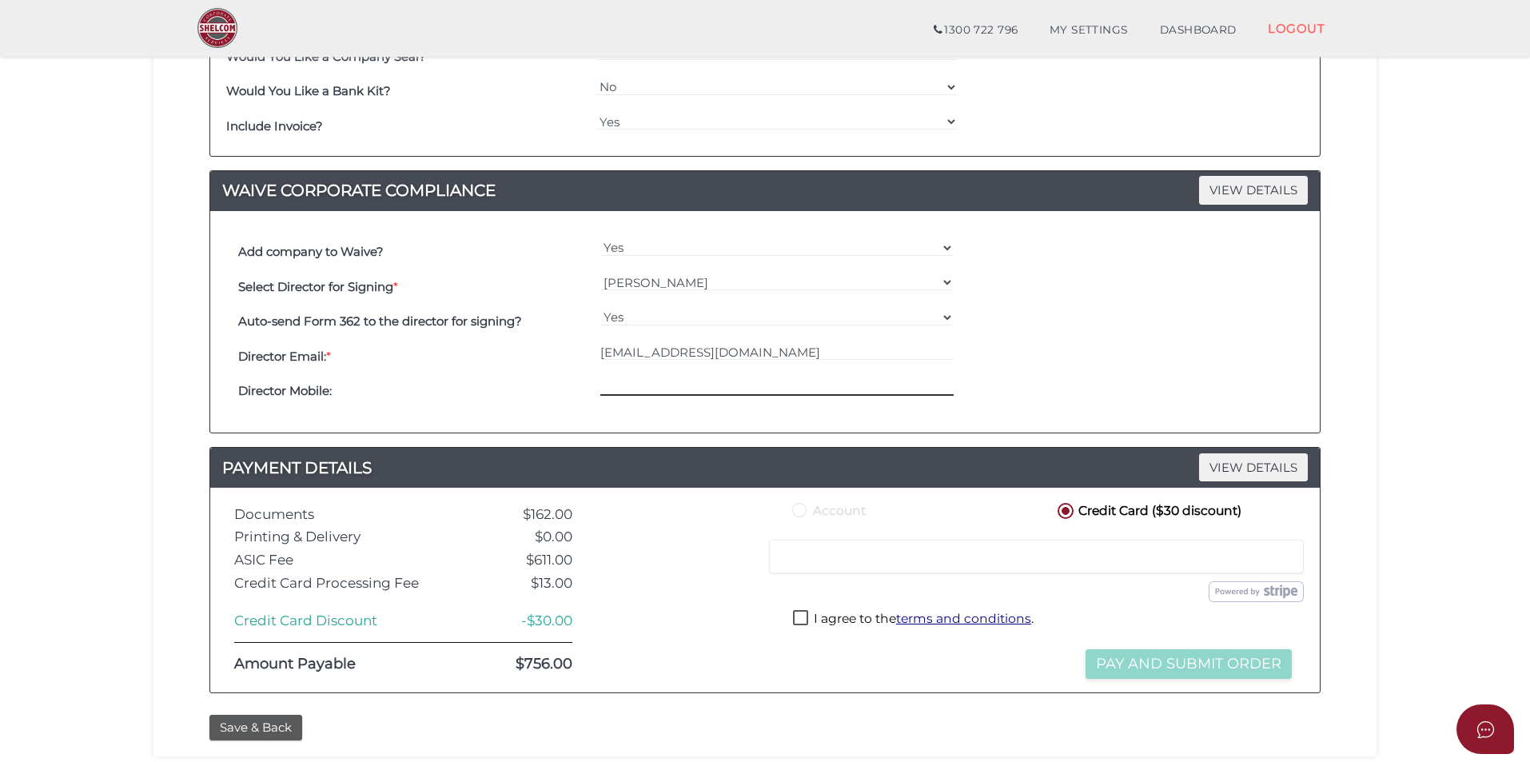
click at [625, 383] on input "tel" at bounding box center [777, 387] width 354 height 18
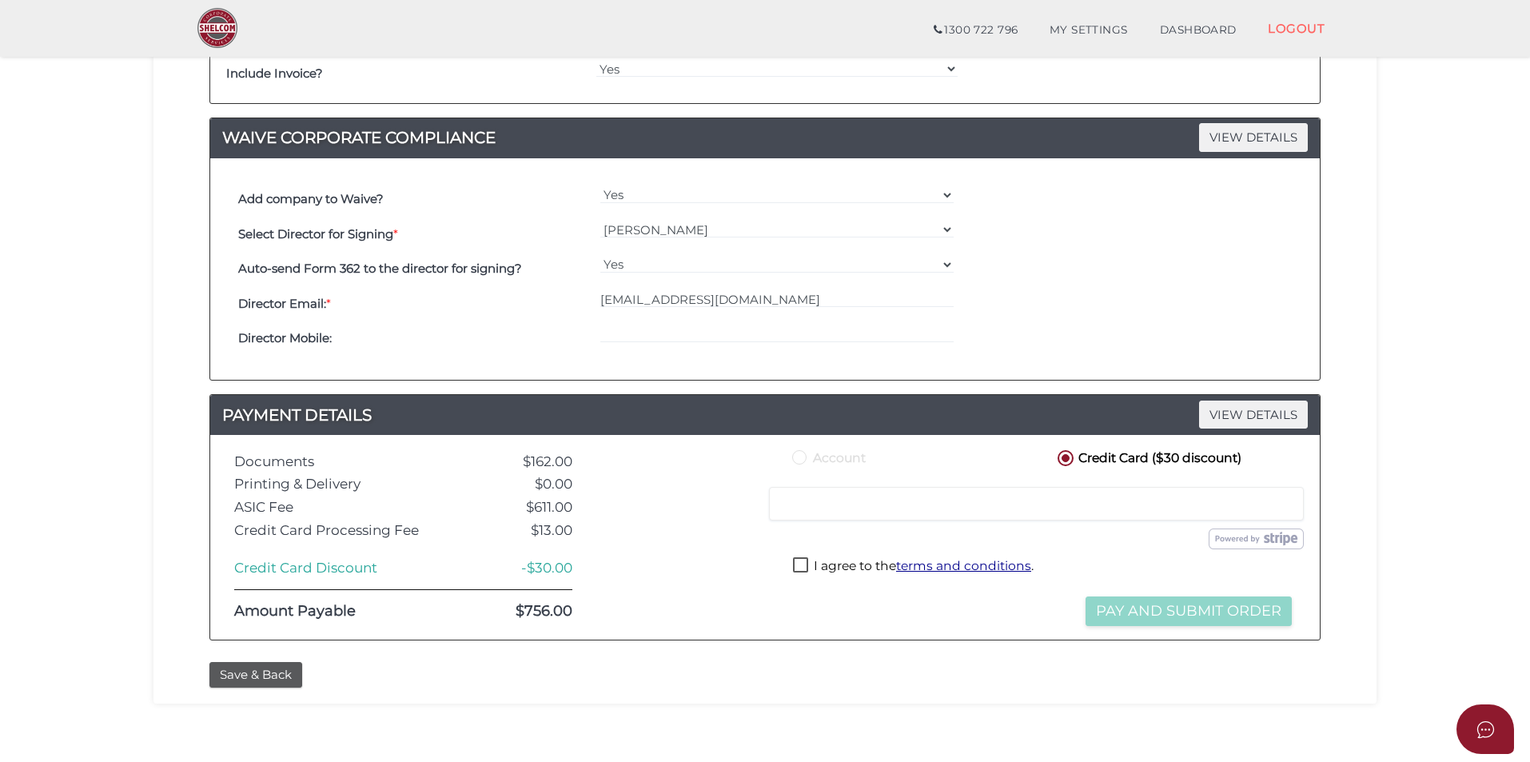
scroll to position [800, 0]
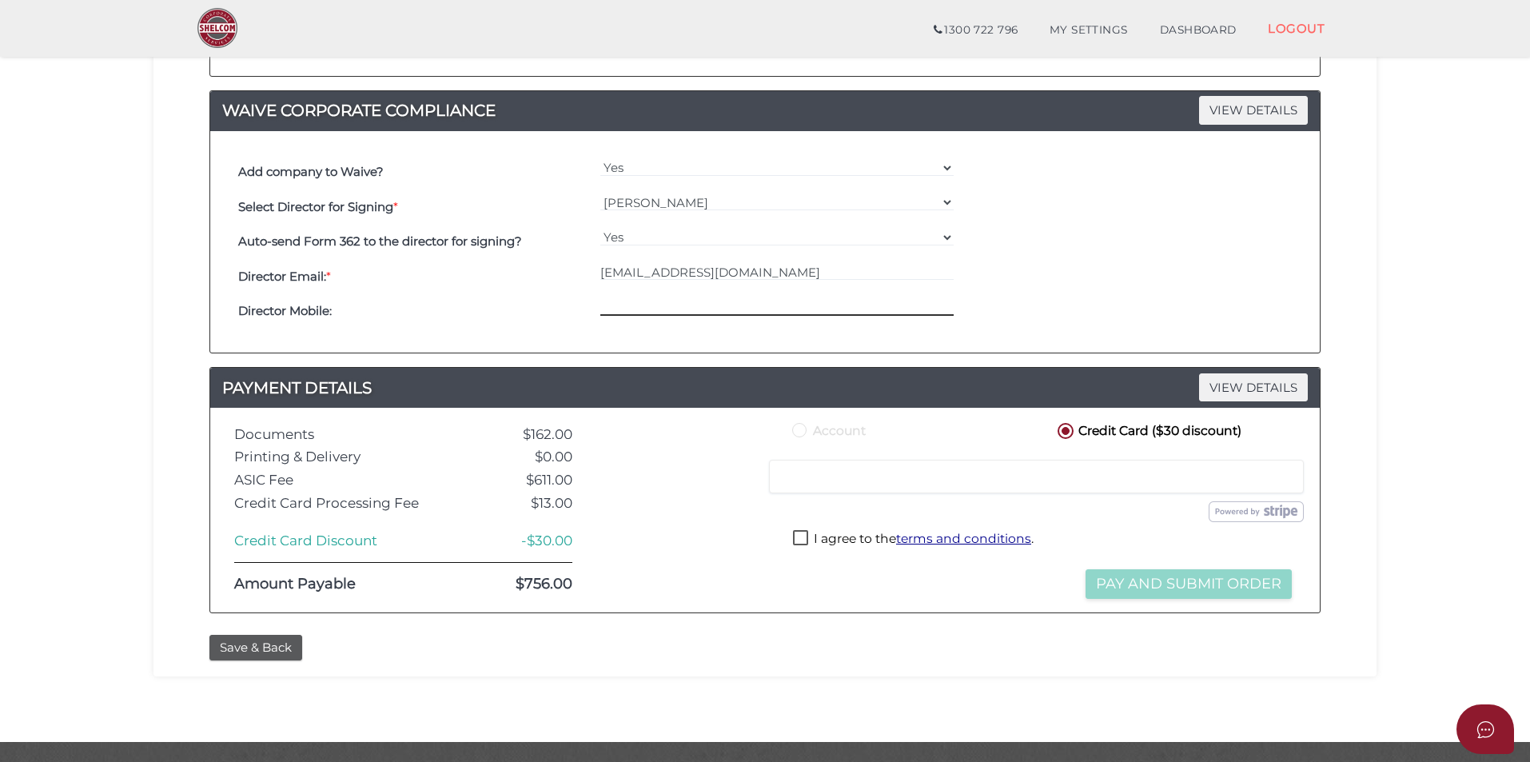
paste input "0430314746"
type input "0430314746"
click at [804, 537] on label "I agree to the terms and conditions ." at bounding box center [913, 540] width 241 height 20
checkbox input "true"
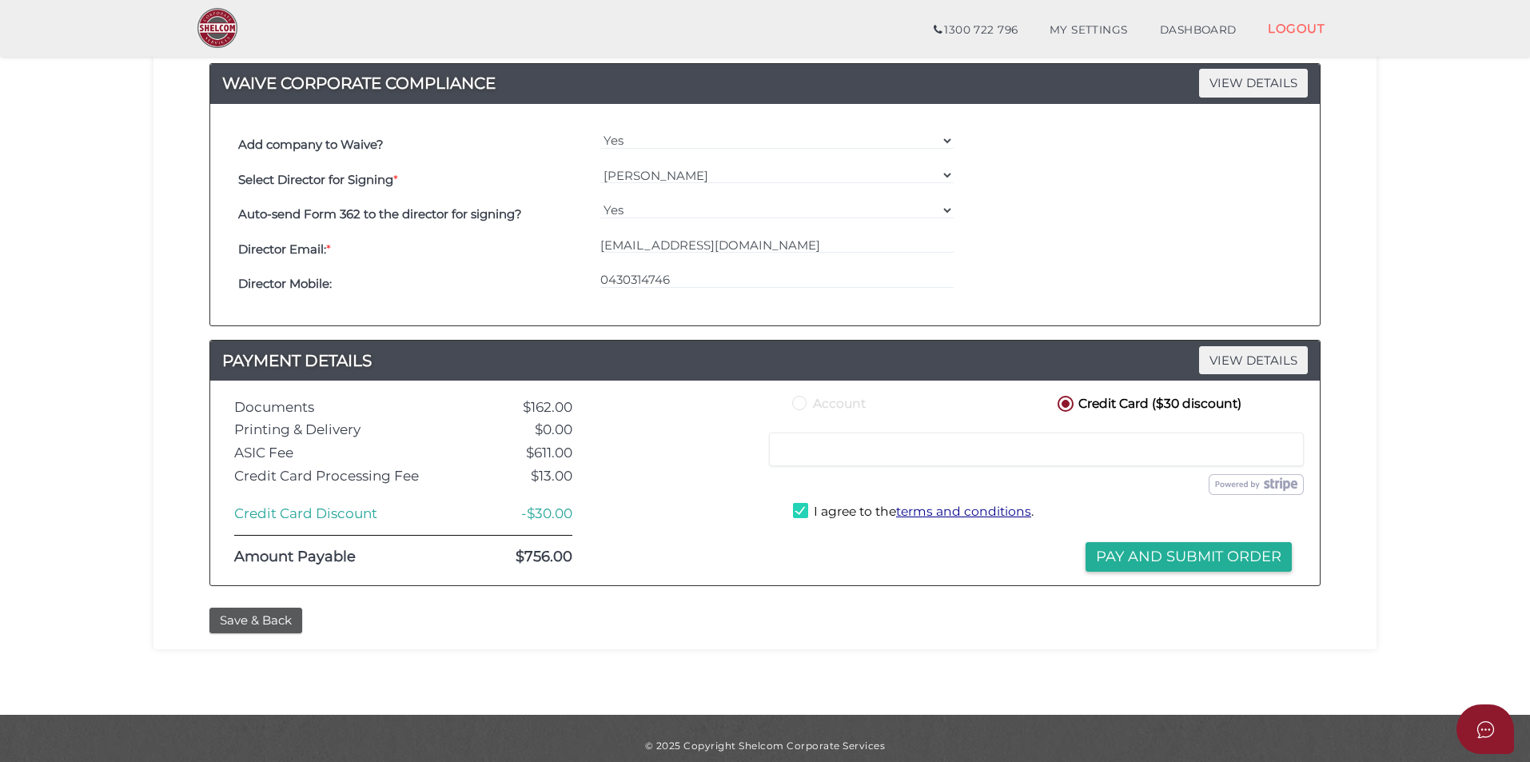
scroll to position [841, 0]
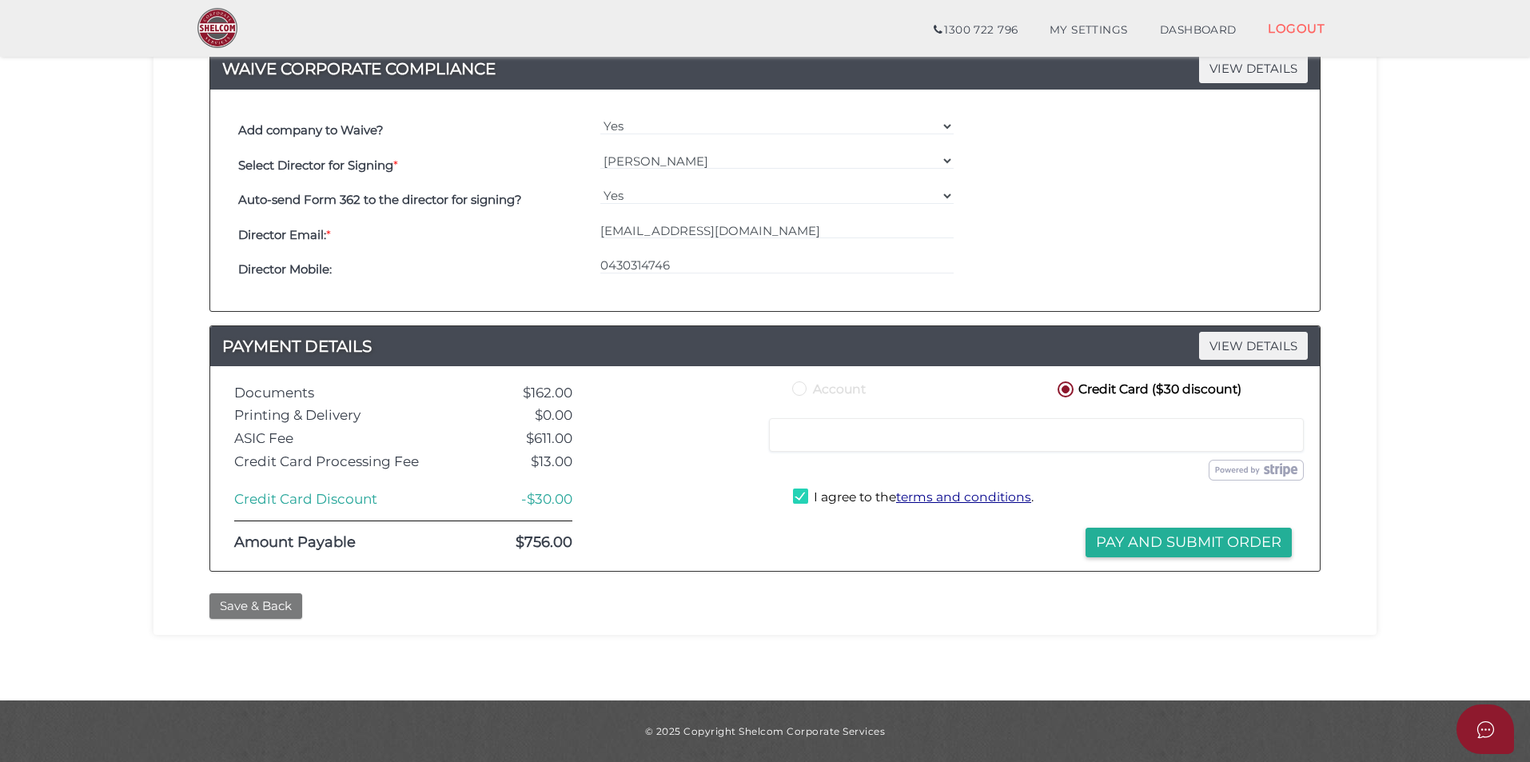
drag, startPoint x: 272, startPoint y: 600, endPoint x: 293, endPoint y: 600, distance: 21.6
click at [272, 600] on button "Save & Back" at bounding box center [255, 606] width 93 height 26
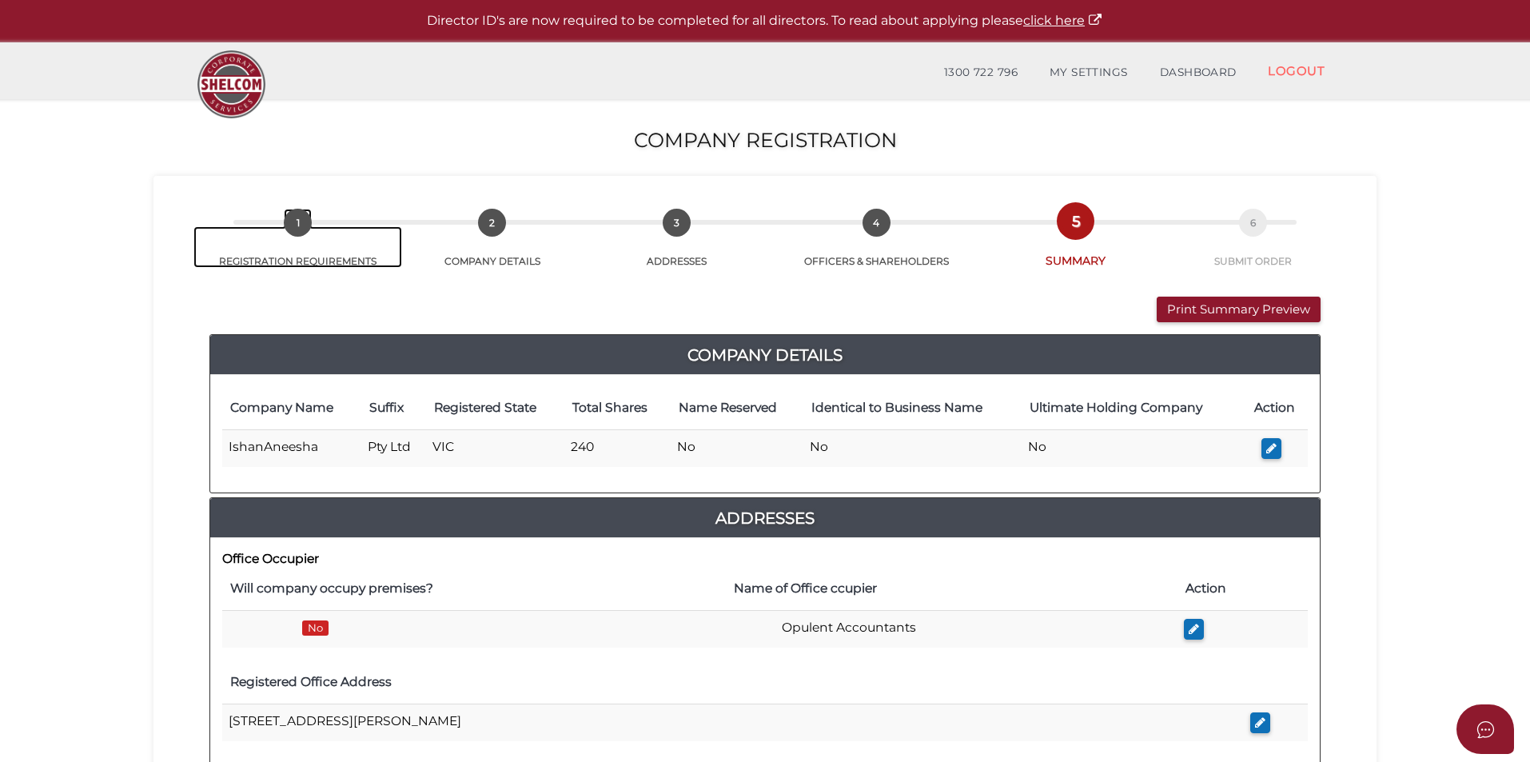
click at [320, 265] on link "1 REGISTRATION REQUIREMENTS" at bounding box center [298, 247] width 209 height 42
click at [443, 239] on link "2 COMPANY DETAILS" at bounding box center [492, 247] width 180 height 42
click at [485, 261] on link "2 COMPANY DETAILS" at bounding box center [492, 247] width 180 height 42
drag, startPoint x: 485, startPoint y: 261, endPoint x: 487, endPoint y: 229, distance: 32.8
click at [485, 255] on link "2 COMPANY DETAILS" at bounding box center [492, 247] width 180 height 42
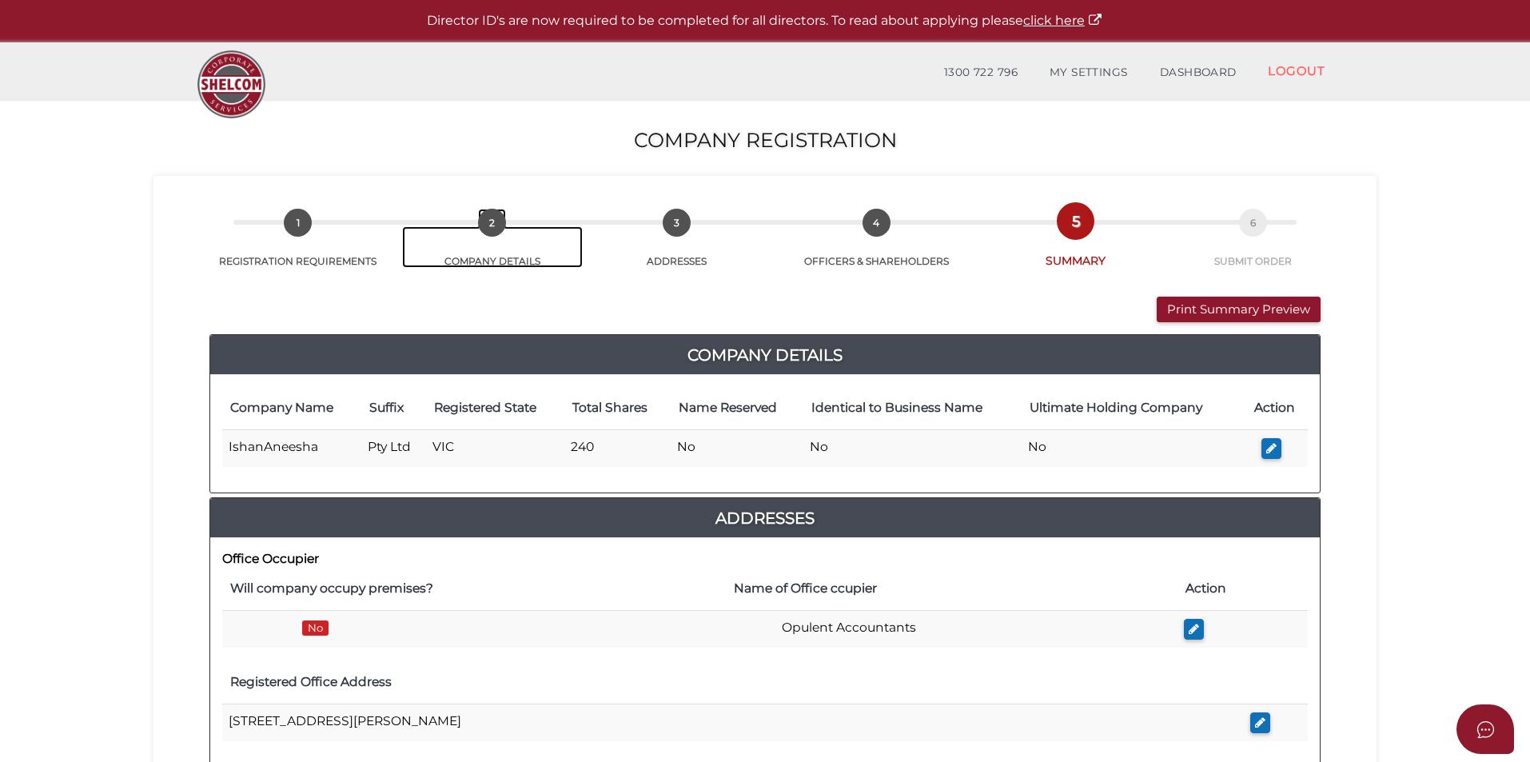
click at [487, 229] on span "2" at bounding box center [492, 223] width 28 height 28
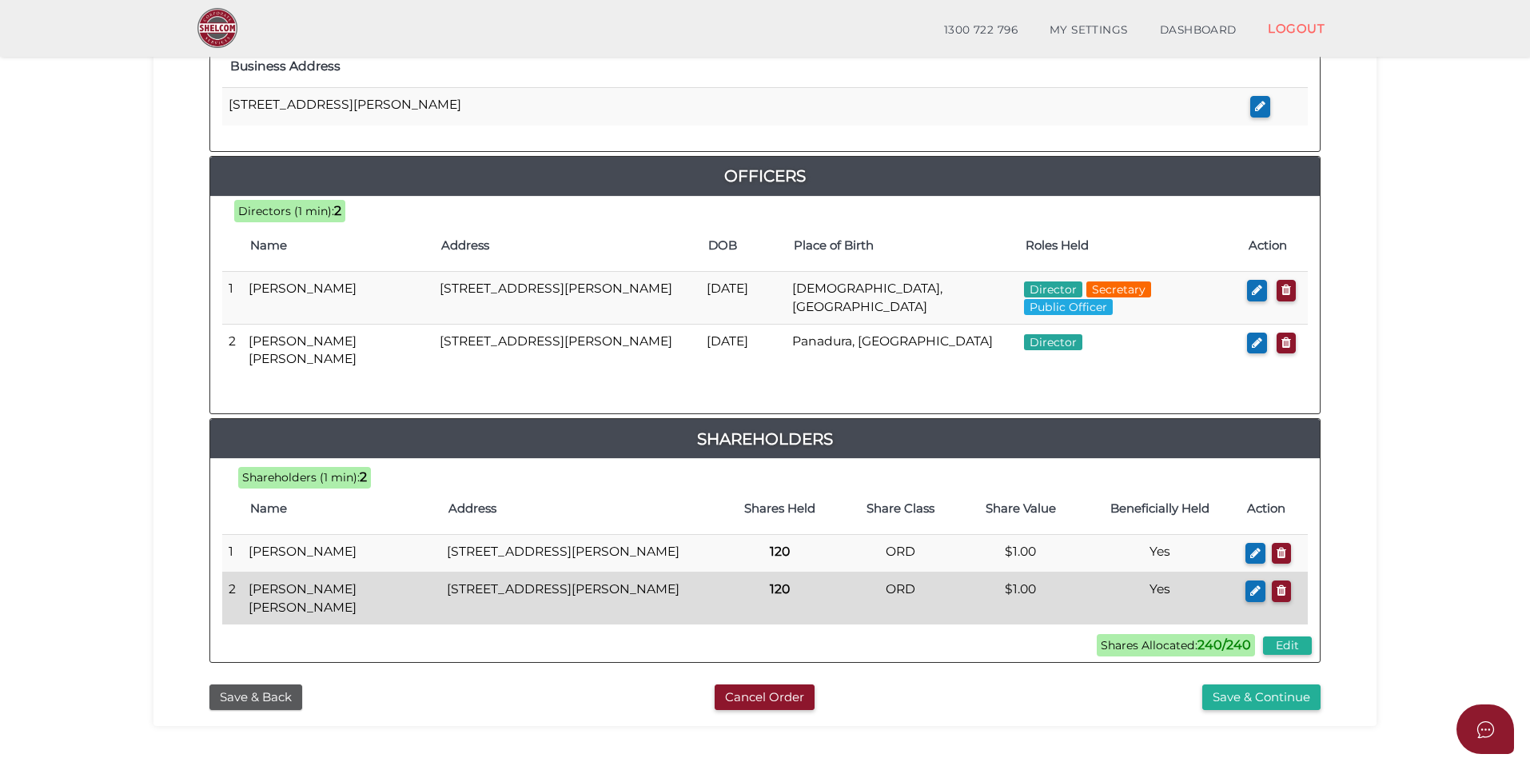
scroll to position [758, 0]
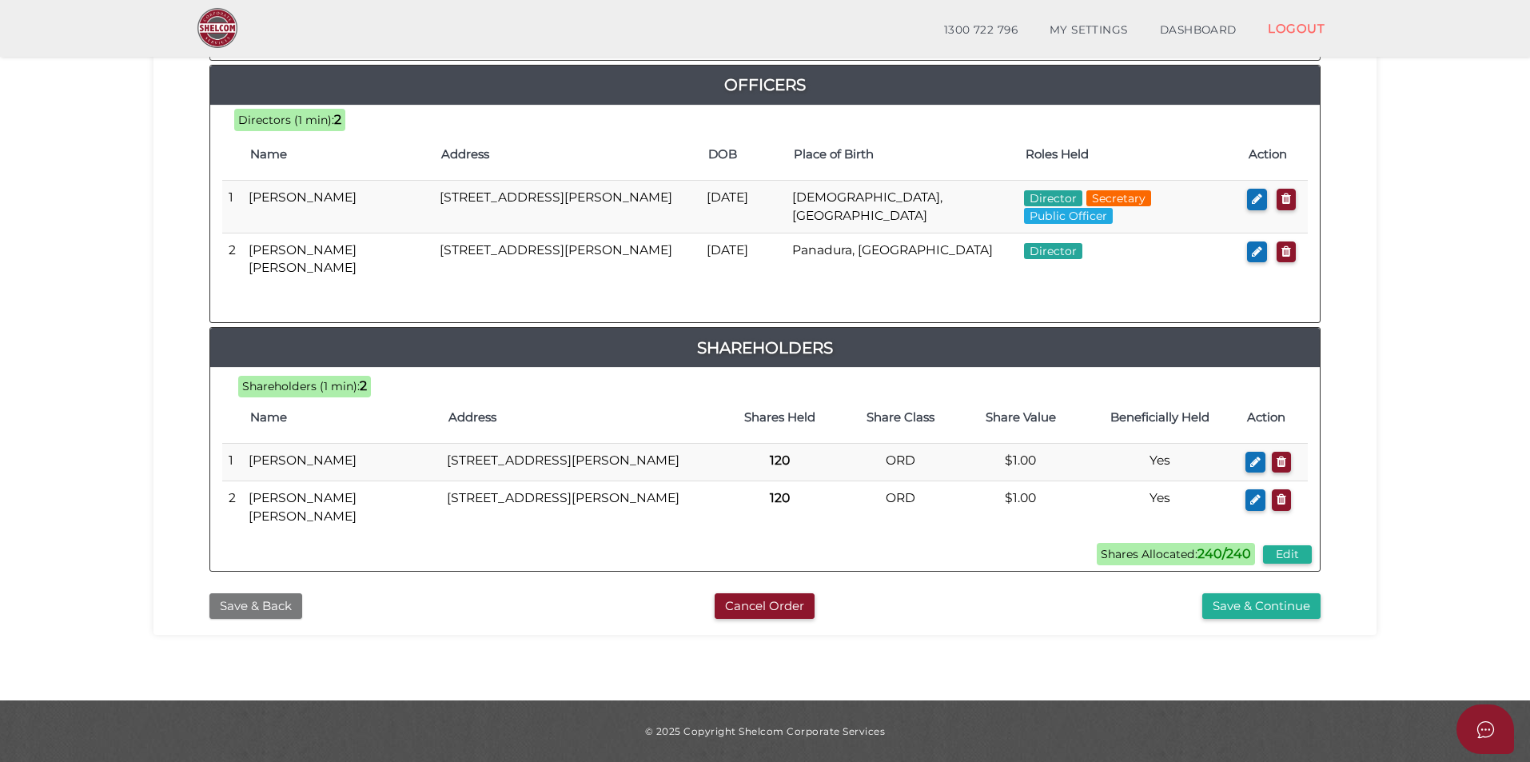
click at [257, 608] on button "Save & Back" at bounding box center [255, 606] width 93 height 26
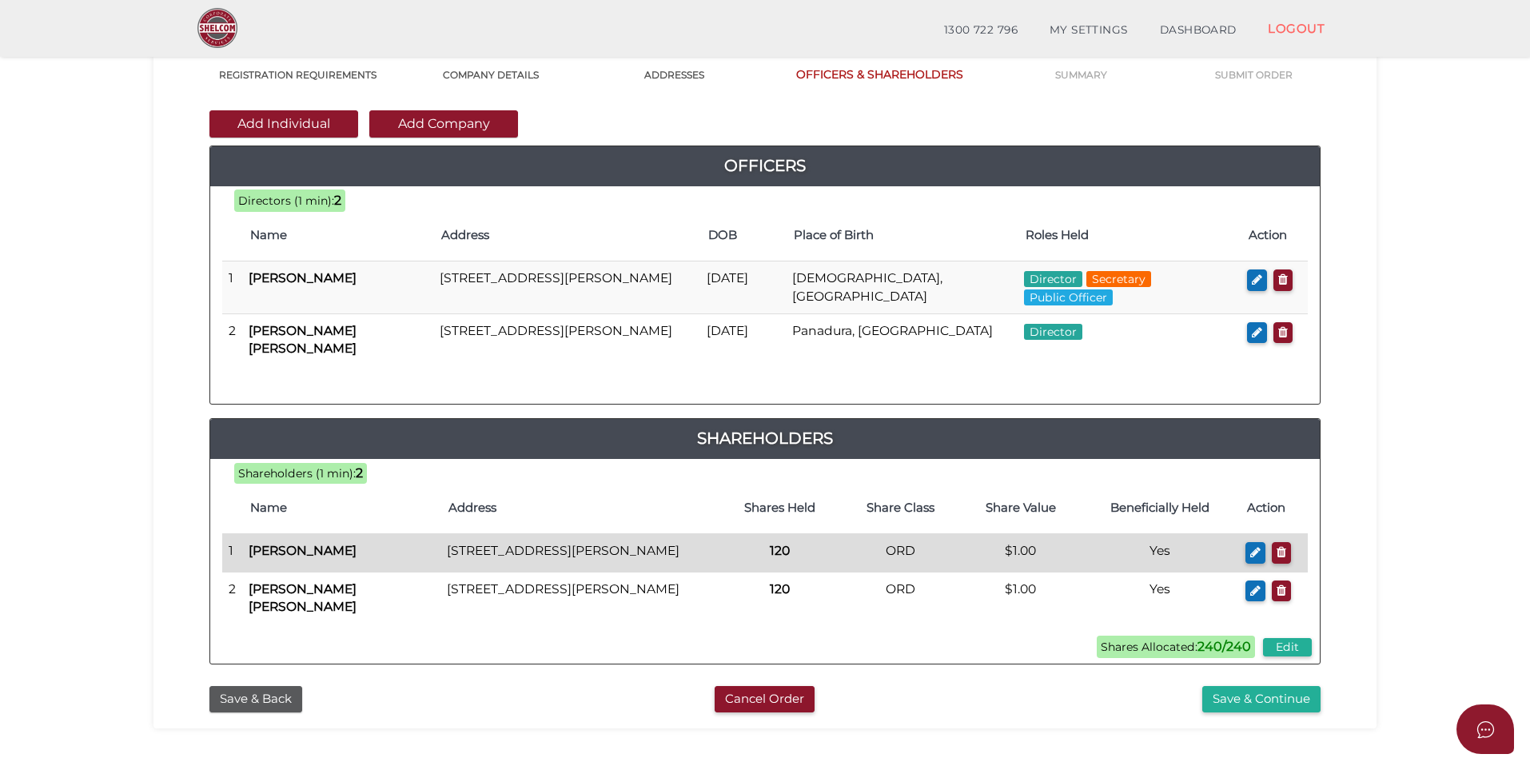
scroll to position [336, 0]
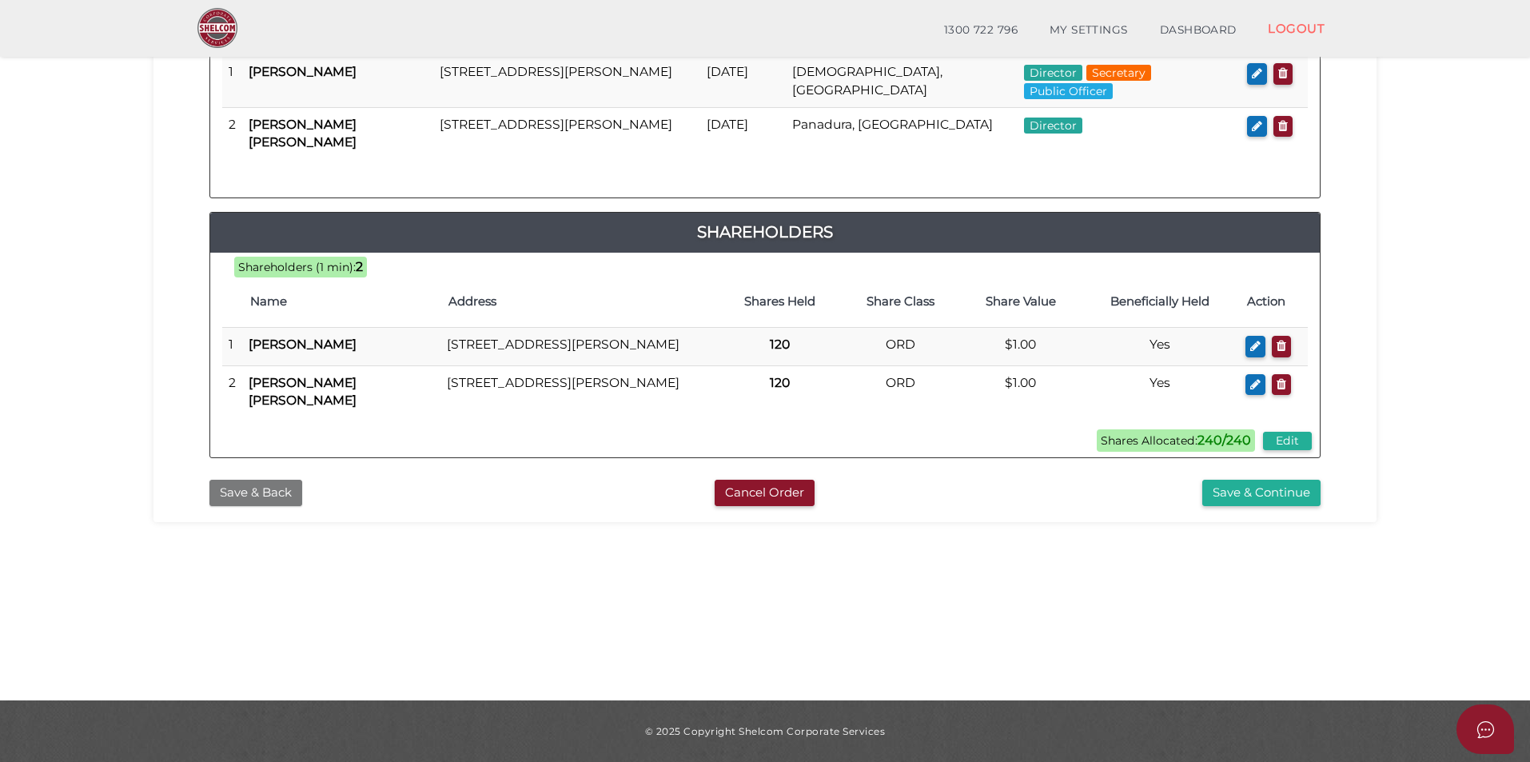
click at [245, 505] on button "Save & Back" at bounding box center [255, 493] width 93 height 26
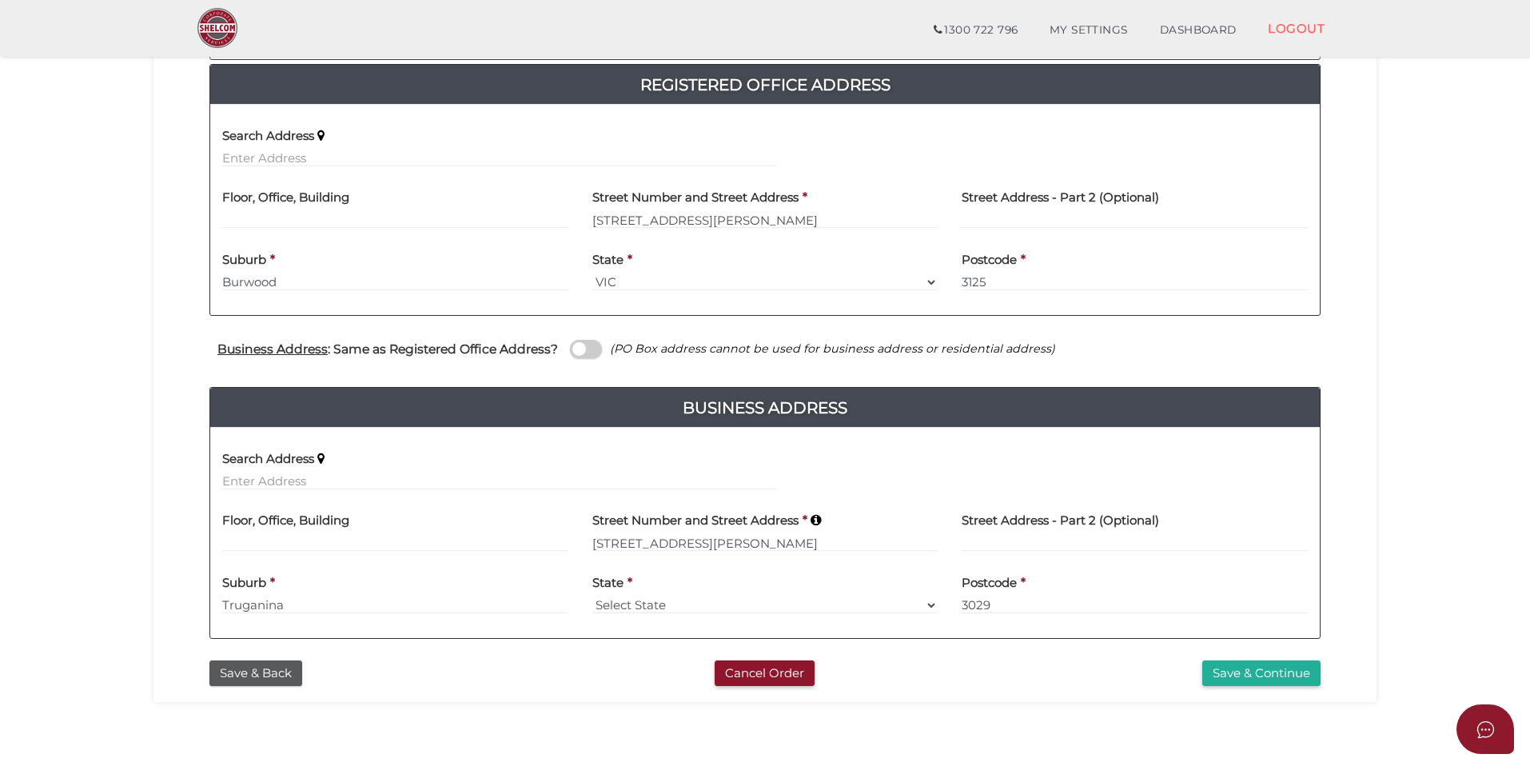
scroll to position [404, 0]
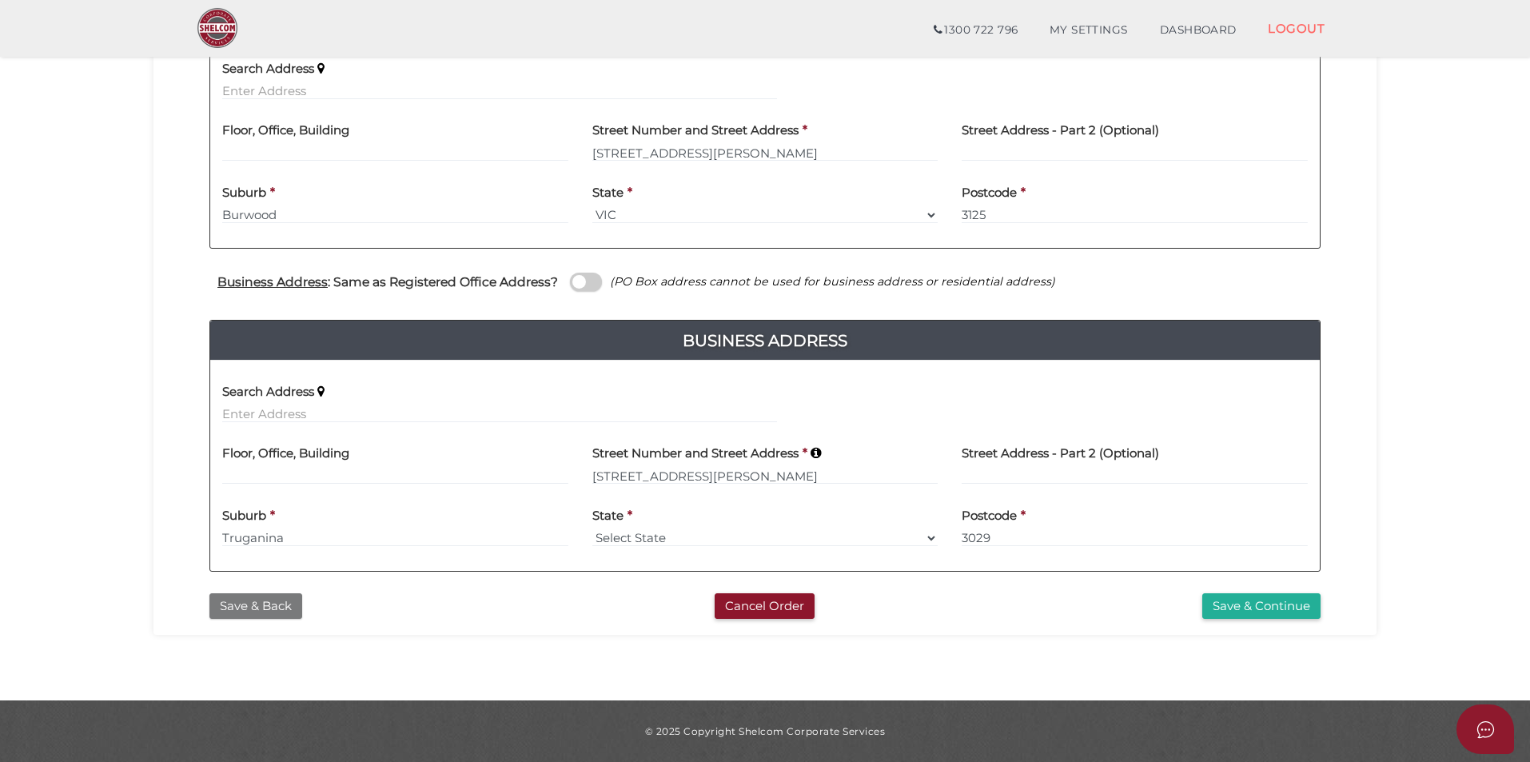
click at [250, 607] on button "Save & Back" at bounding box center [255, 606] width 93 height 26
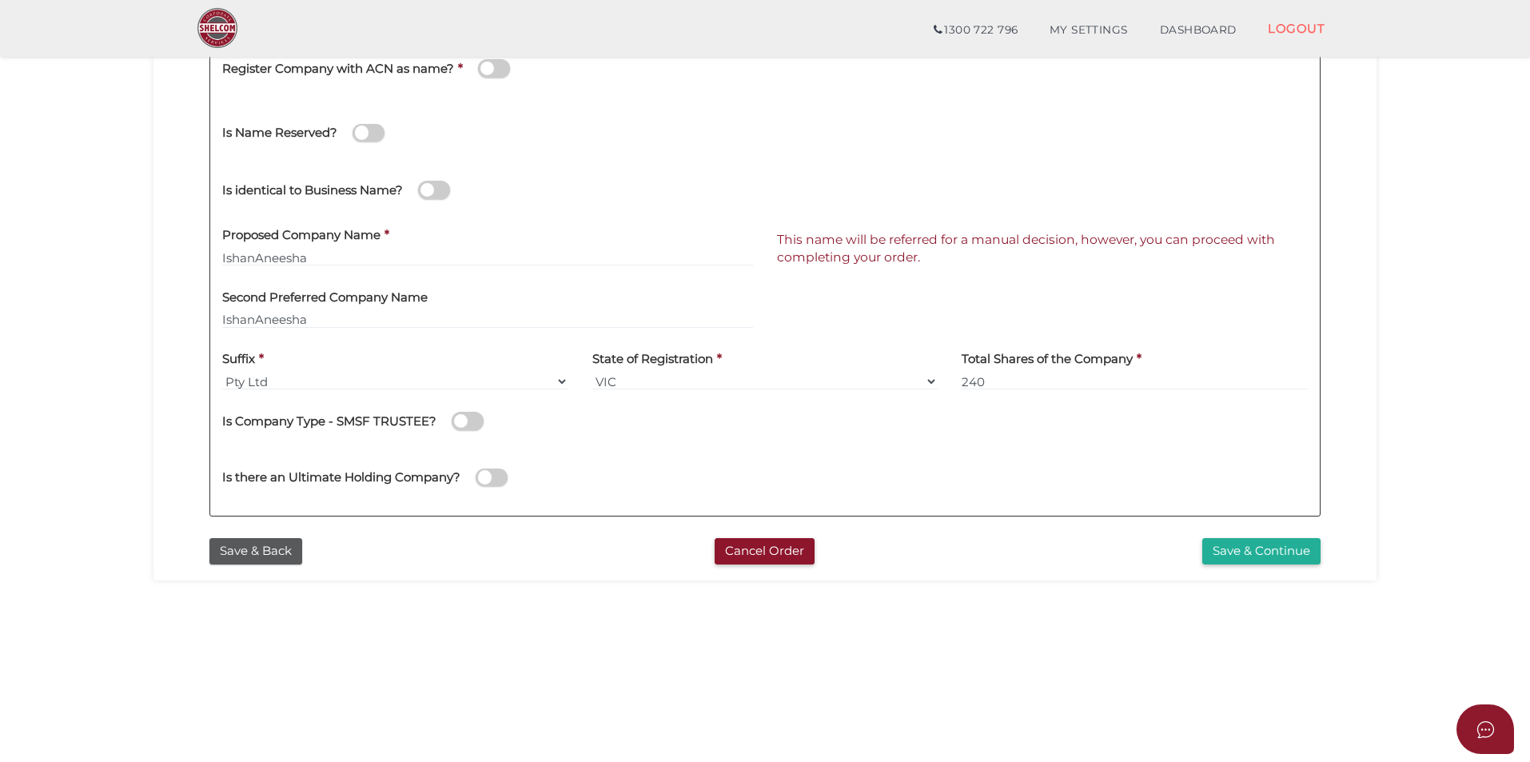
scroll to position [96, 0]
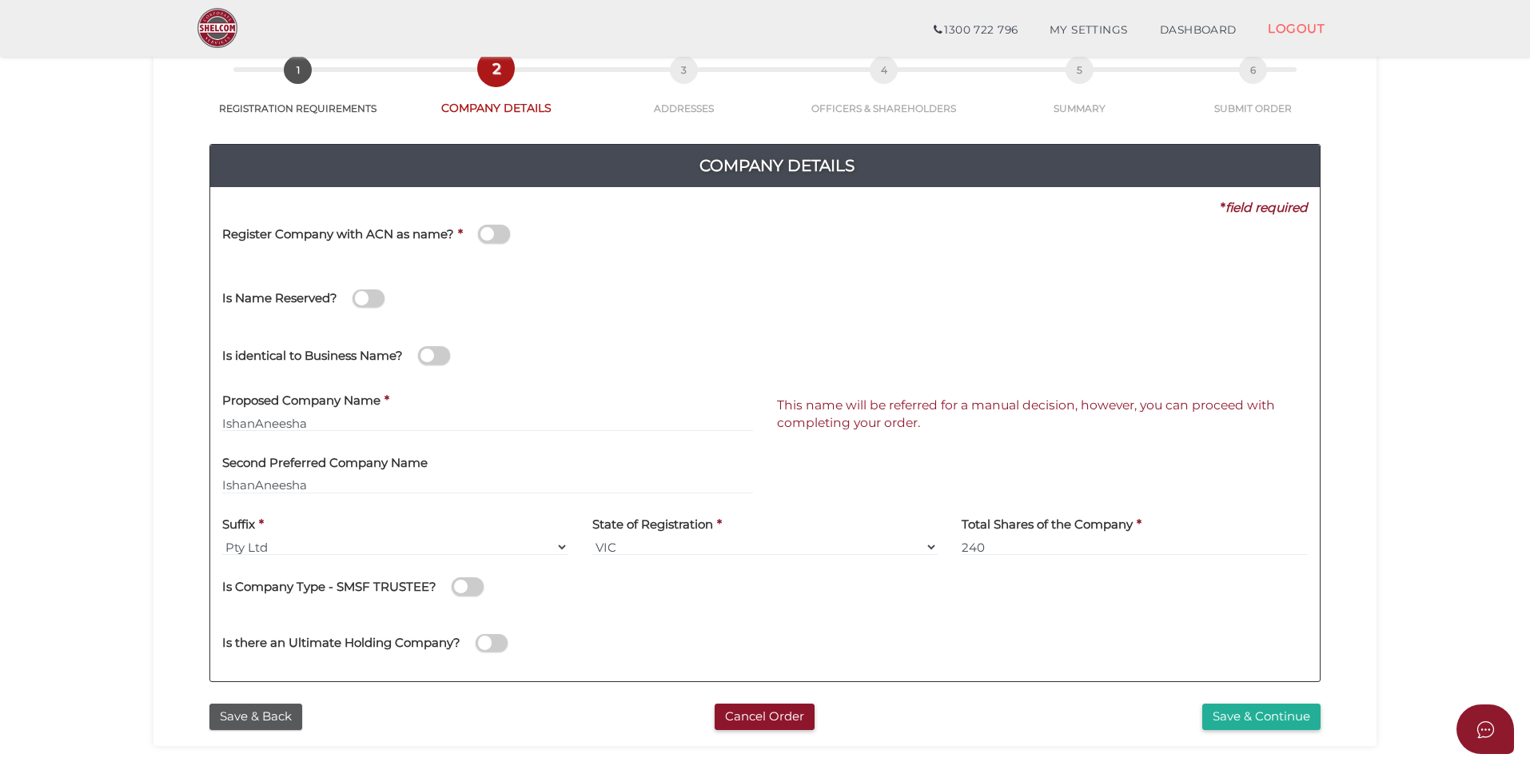
click at [103, 277] on section "Company Registration 3b4c717e34a92b9afc0027c4808f9516 1 REGISTRATION REQUIREMEN…" at bounding box center [765, 443] width 1530 height 994
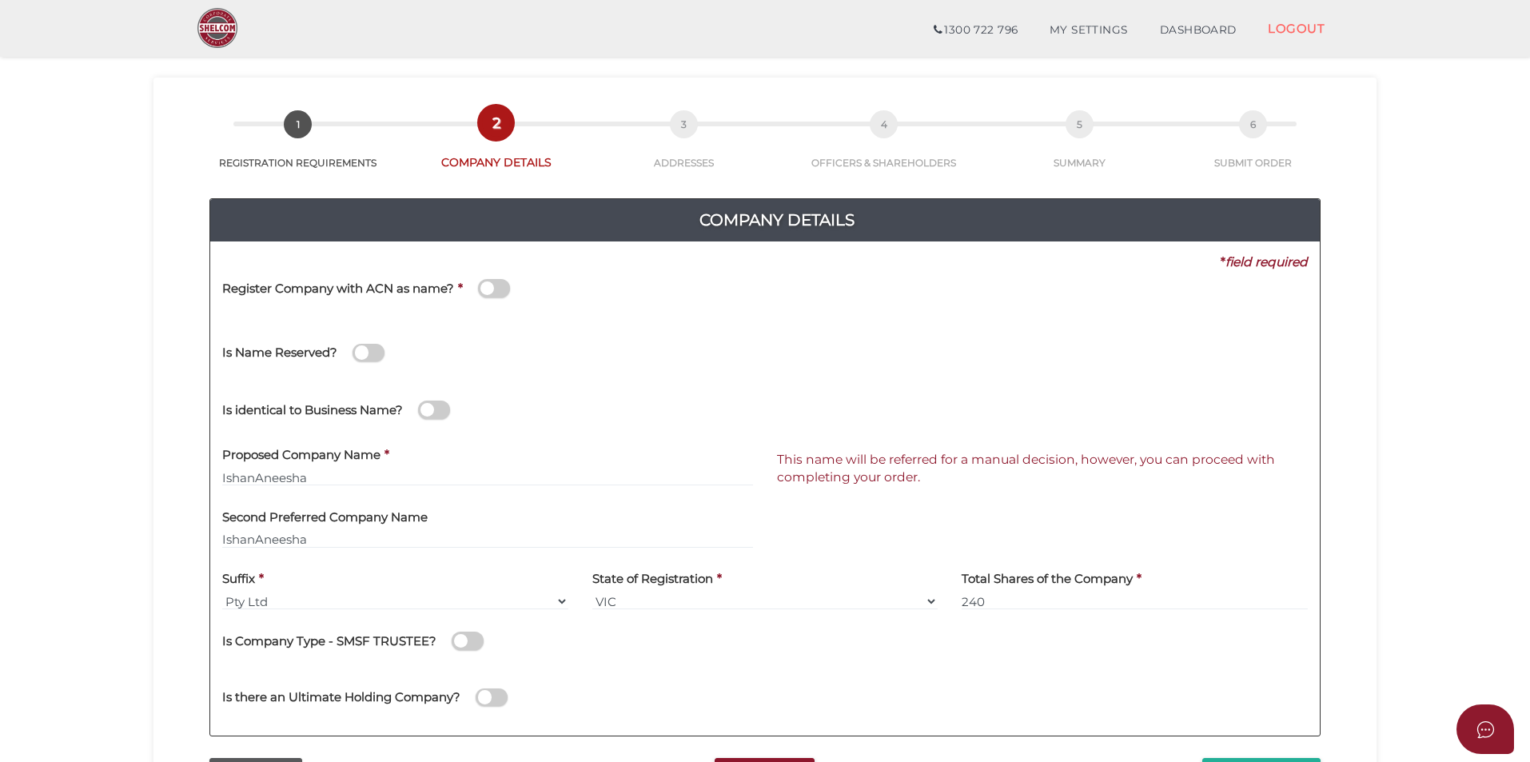
scroll to position [0, 0]
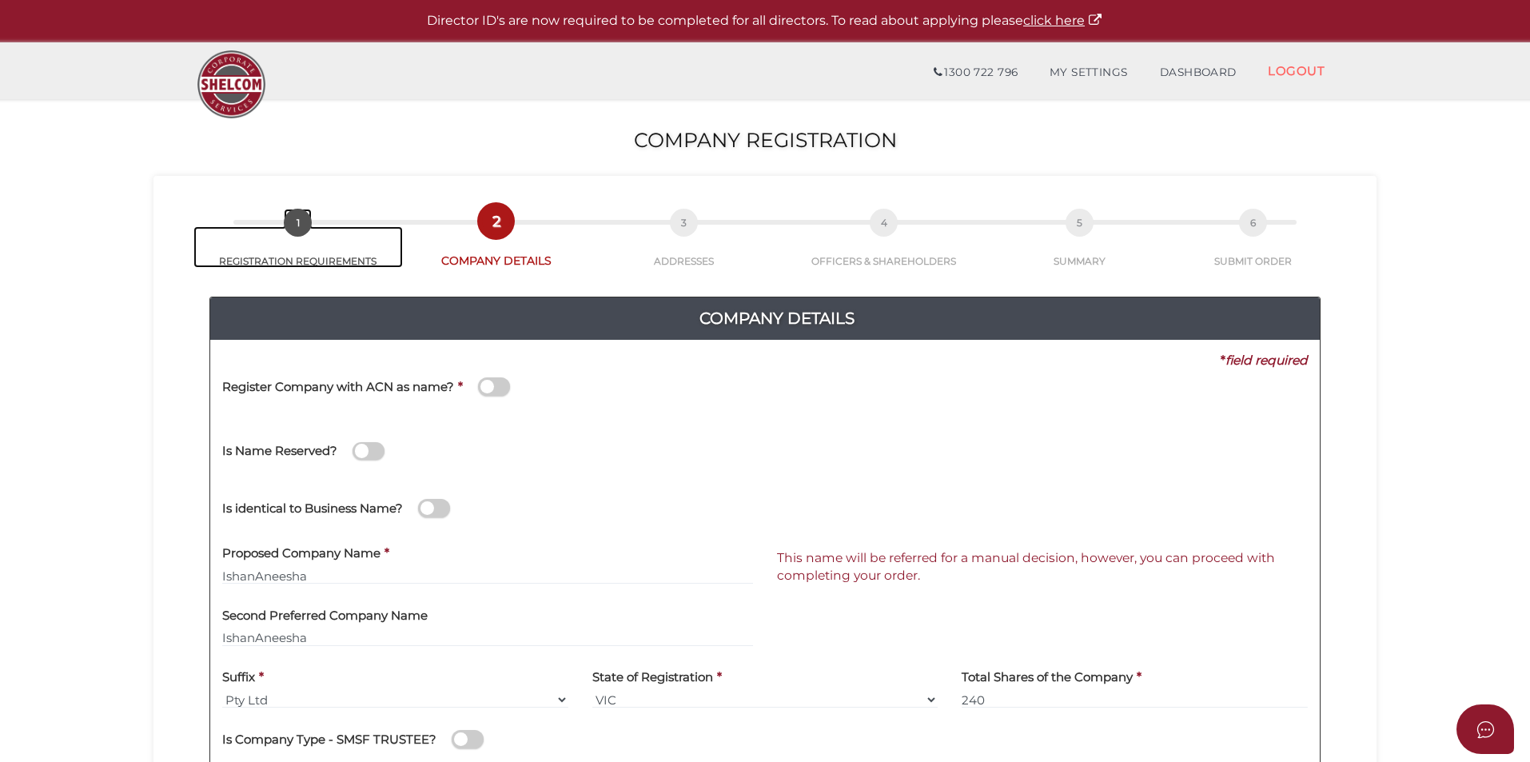
click at [308, 222] on span "1" at bounding box center [298, 223] width 28 height 28
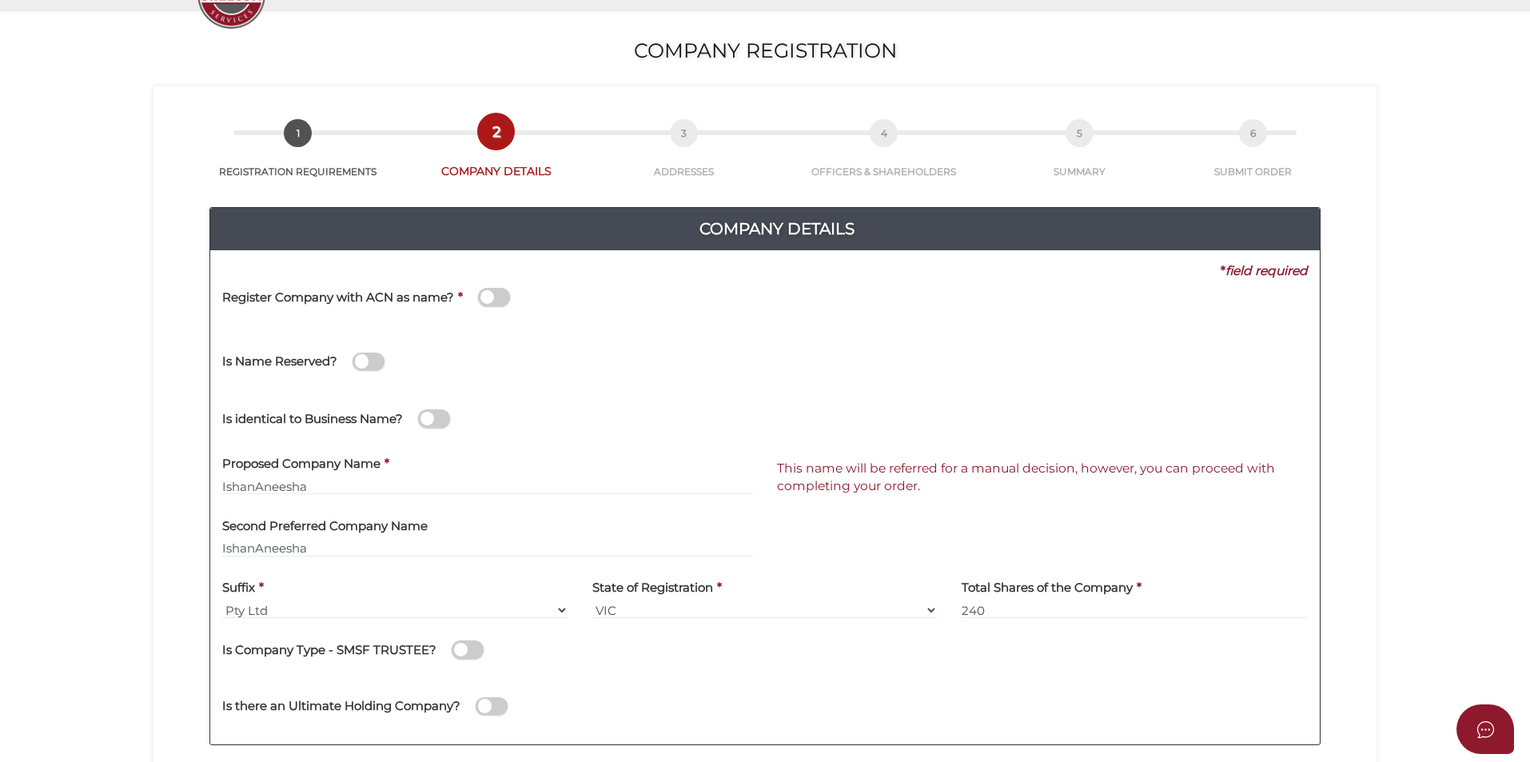
scroll to position [240, 0]
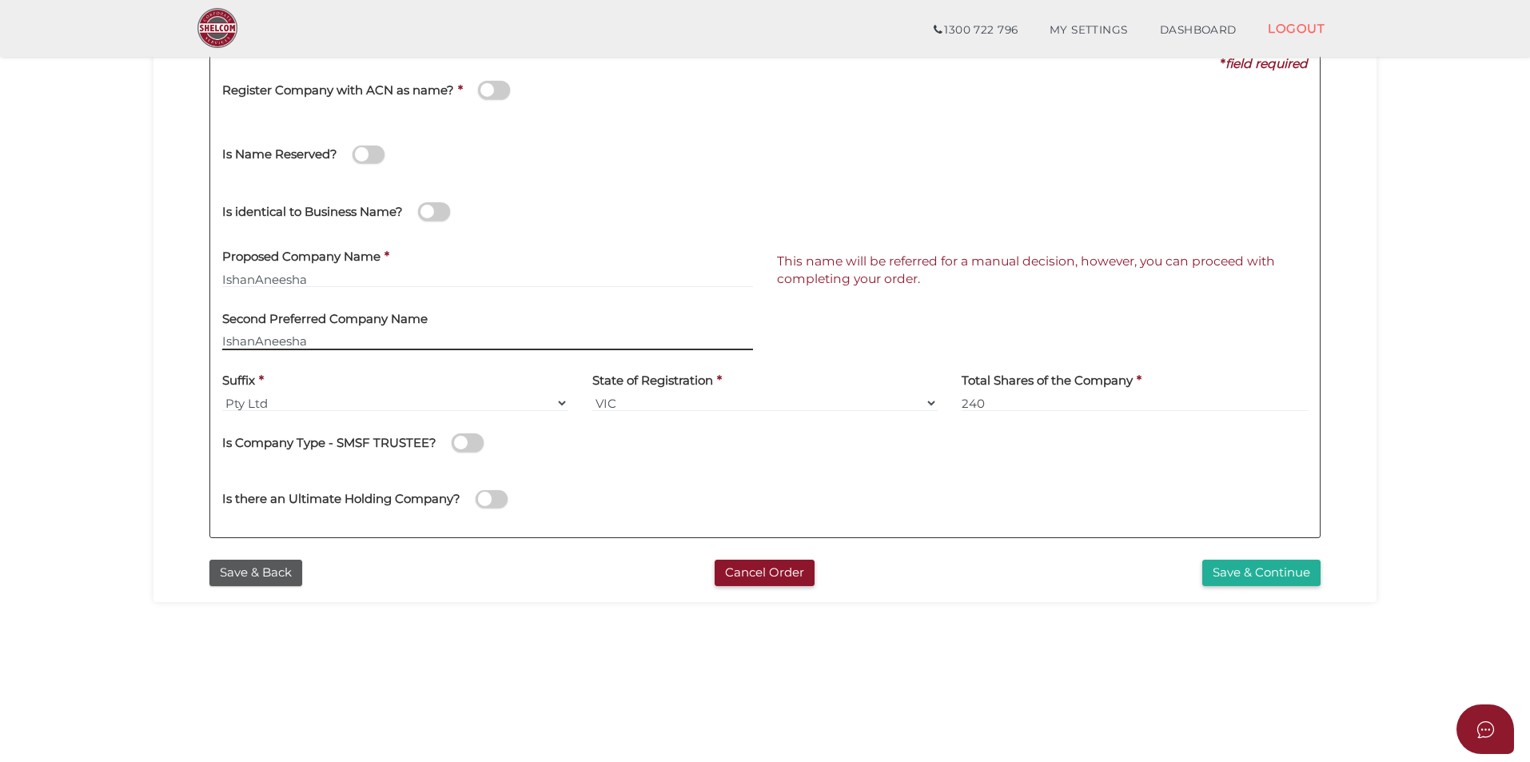
drag, startPoint x: 348, startPoint y: 341, endPoint x: 138, endPoint y: 375, distance: 213.1
click at [139, 373] on section "Company Registration 3b4c717e34a92b9afc0027c4808f9516 1 REGISTRATION REQUIREMEN…" at bounding box center [765, 300] width 1530 height 994
type input "[PERSON_NAME]"
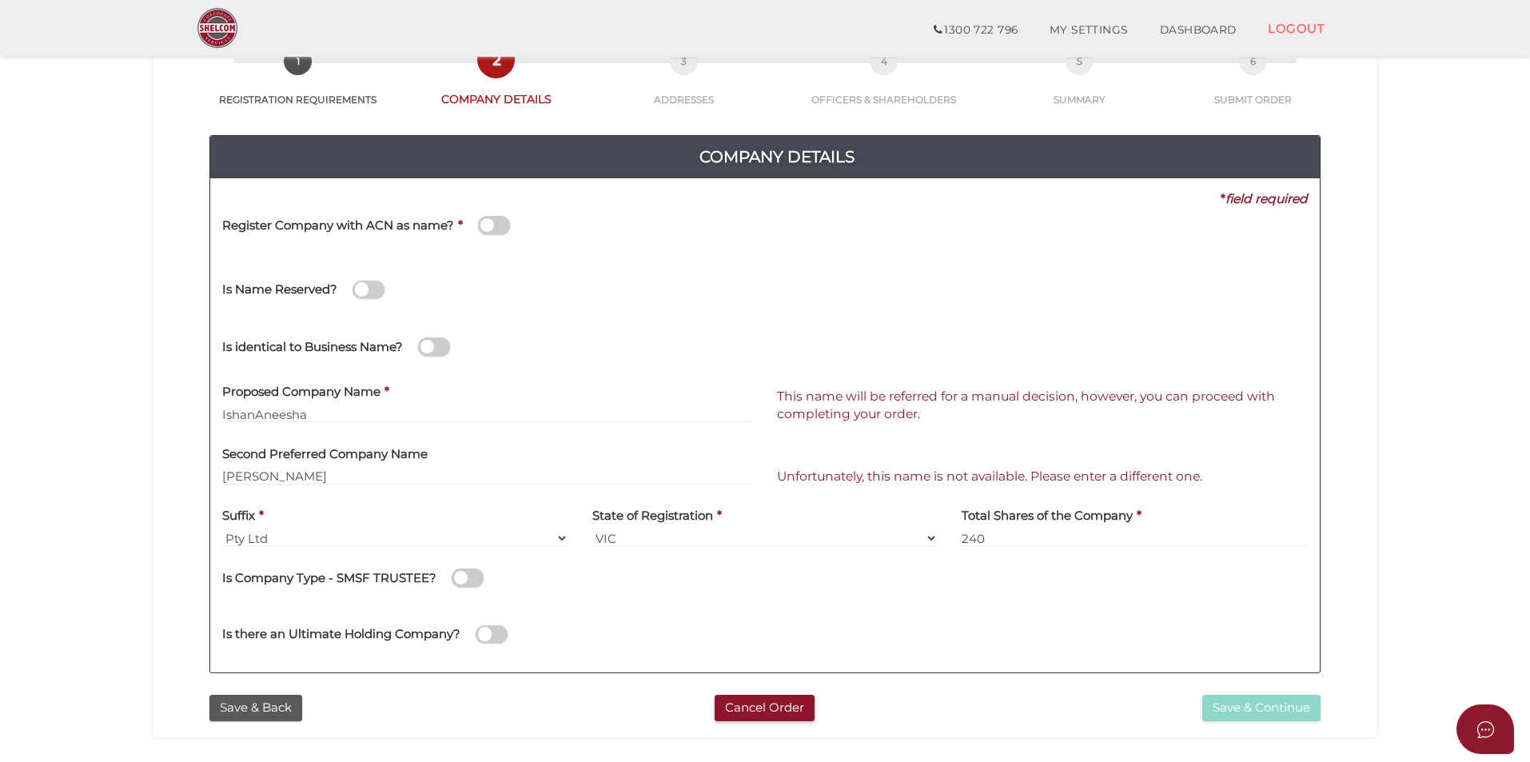
scroll to position [80, 0]
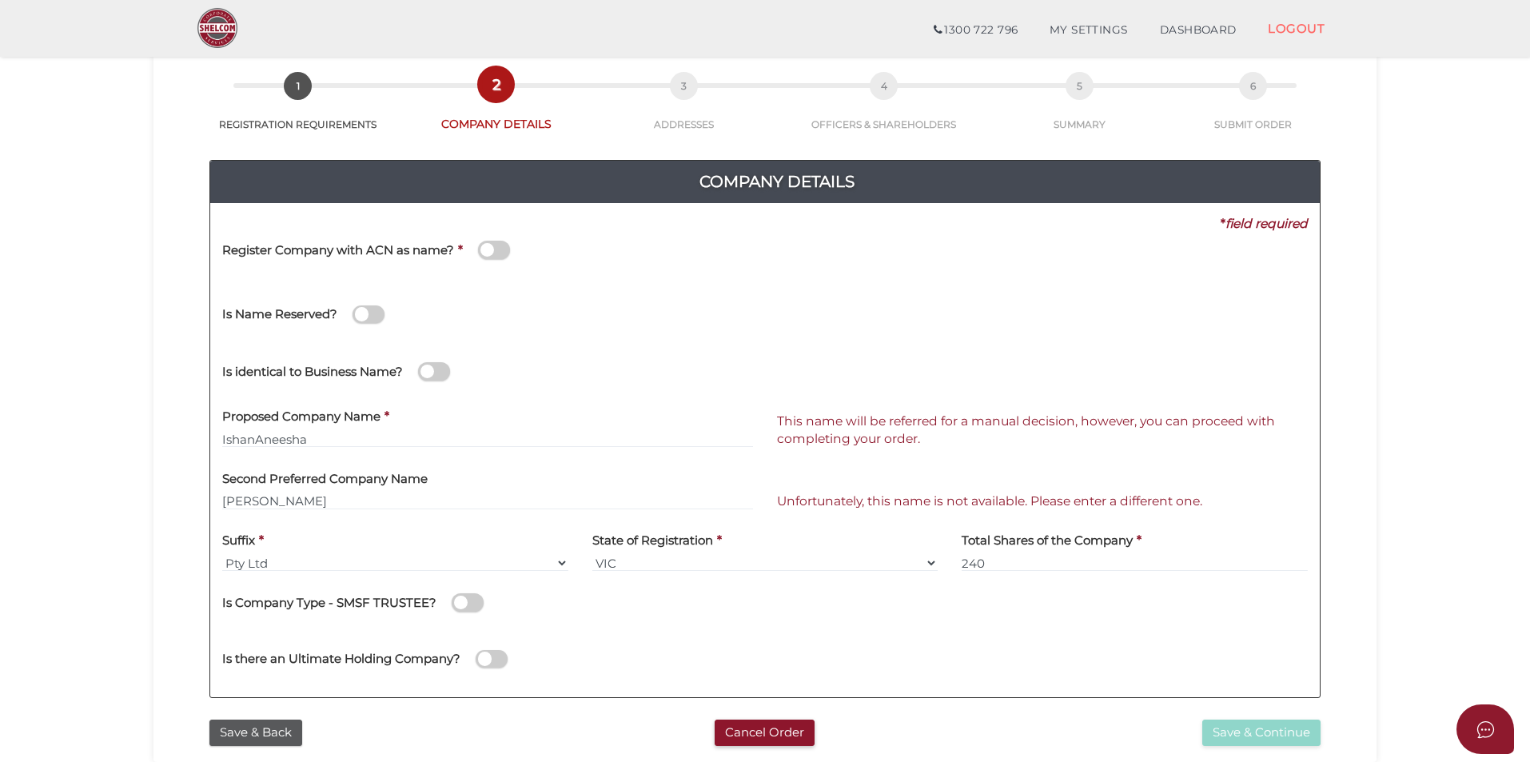
click at [1394, 334] on section "Company Registration 3b4c717e34a92b9afc0027c4808f9516 1 REGISTRATION REQUIREMEN…" at bounding box center [765, 459] width 1530 height 994
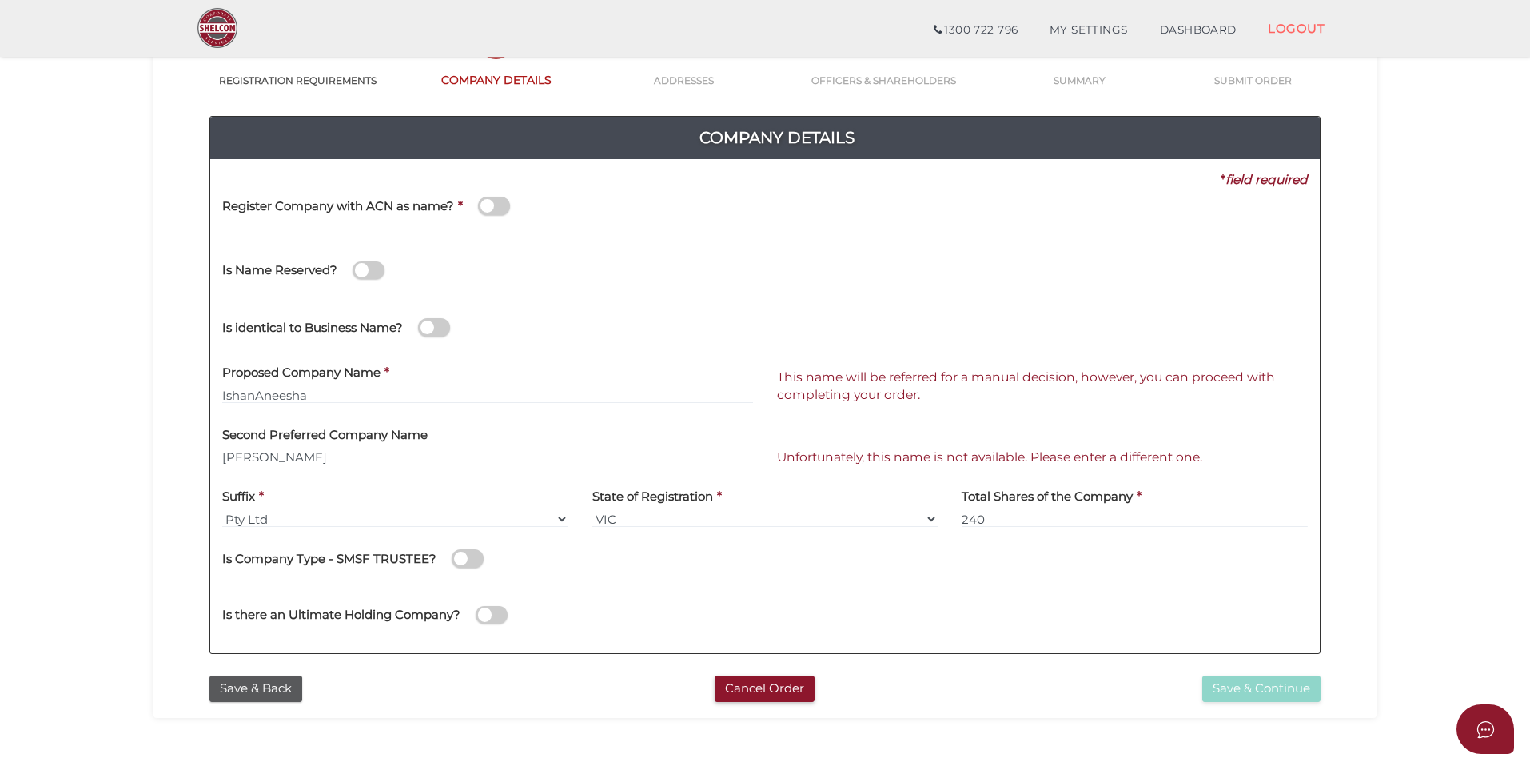
scroll to position [96, 0]
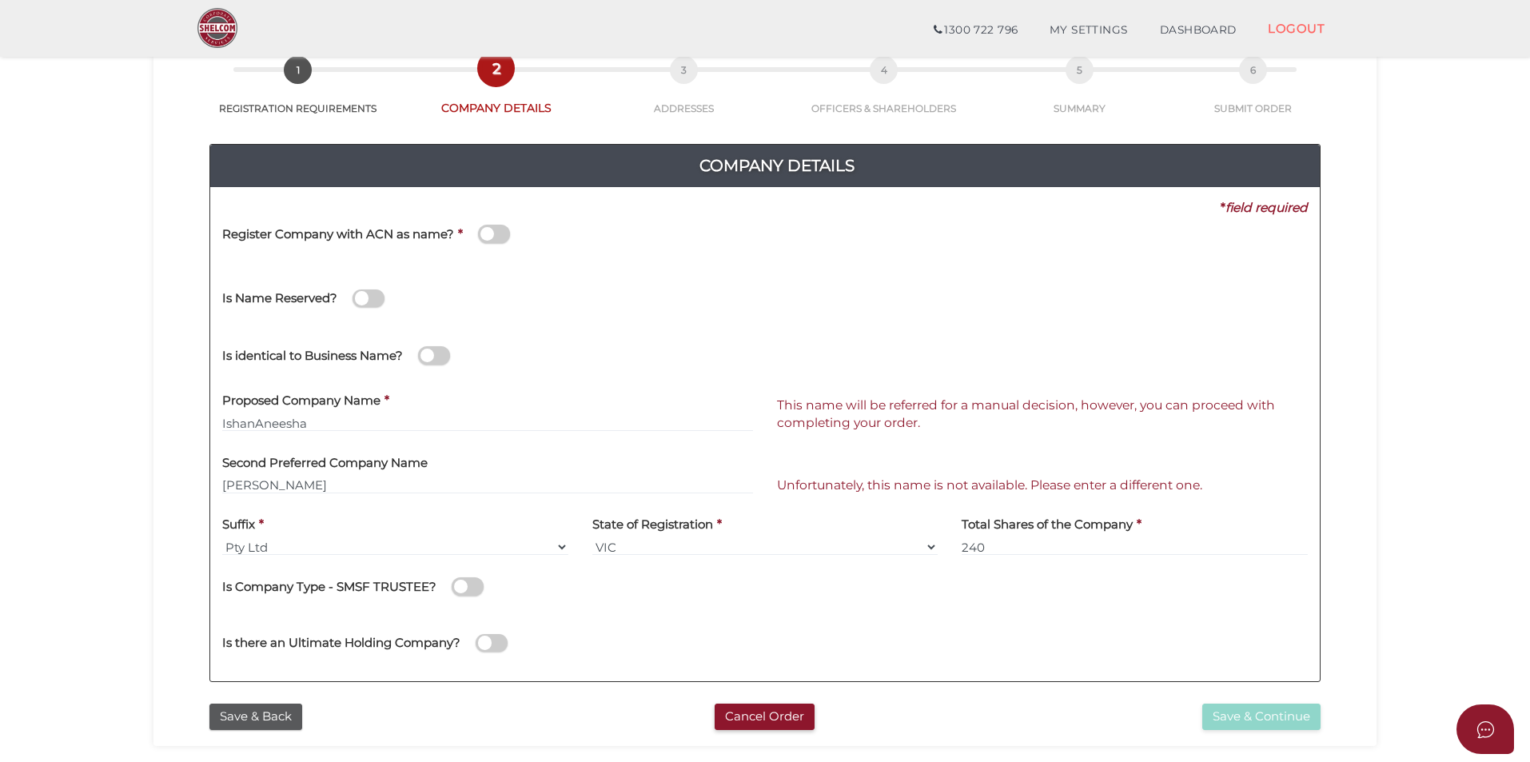
drag, startPoint x: 74, startPoint y: 177, endPoint x: 65, endPoint y: 170, distance: 10.9
click at [74, 177] on section "Company Registration 3b4c717e34a92b9afc0027c4808f9516 1 REGISTRATION REQUIREMEN…" at bounding box center [765, 443] width 1530 height 994
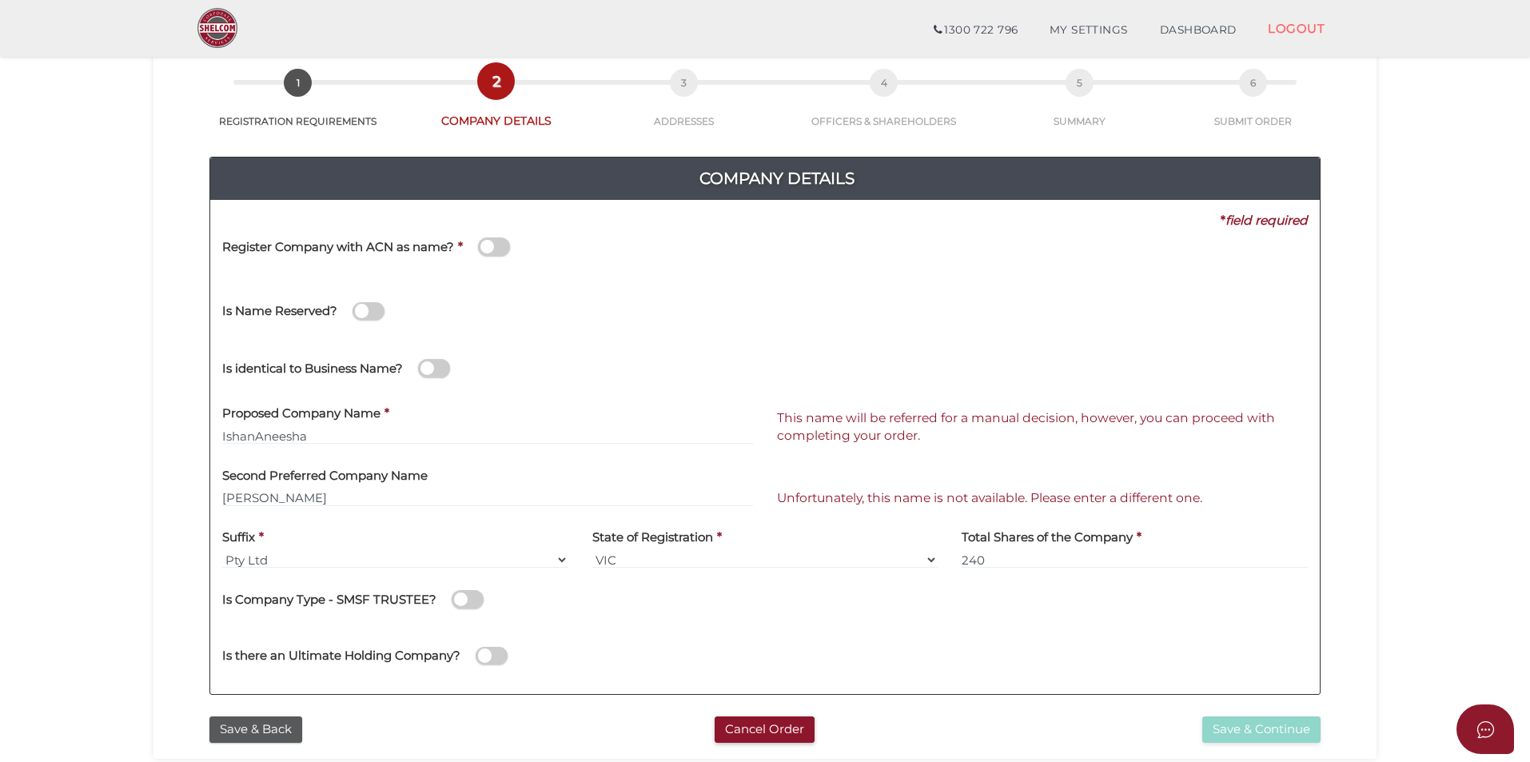
scroll to position [160, 0]
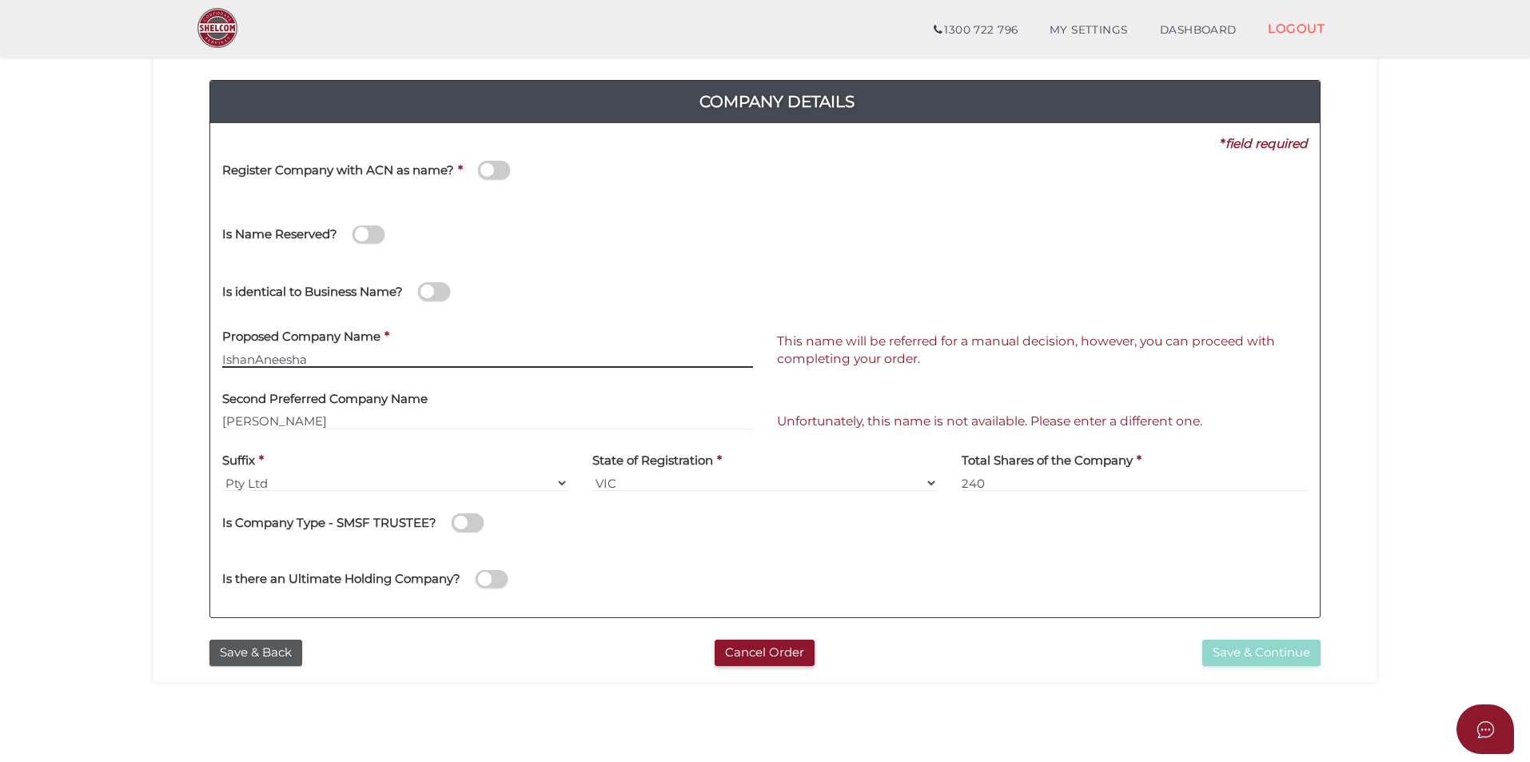
drag, startPoint x: 326, startPoint y: 359, endPoint x: 187, endPoint y: 366, distance: 139.3
click at [187, 366] on div "Company Details Pty Ltd 0f6e52f5f2eca68b2693963826271084 3b4c717e34a92b9afc0027…" at bounding box center [765, 342] width 1199 height 580
type input "I"
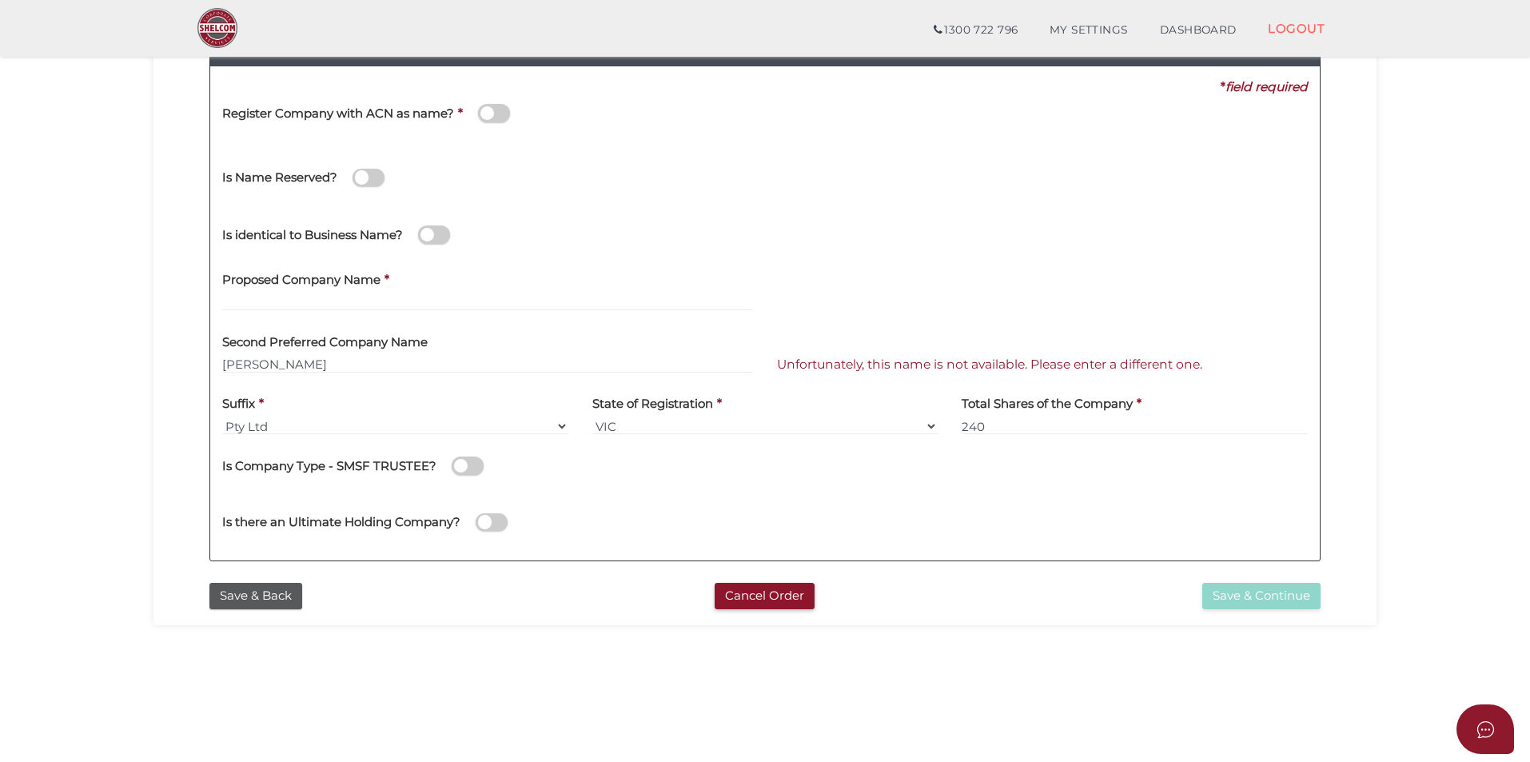
scroll to position [0, 0]
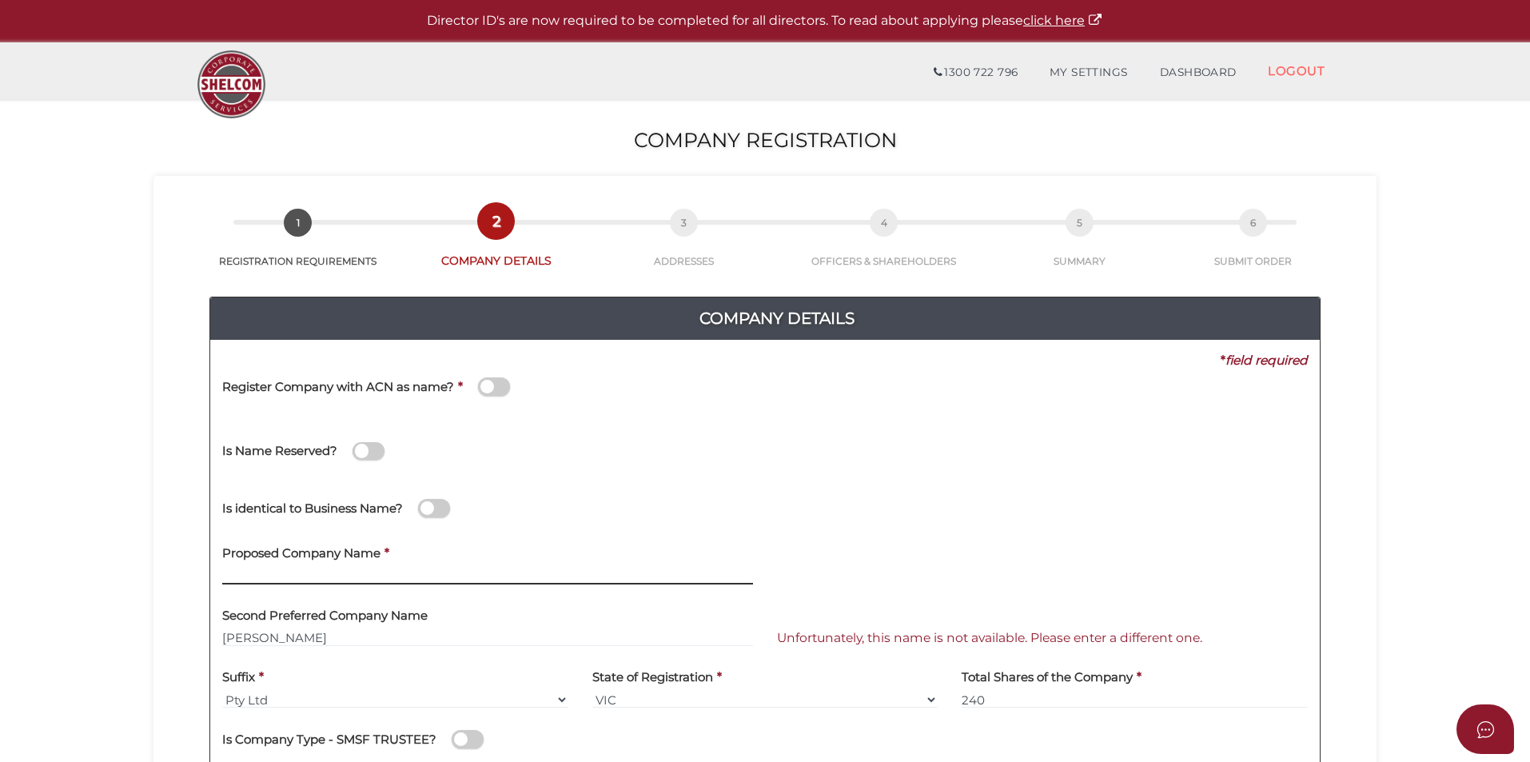
paste input "IshanAneesha"
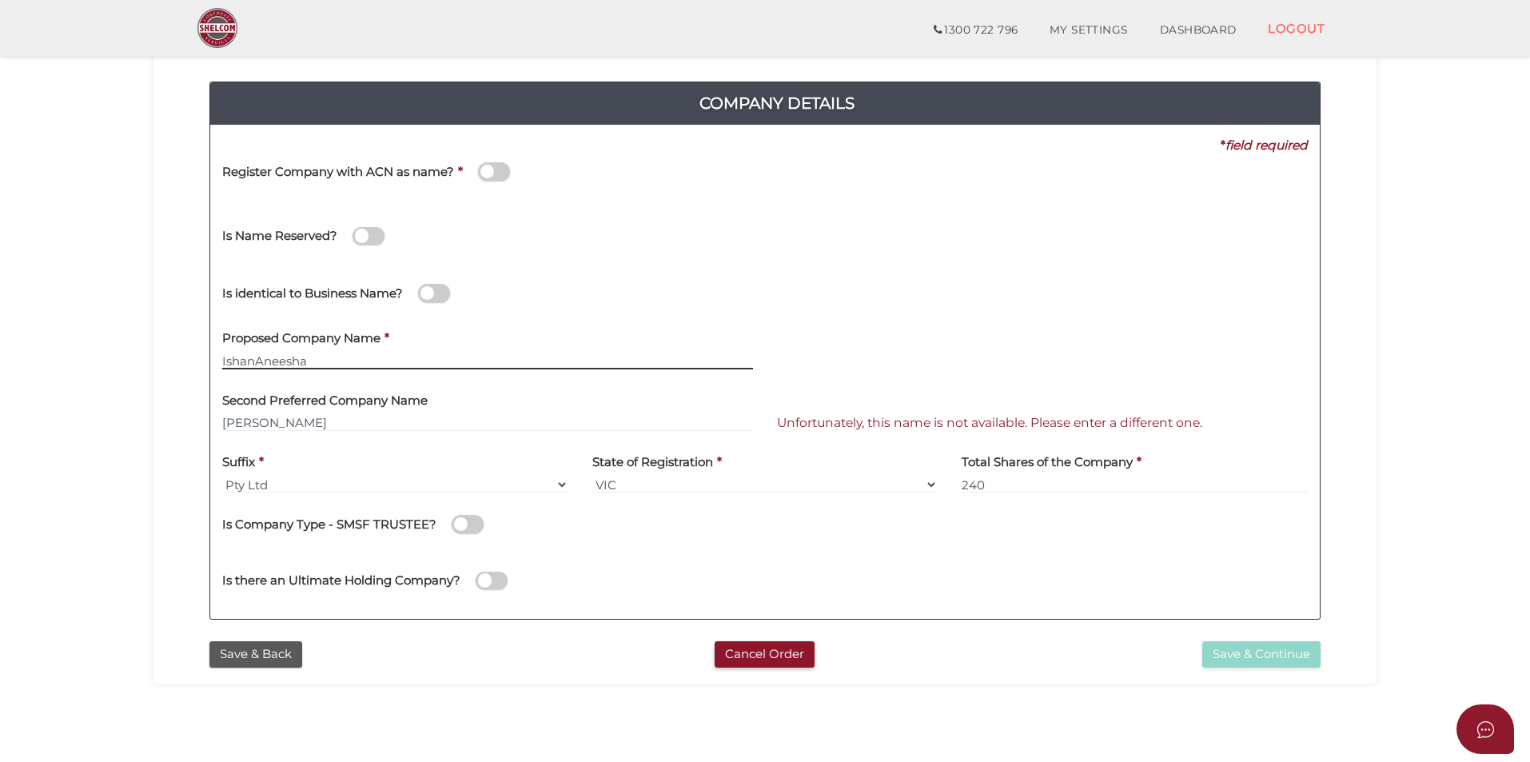
scroll to position [160, 0]
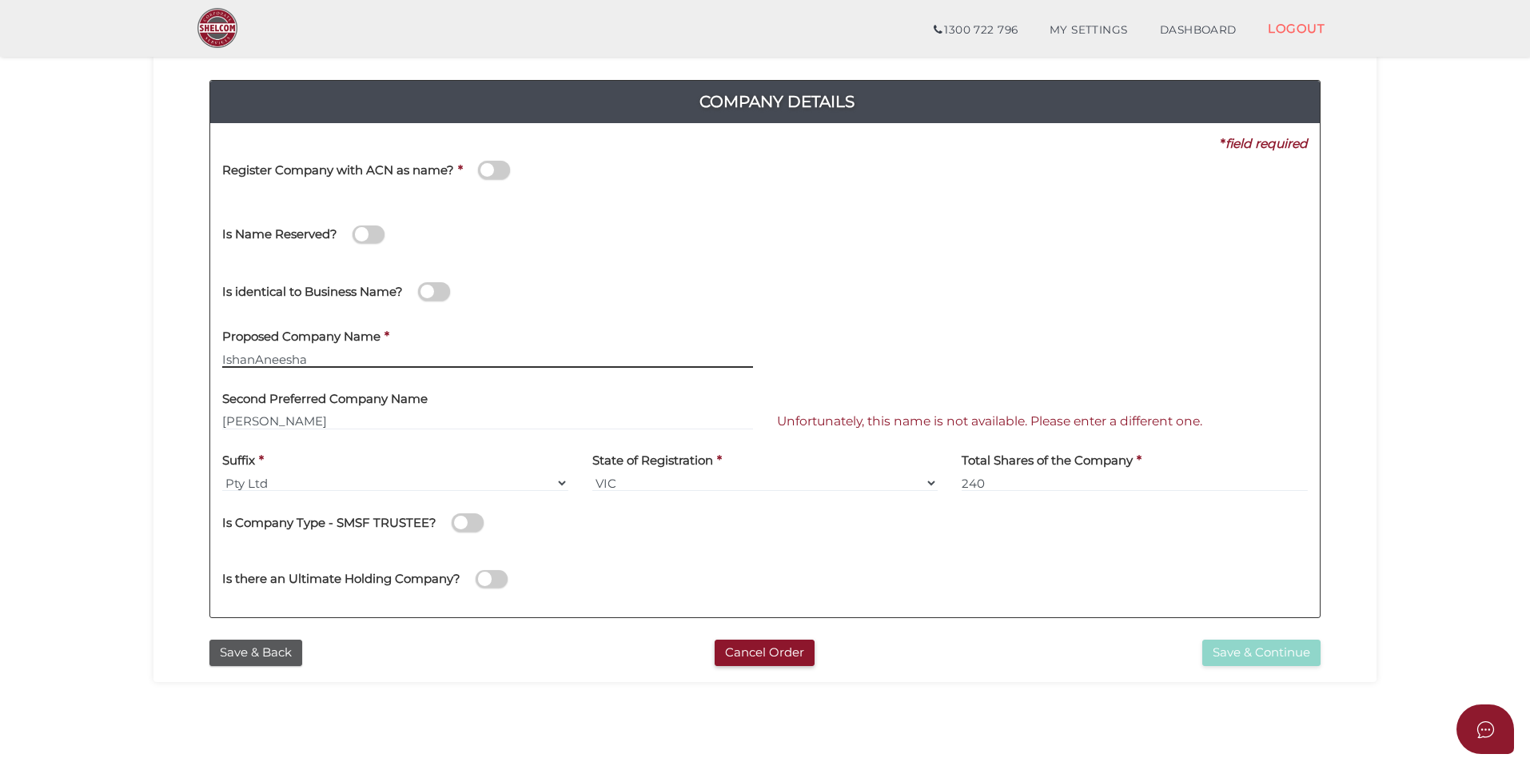
drag, startPoint x: 334, startPoint y: 355, endPoint x: 241, endPoint y: 363, distance: 93.1
click at [333, 355] on input "IshanAneesha" at bounding box center [487, 359] width 531 height 18
click at [254, 361] on input "IshanAneesha" at bounding box center [487, 359] width 531 height 18
click at [357, 362] on input "IshanAneesha" at bounding box center [487, 359] width 531 height 18
type input "IshanAneesha"
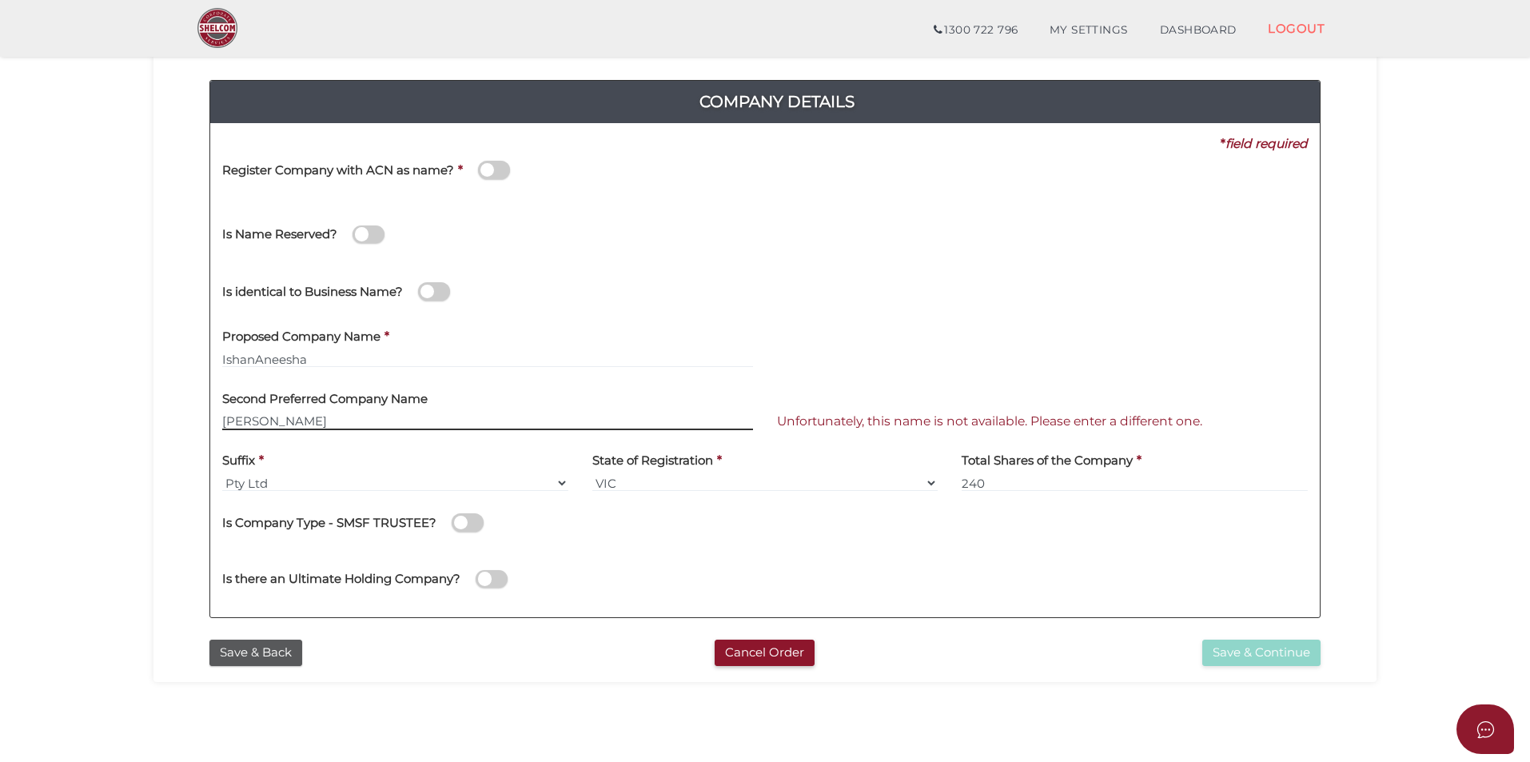
click at [333, 425] on input "[PERSON_NAME]" at bounding box center [487, 422] width 531 height 18
click at [138, 426] on section "Company Registration 3b4c717e34a92b9afc0027c4808f9516 1 REGISTRATION REQUIREMEN…" at bounding box center [765, 379] width 1530 height 994
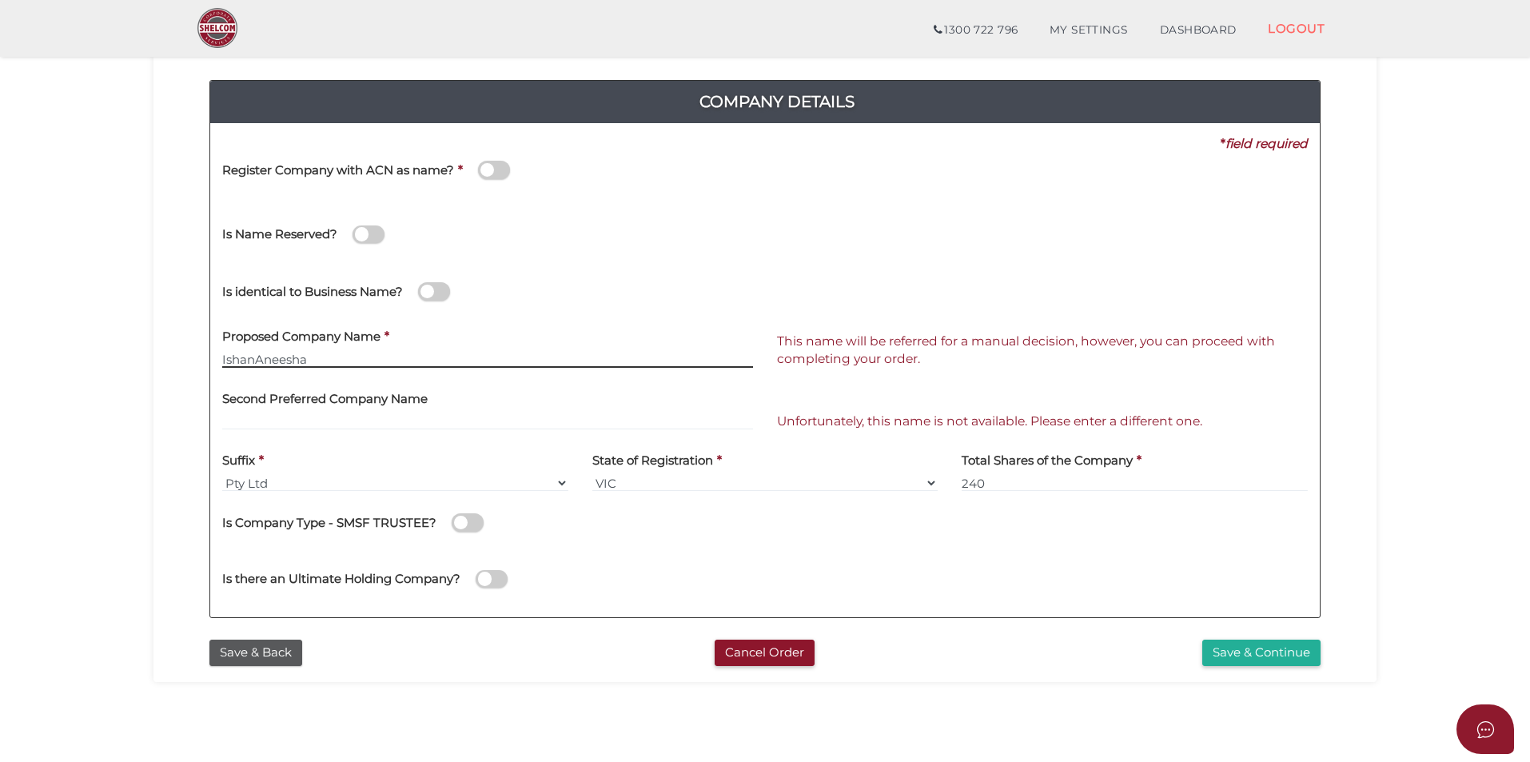
drag, startPoint x: 393, startPoint y: 357, endPoint x: 409, endPoint y: 357, distance: 16.0
click at [393, 357] on input "IshanAneesha" at bounding box center [487, 359] width 531 height 18
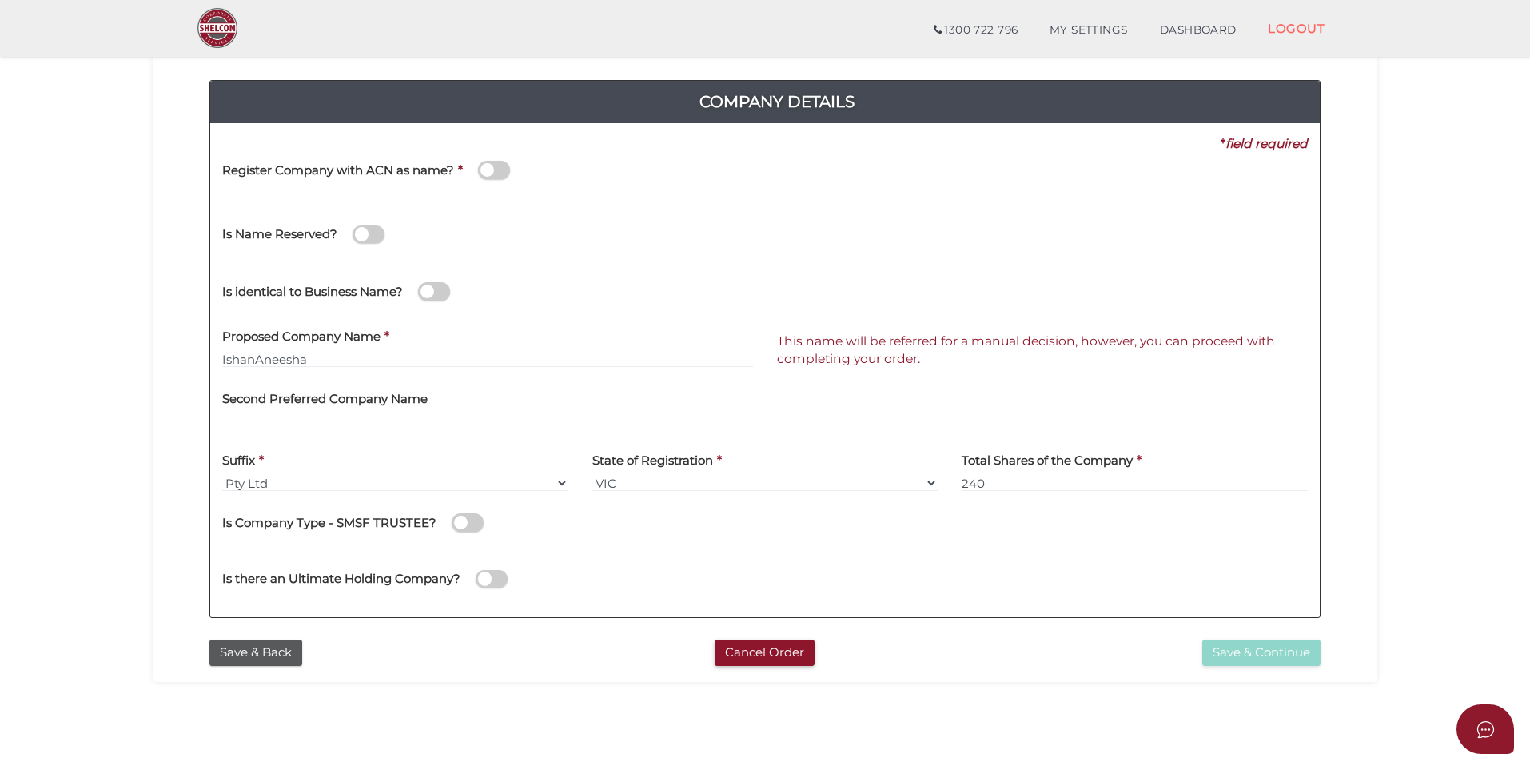
click at [1068, 720] on section "Company Registration 3b4c717e34a92b9afc0027c4808f9516 1 REGISTRATION REQUIREMEN…" at bounding box center [765, 379] width 1530 height 994
click at [333, 407] on label "Second Preferred Company Name" at bounding box center [324, 396] width 205 height 33
click at [326, 417] on input "text" at bounding box center [487, 422] width 531 height 18
click at [887, 353] on span "This name will be referred for a manual decision, however, you can proceed with…" at bounding box center [1026, 349] width 498 height 33
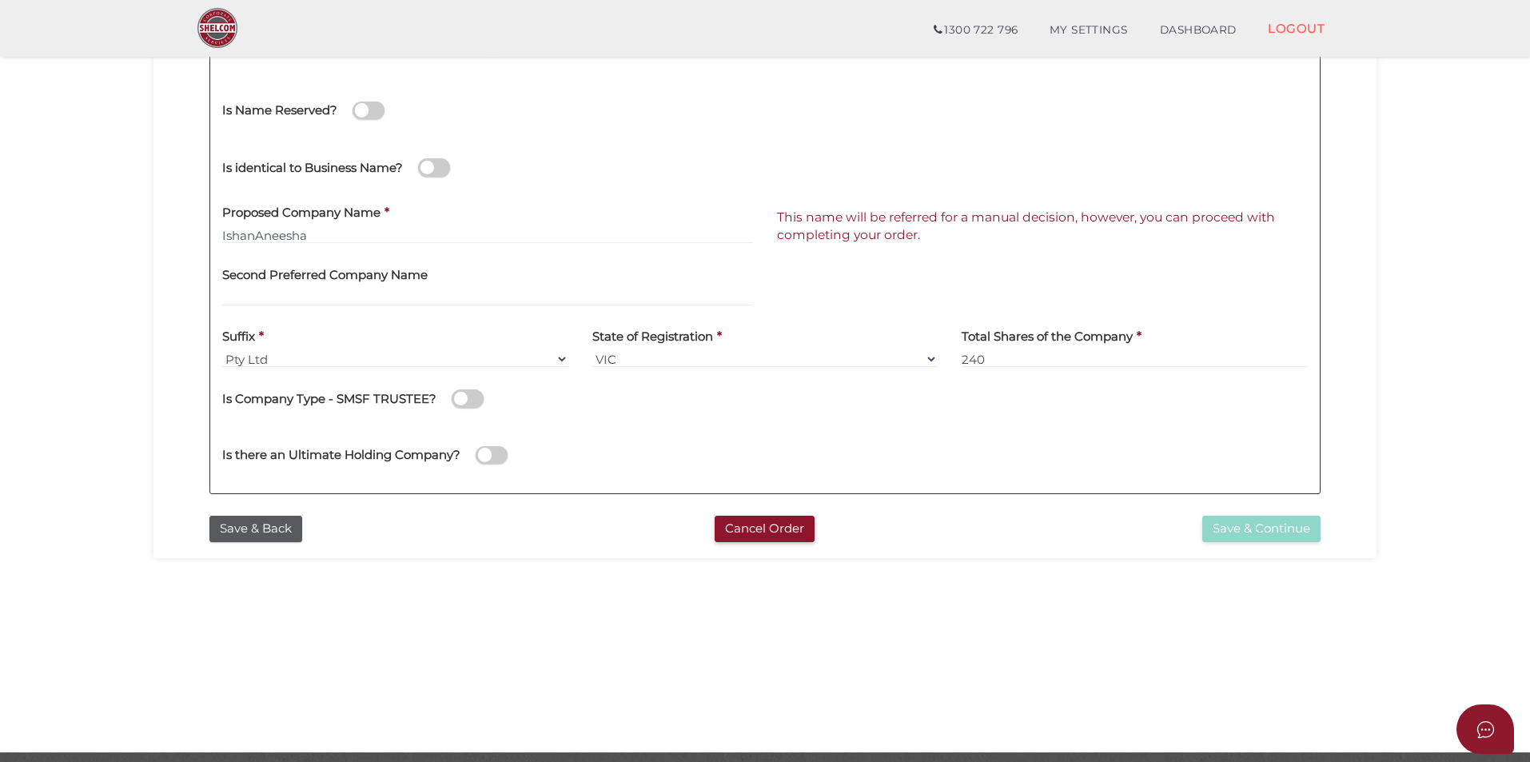
scroll to position [320, 0]
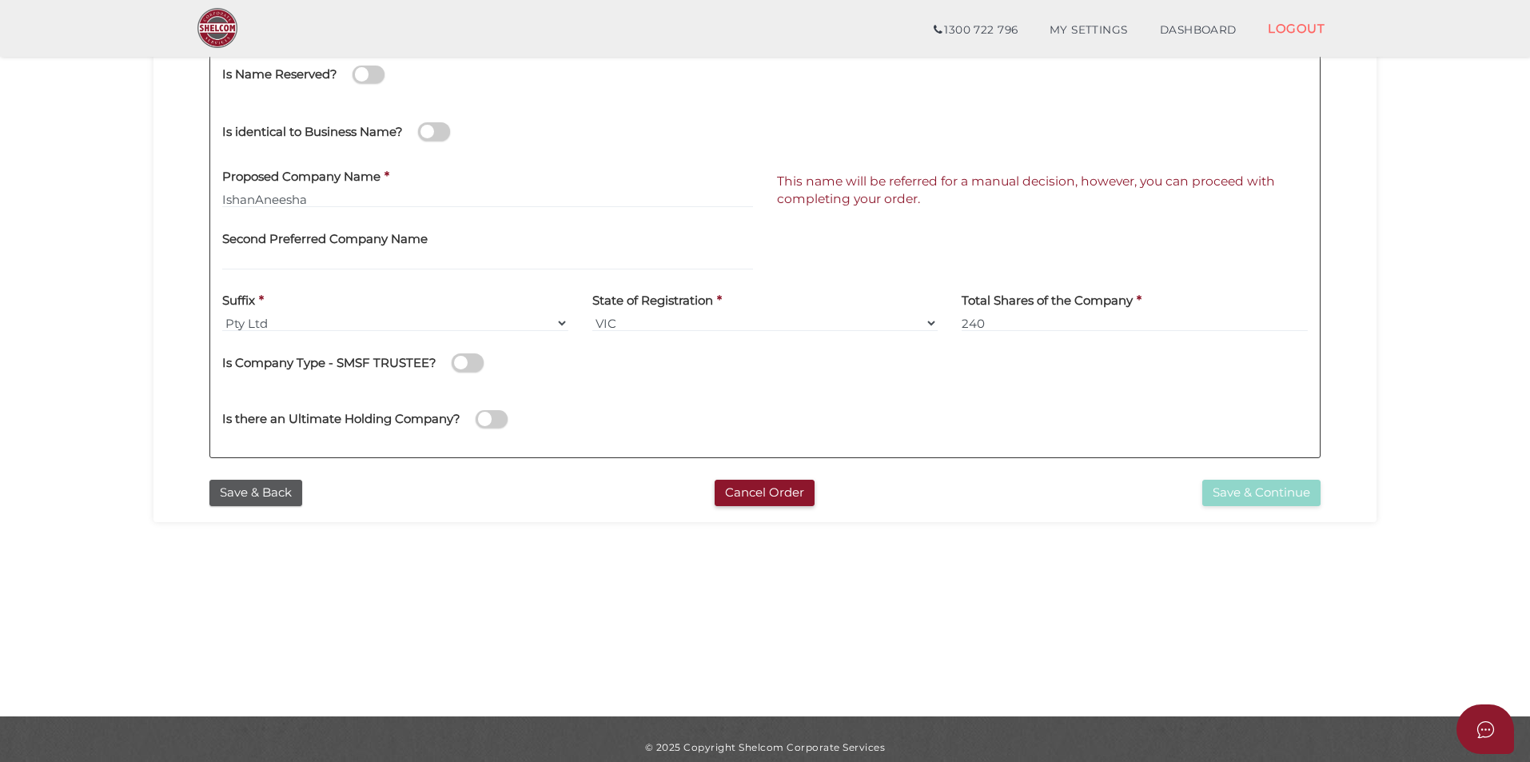
click at [968, 216] on div "This name will be referred for a manual decision, however, you can proceed with…" at bounding box center [1042, 189] width 555 height 62
drag, startPoint x: 1141, startPoint y: 180, endPoint x: 1122, endPoint y: 186, distance: 20.2
click at [1141, 181] on span "This name will be referred for a manual decision, however, you can proceed with…" at bounding box center [1026, 190] width 498 height 33
drag, startPoint x: 828, startPoint y: 182, endPoint x: 485, endPoint y: 217, distance: 345.6
click at [813, 186] on span "This name will be referred for a manual decision, however, you can proceed with…" at bounding box center [1026, 190] width 498 height 33
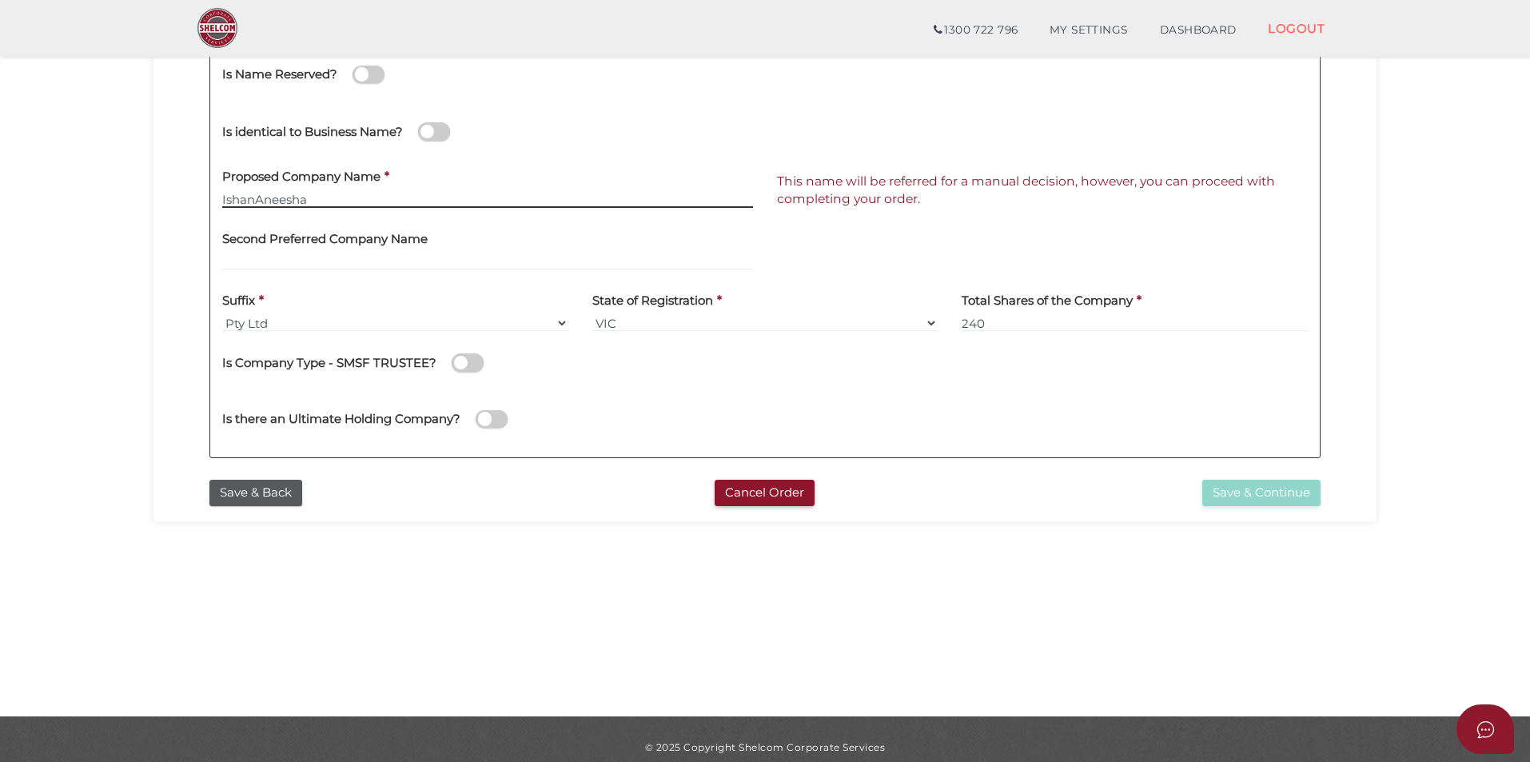
click at [462, 197] on input "IshanAneesha" at bounding box center [487, 199] width 531 height 18
click at [843, 256] on div at bounding box center [1042, 251] width 555 height 62
click at [292, 248] on label "Second Preferred Company Name" at bounding box center [324, 236] width 205 height 33
drag, startPoint x: 824, startPoint y: 208, endPoint x: 510, endPoint y: 238, distance: 315.7
click at [821, 208] on span "This name will be referred for a manual decision, however, you can proceed with…" at bounding box center [1048, 191] width 543 height 36
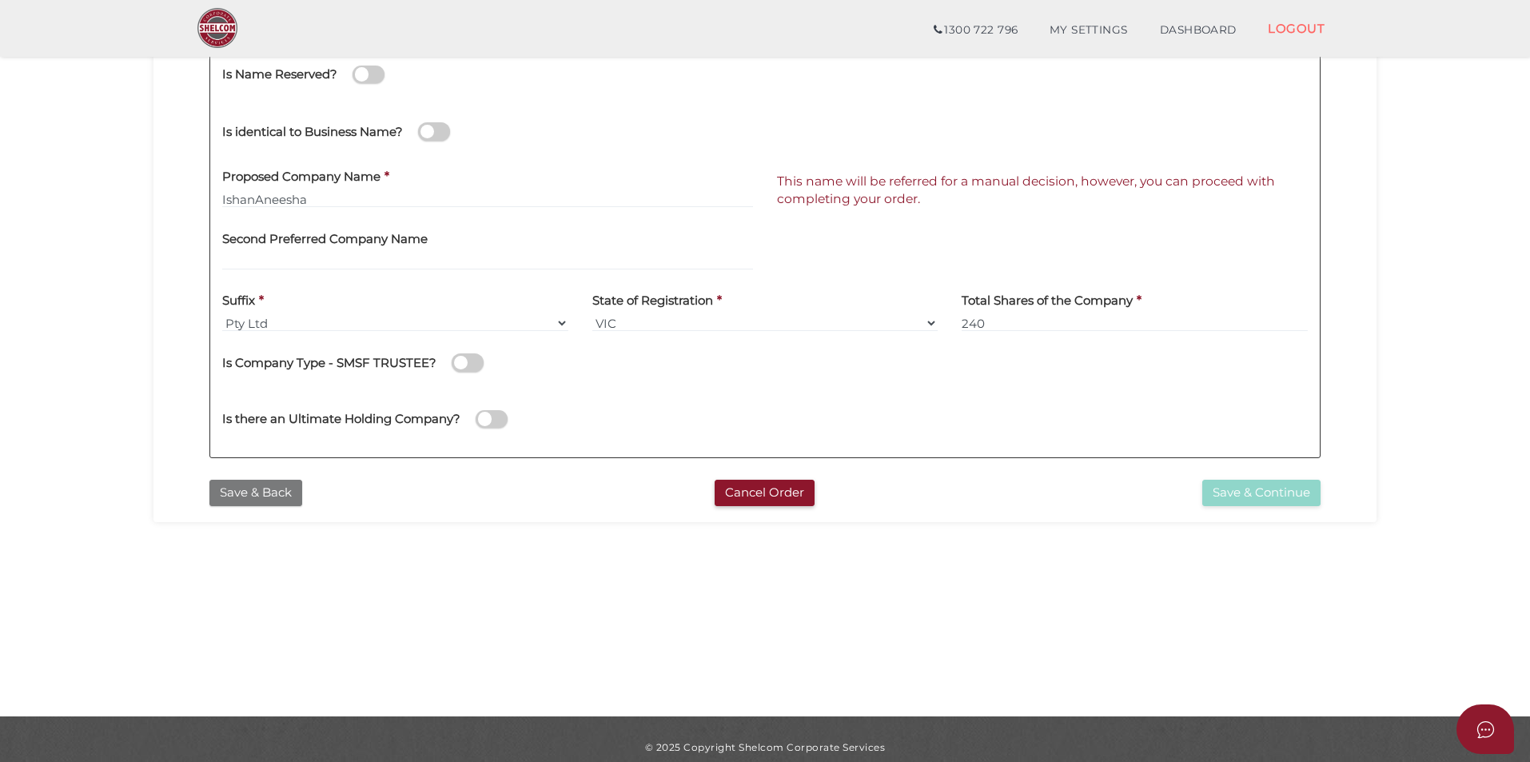
click at [248, 493] on button "Save & Back" at bounding box center [255, 493] width 93 height 26
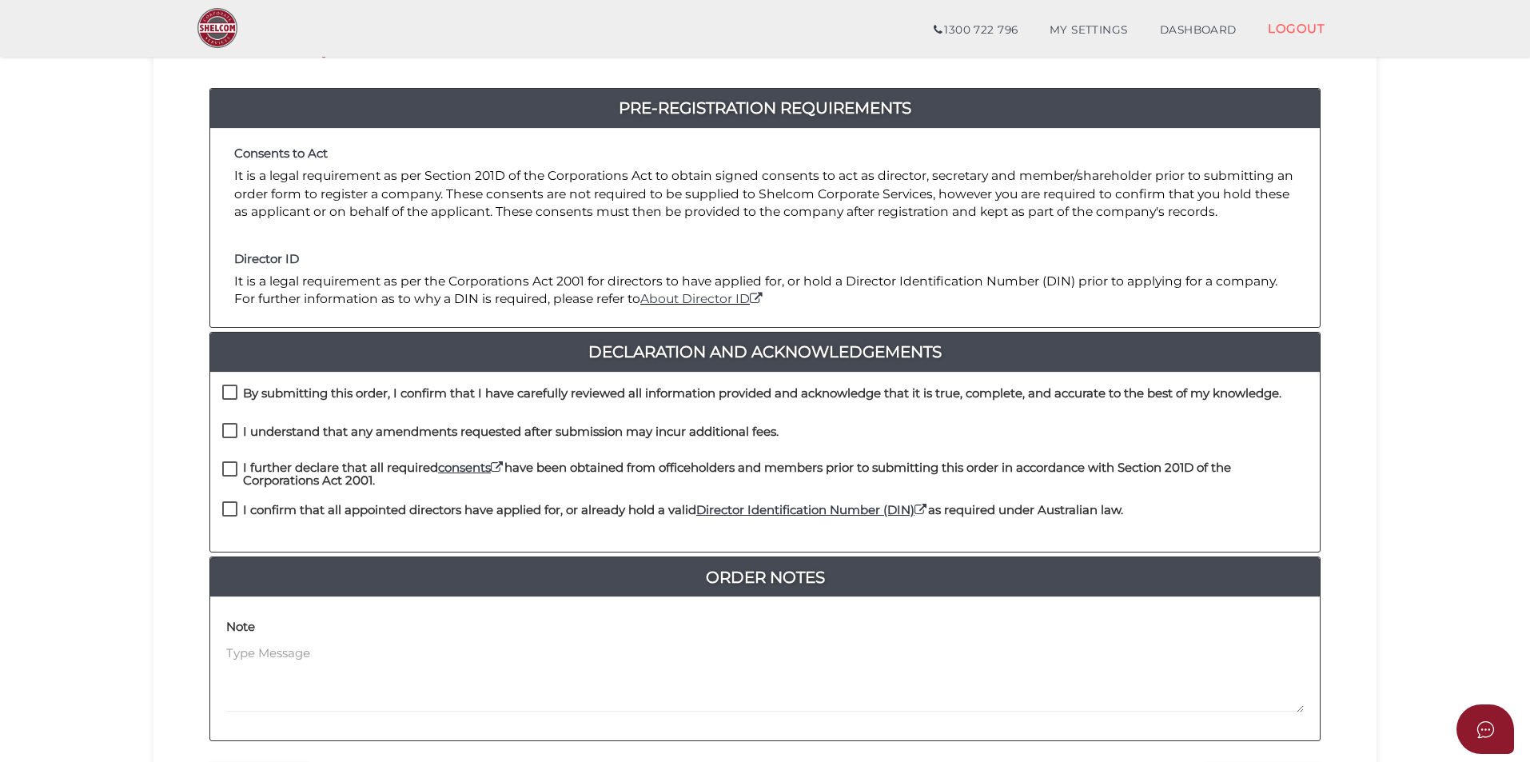
scroll to position [336, 0]
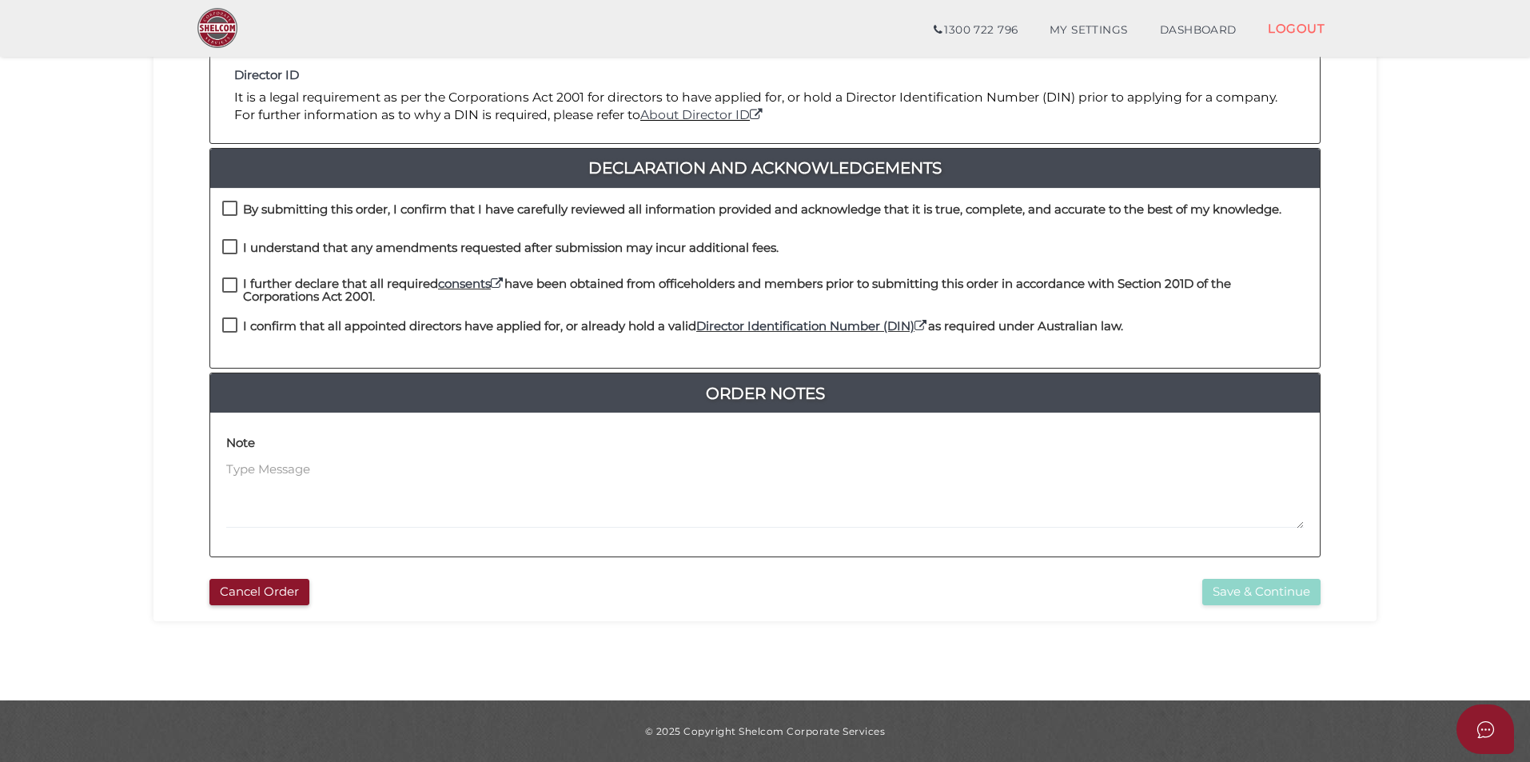
click at [237, 205] on label "By submitting this order, I confirm that I have carefully reviewed all informat…" at bounding box center [751, 213] width 1059 height 20
drag, startPoint x: 229, startPoint y: 245, endPoint x: 235, endPoint y: 278, distance: 33.3
click at [229, 253] on label "I understand that any amendments requested after submission may incur additiona…" at bounding box center [500, 251] width 557 height 20
checkbox input "true"
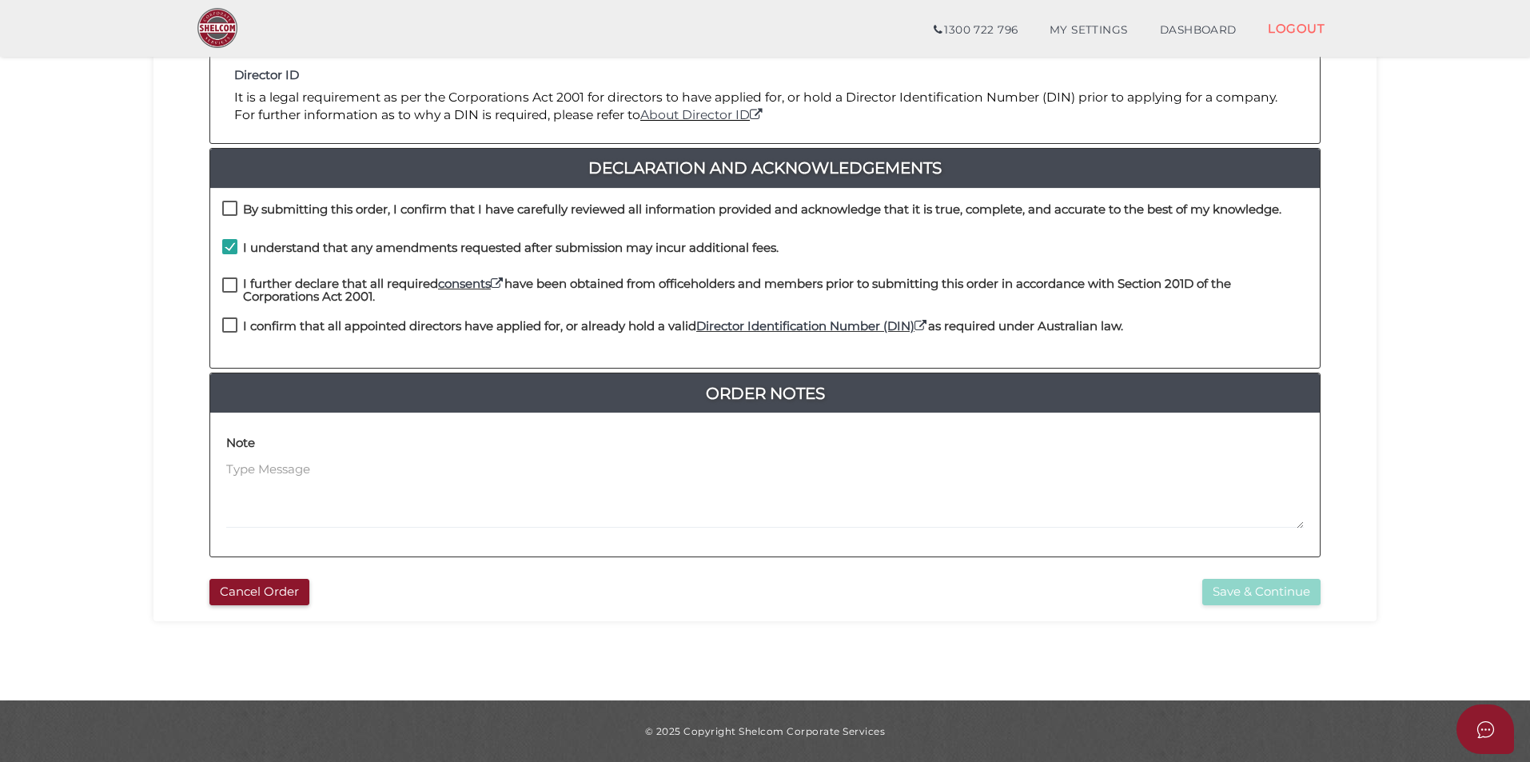
drag, startPoint x: 222, startPoint y: 285, endPoint x: 229, endPoint y: 229, distance: 57.2
click at [224, 285] on label "I further declare that all required consents have been obtained from officehold…" at bounding box center [765, 287] width 1086 height 20
checkbox input "true"
click at [230, 211] on label "By submitting this order, I confirm that I have carefully reviewed all informat…" at bounding box center [751, 213] width 1059 height 20
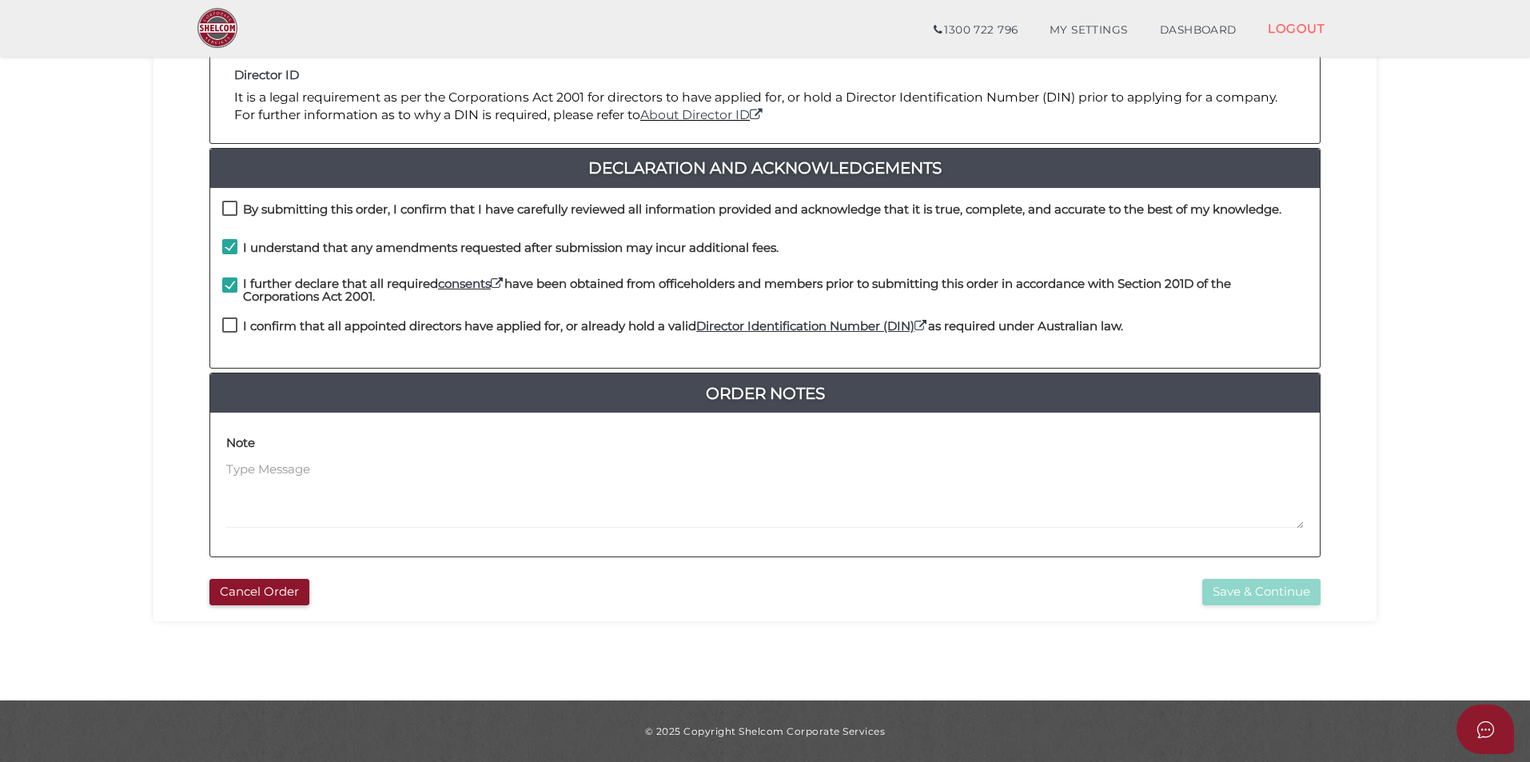
checkbox input "true"
drag, startPoint x: 232, startPoint y: 321, endPoint x: 239, endPoint y: 423, distance: 101.8
click at [230, 323] on label "I confirm that all appointed directors have applied for, or already hold a vali…" at bounding box center [672, 330] width 901 height 20
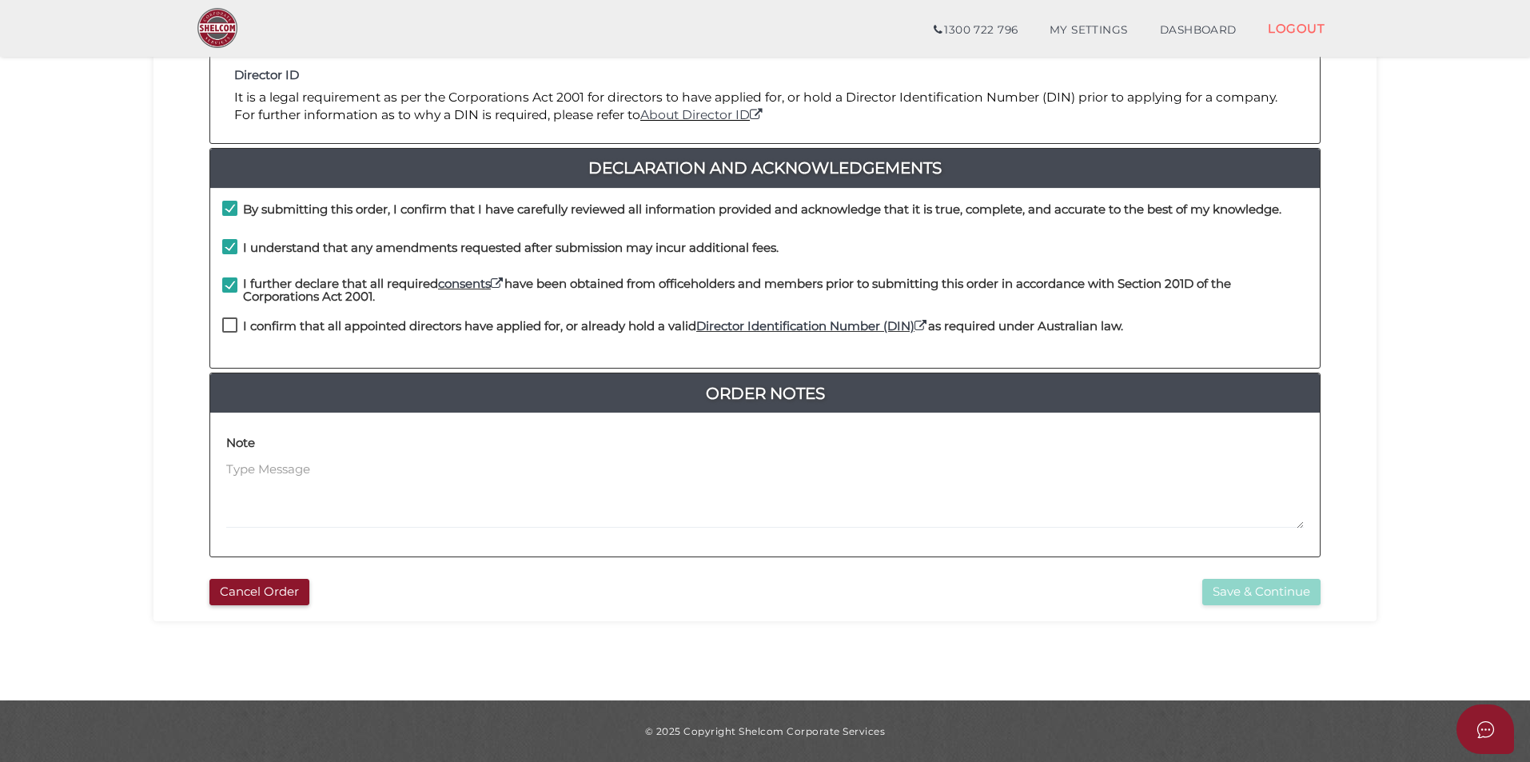
checkbox input "true"
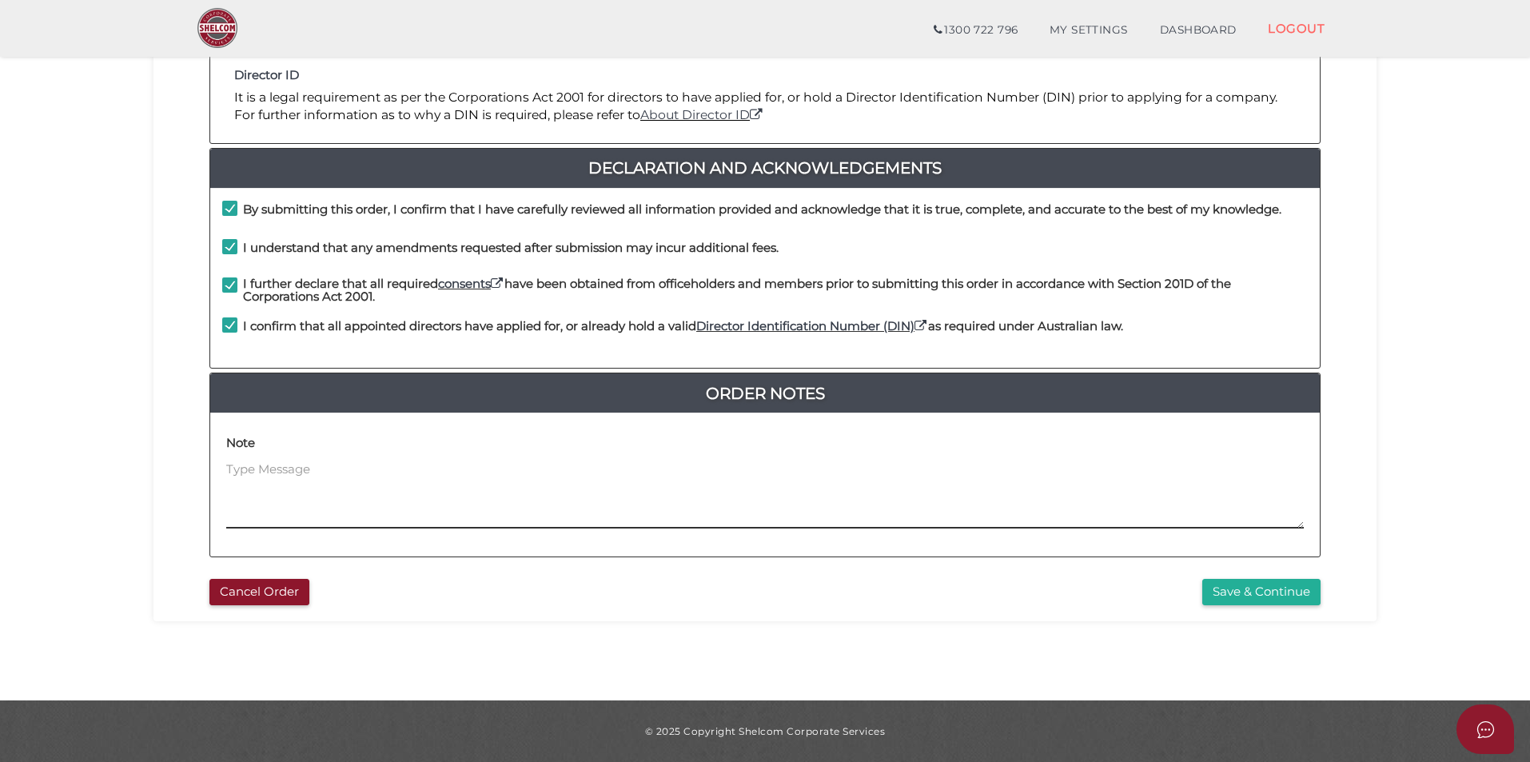
click at [245, 469] on textarea at bounding box center [765, 495] width 1078 height 69
click at [295, 476] on textarea at bounding box center [765, 495] width 1078 height 69
click at [409, 472] on textarea "As it is an urgent order, please send us the Shelcom file immediately once the …" at bounding box center [765, 495] width 1078 height 69
type textarea "As it is an urgent order, please kindly send us the Shelcom file immediately on…"
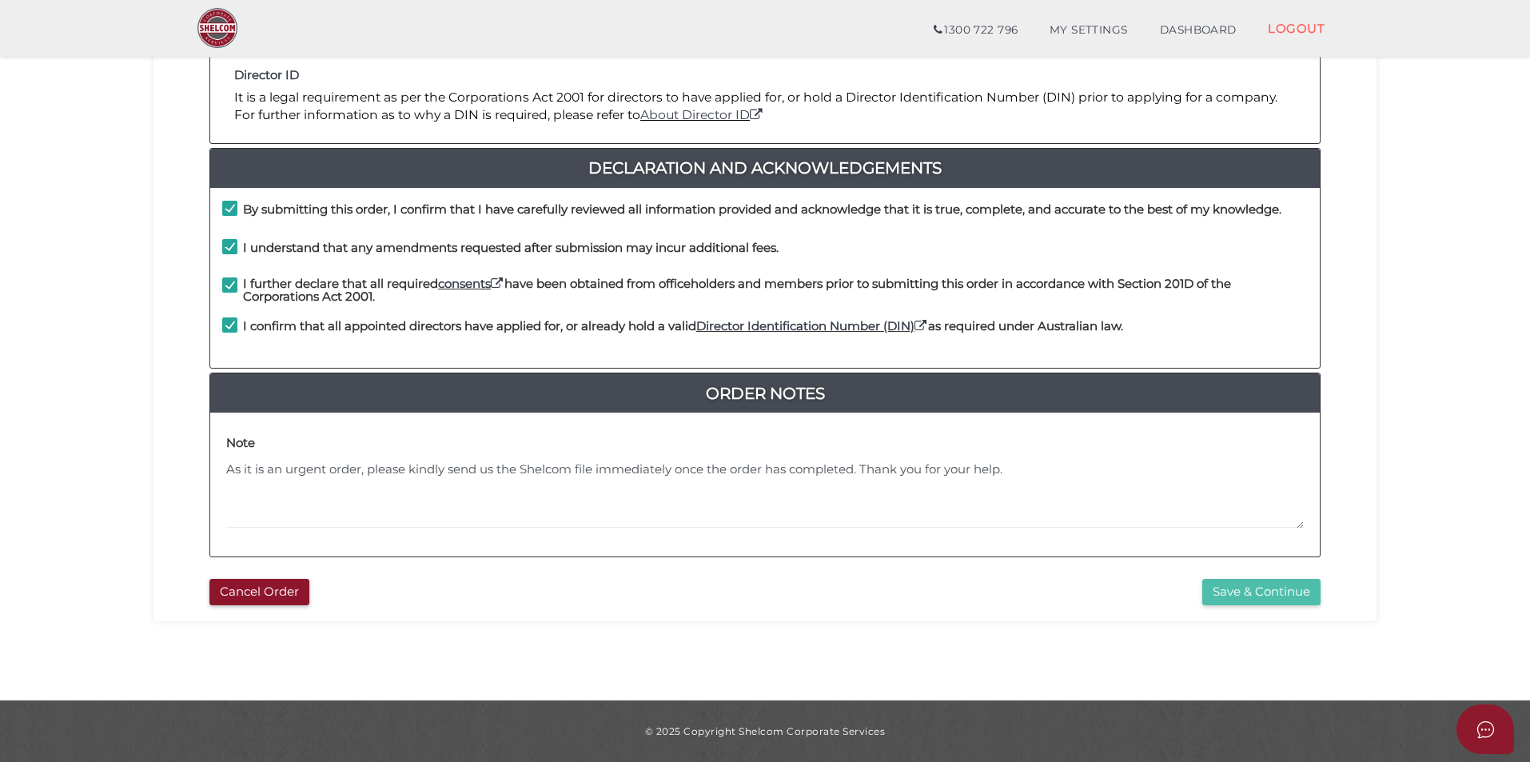
click at [1219, 596] on button "Save & Continue" at bounding box center [1262, 592] width 118 height 26
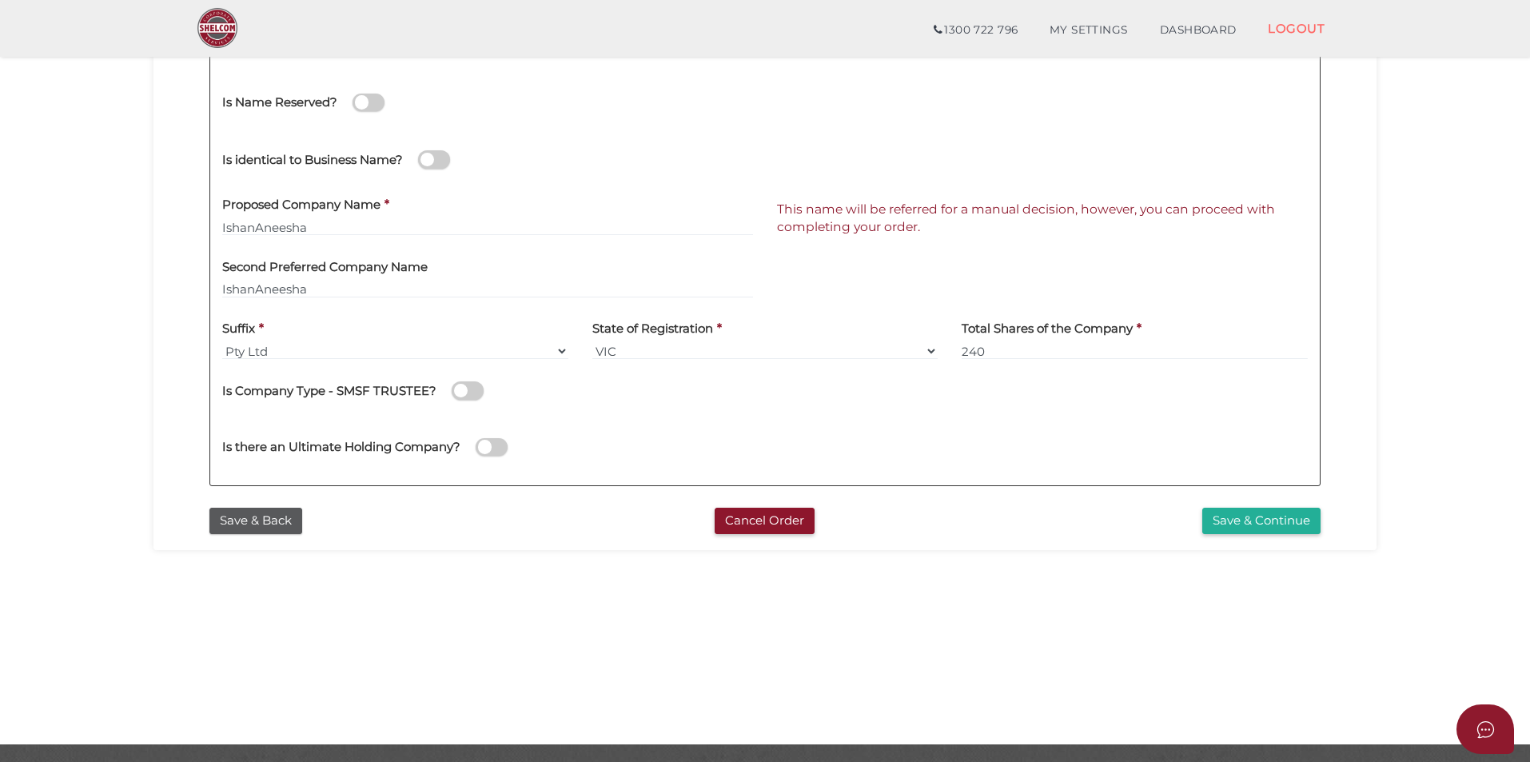
scroll to position [320, 0]
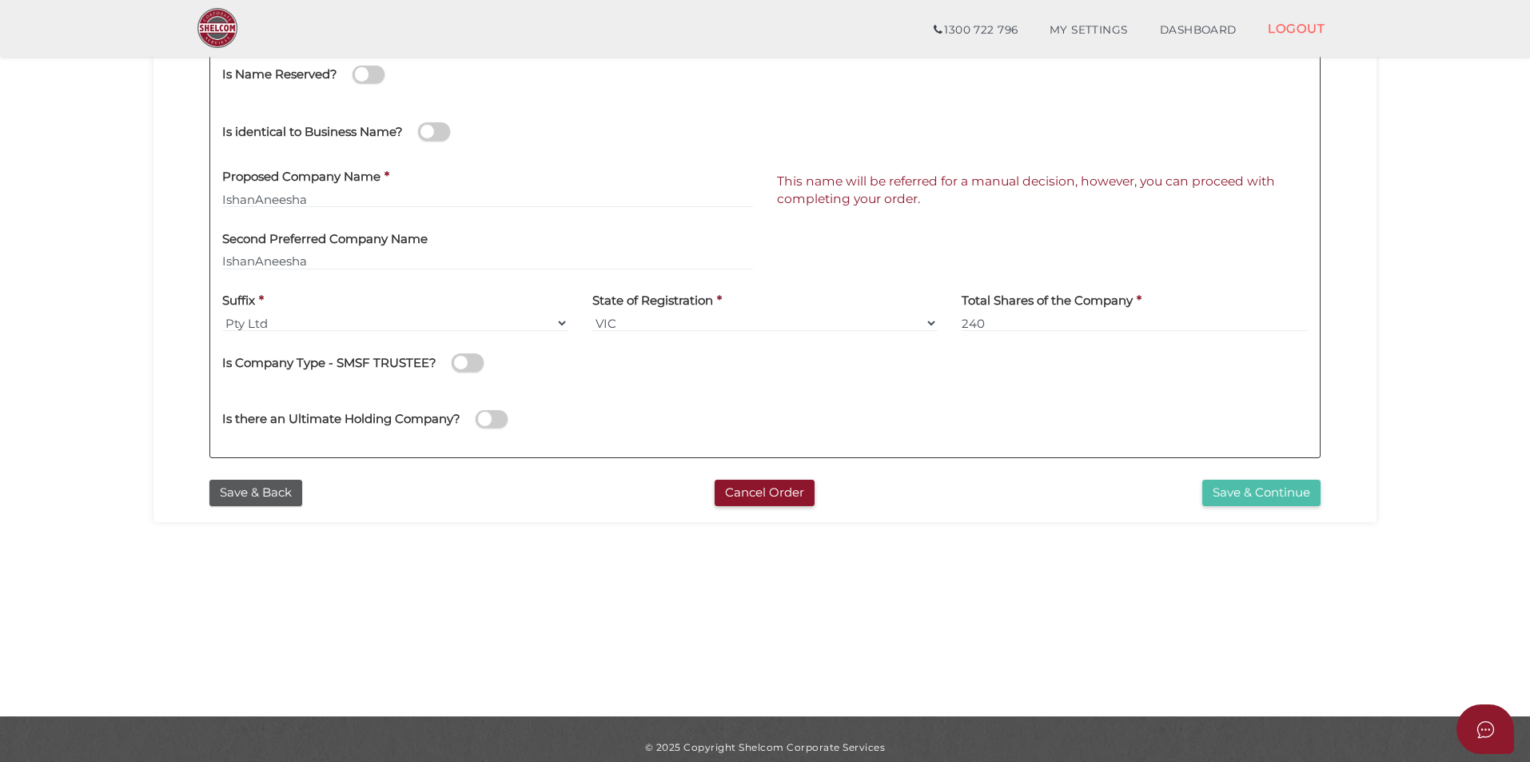
click at [1260, 492] on button "Save & Continue" at bounding box center [1262, 493] width 118 height 26
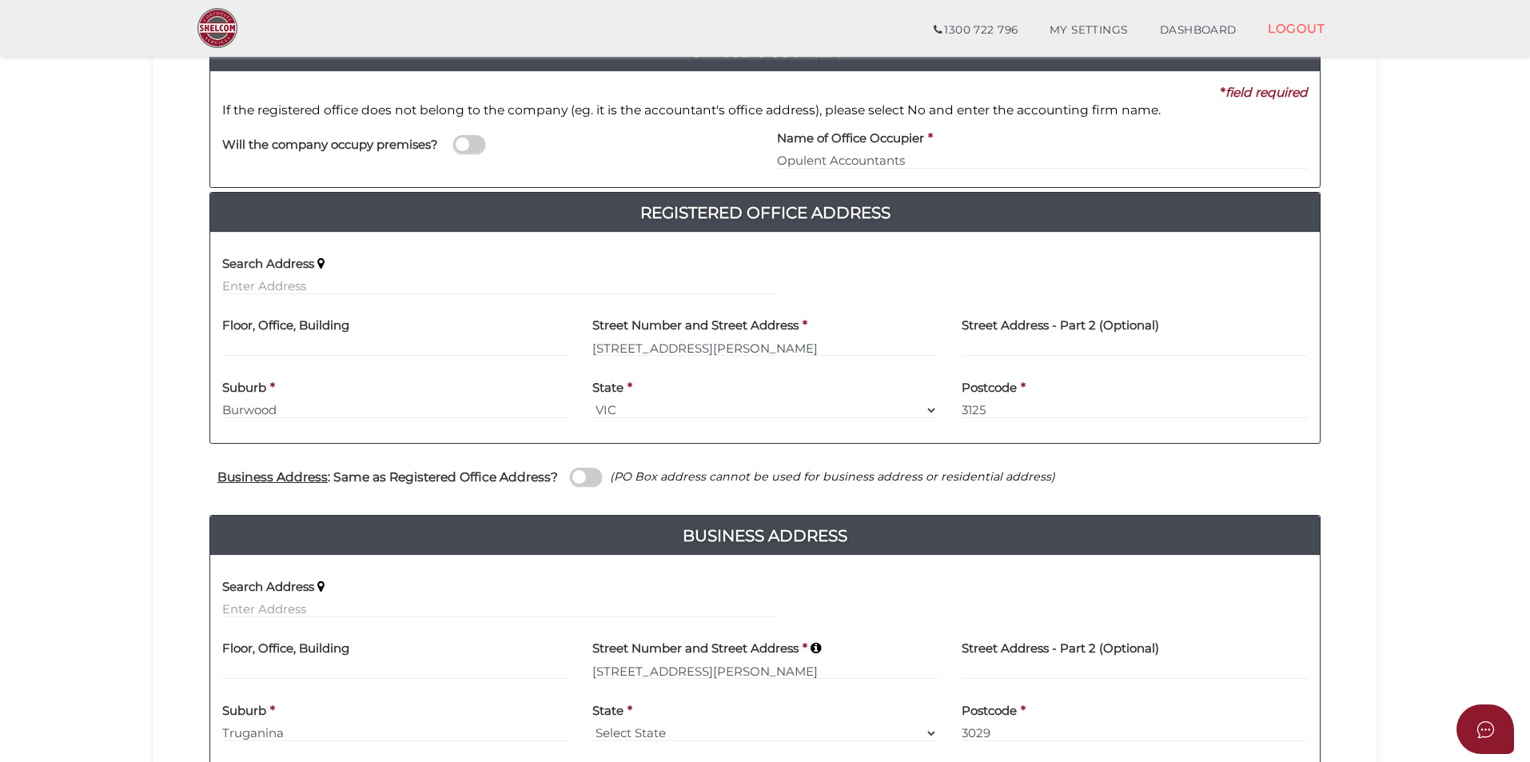
scroll to position [404, 0]
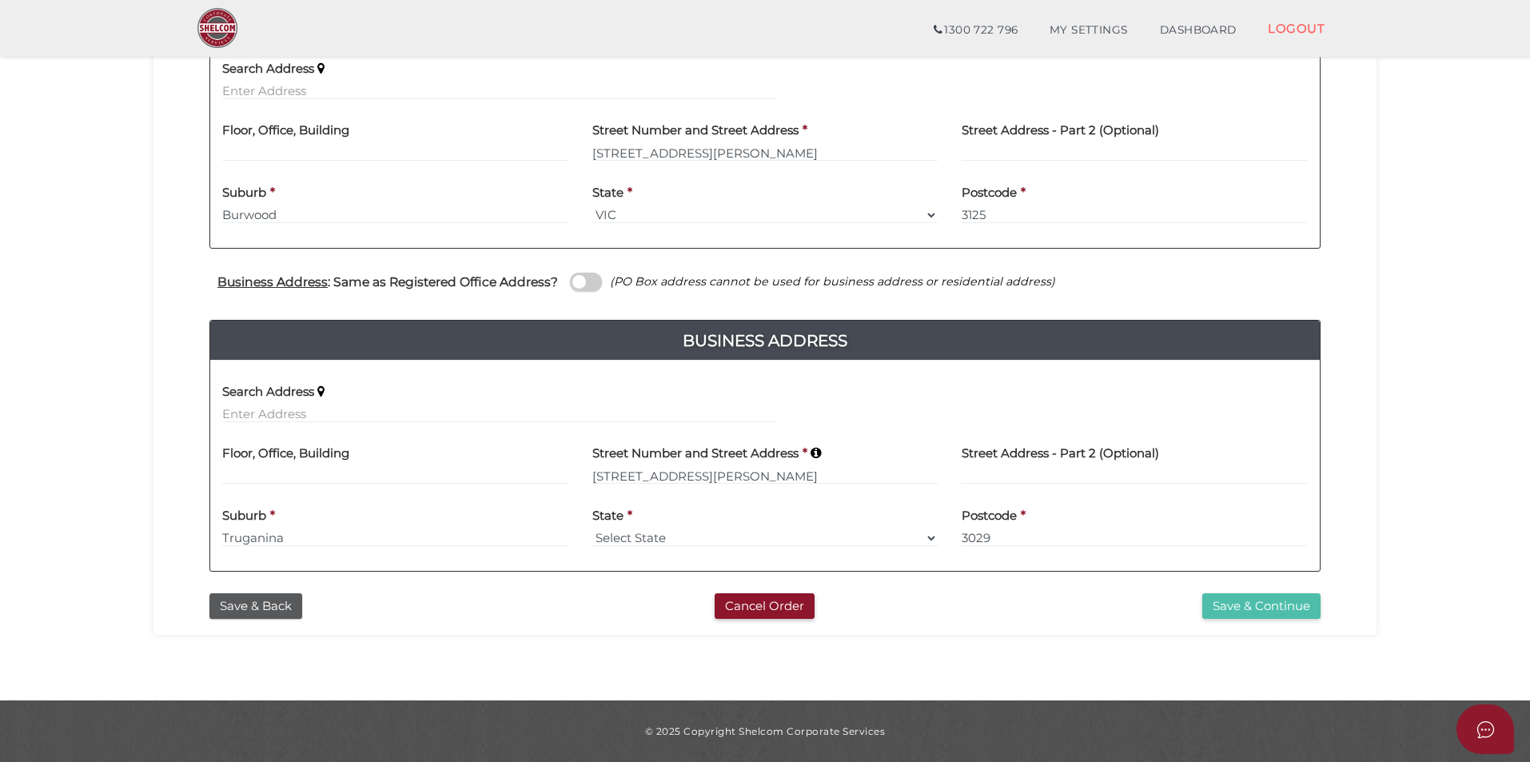
click at [1260, 601] on button "Save & Continue" at bounding box center [1262, 606] width 118 height 26
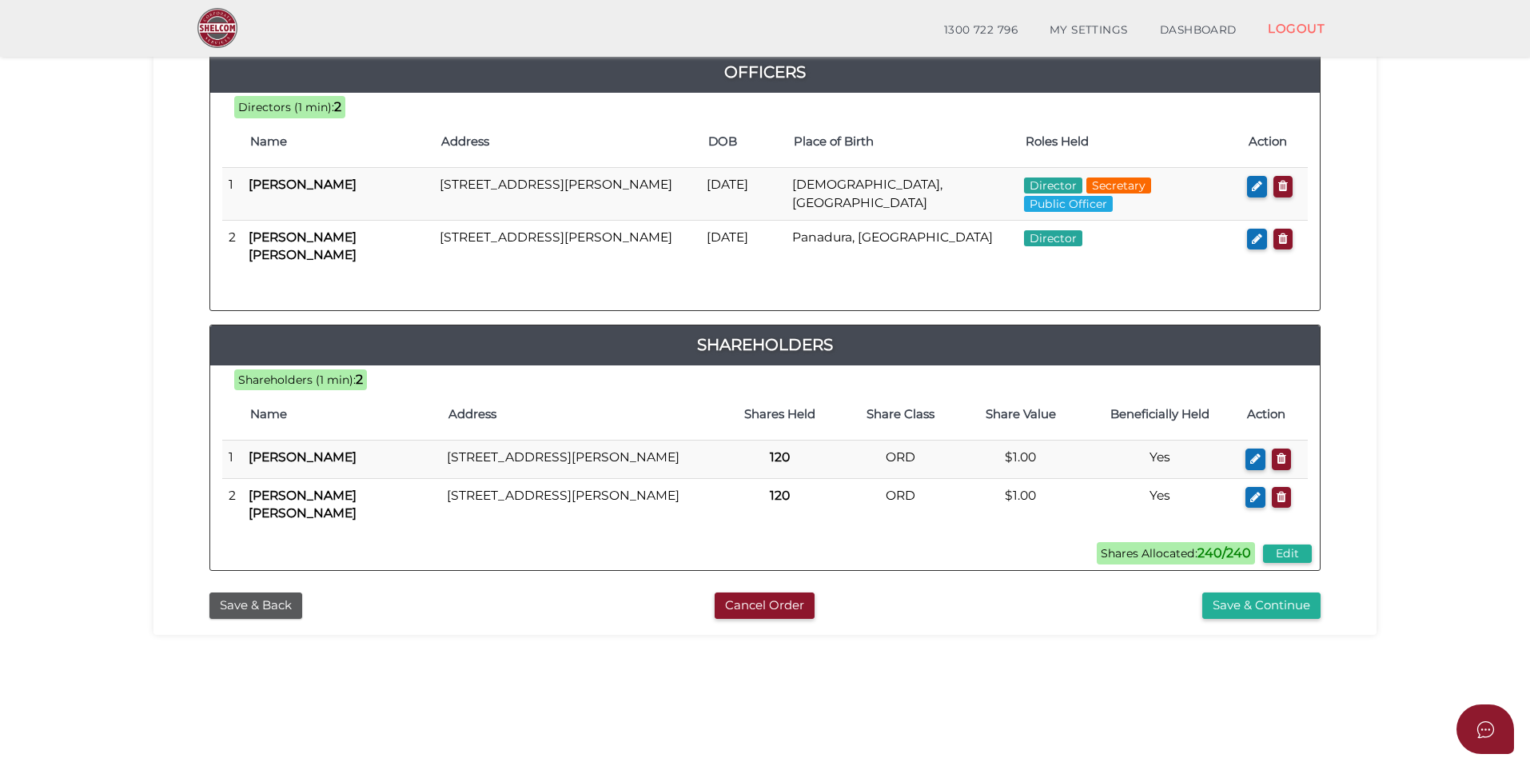
scroll to position [336, 0]
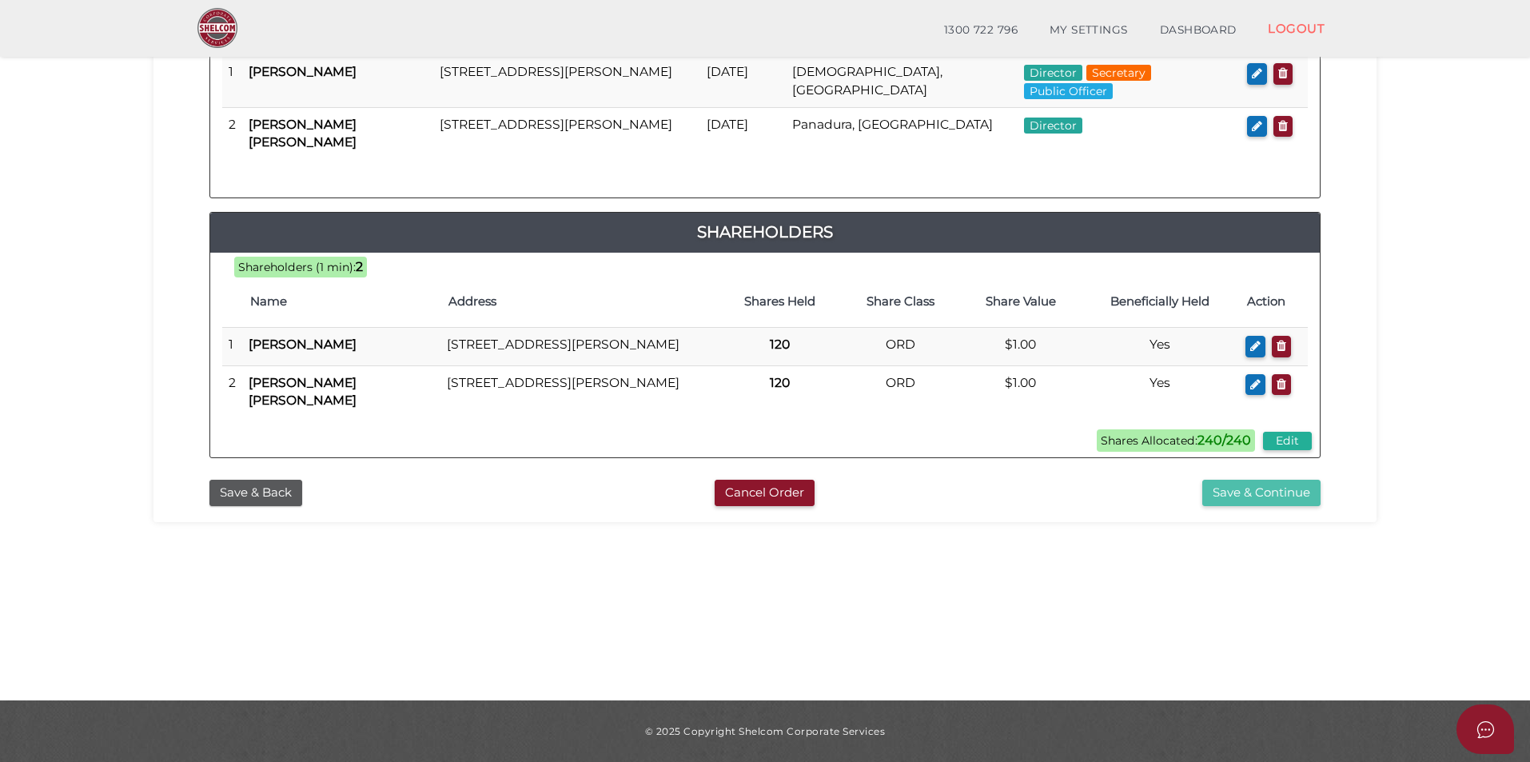
click at [1289, 506] on button "Save & Continue" at bounding box center [1262, 493] width 118 height 26
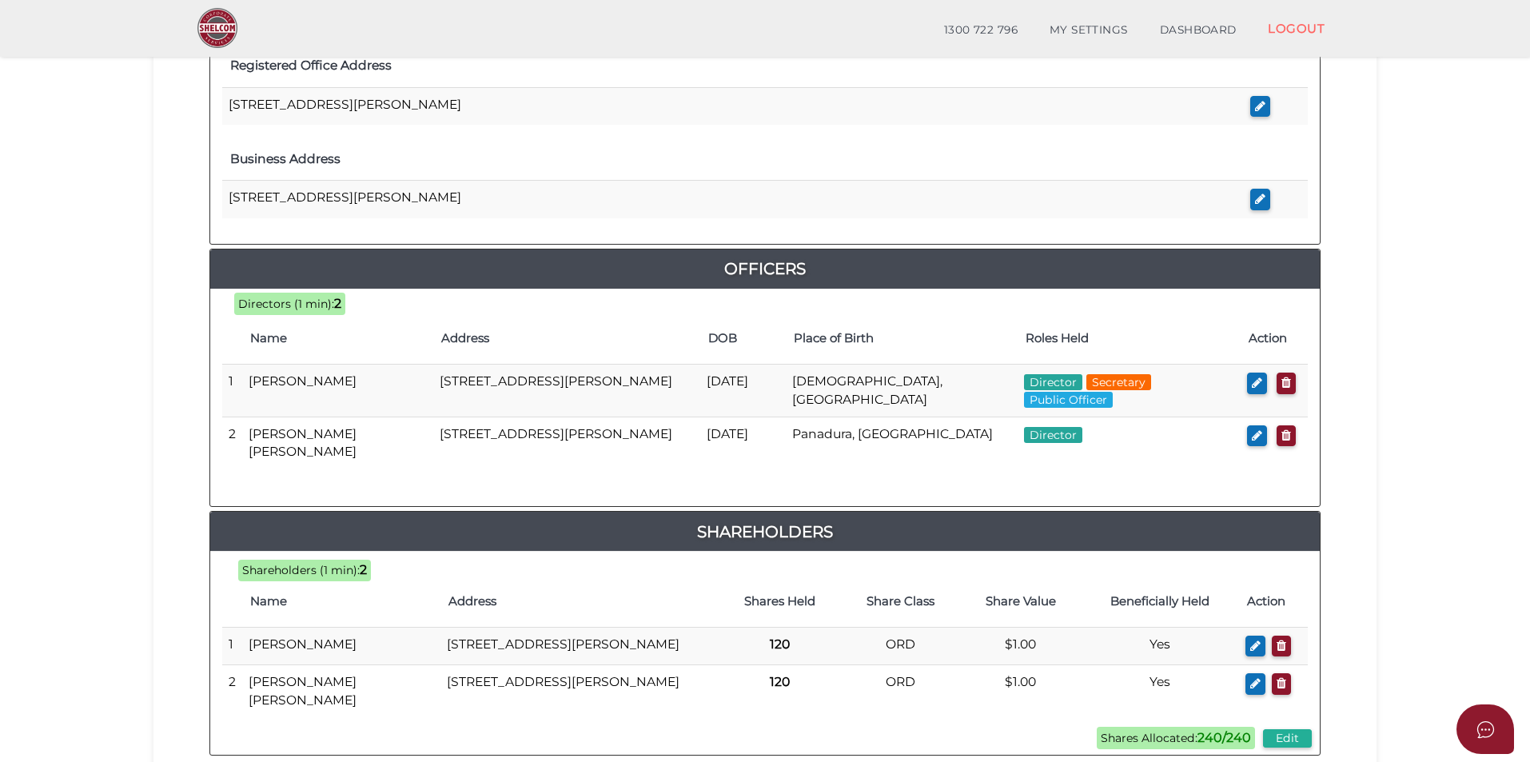
scroll to position [758, 0]
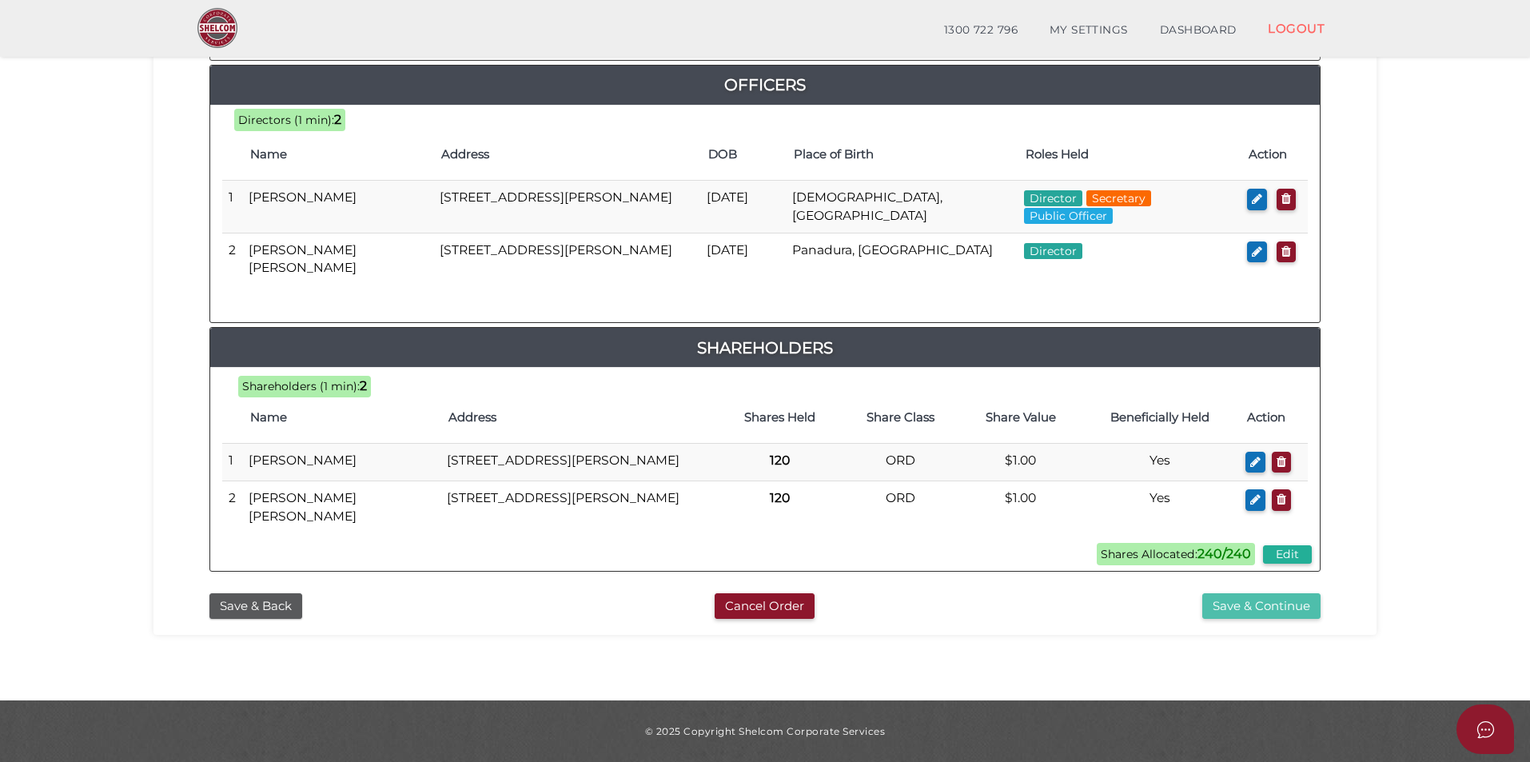
click at [1267, 615] on button "Save & Continue" at bounding box center [1262, 606] width 118 height 26
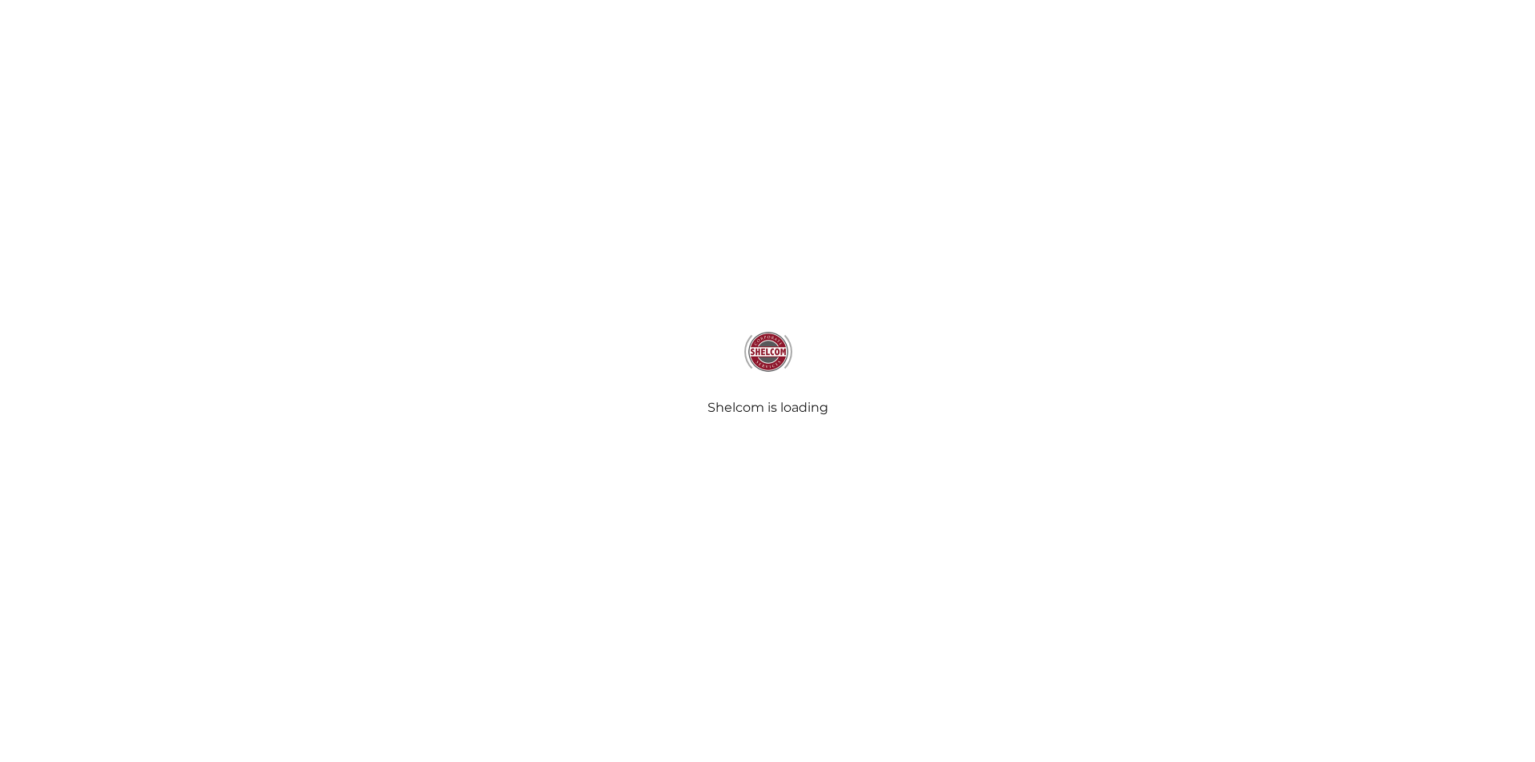
select select "Comb Binding"
select select "No"
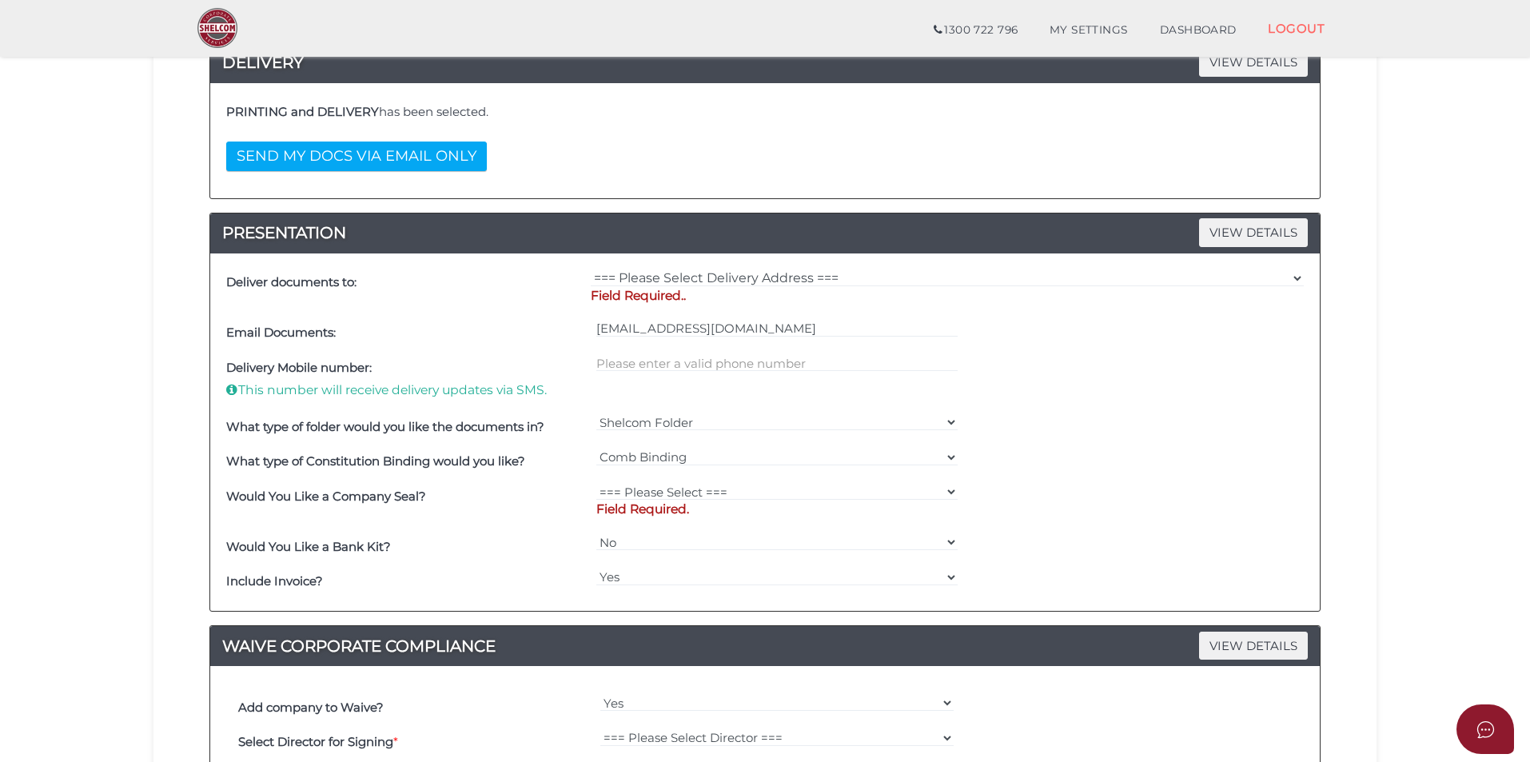
scroll to position [320, 0]
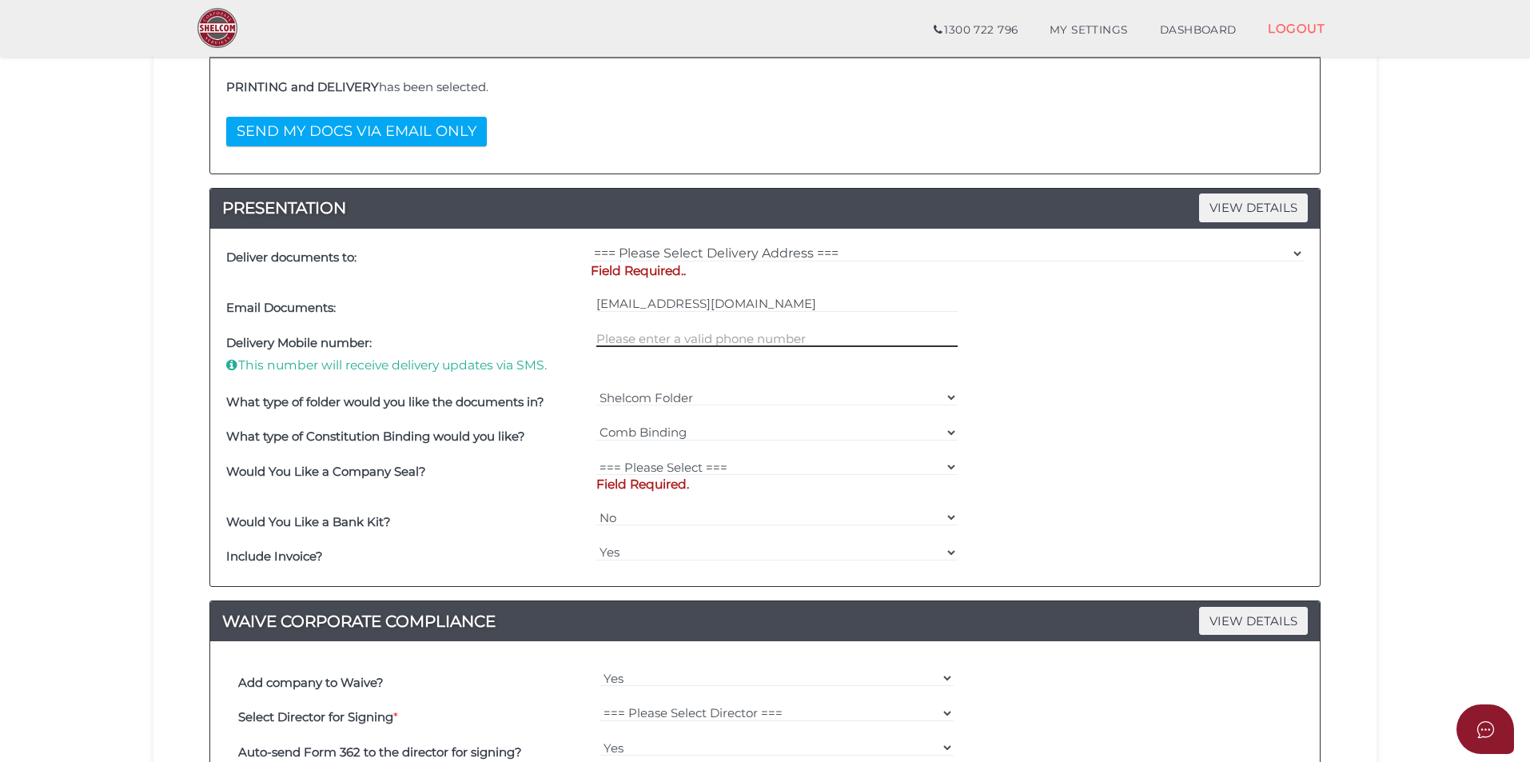
click at [738, 341] on input "text" at bounding box center [777, 338] width 362 height 18
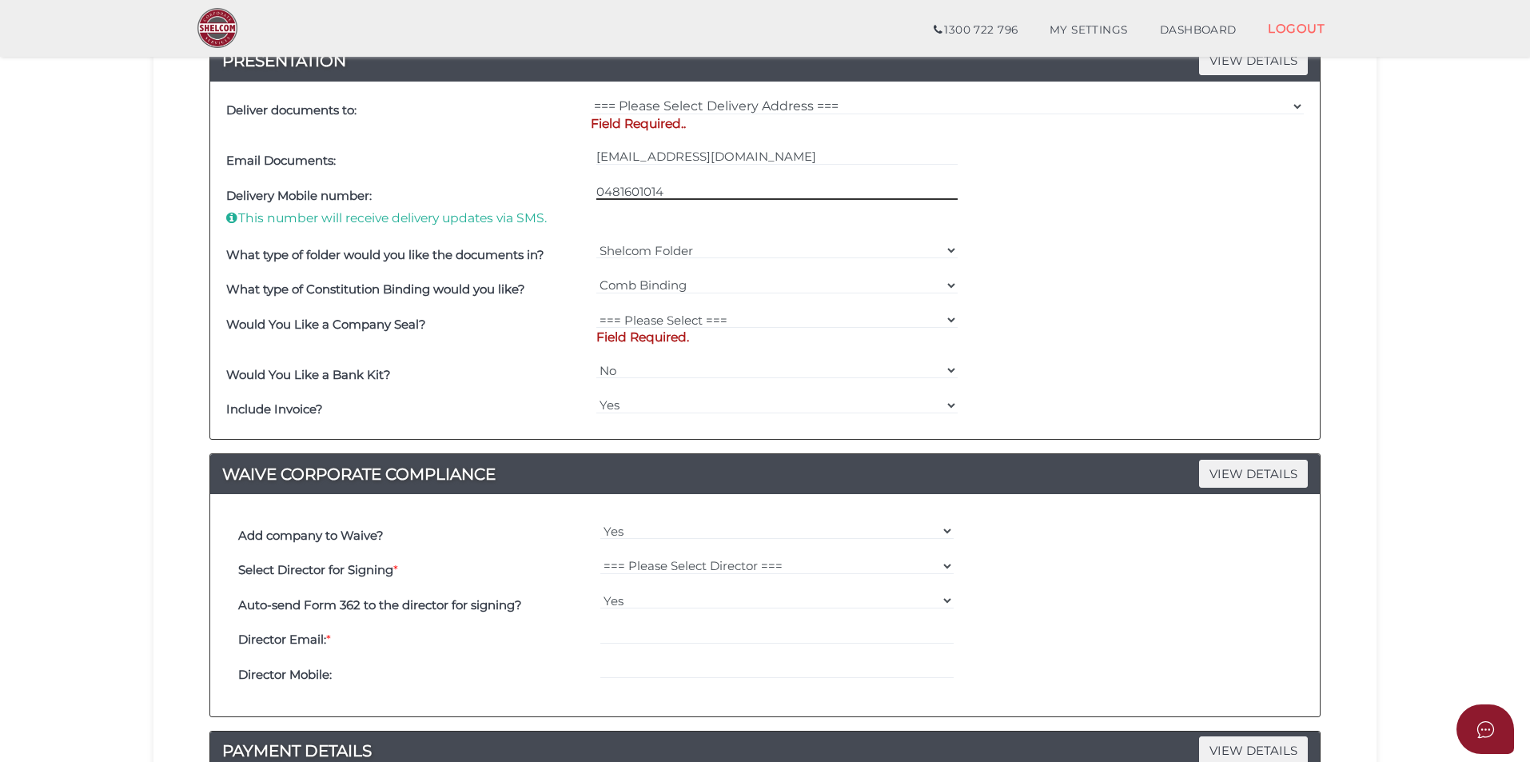
scroll to position [480, 0]
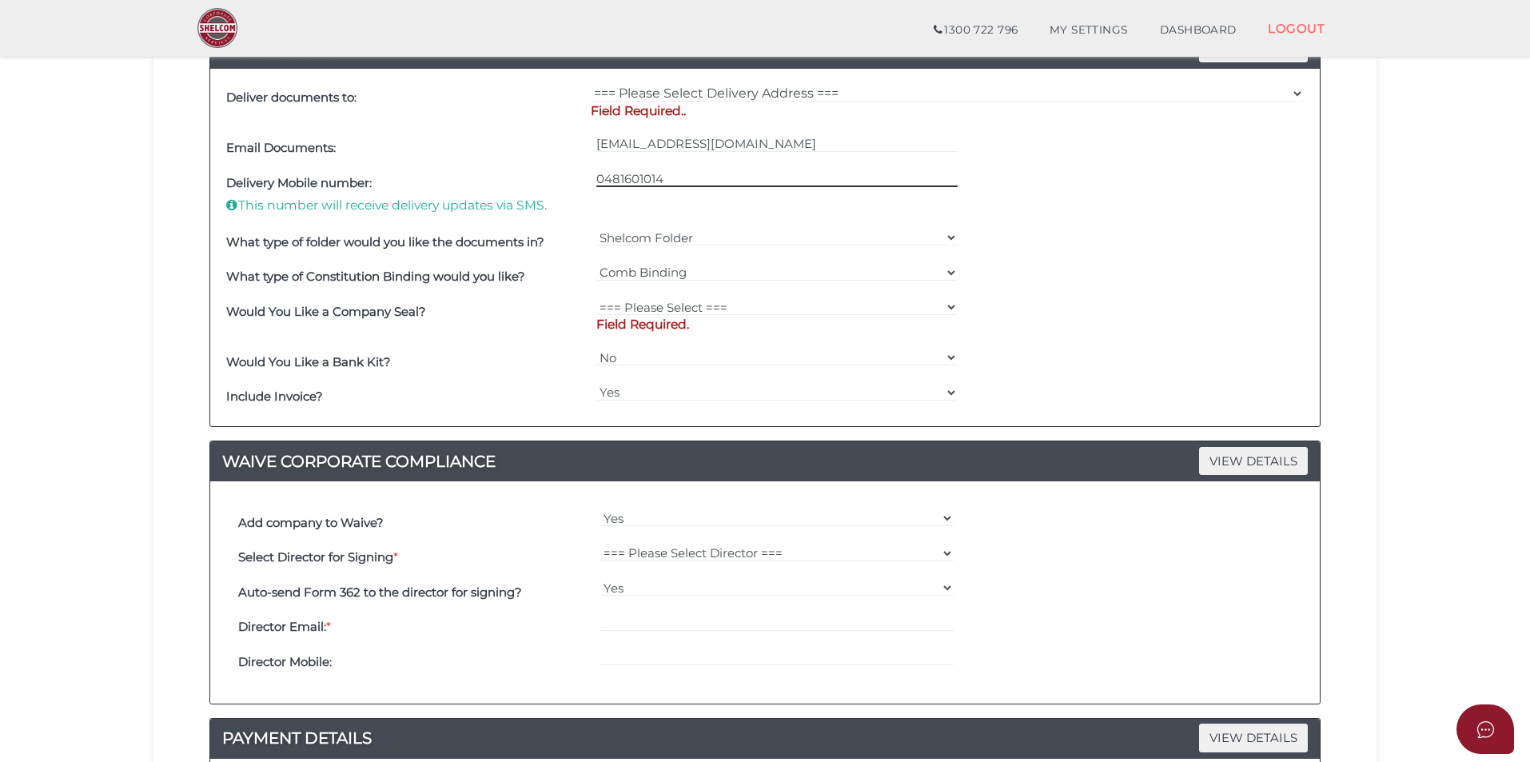
type input "0481601014"
click at [662, 306] on select "=== Please Select === Fold Seal $50 No Seal" at bounding box center [777, 307] width 362 height 18
select select "0"
click at [596, 298] on select "=== Please Select === Fold Seal $50 No Seal" at bounding box center [777, 307] width 362 height 18
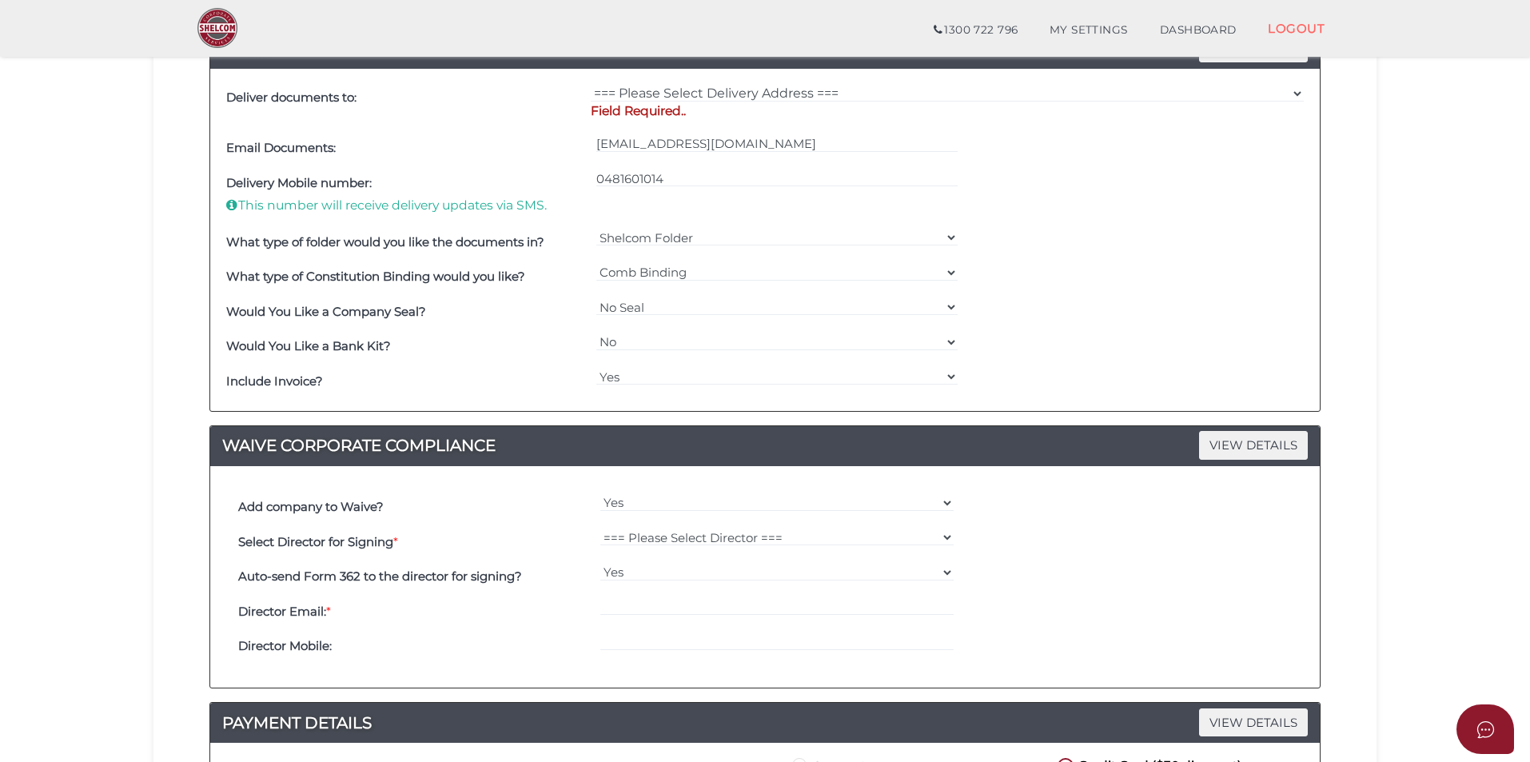
drag, startPoint x: 81, startPoint y: 435, endPoint x: 95, endPoint y: 430, distance: 15.2
click at [80, 436] on section "Company Registration 3b4c717e34a92b9afc0027c4808f9516 1 REGISTRATION REQUIREMEN…" at bounding box center [765, 320] width 1530 height 1514
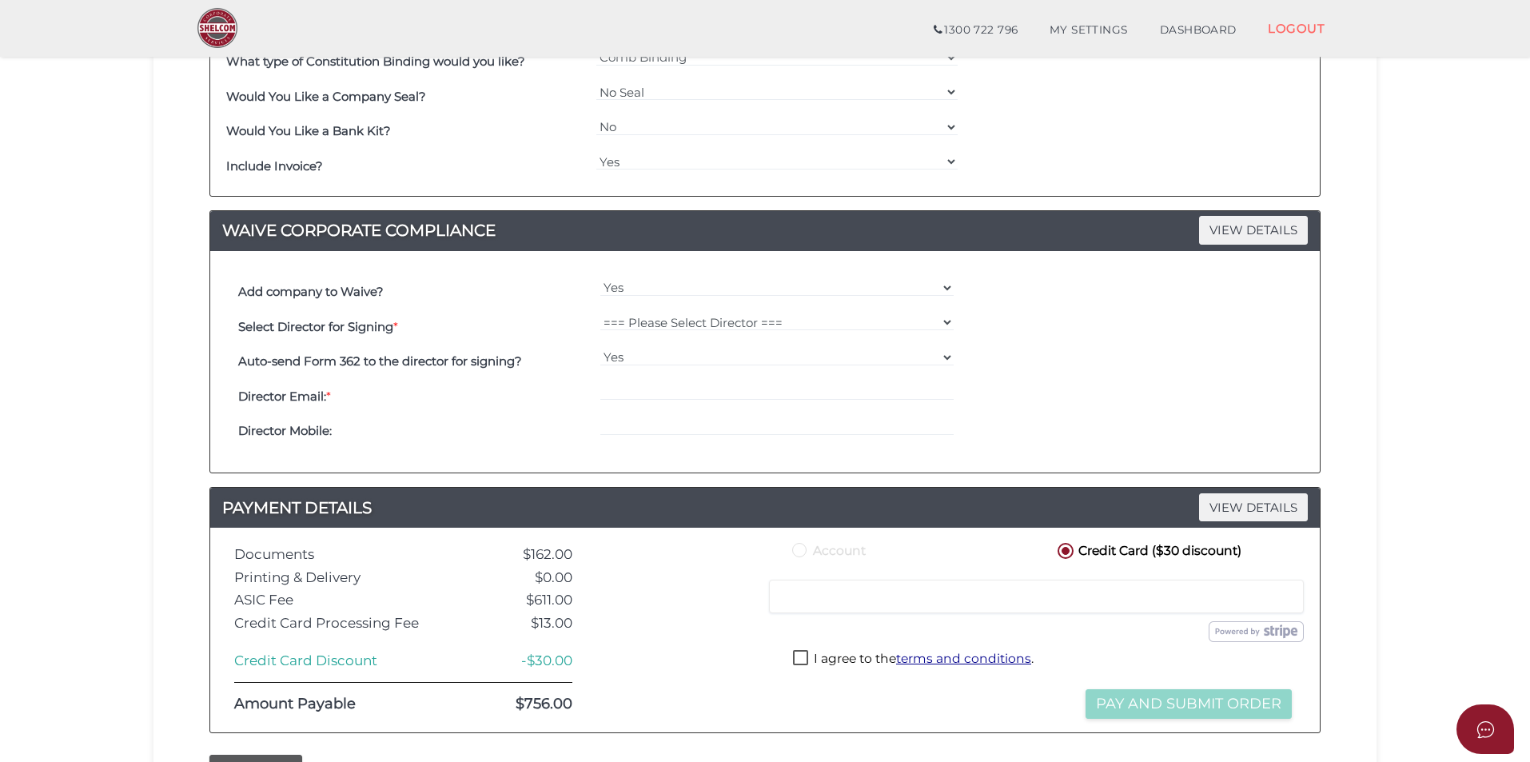
scroll to position [720, 0]
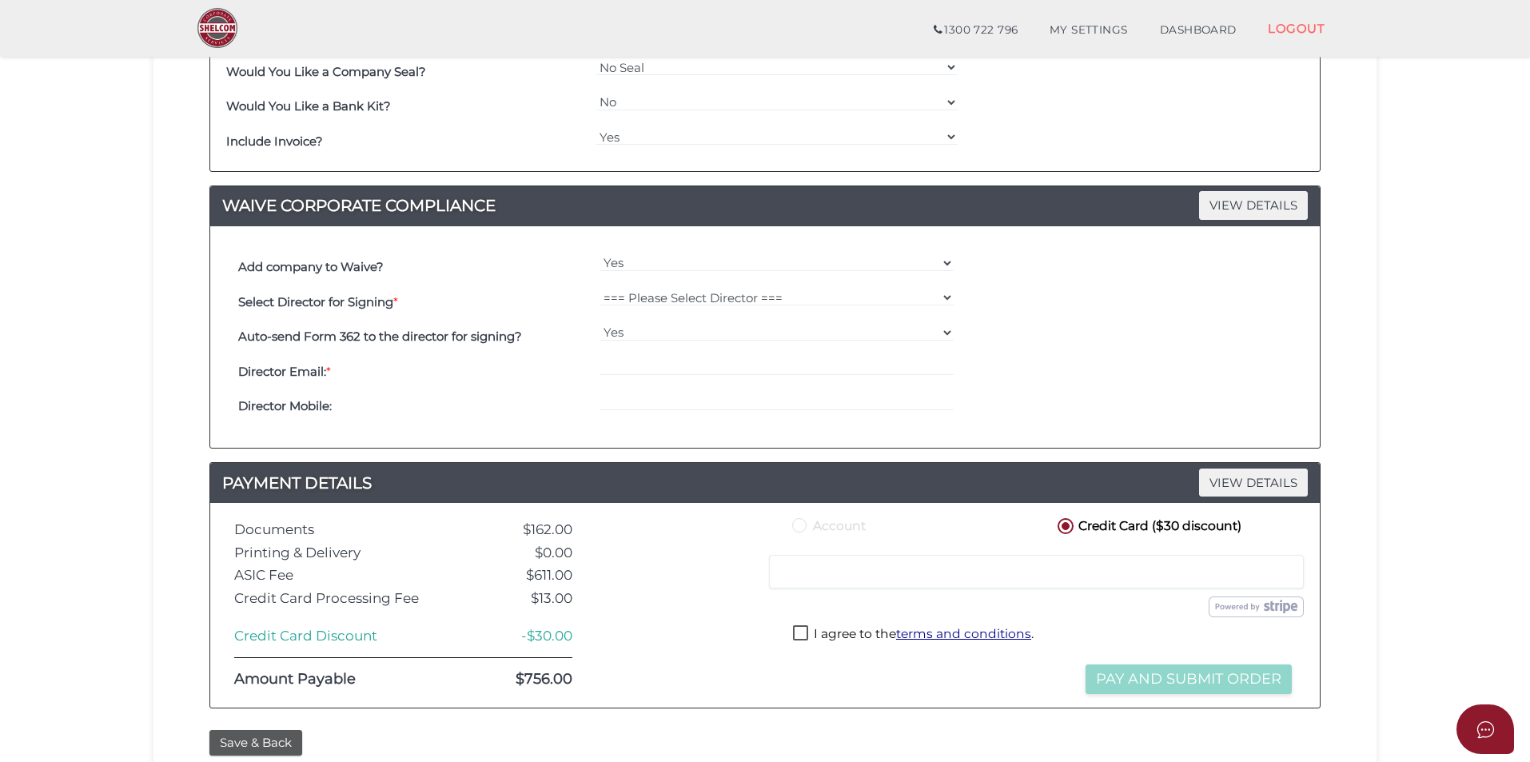
click at [708, 287] on div "=== Please Select Director === [PERSON_NAME] [PERSON_NAME] [PERSON_NAME]" at bounding box center [777, 302] width 362 height 35
click at [710, 302] on select "=== Please Select Director === [PERSON_NAME] [PERSON_NAME] [PERSON_NAME]" at bounding box center [777, 298] width 354 height 18
select select "000026764"
click at [600, 289] on select "=== Please Select Director === [PERSON_NAME] [PERSON_NAME] [PERSON_NAME]" at bounding box center [777, 298] width 354 height 18
type input "[EMAIL_ADDRESS][DOMAIN_NAME]"
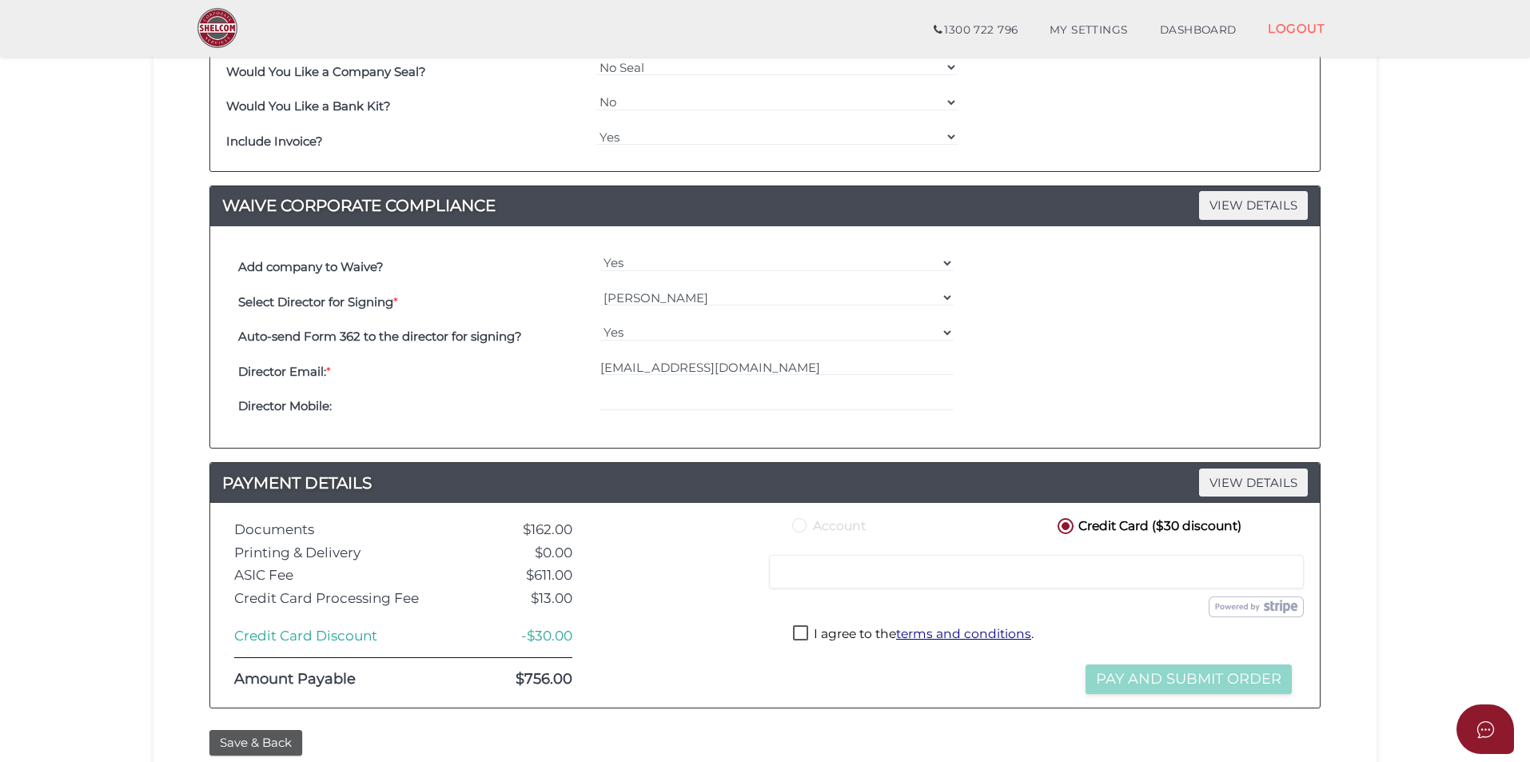
click at [623, 389] on div at bounding box center [777, 406] width 362 height 35
click at [623, 403] on input "tel" at bounding box center [777, 402] width 354 height 18
paste input "0430314746"
type input "0430314746"
click at [608, 371] on input "[EMAIL_ADDRESS][DOMAIN_NAME]" at bounding box center [777, 367] width 354 height 18
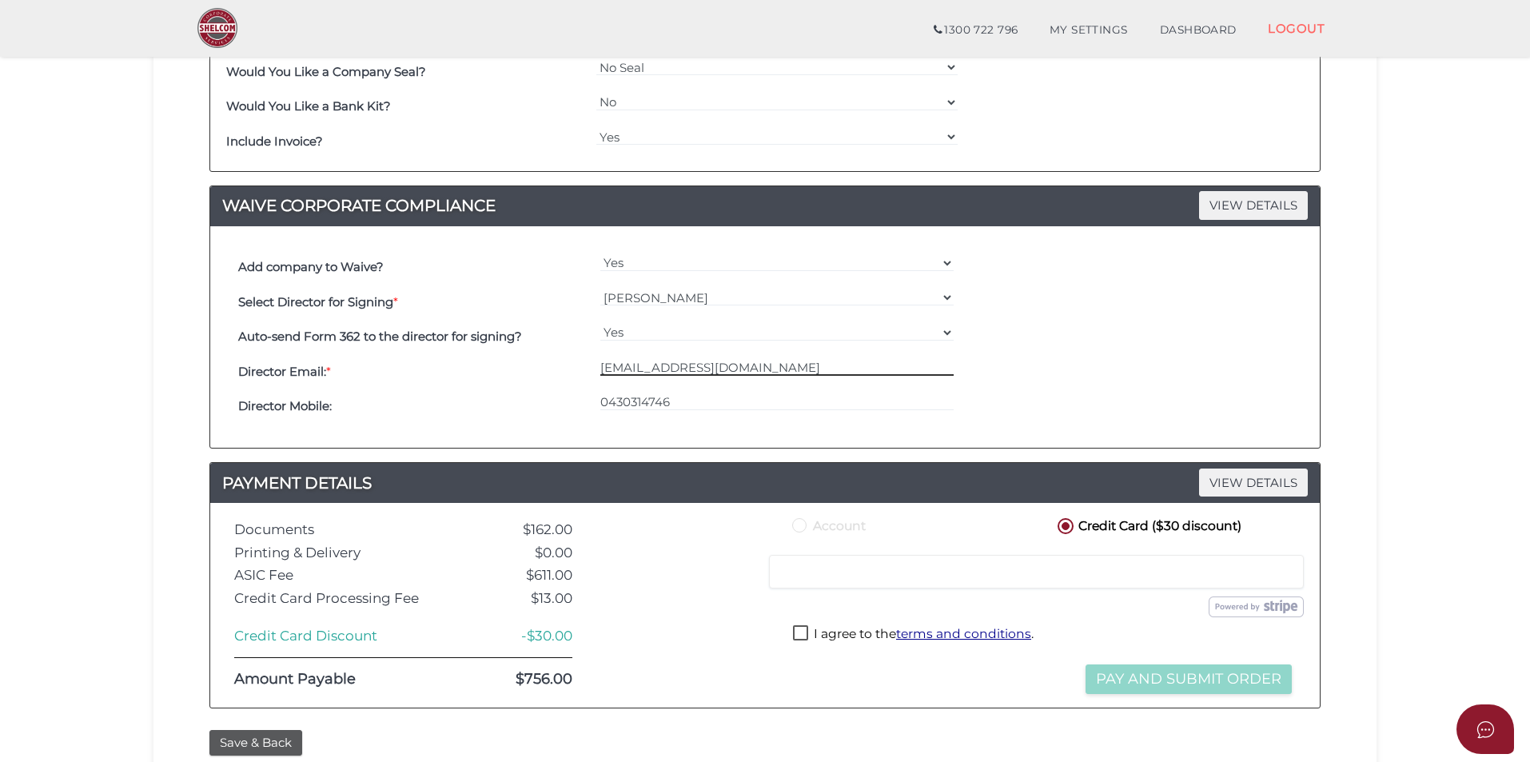
click at [608, 369] on input "[EMAIL_ADDRESS][DOMAIN_NAME]" at bounding box center [777, 367] width 354 height 18
type input "[EMAIL_ADDRESS][DOMAIN_NAME]"
click at [1456, 372] on section "Company Registration 3b4c717e34a92b9afc0027c4808f9516 1 REGISTRATION REQUIREMEN…" at bounding box center [765, 80] width 1530 height 1514
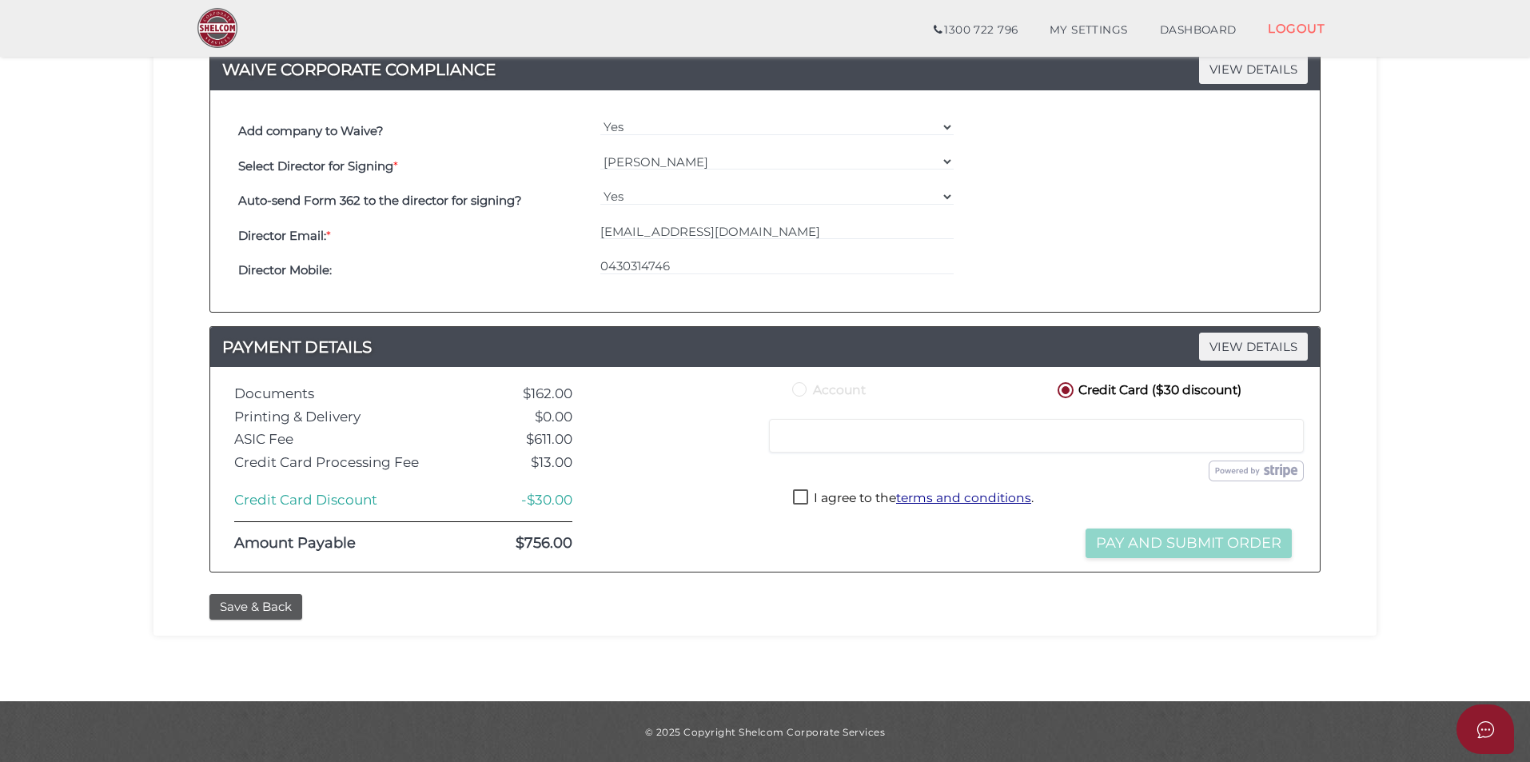
scroll to position [856, 0]
click at [804, 497] on label "I agree to the terms and conditions ." at bounding box center [913, 499] width 241 height 20
checkbox input "true"
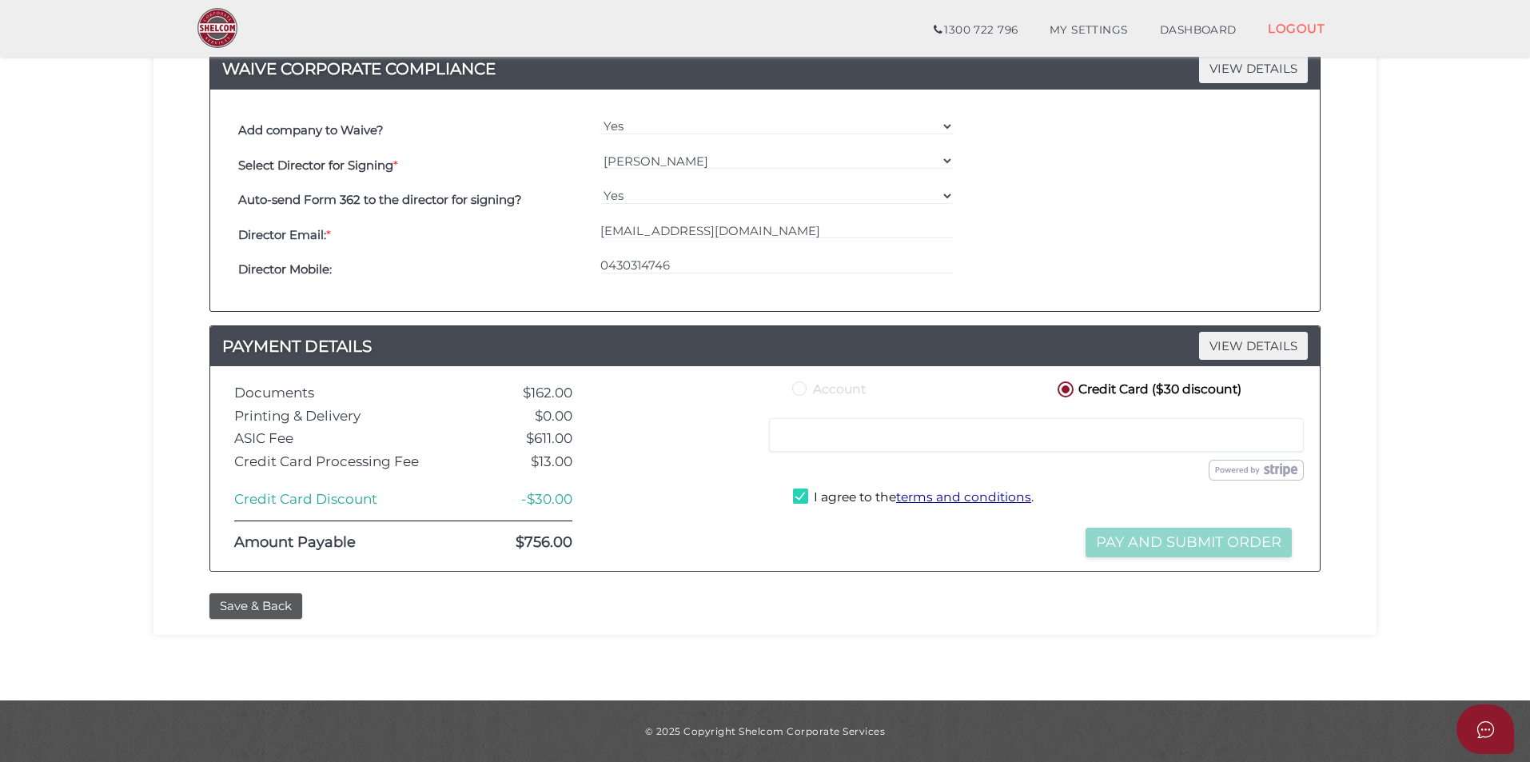
click at [1067, 386] on label "Credit Card ($30 discount)" at bounding box center [1148, 388] width 187 height 20
click at [873, 445] on div at bounding box center [1036, 435] width 535 height 34
drag, startPoint x: 976, startPoint y: 443, endPoint x: 676, endPoint y: 423, distance: 299.7
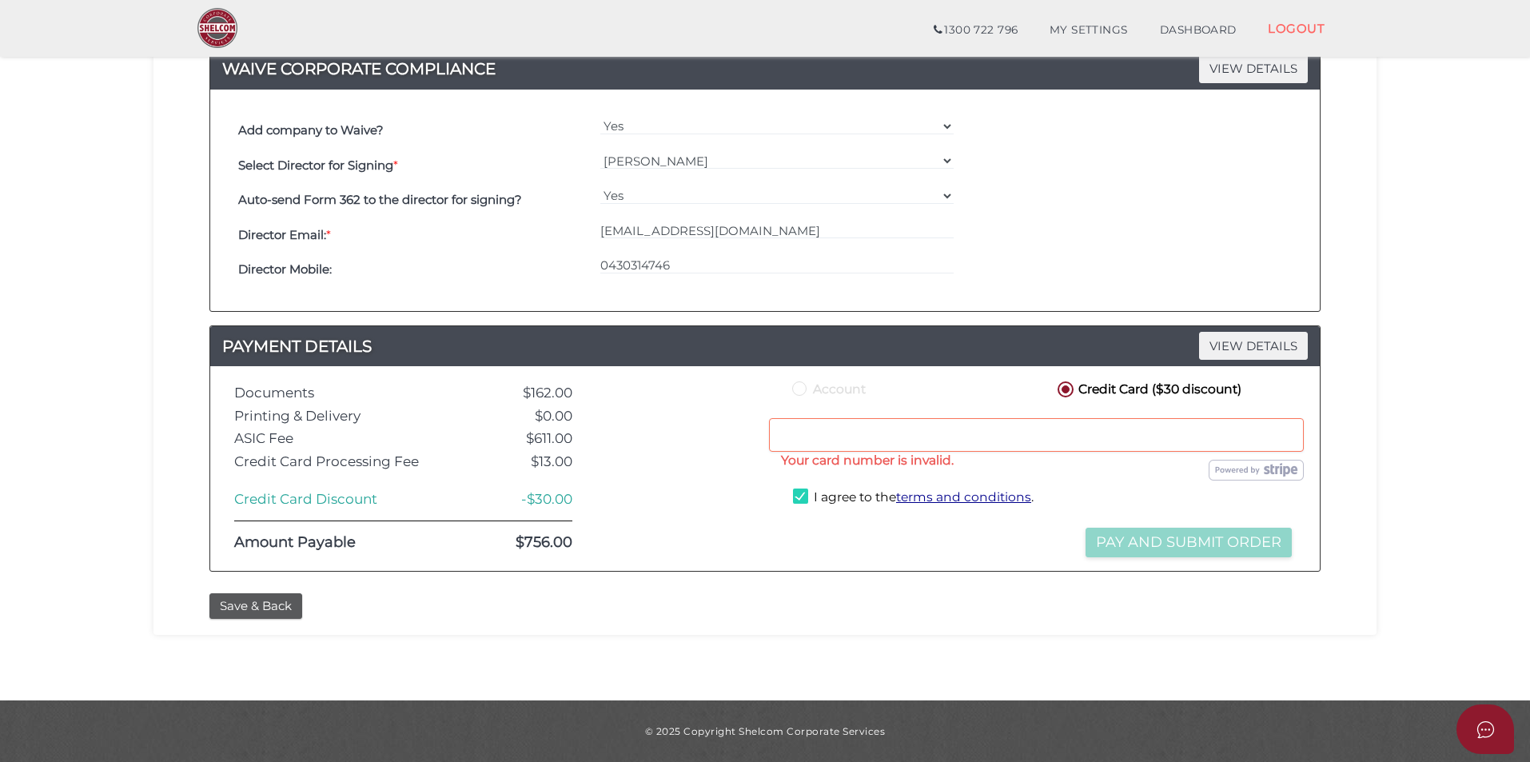
click at [681, 423] on div "Documents $162.00 Printing & Delivery $0.00 ASIC Fee $611.00 Credit Card Proces…" at bounding box center [765, 468] width 1086 height 180
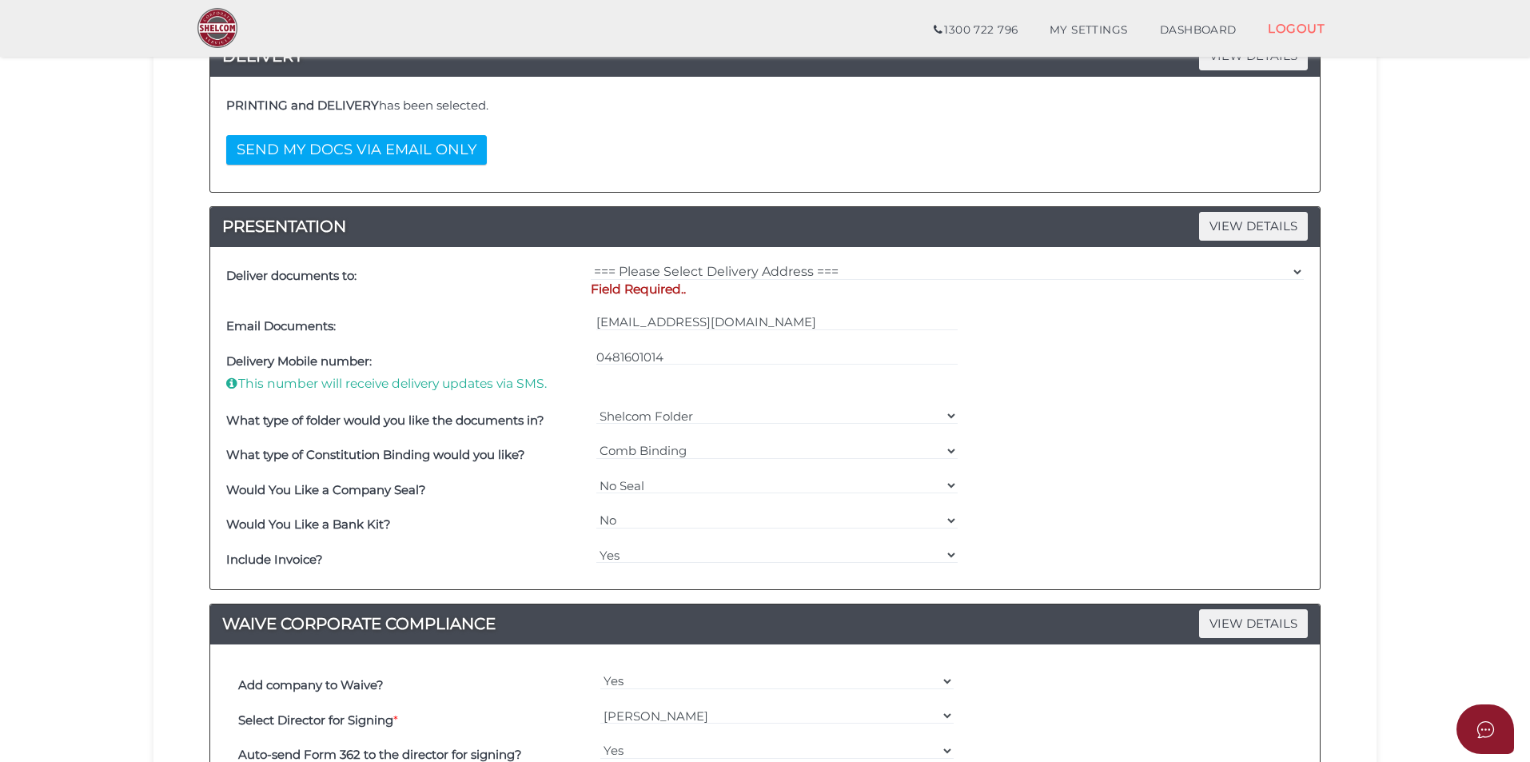
scroll to position [320, 0]
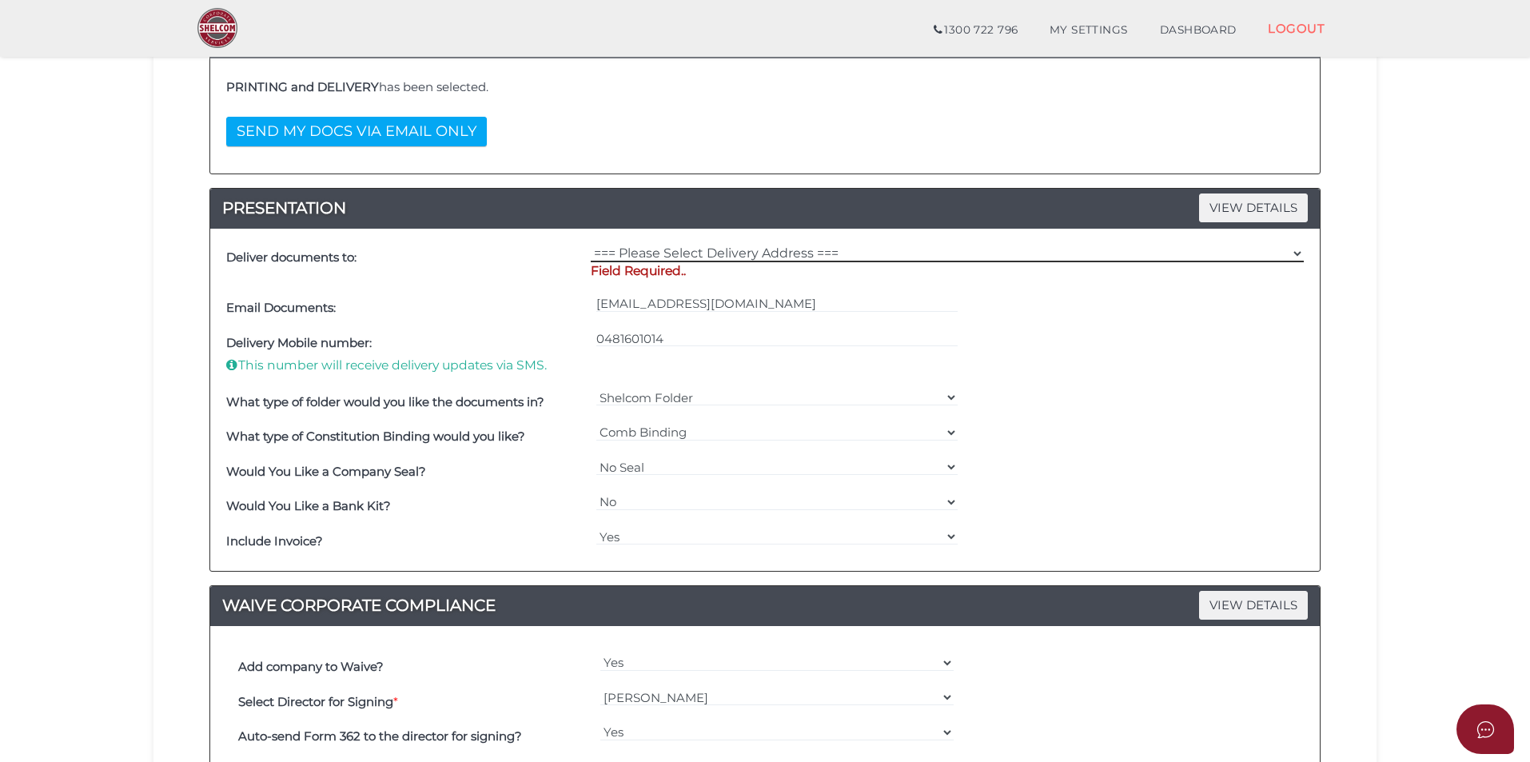
click at [740, 253] on select "=== Please Select Delivery Address === (User Address - [PERSON_NAME]) [STREET_A…" at bounding box center [947, 254] width 713 height 18
select select "0"
click at [591, 245] on select "=== Please Select Delivery Address === (User Address - [PERSON_NAME]) [STREET_A…" at bounding box center [947, 254] width 713 height 18
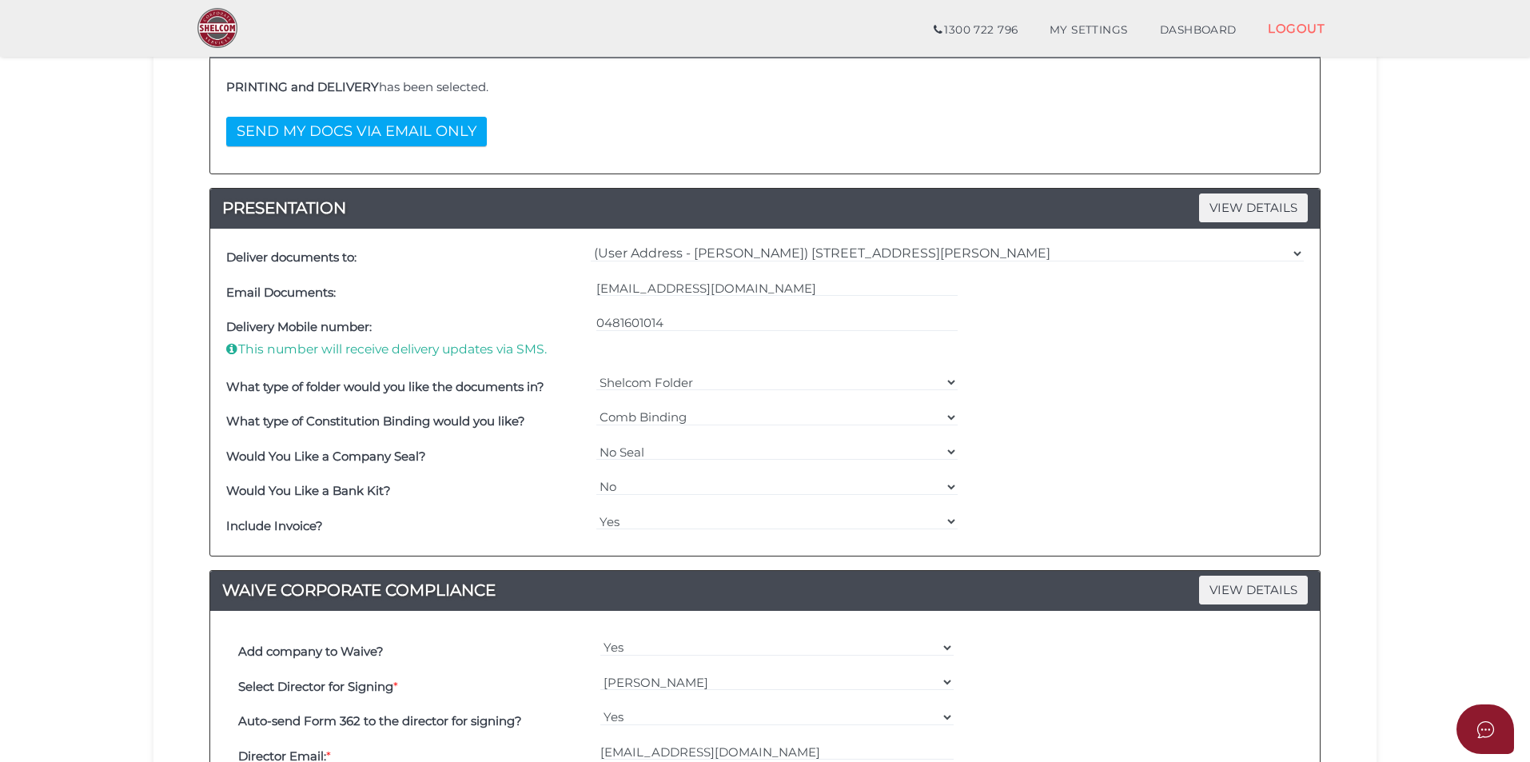
click at [89, 325] on section "Company Registration 3b4c717e34a92b9afc0027c4808f9516 1 REGISTRATION REQUIREMEN…" at bounding box center [765, 472] width 1530 height 1499
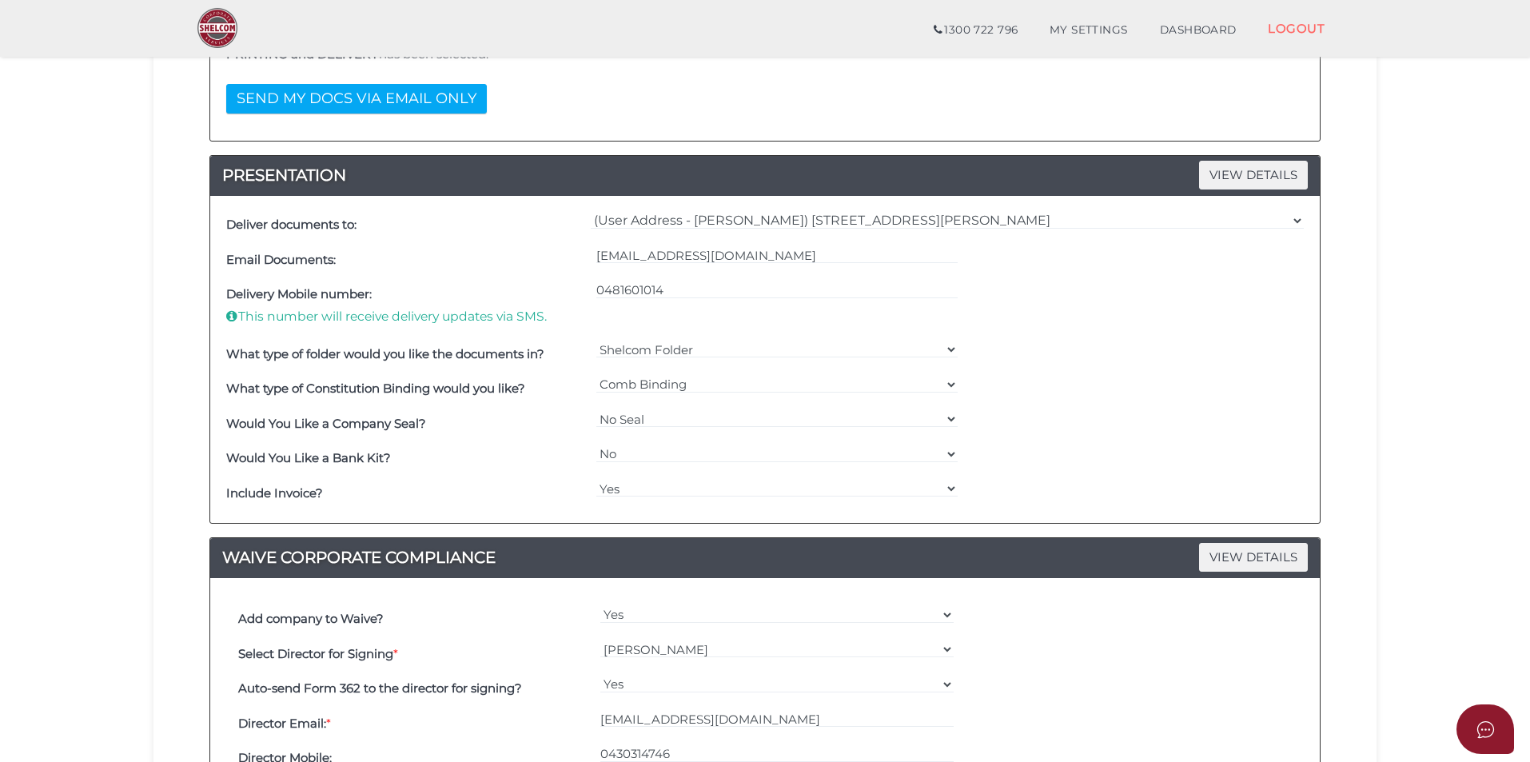
scroll to position [841, 0]
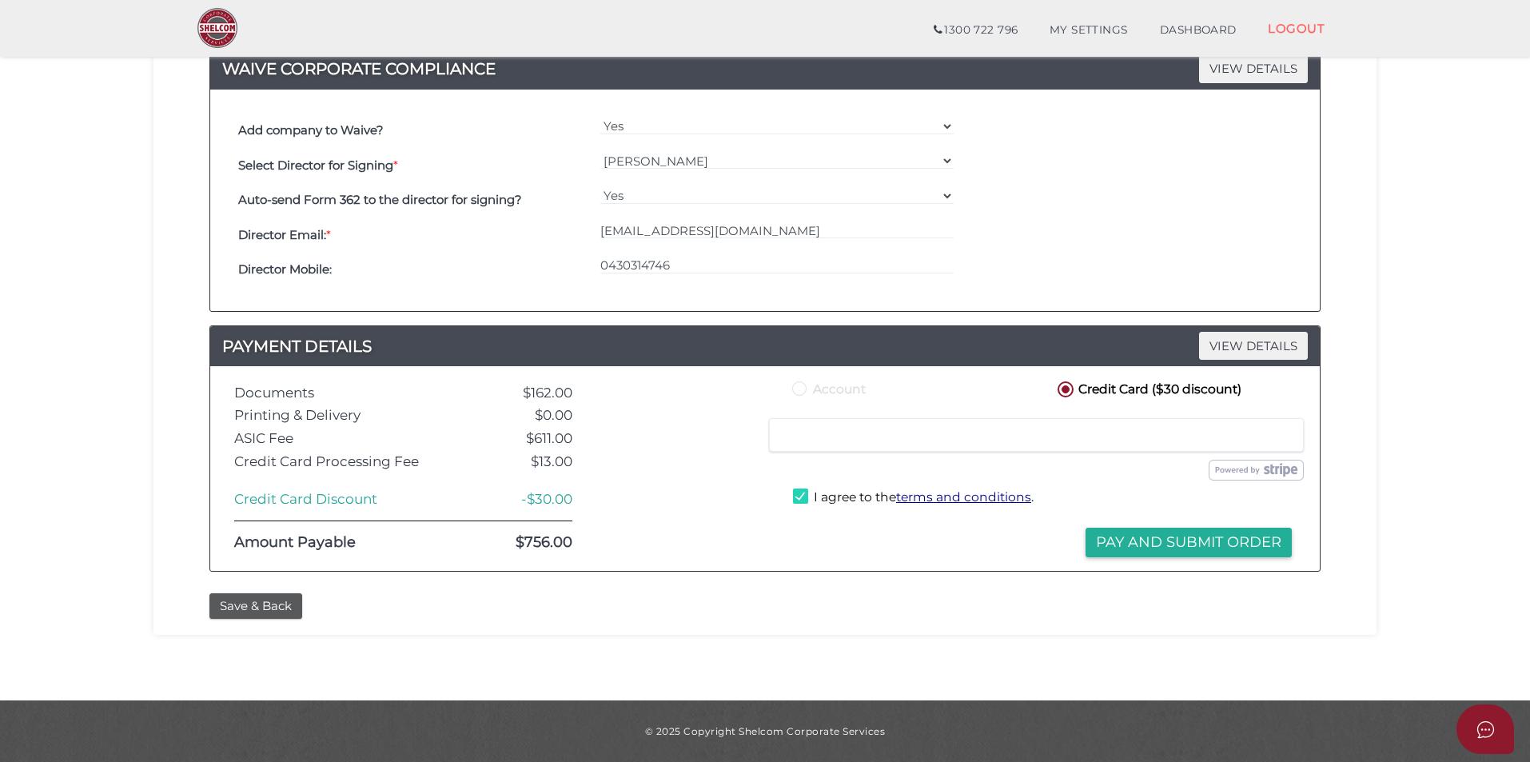
click at [1103, 618] on div "Save & Back" at bounding box center [764, 606] width 1135 height 26
click at [1179, 546] on button "Pay and Submit Order" at bounding box center [1189, 543] width 206 height 30
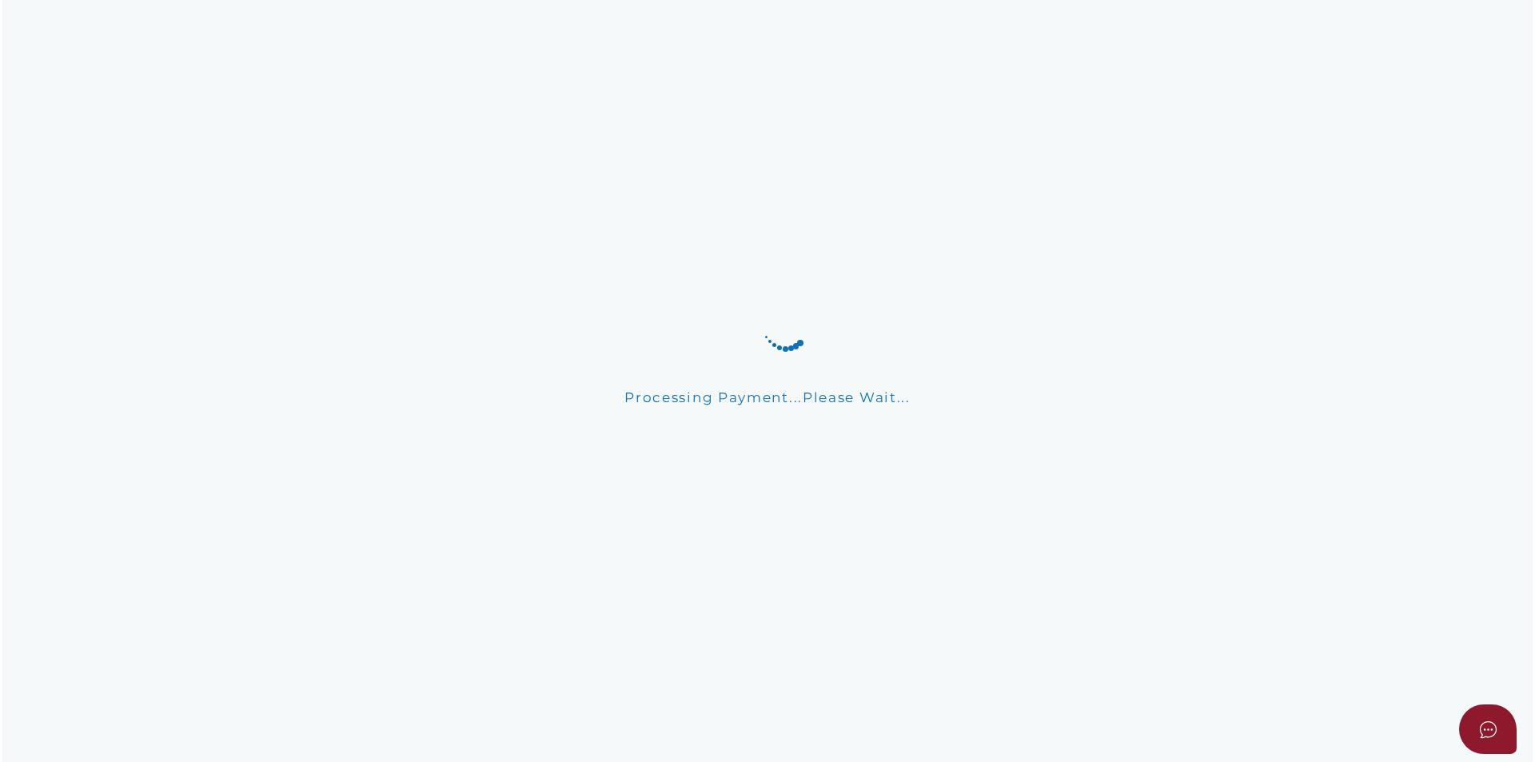
scroll to position [0, 0]
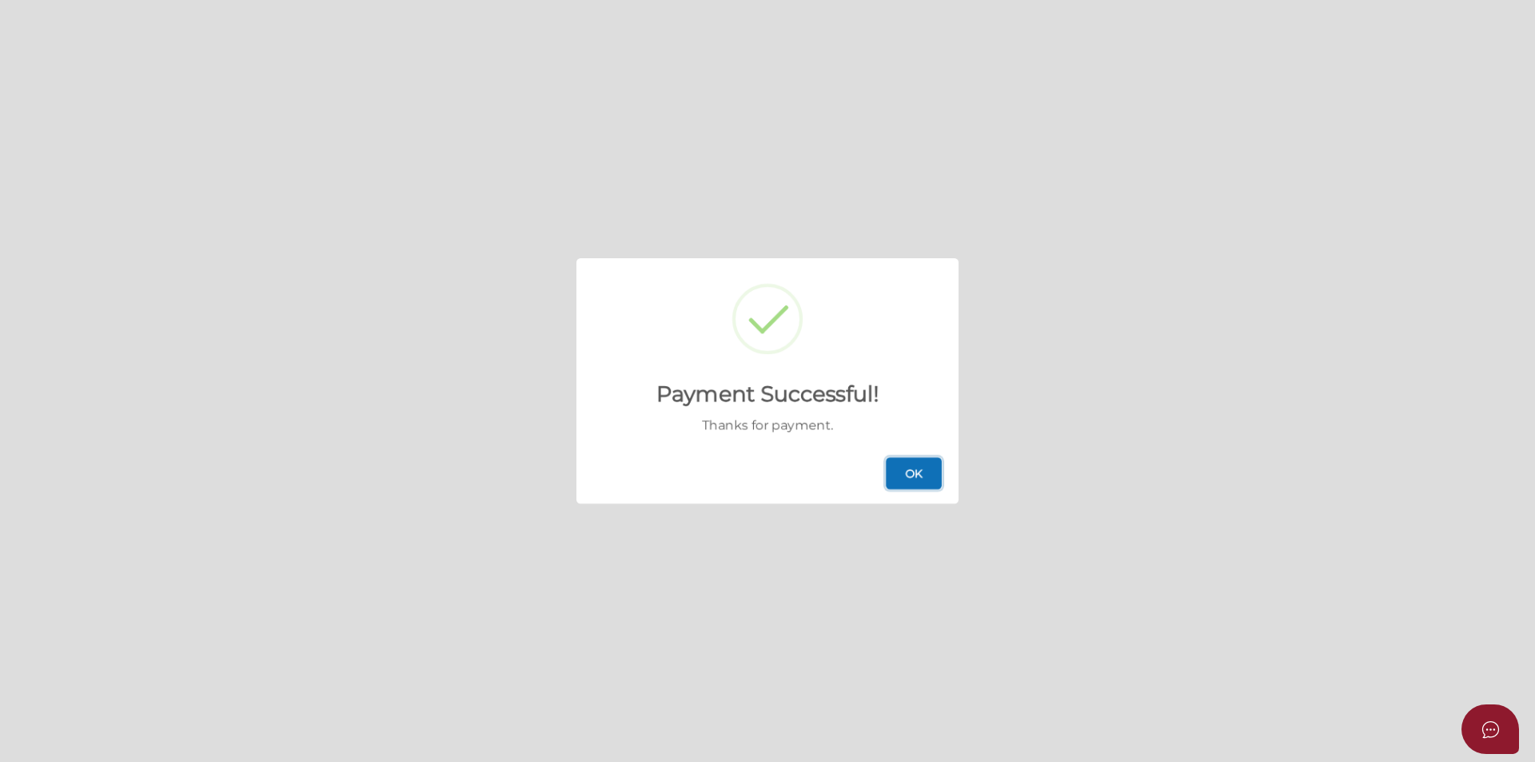
click at [915, 465] on button "OK" at bounding box center [914, 473] width 56 height 32
